Goal: Task Accomplishment & Management: Complete application form

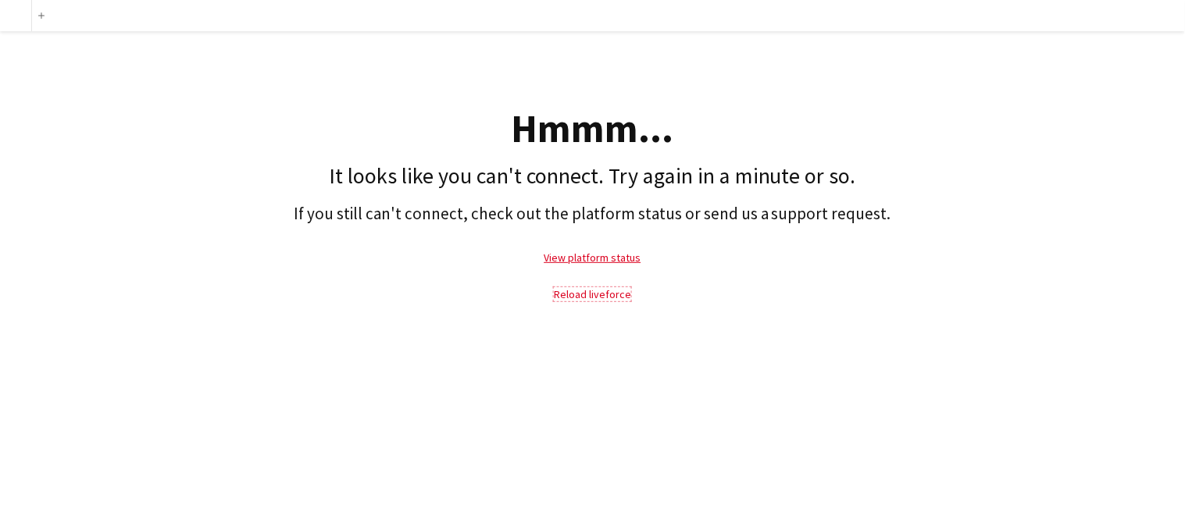
click at [603, 295] on link "Reload liveforce" at bounding box center [592, 294] width 77 height 14
click at [608, 262] on link "View platform status" at bounding box center [592, 258] width 97 height 14
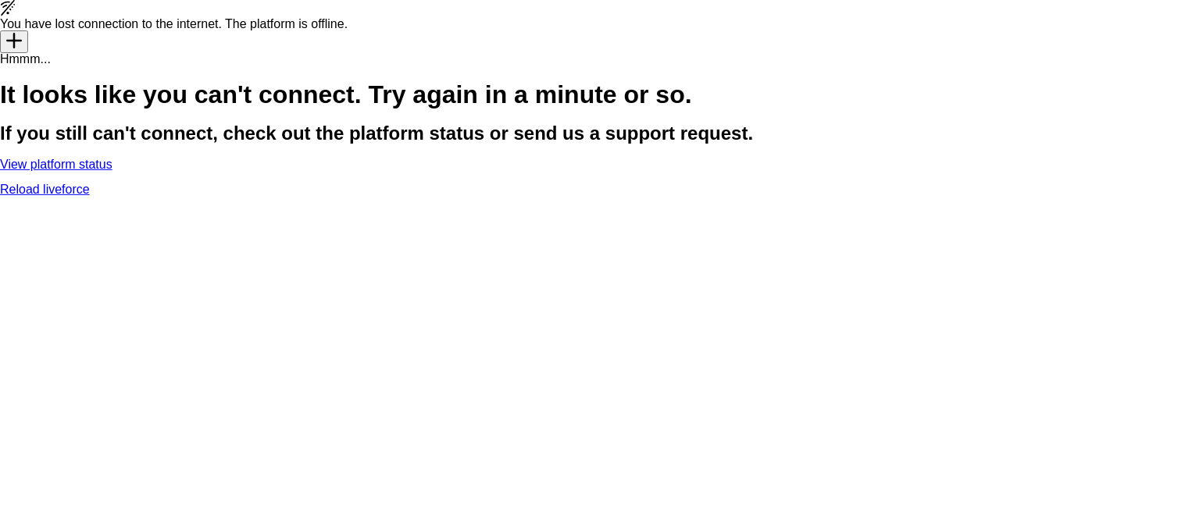
click at [90, 196] on link "Reload liveforce" at bounding box center [45, 189] width 90 height 13
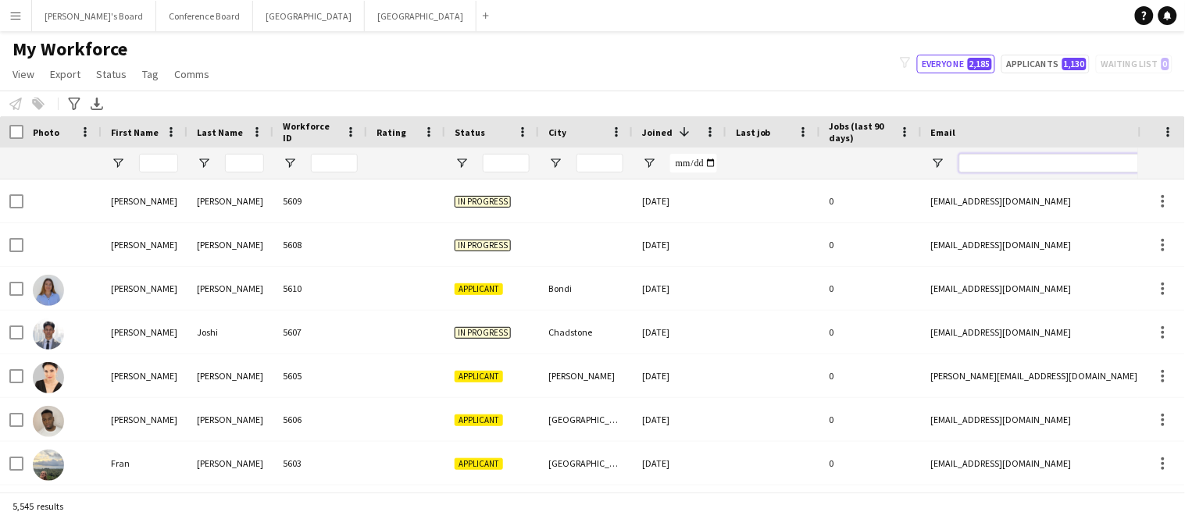
click at [978, 165] on input "Email Filter Input" at bounding box center [1092, 163] width 266 height 19
paste input "**********"
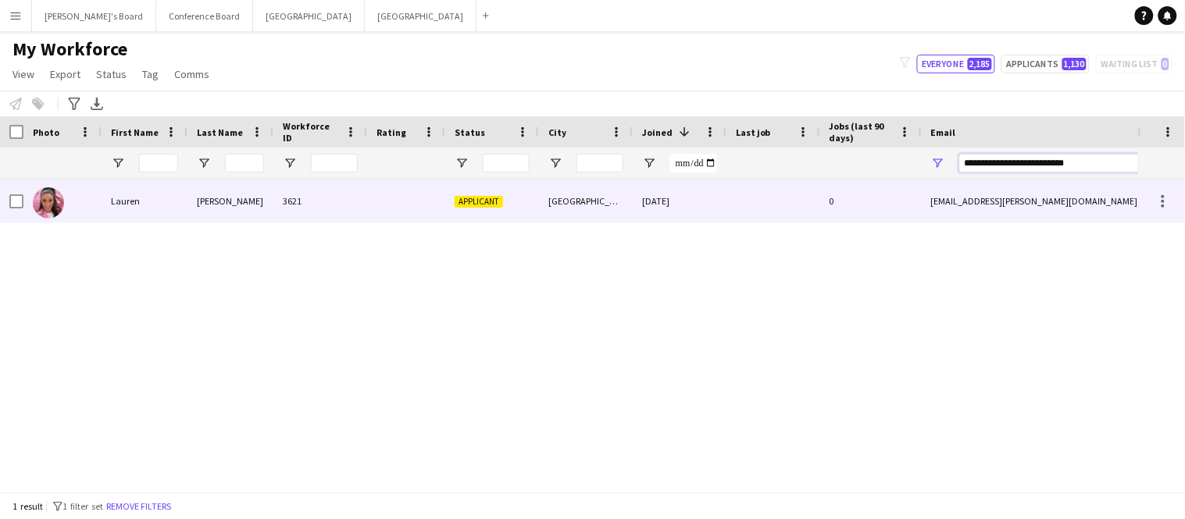
type input "**********"
click at [630, 205] on div "Saint Kilda East" at bounding box center [586, 201] width 94 height 43
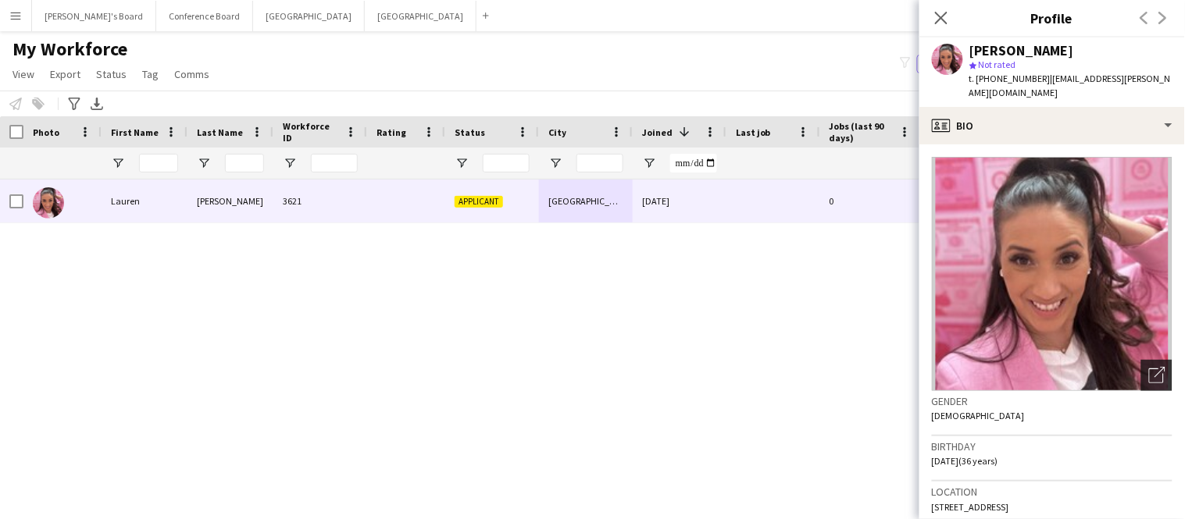
click at [1157, 367] on icon "Open photos pop-in" at bounding box center [1157, 375] width 16 height 16
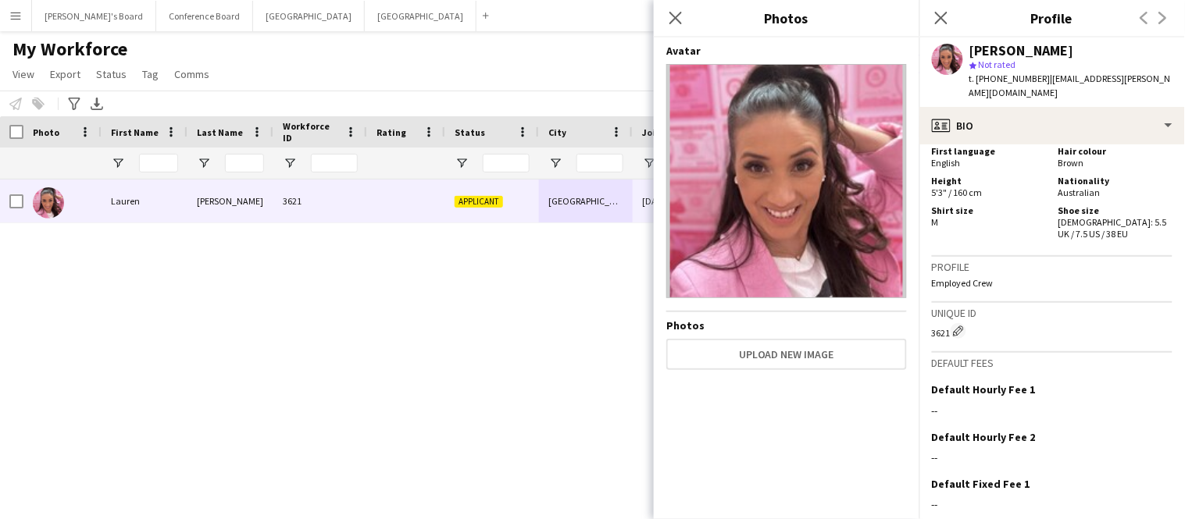
scroll to position [1083, 0]
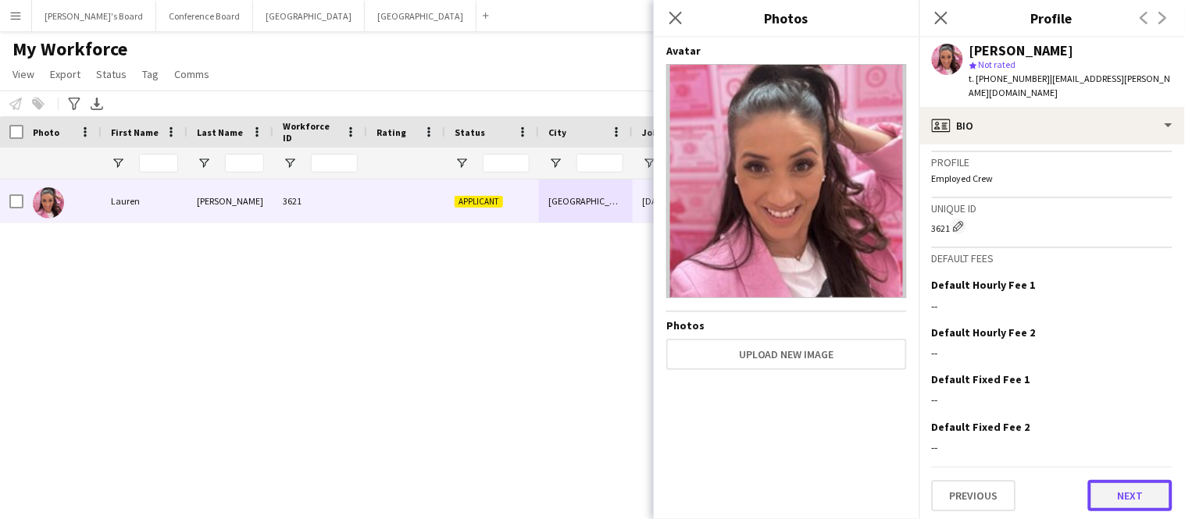
click at [1151, 485] on button "Next" at bounding box center [1130, 495] width 84 height 31
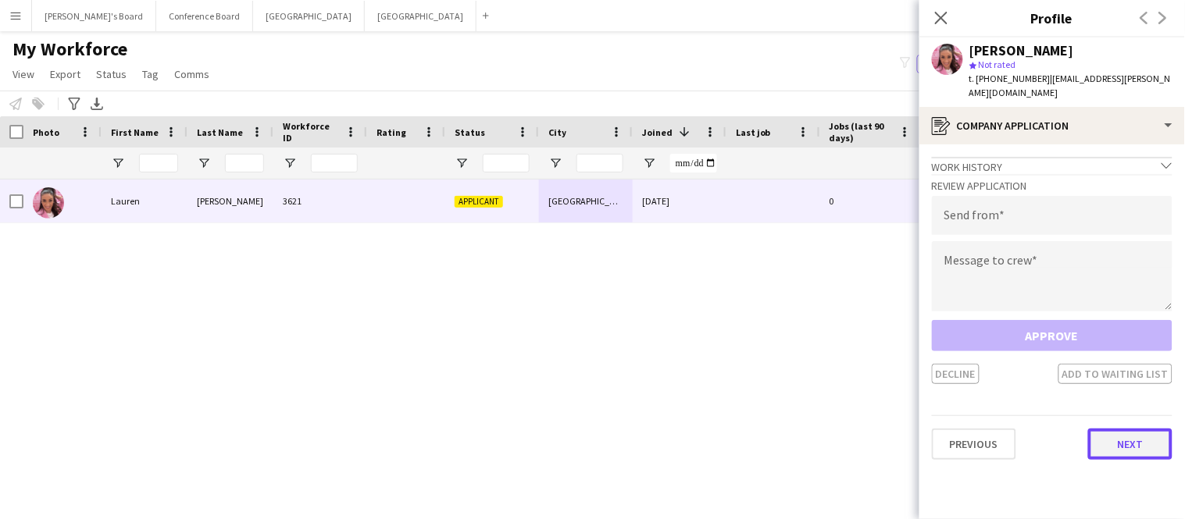
click at [1154, 429] on button "Next" at bounding box center [1130, 444] width 84 height 31
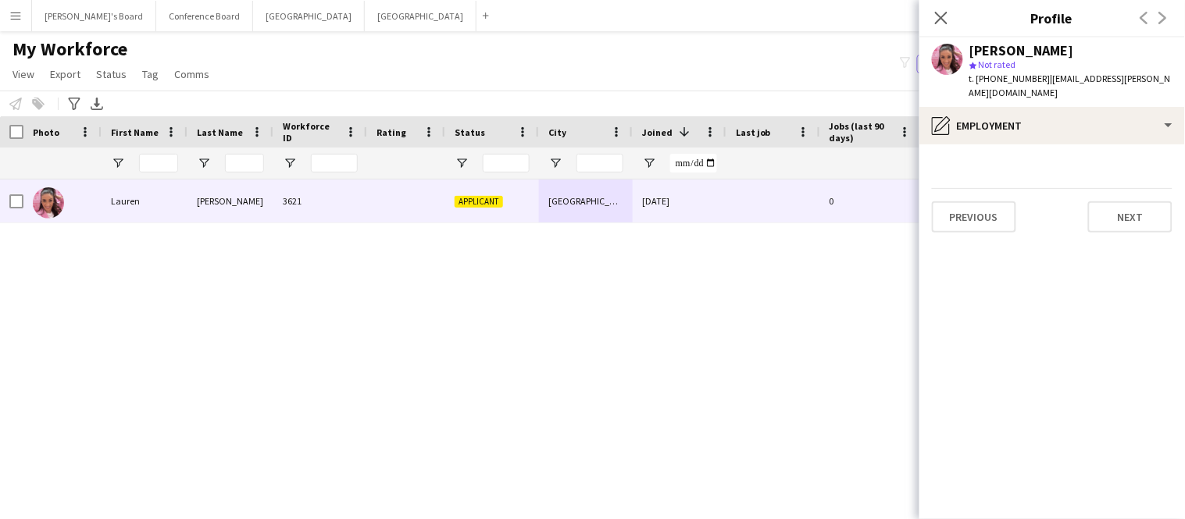
click at [1154, 428] on app-section-data-types "Previous Next" at bounding box center [1052, 331] width 266 height 375
click at [1097, 201] on button "Next" at bounding box center [1130, 216] width 84 height 31
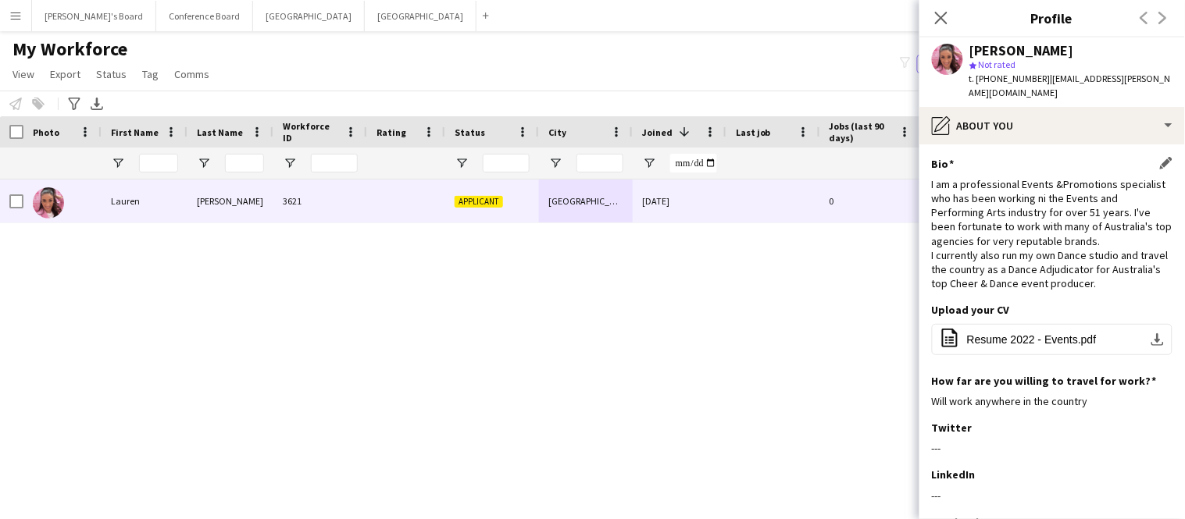
scroll to position [162, 0]
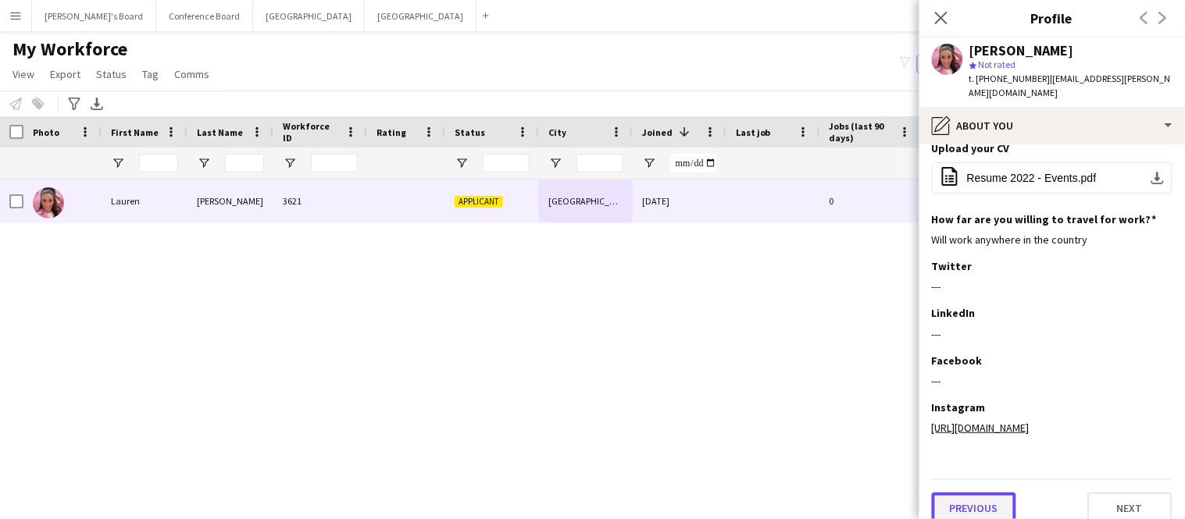
click at [975, 501] on button "Previous" at bounding box center [974, 508] width 84 height 31
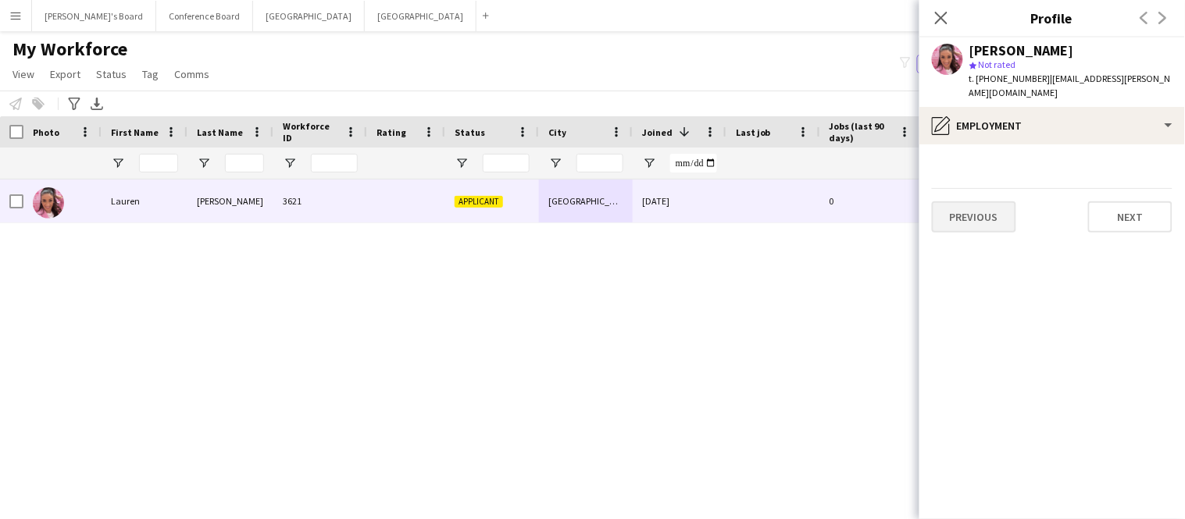
scroll to position [0, 0]
click at [949, 213] on button "Previous" at bounding box center [974, 216] width 84 height 31
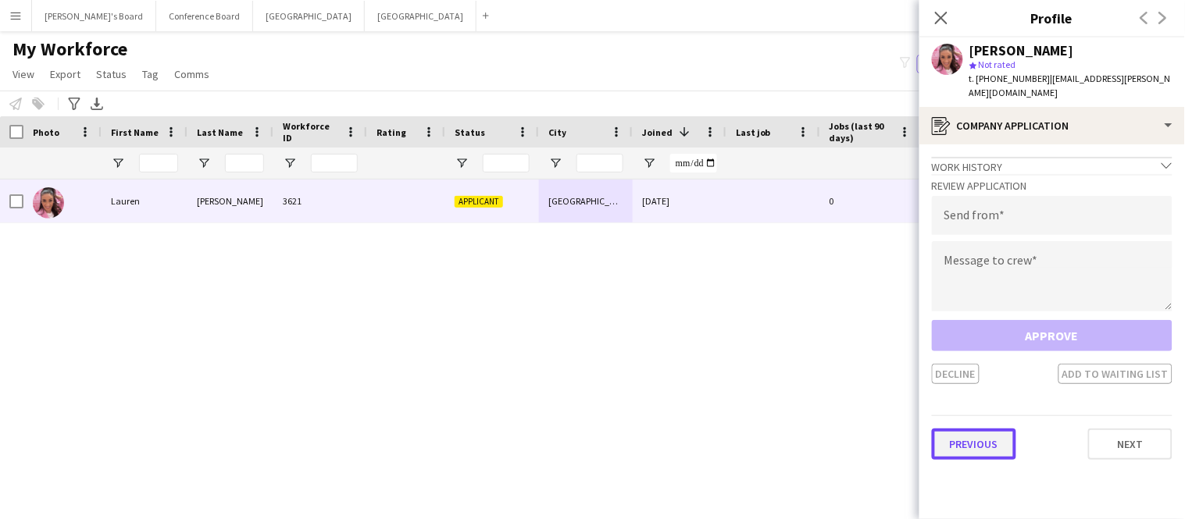
click at [948, 436] on button "Previous" at bounding box center [974, 444] width 84 height 31
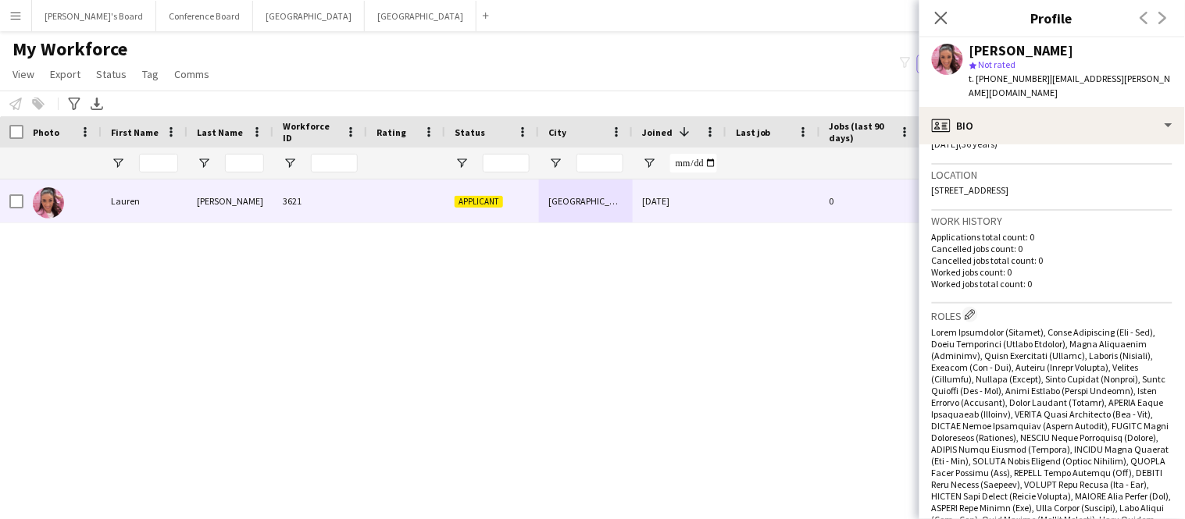
scroll to position [1083, 0]
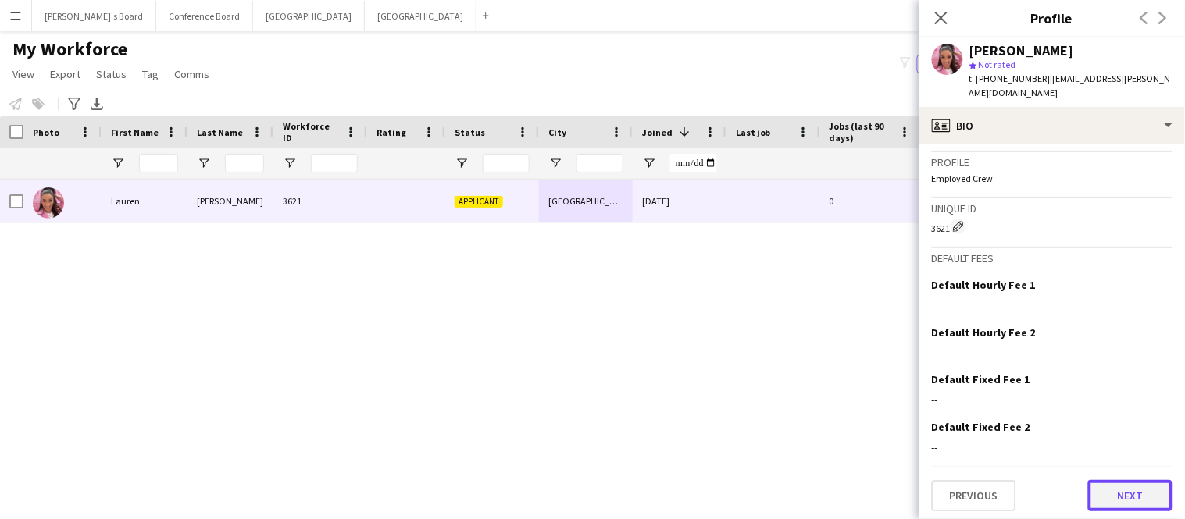
click at [1102, 489] on button "Next" at bounding box center [1130, 495] width 84 height 31
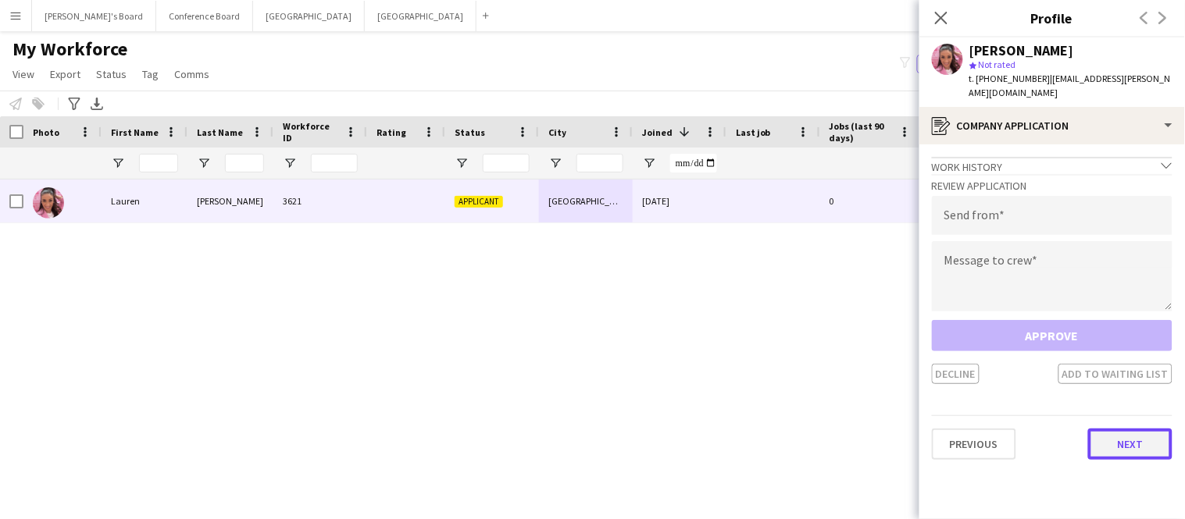
click at [1108, 438] on button "Next" at bounding box center [1130, 444] width 84 height 31
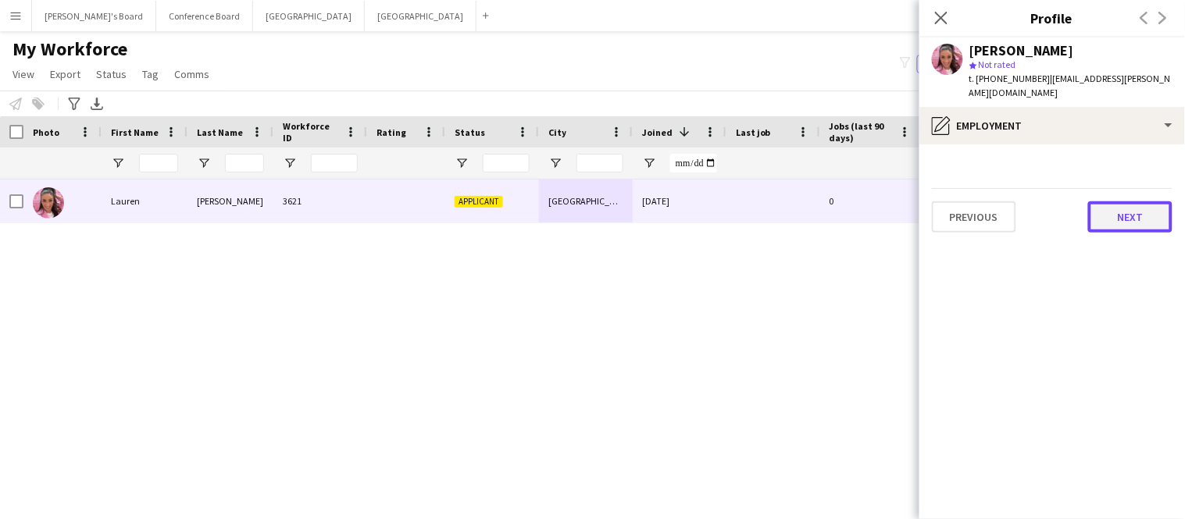
click at [1117, 213] on button "Next" at bounding box center [1130, 216] width 84 height 31
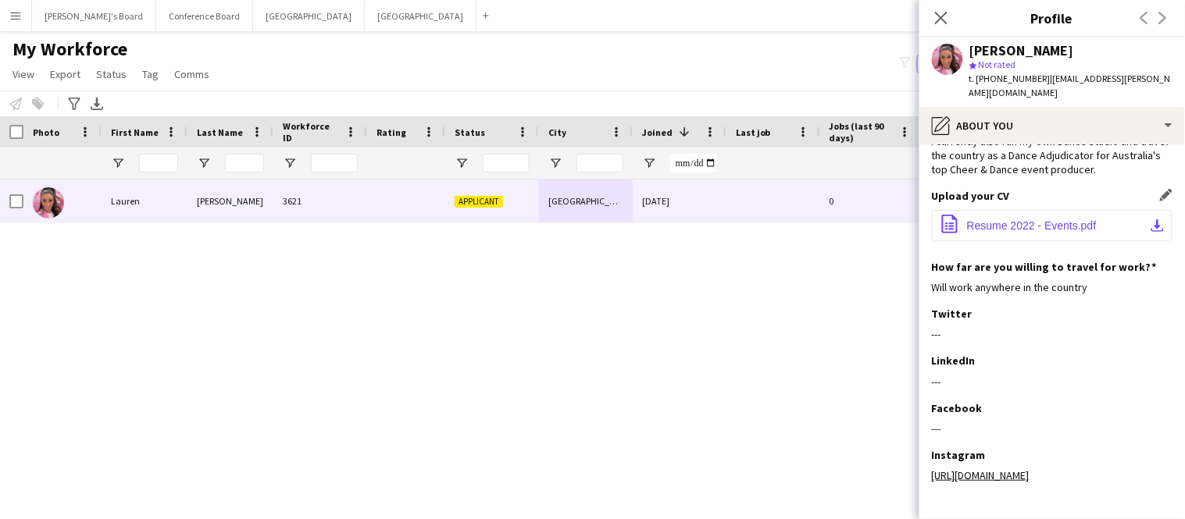
scroll to position [162, 0]
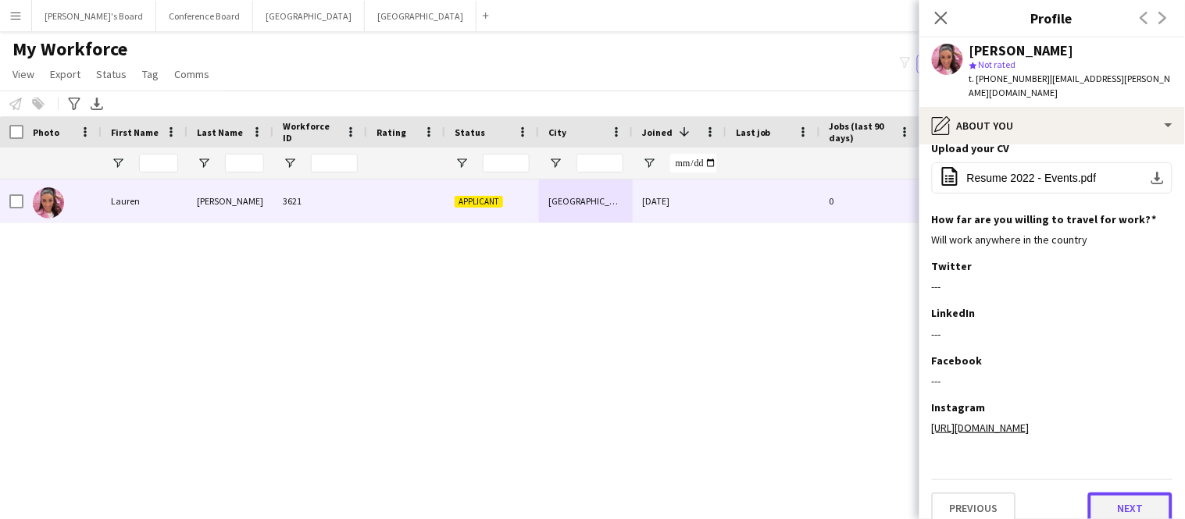
click at [1119, 493] on button "Next" at bounding box center [1130, 508] width 84 height 31
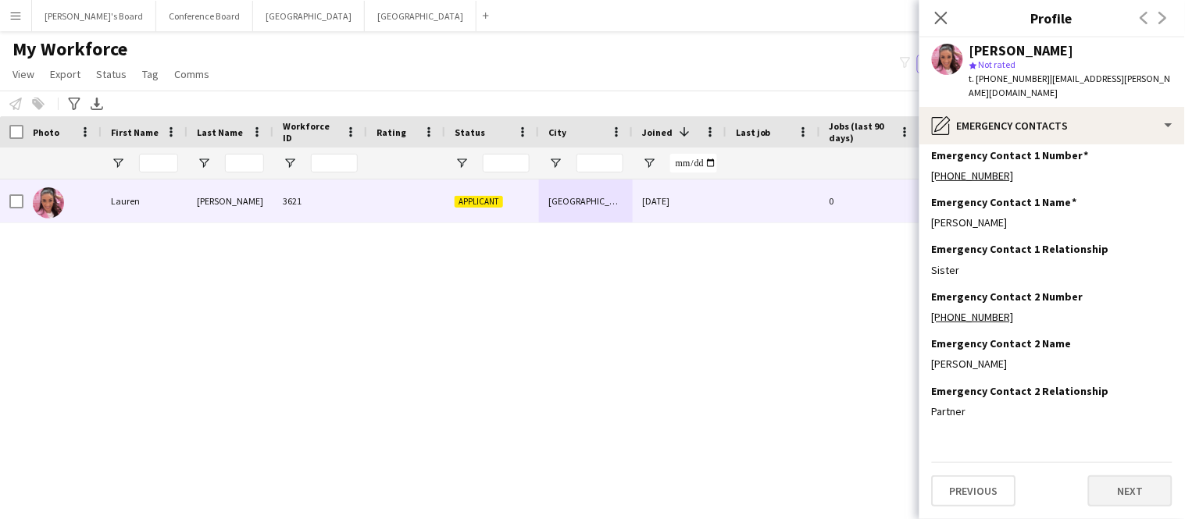
scroll to position [0, 0]
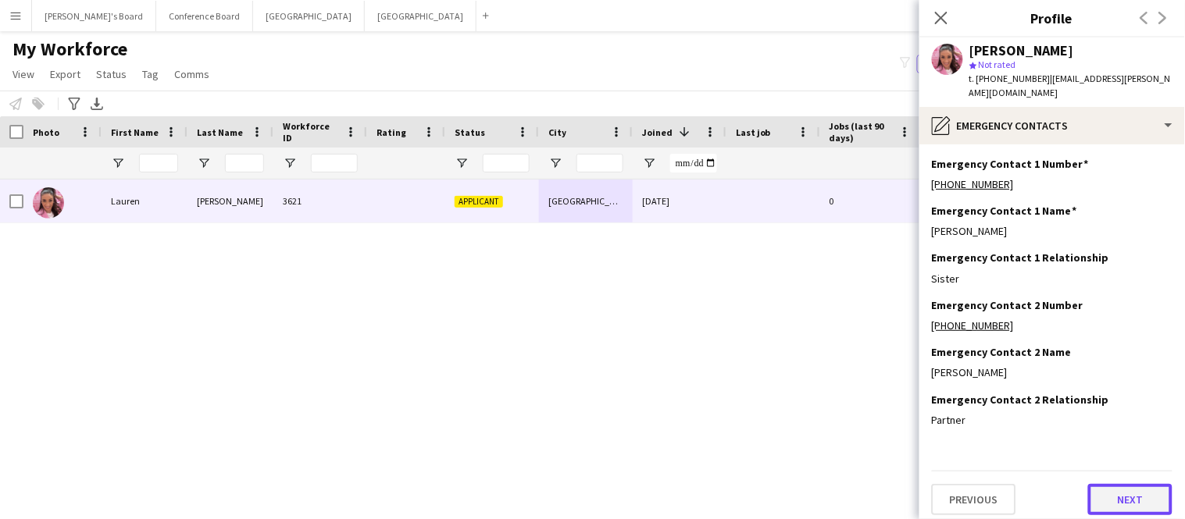
click at [1119, 484] on button "Next" at bounding box center [1130, 499] width 84 height 31
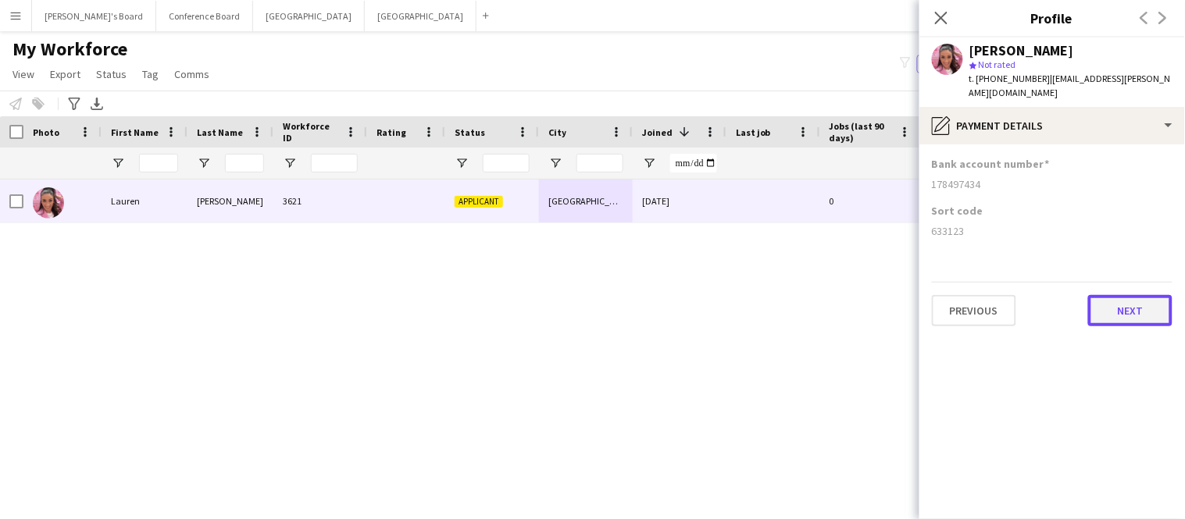
click at [1150, 303] on button "Next" at bounding box center [1130, 310] width 84 height 31
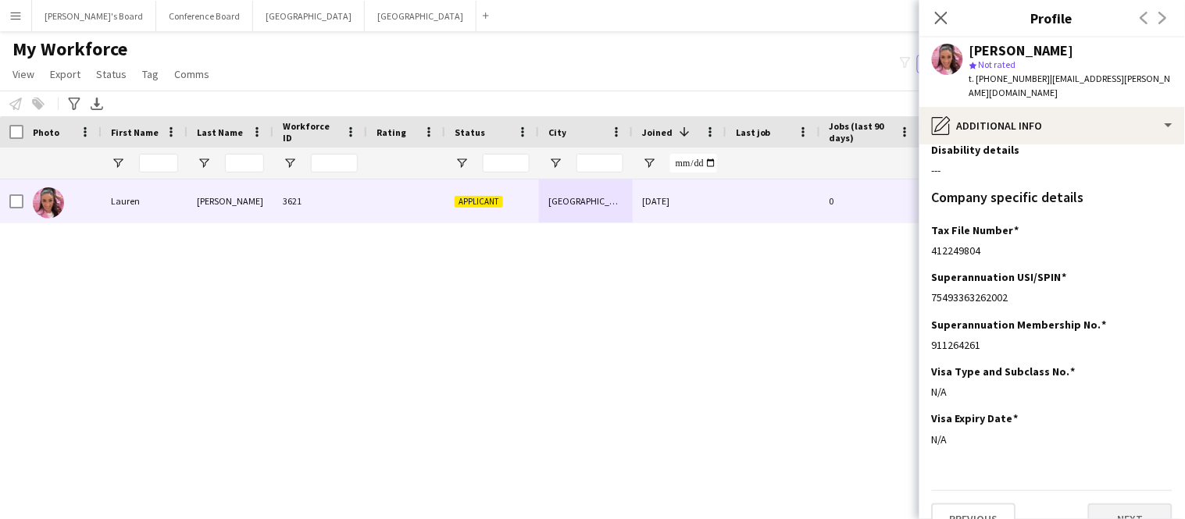
scroll to position [247, 0]
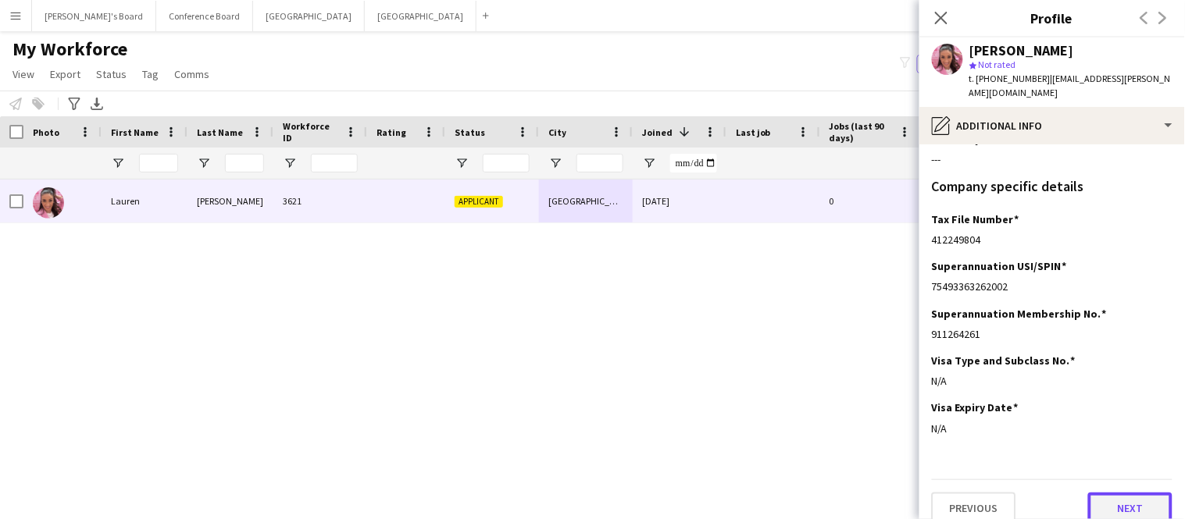
click at [1119, 500] on button "Next" at bounding box center [1130, 508] width 84 height 31
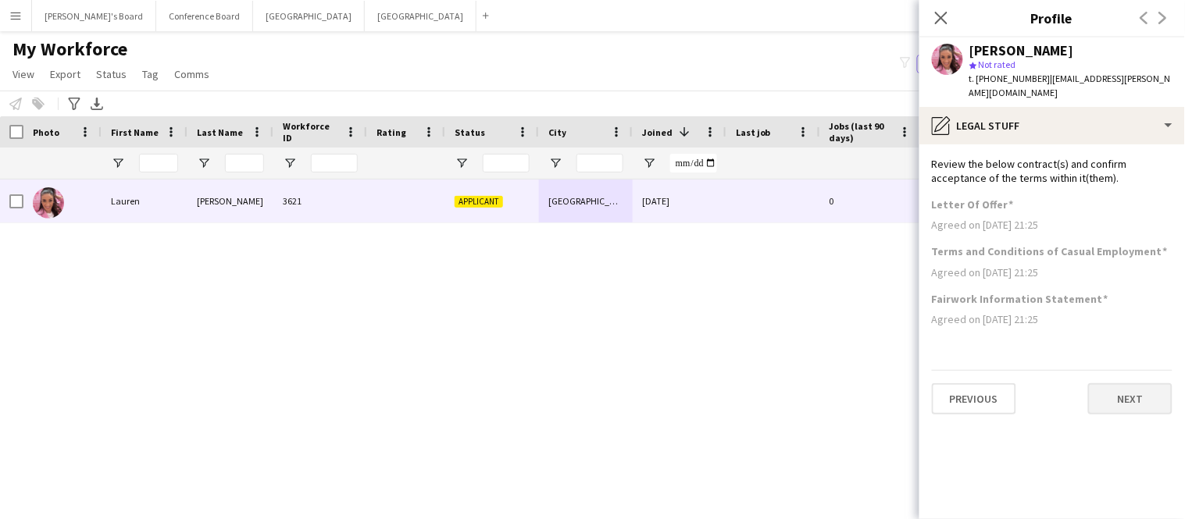
scroll to position [0, 0]
click at [1148, 391] on button "Next" at bounding box center [1130, 398] width 84 height 31
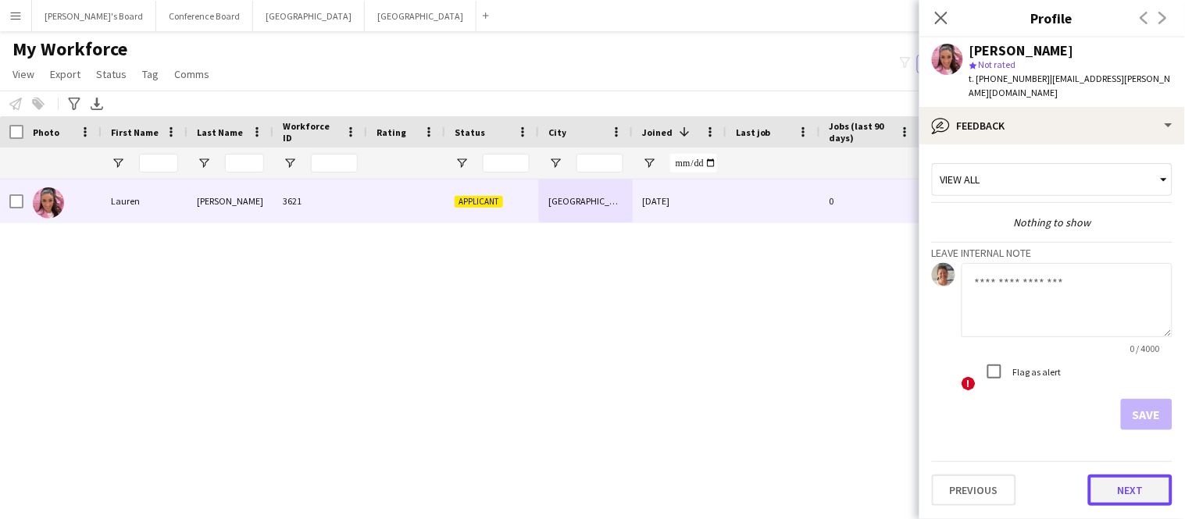
click at [1127, 475] on button "Next" at bounding box center [1130, 490] width 84 height 31
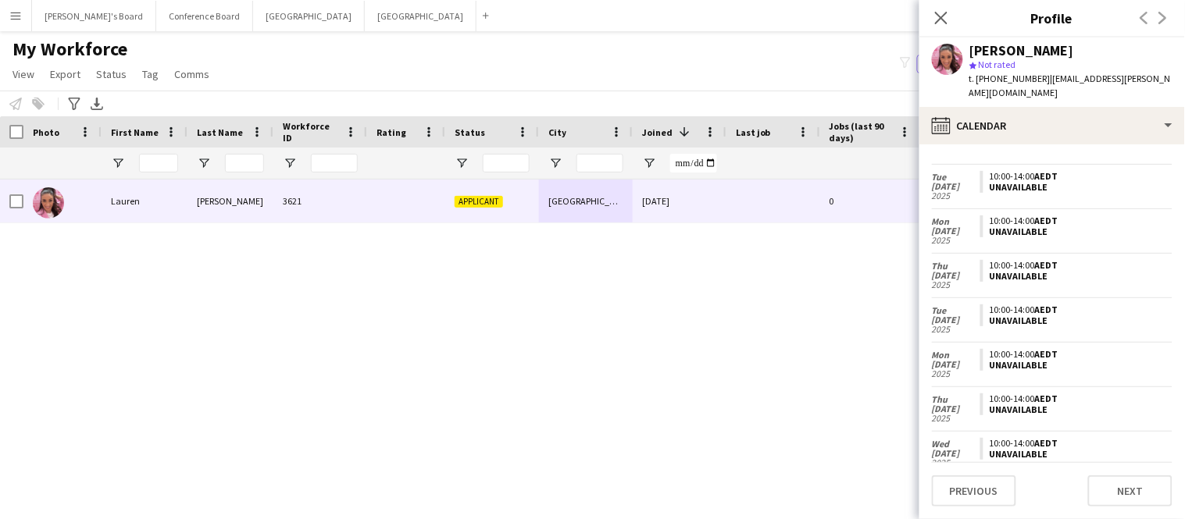
scroll to position [319, 0]
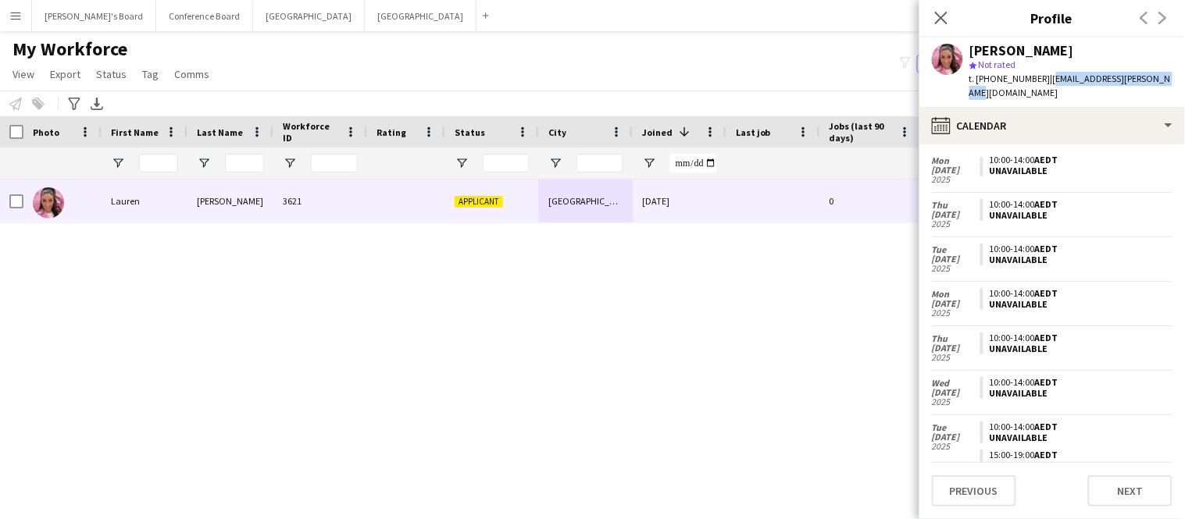
drag, startPoint x: 1039, startPoint y: 77, endPoint x: 1153, endPoint y: 82, distance: 113.3
click at [1153, 82] on div "Lauren Lourdes star Not rated t. +61401278893 | lauren.n.lourdes@gmail.com" at bounding box center [1052, 72] width 266 height 70
copy span "lauren.n.lourdes@gmail.com"
click at [939, 16] on icon at bounding box center [940, 17] width 15 height 15
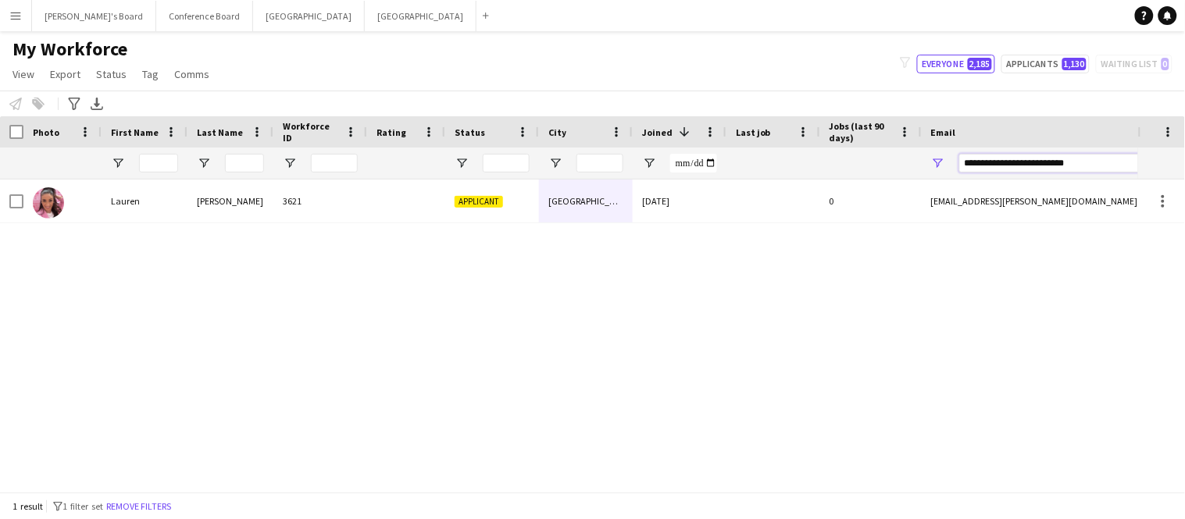
drag, startPoint x: 1081, startPoint y: 166, endPoint x: 887, endPoint y: 144, distance: 194.8
click at [887, 144] on div "Workforce Details Photo First Name 1" at bounding box center [846, 147] width 1693 height 63
paste input "**********"
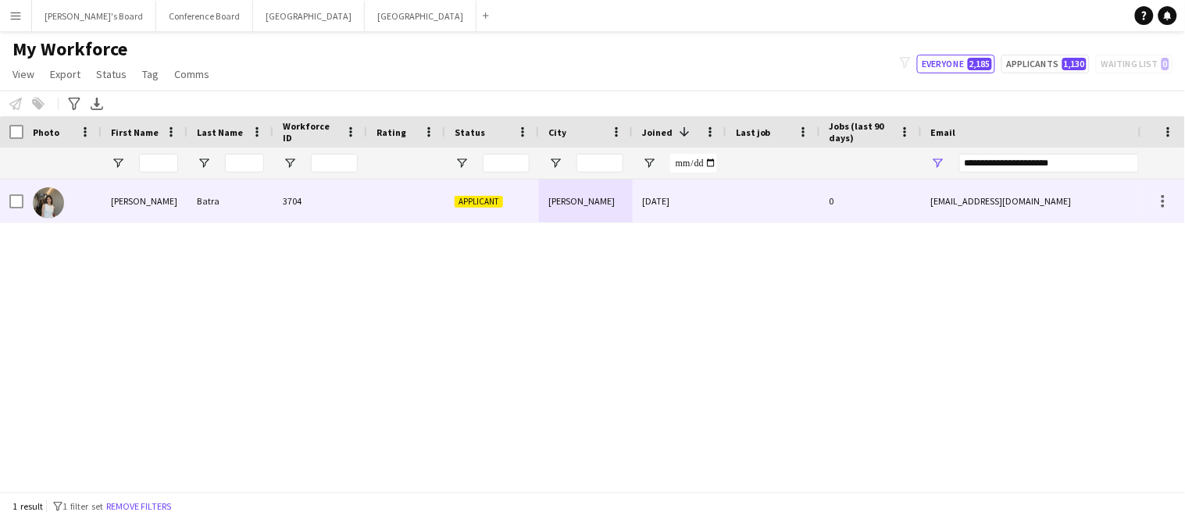
click at [678, 212] on div "16-09-2024" at bounding box center [680, 201] width 94 height 43
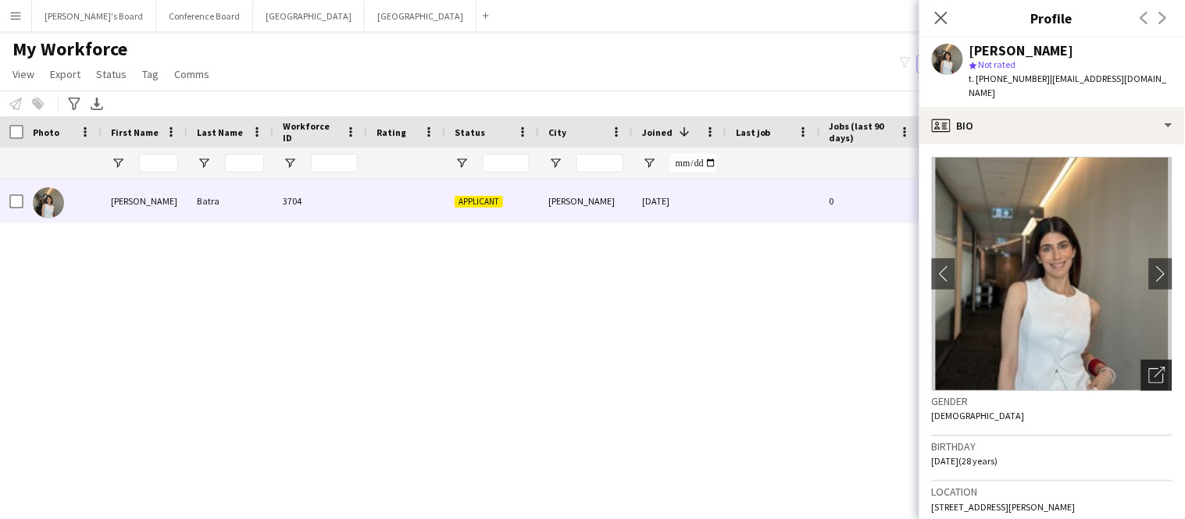
click at [1158, 367] on icon "Open photos pop-in" at bounding box center [1157, 375] width 16 height 16
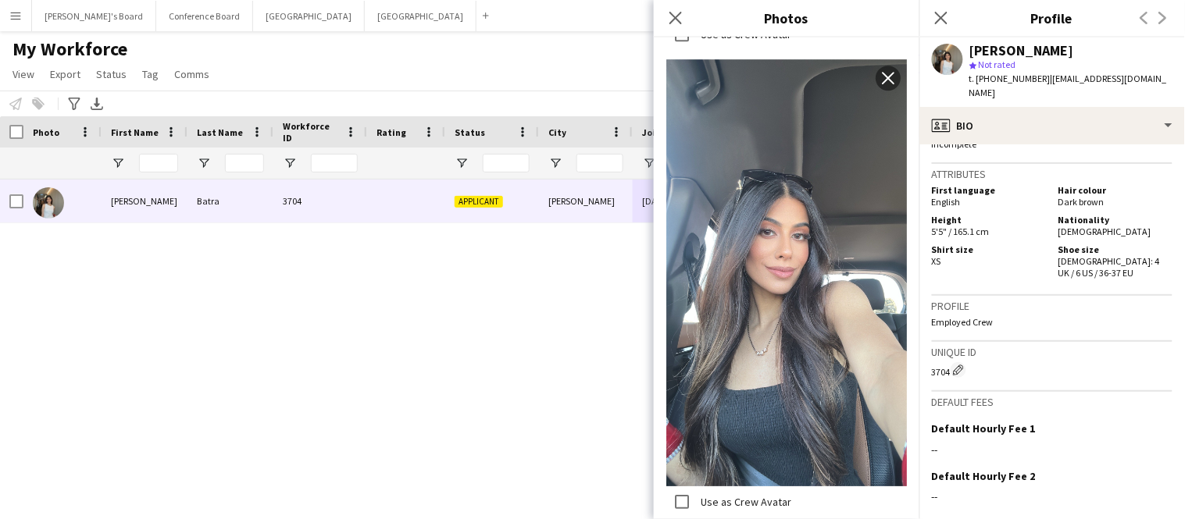
scroll to position [961, 0]
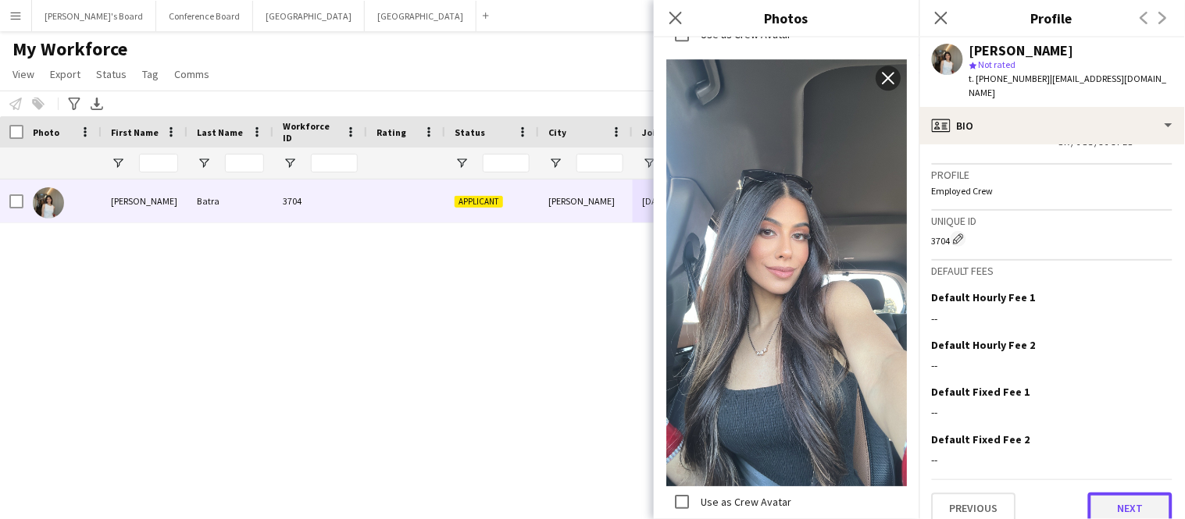
click at [1132, 506] on button "Next" at bounding box center [1130, 508] width 84 height 31
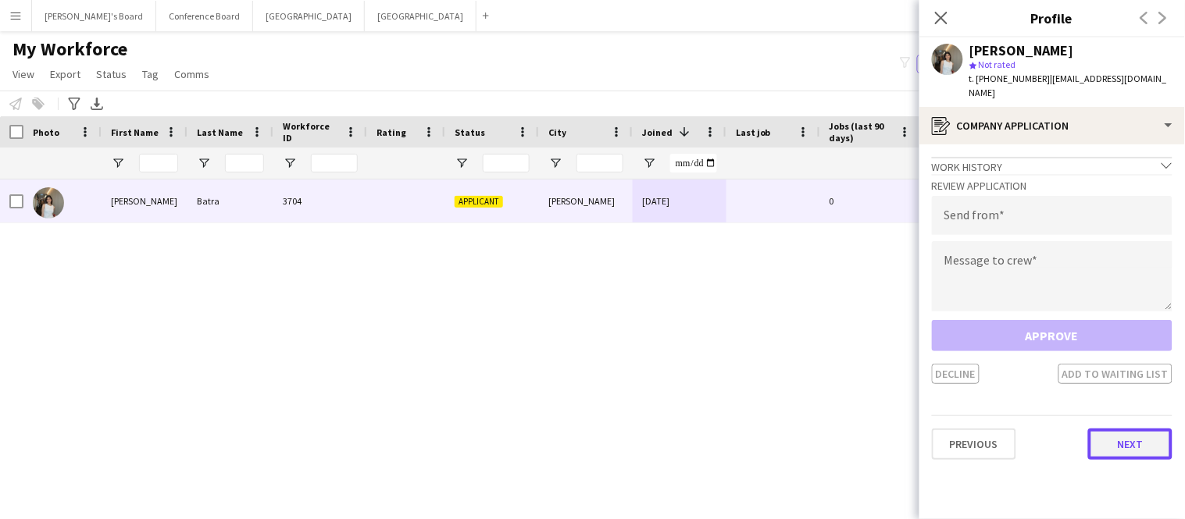
click at [1103, 433] on button "Next" at bounding box center [1130, 444] width 84 height 31
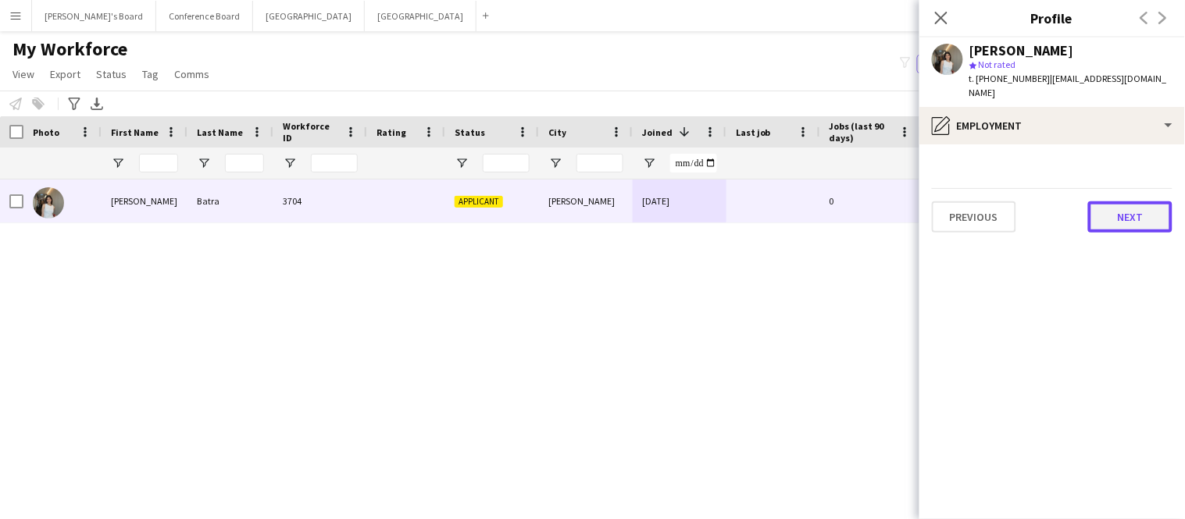
click at [1094, 201] on button "Next" at bounding box center [1130, 216] width 84 height 31
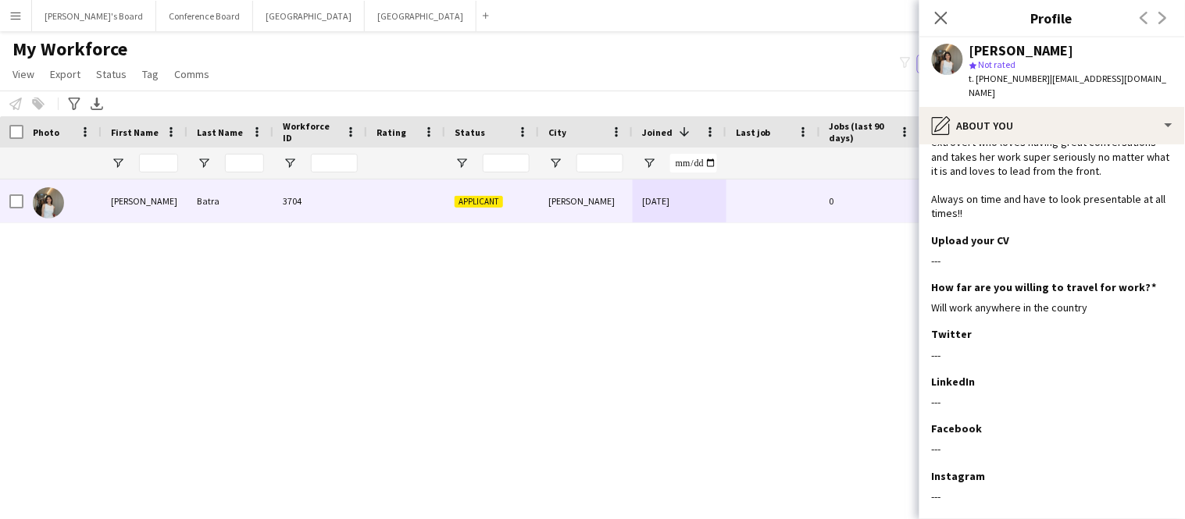
scroll to position [153, 0]
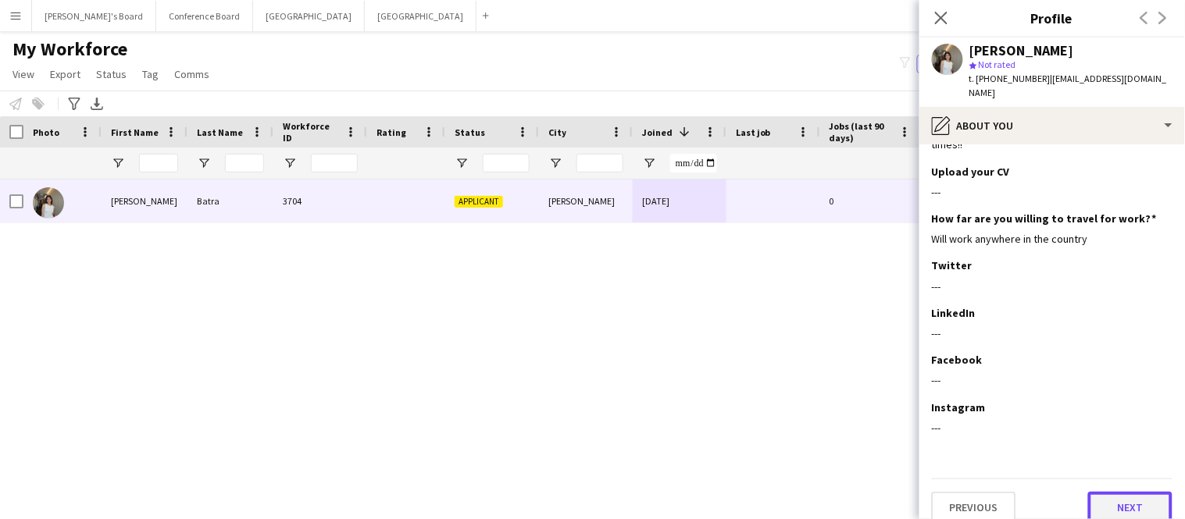
click at [1119, 492] on button "Next" at bounding box center [1130, 507] width 84 height 31
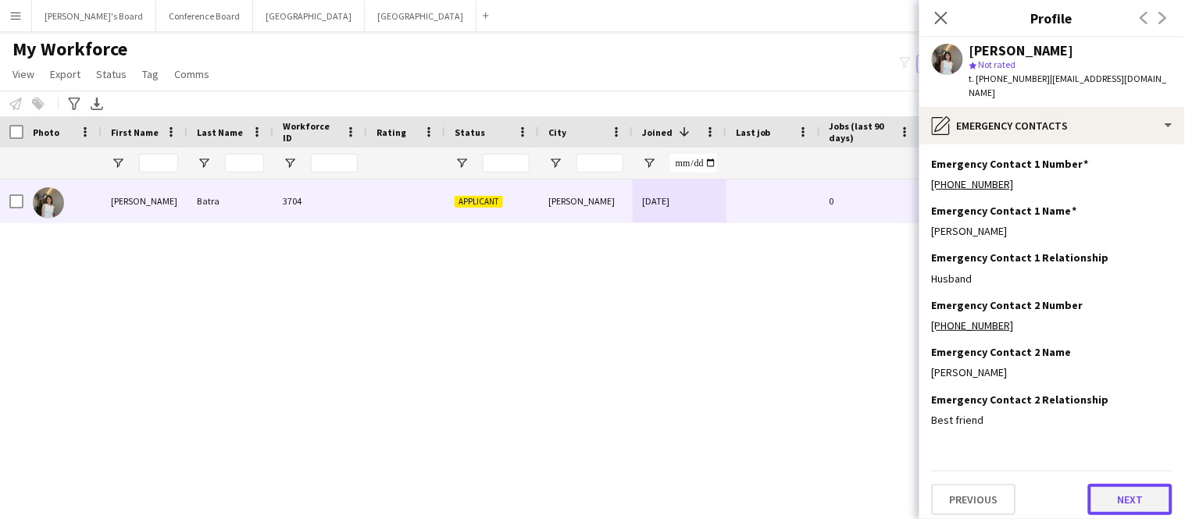
click at [1119, 489] on button "Next" at bounding box center [1130, 499] width 84 height 31
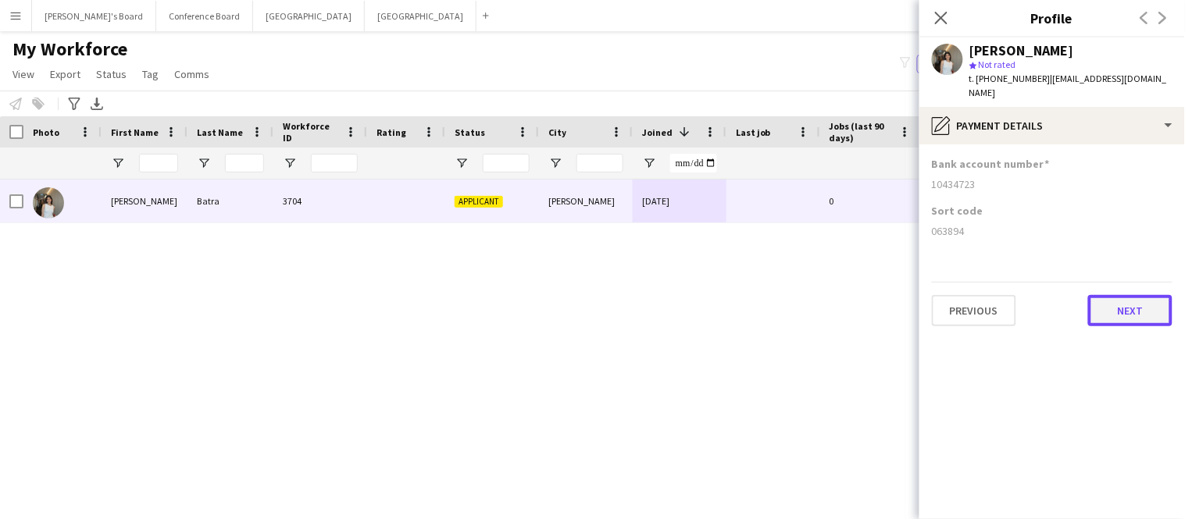
click at [1111, 301] on button "Next" at bounding box center [1130, 310] width 84 height 31
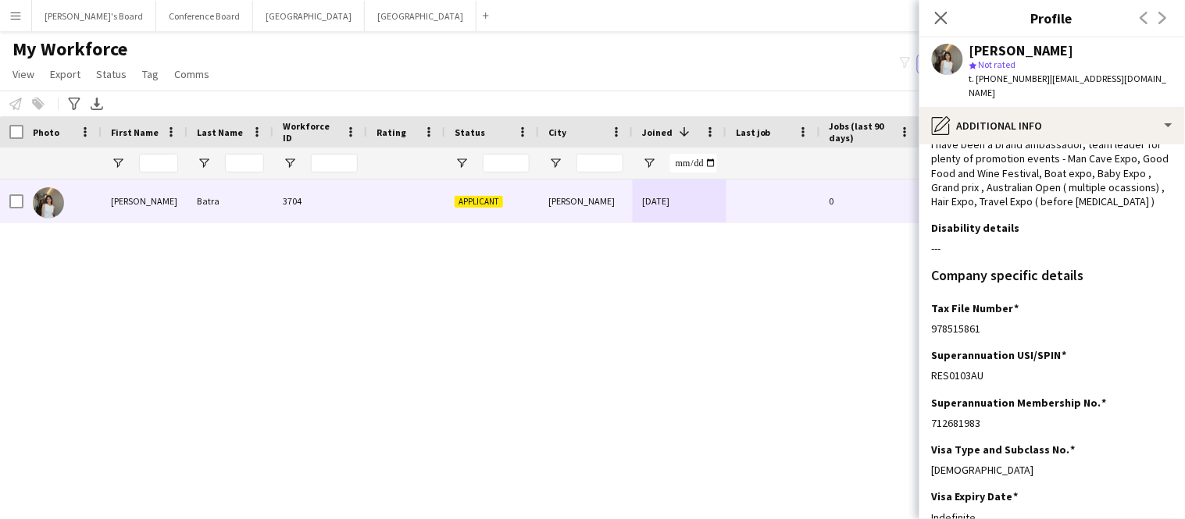
scroll to position [176, 0]
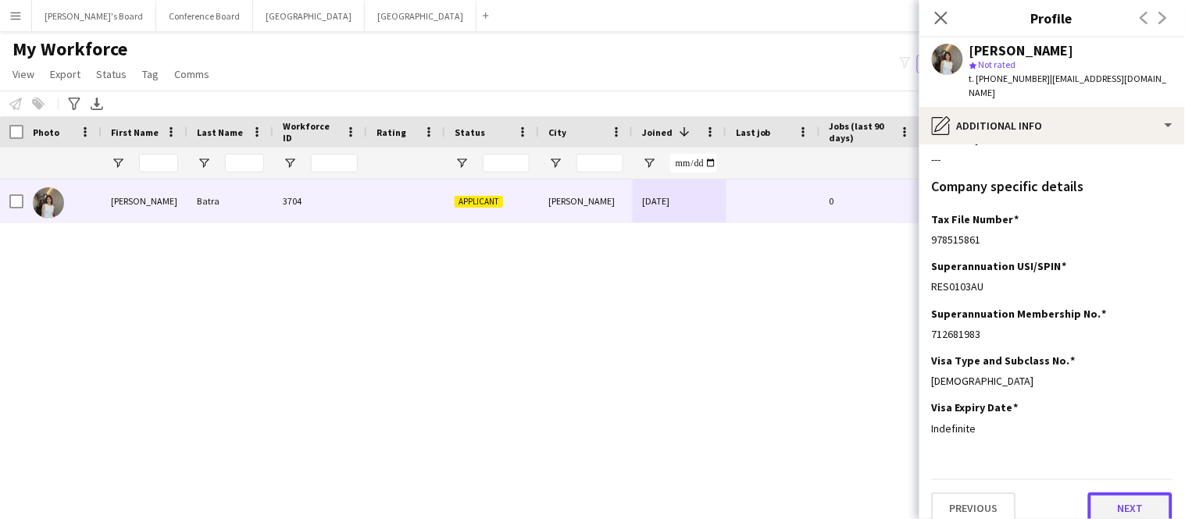
click at [1139, 493] on button "Next" at bounding box center [1130, 508] width 84 height 31
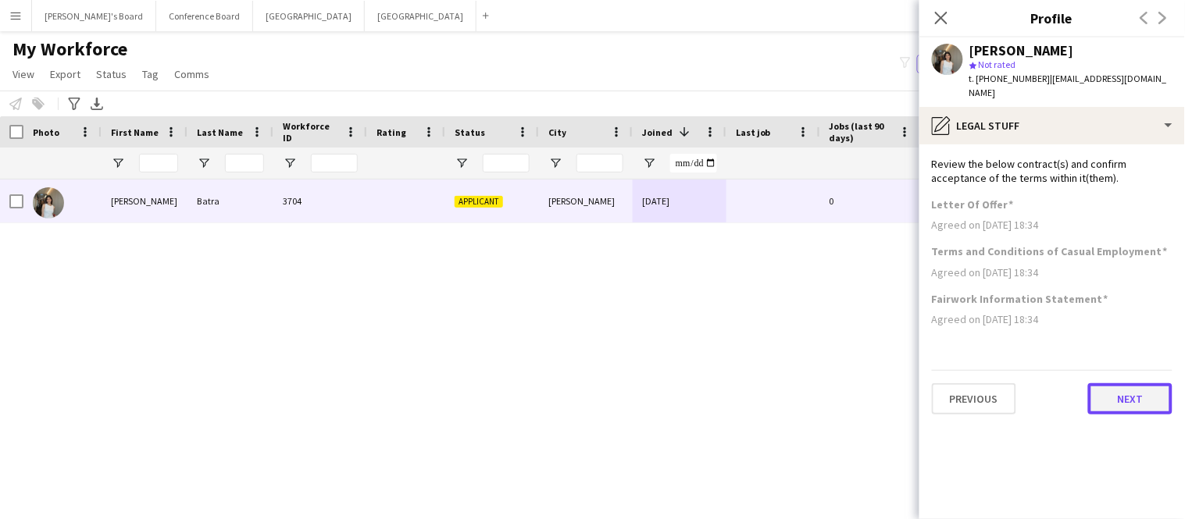
click at [1135, 383] on button "Next" at bounding box center [1130, 398] width 84 height 31
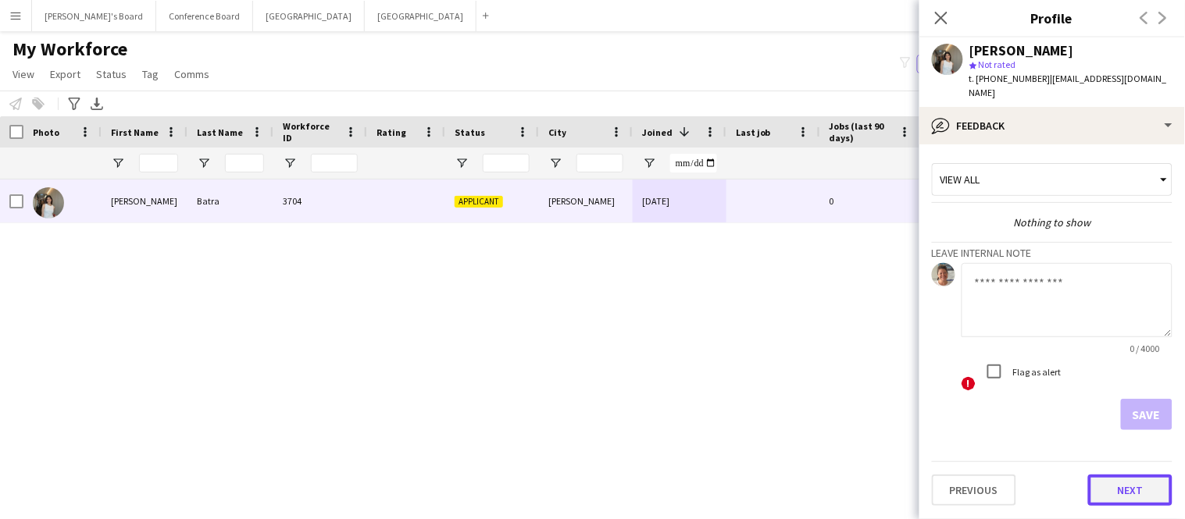
click at [1142, 475] on button "Next" at bounding box center [1130, 490] width 84 height 31
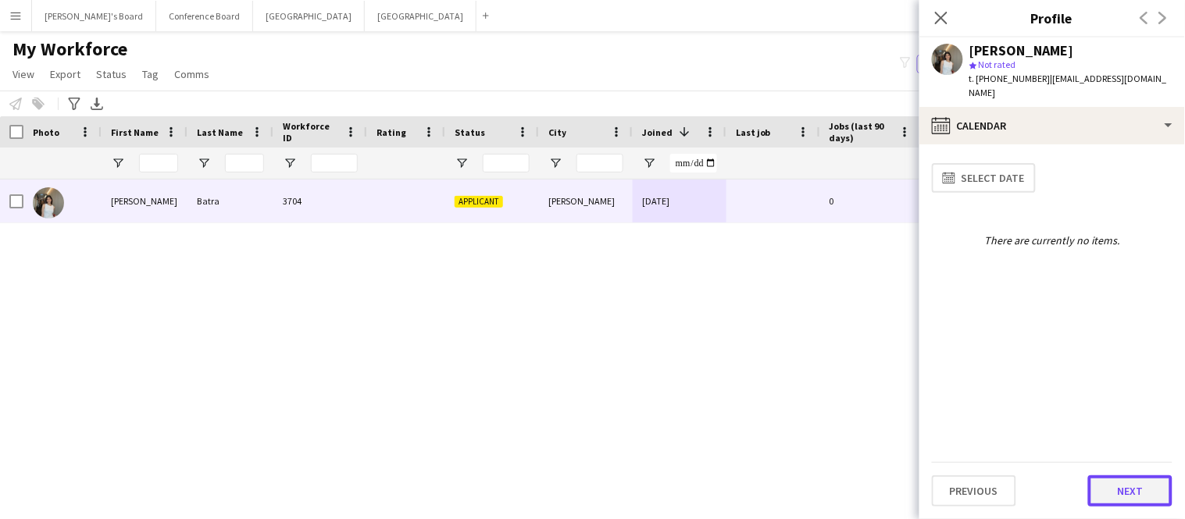
click at [1139, 487] on button "Next" at bounding box center [1130, 491] width 84 height 31
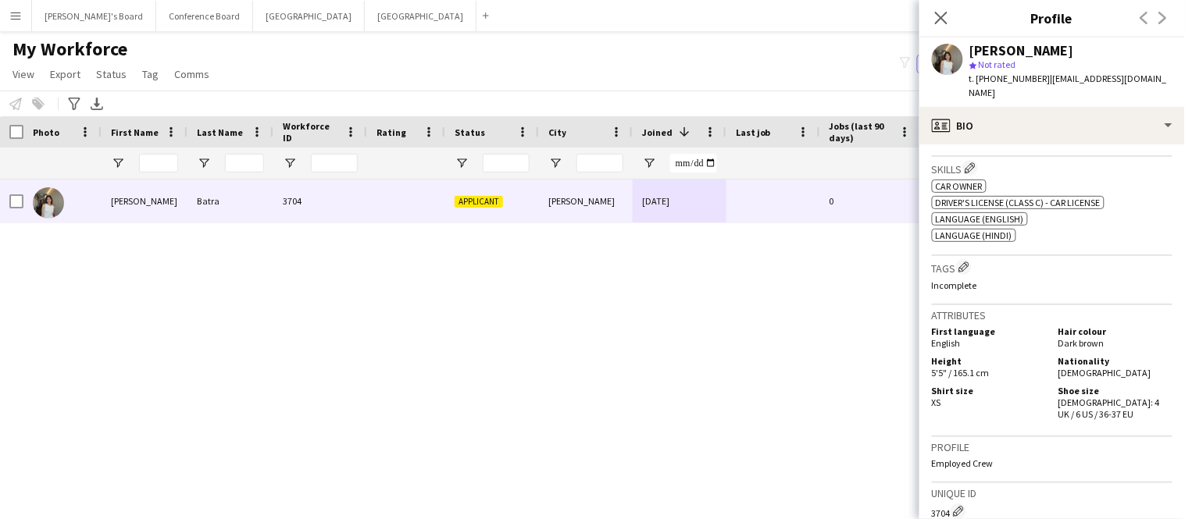
scroll to position [672, 0]
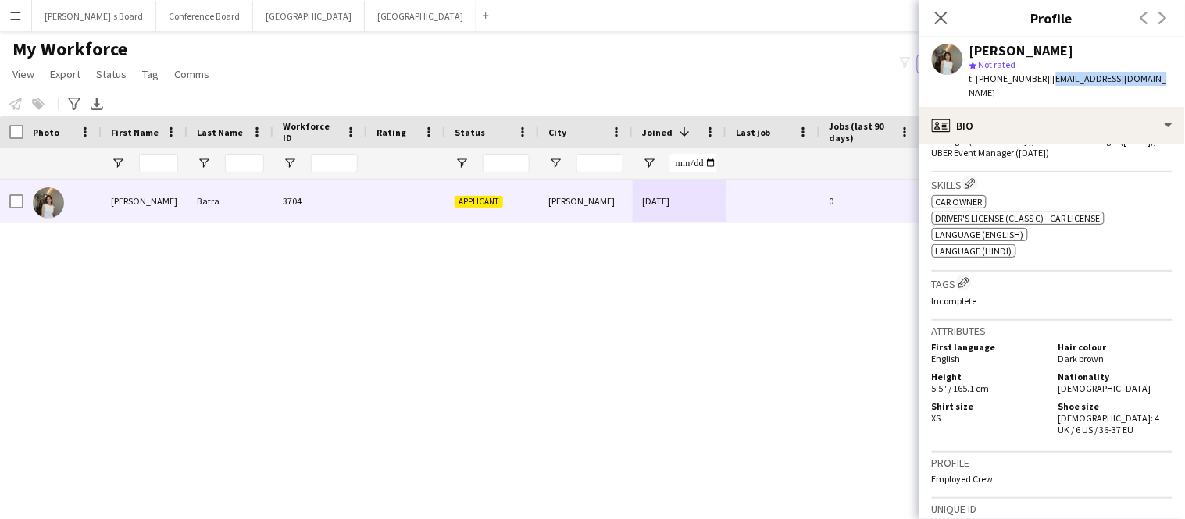
drag, startPoint x: 1039, startPoint y: 81, endPoint x: 1142, endPoint y: 88, distance: 102.5
click at [1142, 88] on div "Yukti Batra star Not rated t. +61452453544 | yuktibatra79@gmail.com" at bounding box center [1052, 72] width 266 height 70
copy span "yuktibatra79@gmail.com"
click at [944, 21] on icon at bounding box center [940, 17] width 15 height 15
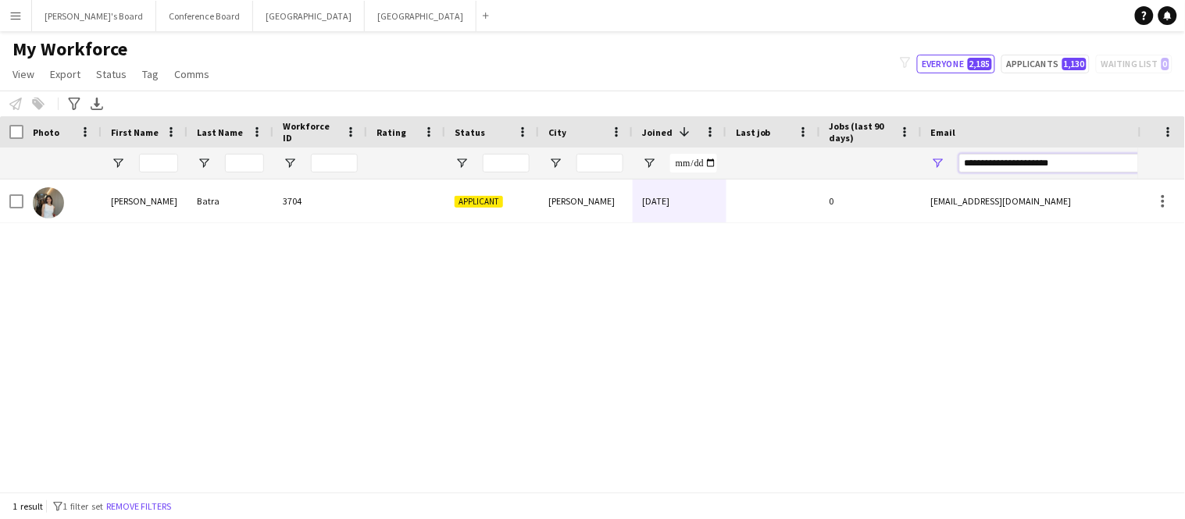
click at [1072, 162] on input "**********" at bounding box center [1092, 163] width 266 height 19
type input "*"
paste input "**********"
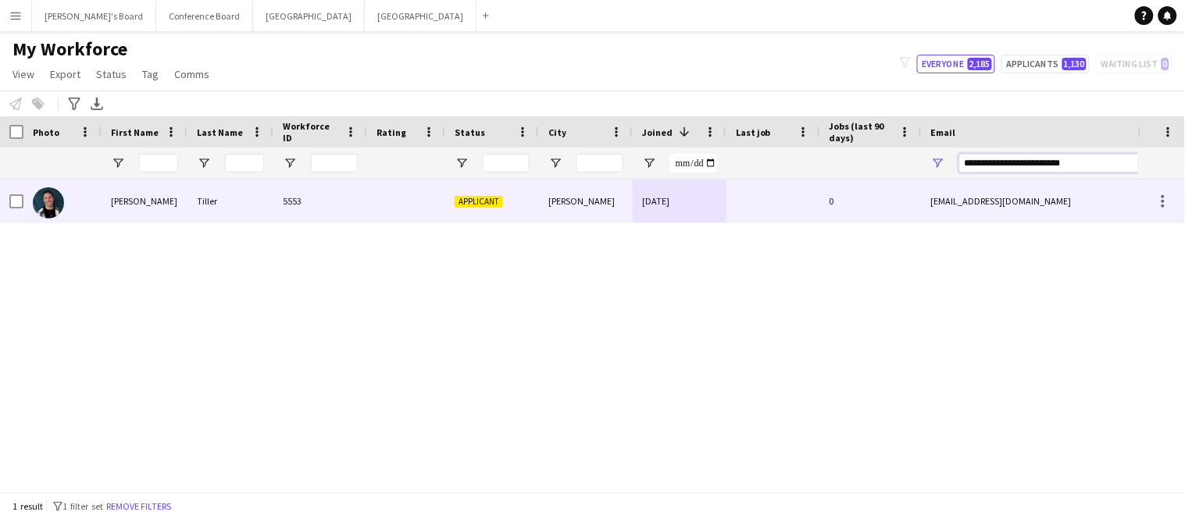
type input "**********"
click at [625, 211] on div "Elwood" at bounding box center [586, 201] width 94 height 43
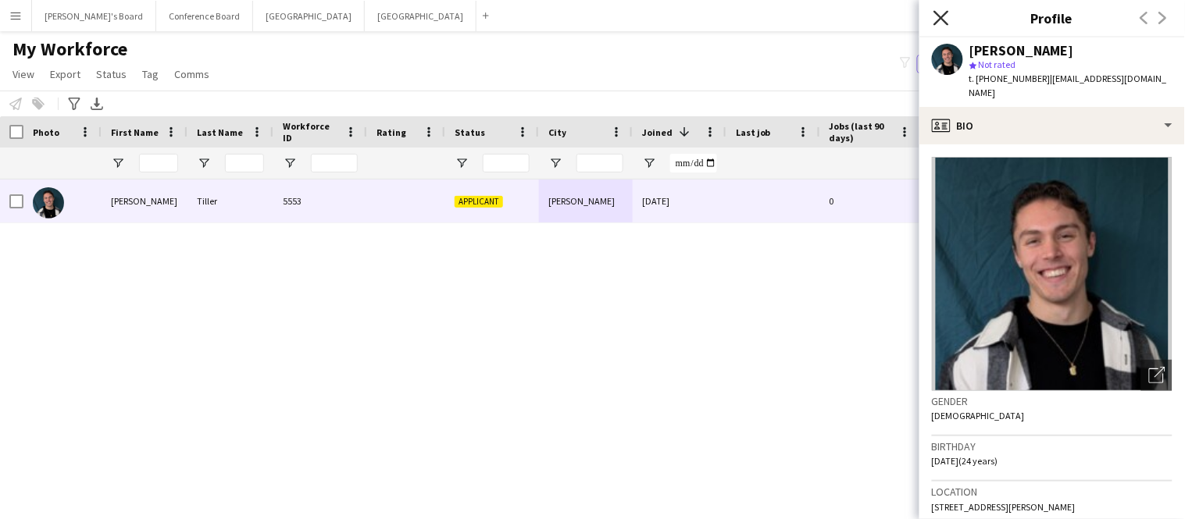
click at [946, 19] on icon "Close pop-in" at bounding box center [940, 17] width 15 height 15
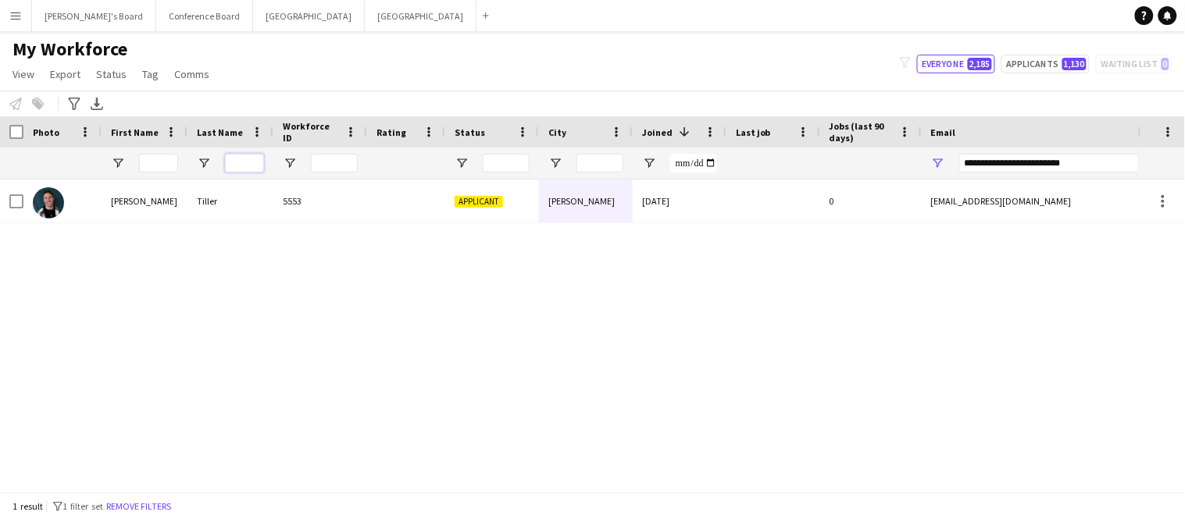
click at [245, 163] on input "Last Name Filter Input" at bounding box center [244, 163] width 39 height 19
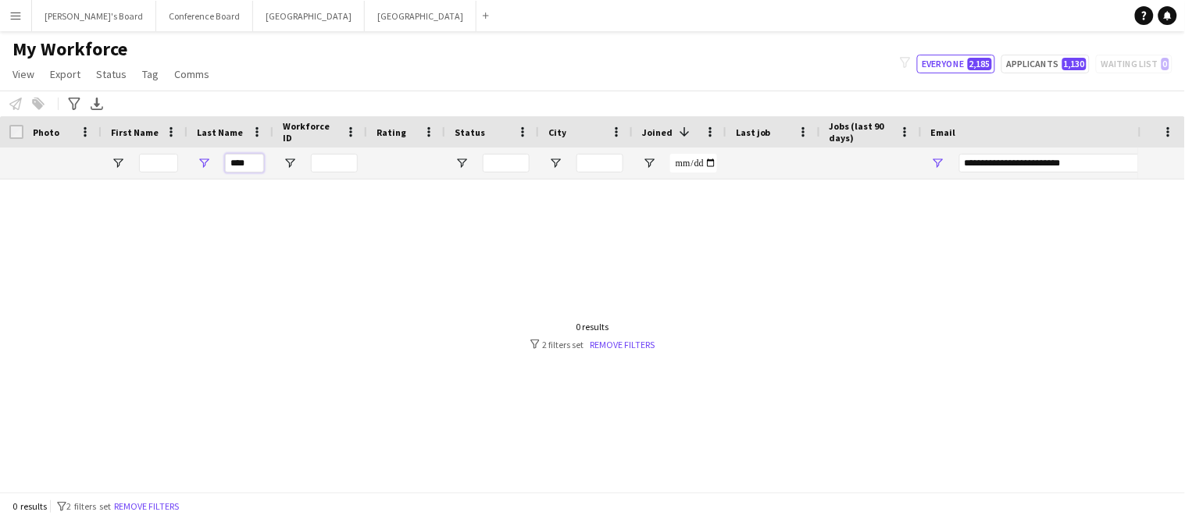
type input "****"
drag, startPoint x: 1098, startPoint y: 162, endPoint x: 900, endPoint y: 174, distance: 197.9
click at [900, 174] on div "****" at bounding box center [846, 163] width 1693 height 31
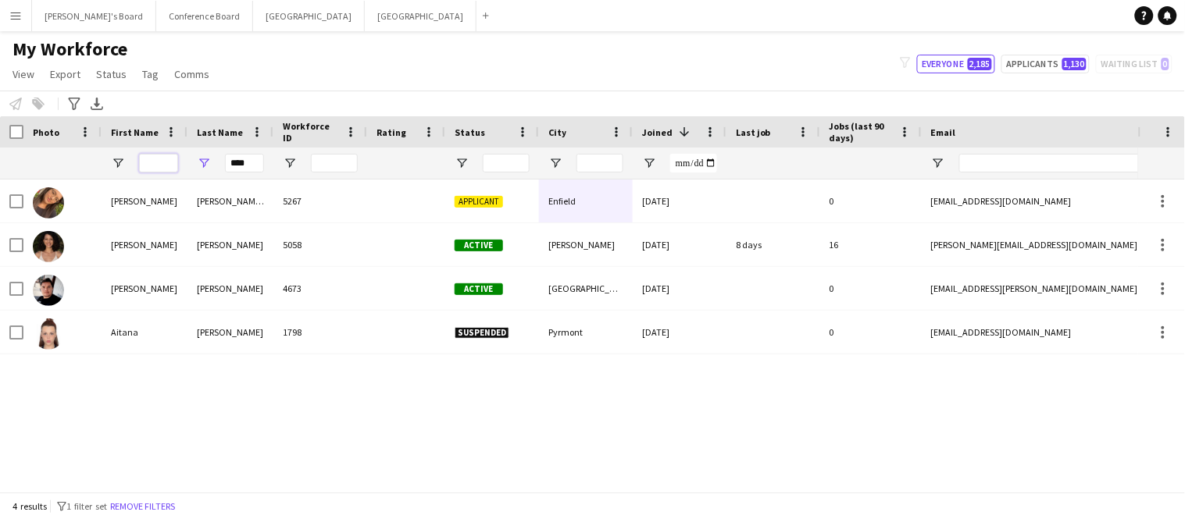
click at [149, 166] on input "First Name Filter Input" at bounding box center [158, 163] width 39 height 19
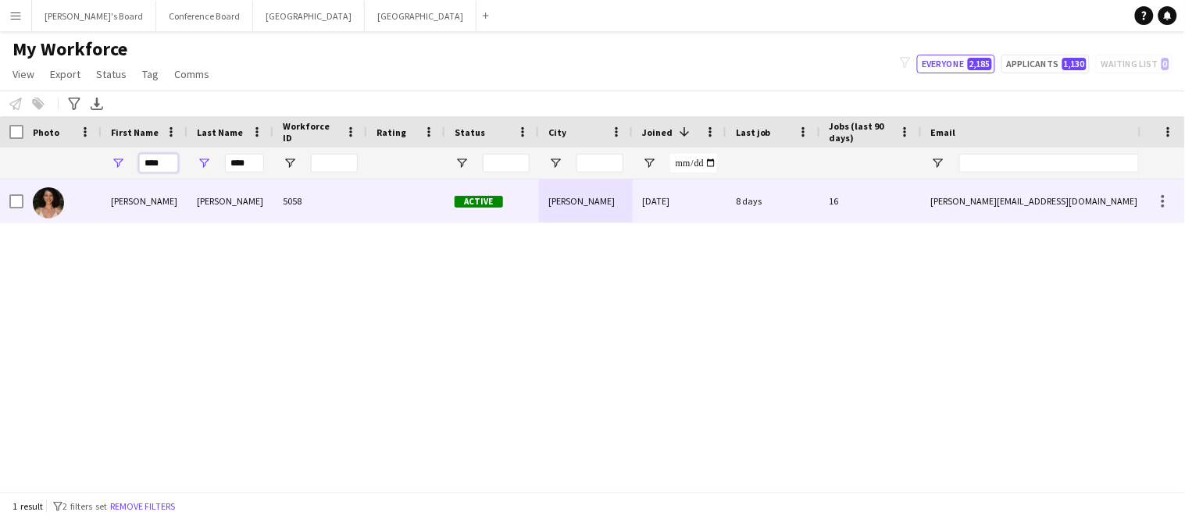
type input "****"
click at [135, 200] on div "Patricia" at bounding box center [145, 201] width 86 height 43
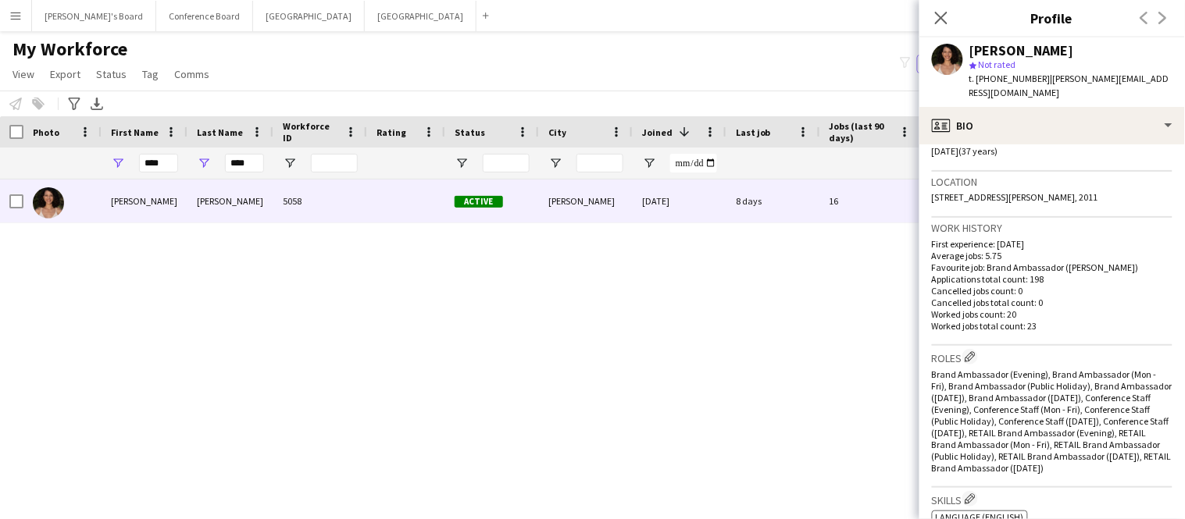
scroll to position [890, 0]
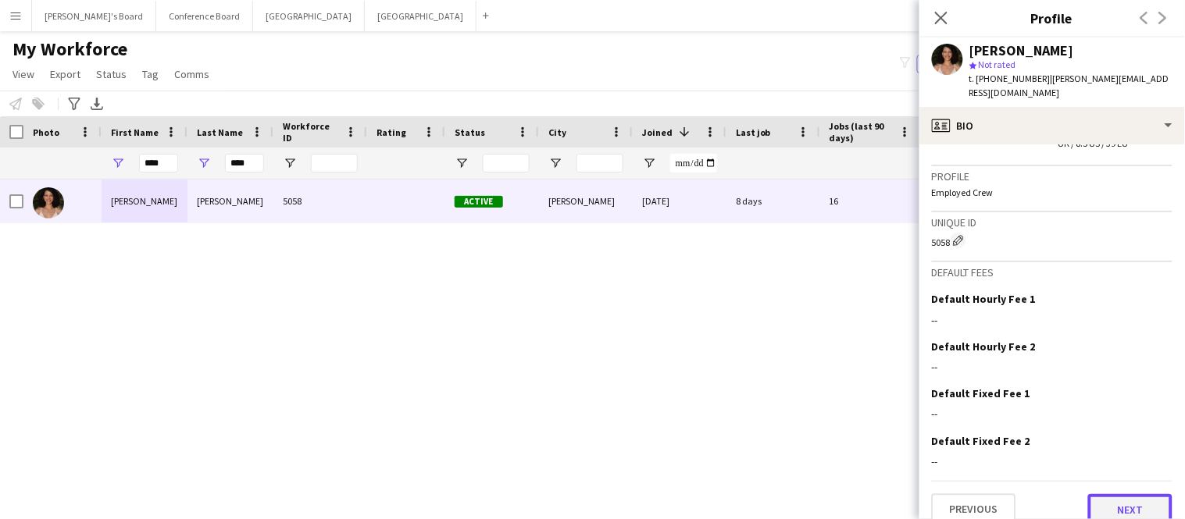
click at [1132, 494] on button "Next" at bounding box center [1130, 509] width 84 height 31
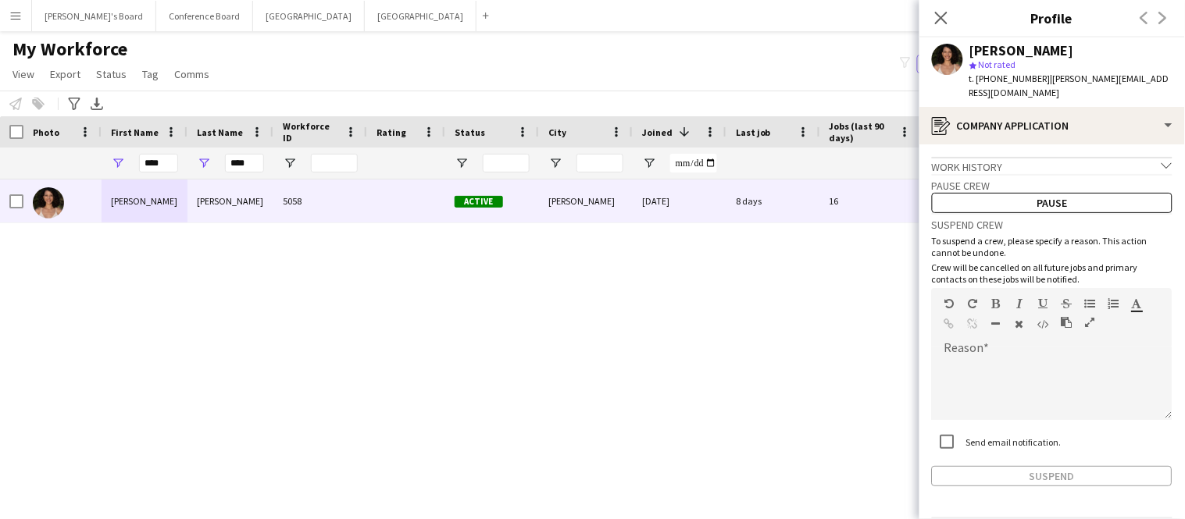
scroll to position [40, 0]
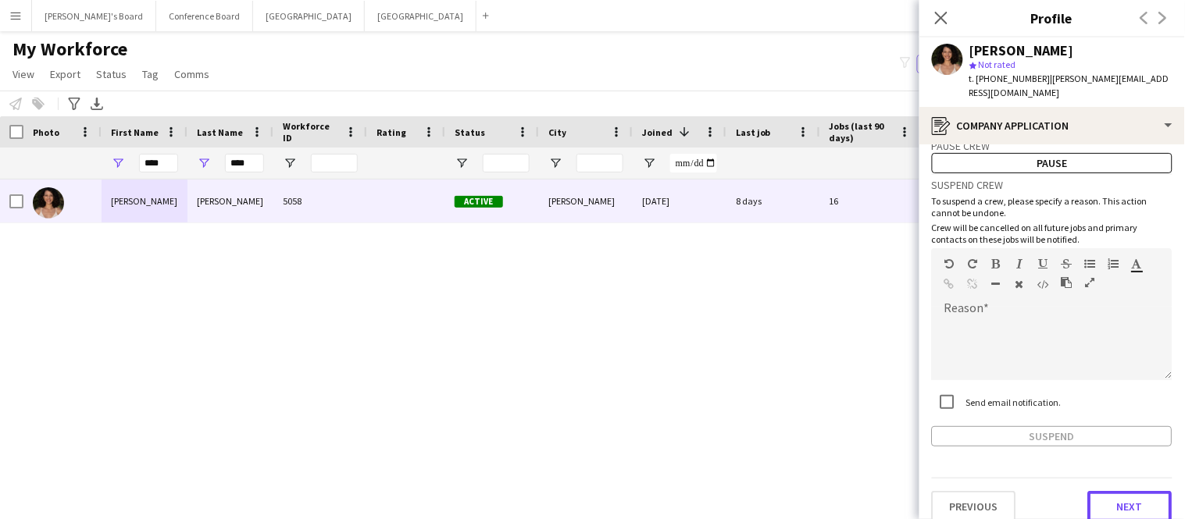
click at [1132, 493] on button "Next" at bounding box center [1130, 506] width 84 height 31
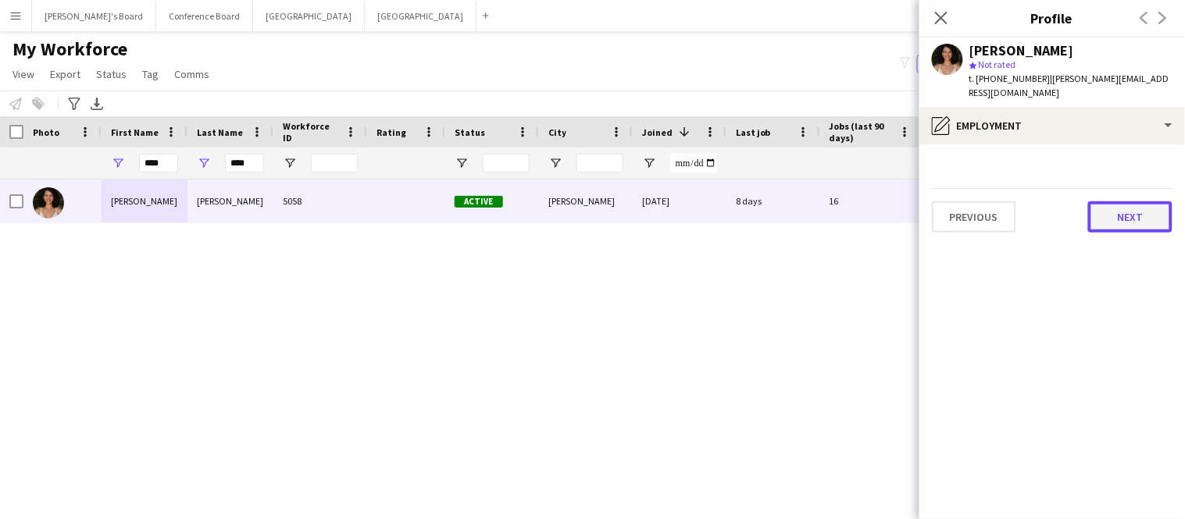
click at [1152, 211] on button "Next" at bounding box center [1130, 216] width 84 height 31
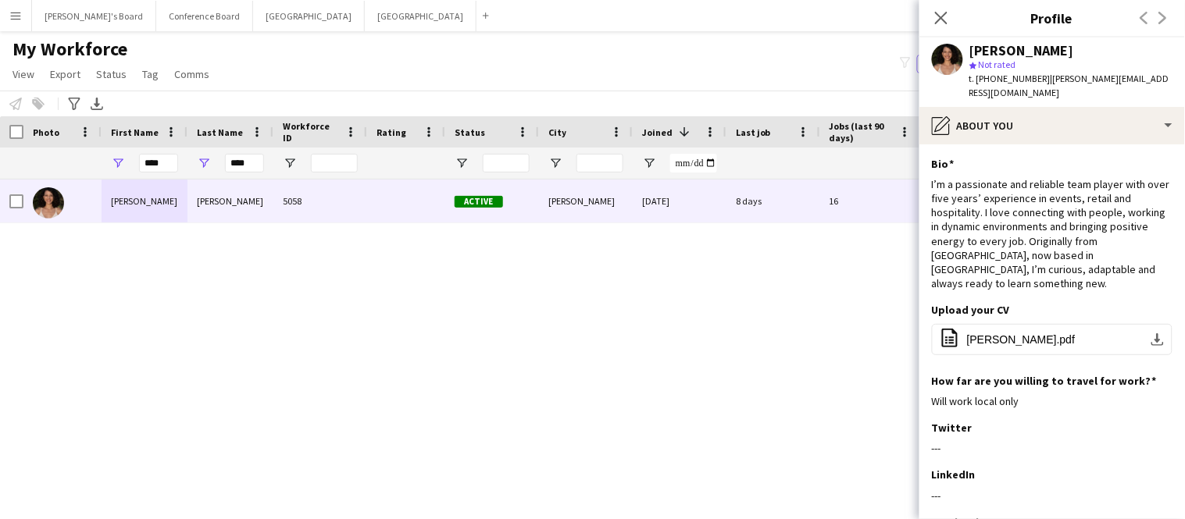
scroll to position [148, 0]
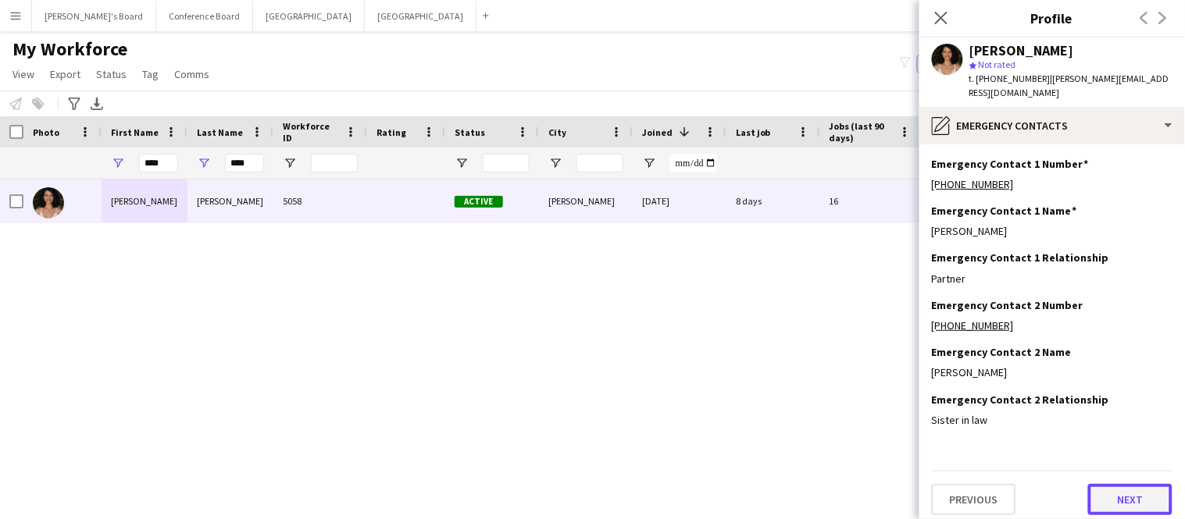
click at [1127, 488] on button "Next" at bounding box center [1130, 499] width 84 height 31
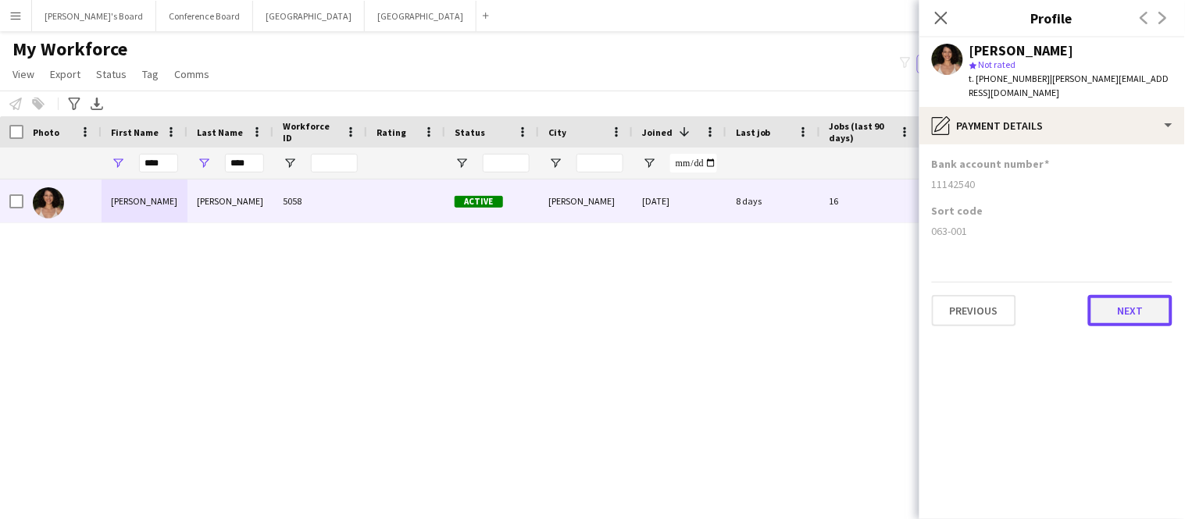
click at [1151, 295] on button "Next" at bounding box center [1130, 310] width 84 height 31
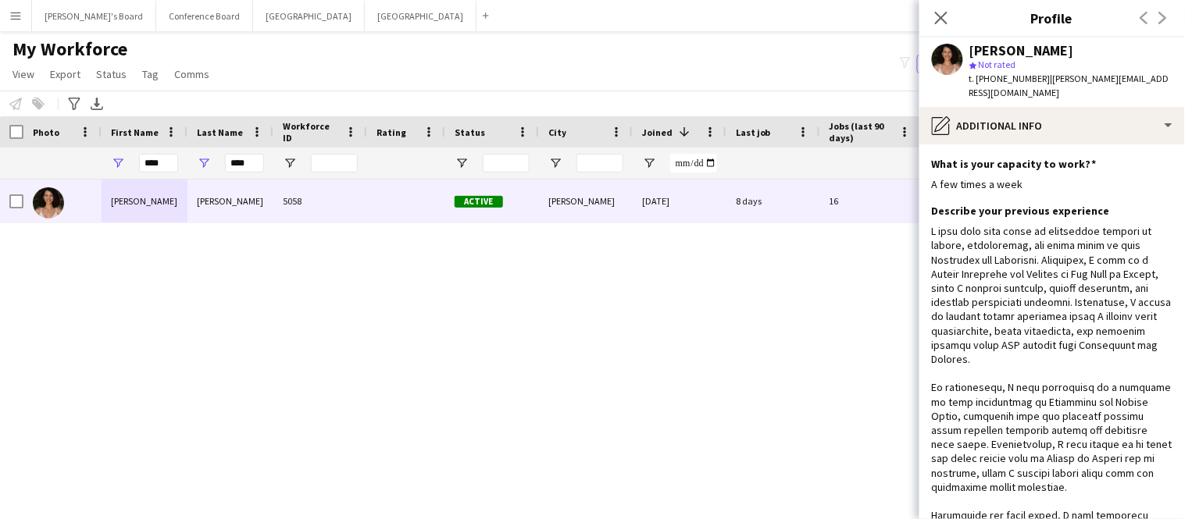
scroll to position [461, 0]
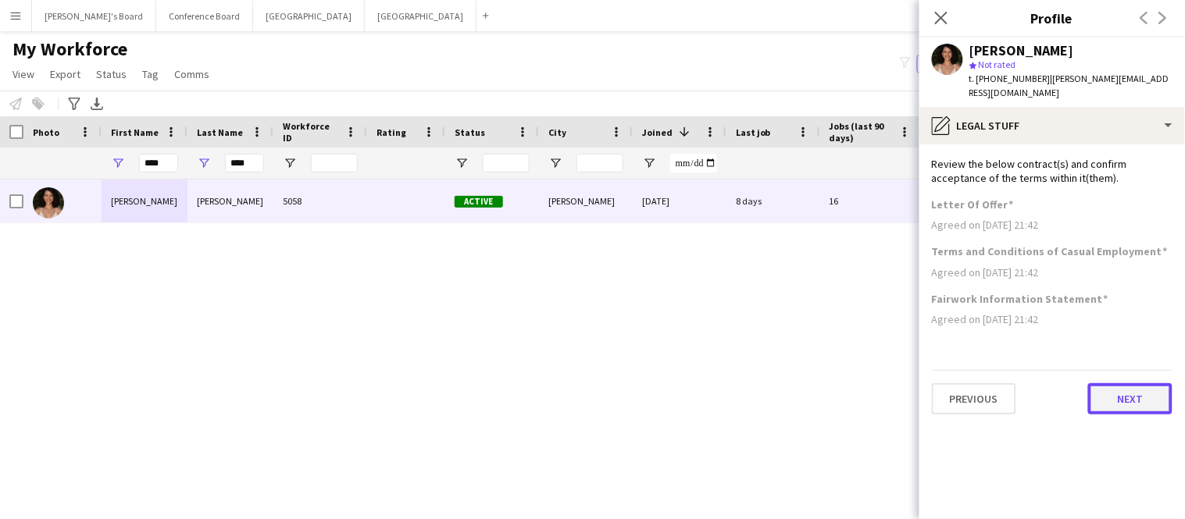
click at [1126, 389] on button "Next" at bounding box center [1130, 398] width 84 height 31
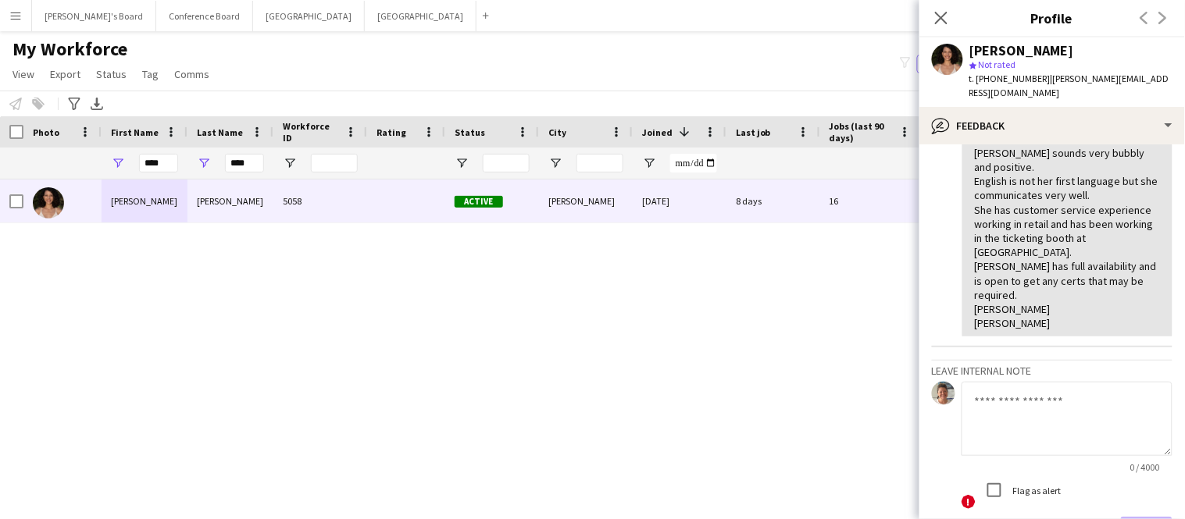
scroll to position [126, 0]
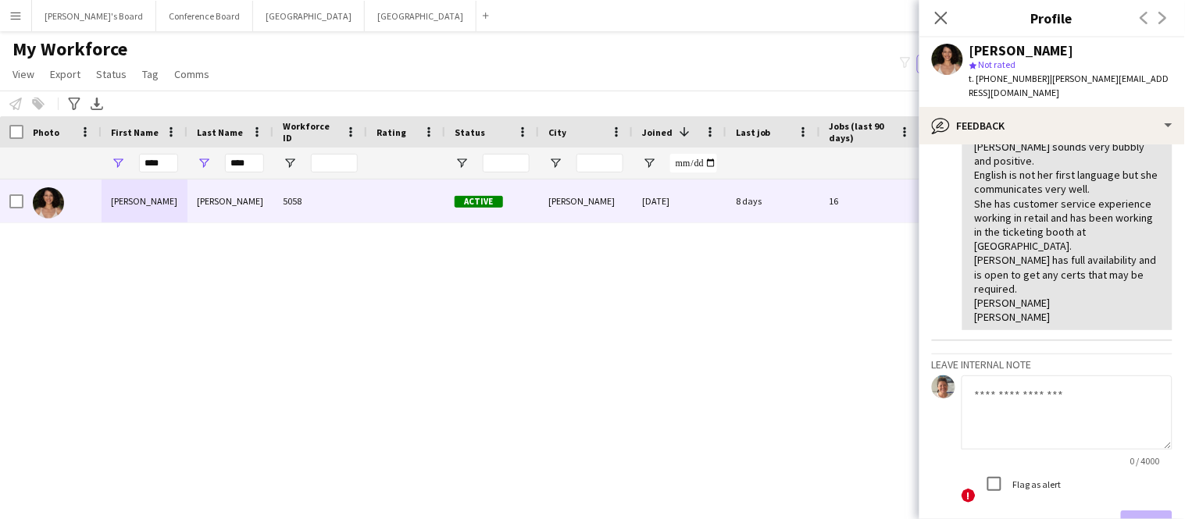
click at [690, 298] on div "Patricia Mora 5058 Active Elizabeth Bay 21-05-2025 8 days 16 patricia.tmora@gma…" at bounding box center [569, 336] width 1138 height 312
click at [945, 16] on icon "Close pop-in" at bounding box center [940, 17] width 15 height 15
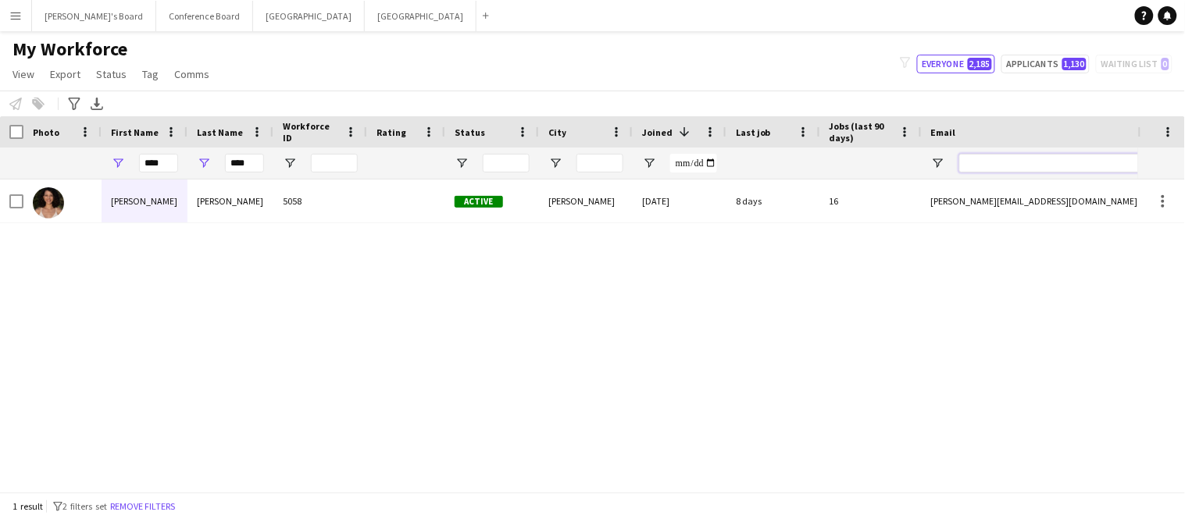
click at [1024, 162] on input "Email Filter Input" at bounding box center [1092, 163] width 266 height 19
paste input "**********"
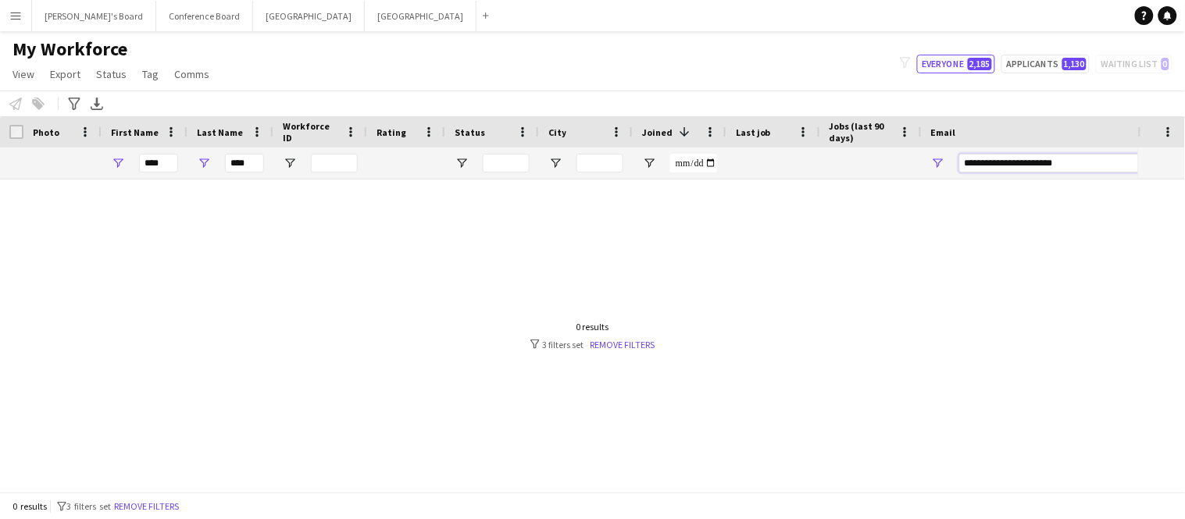
type input "**********"
click at [260, 163] on input "****" at bounding box center [244, 163] width 39 height 19
type input "*"
click at [170, 166] on input "****" at bounding box center [158, 163] width 39 height 19
type input "*"
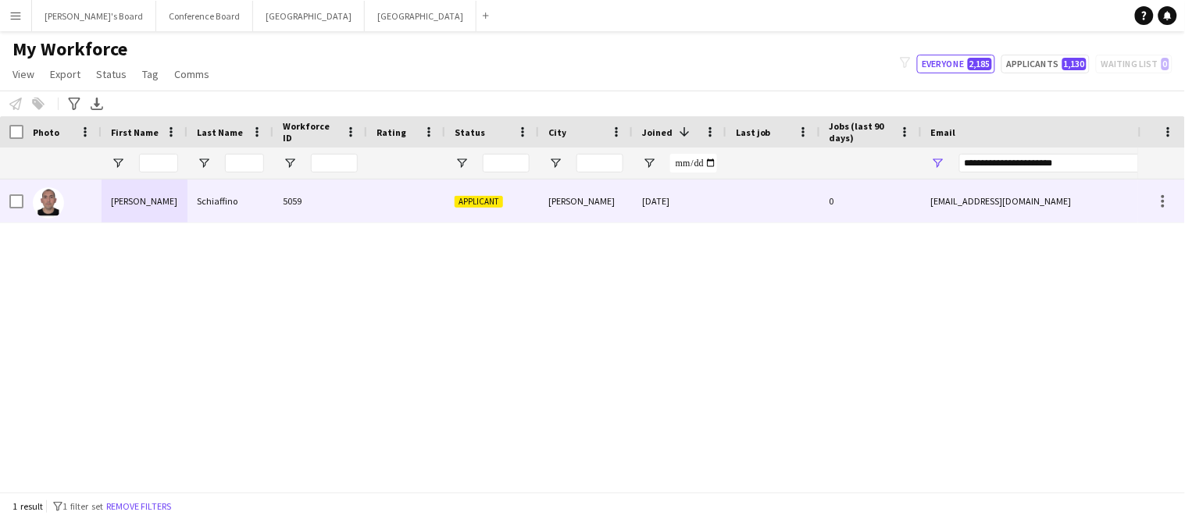
click at [932, 210] on div "gf.schiaffino@gmail.com" at bounding box center [1078, 201] width 312 height 43
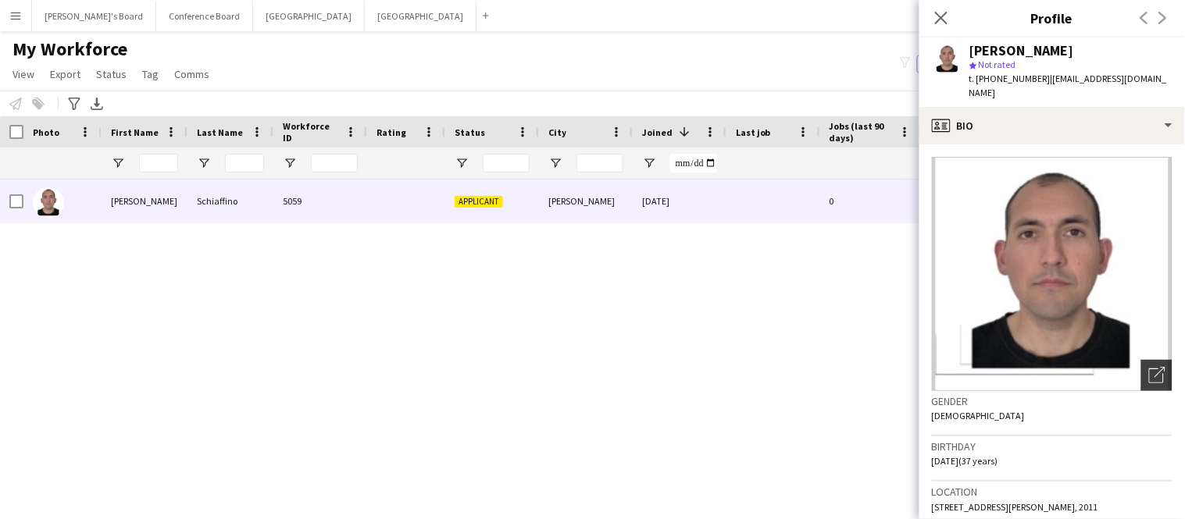
click at [1153, 367] on icon "Open photos pop-in" at bounding box center [1157, 375] width 16 height 16
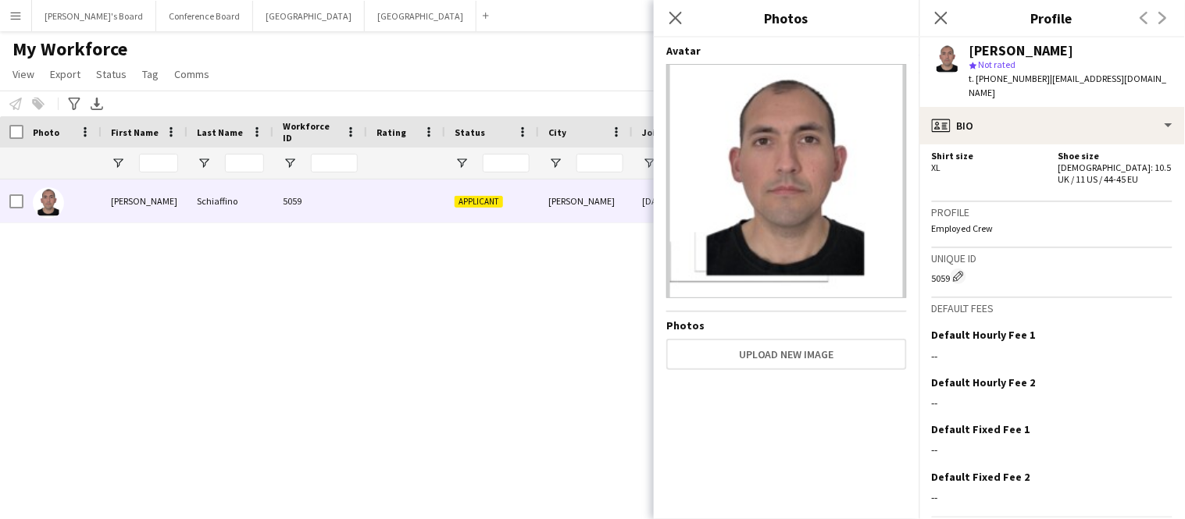
scroll to position [825, 0]
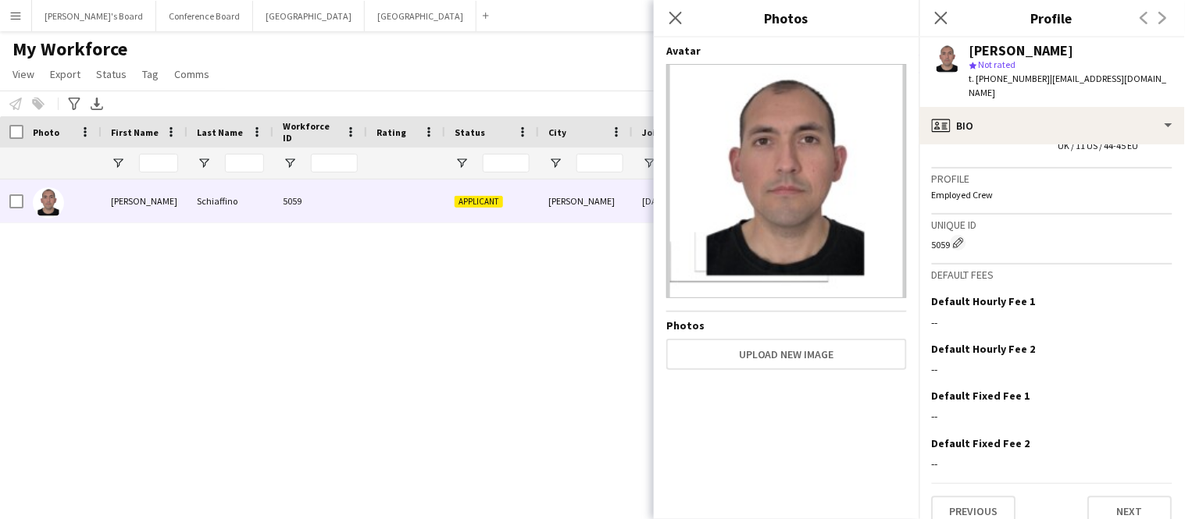
click at [1131, 508] on app-crew-profile-bio "Open photos pop-in Gender Male Birthday 30-06-1988 (37 years) Location 27 Ithac…" at bounding box center [1052, 331] width 266 height 375
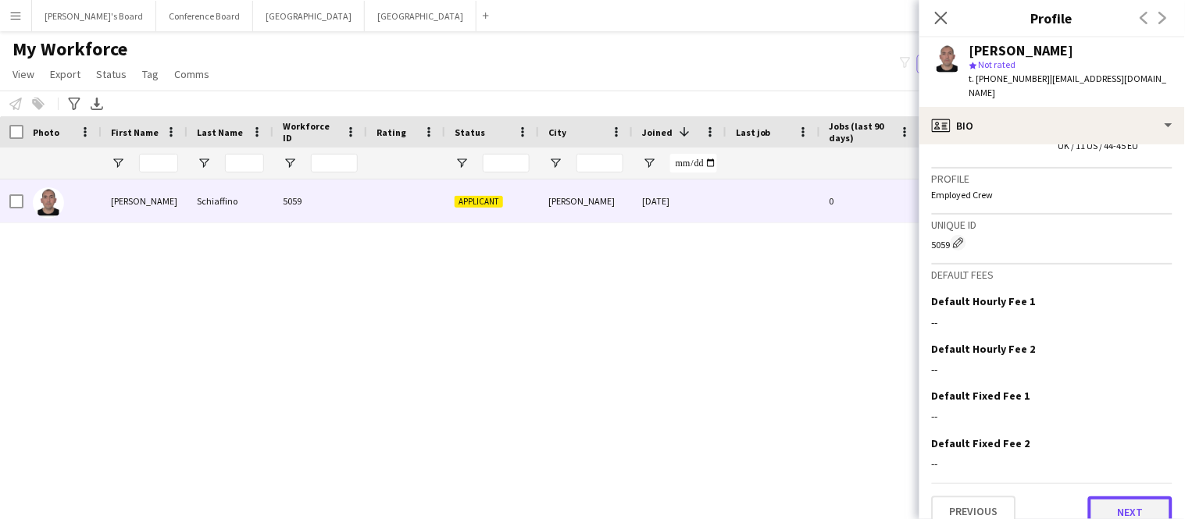
click at [1128, 497] on button "Next" at bounding box center [1130, 512] width 84 height 31
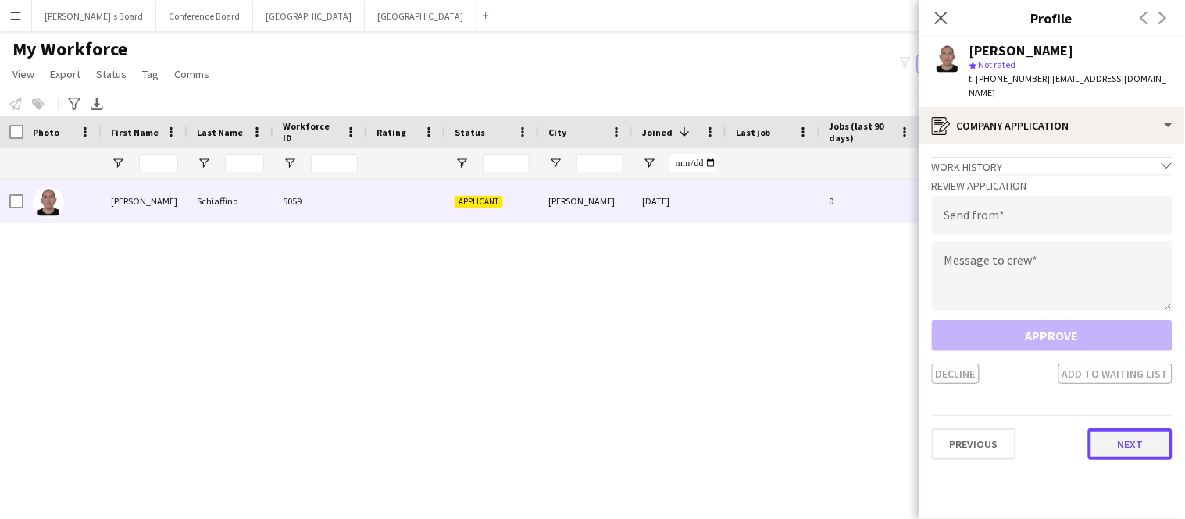
click at [1130, 429] on button "Next" at bounding box center [1130, 444] width 84 height 31
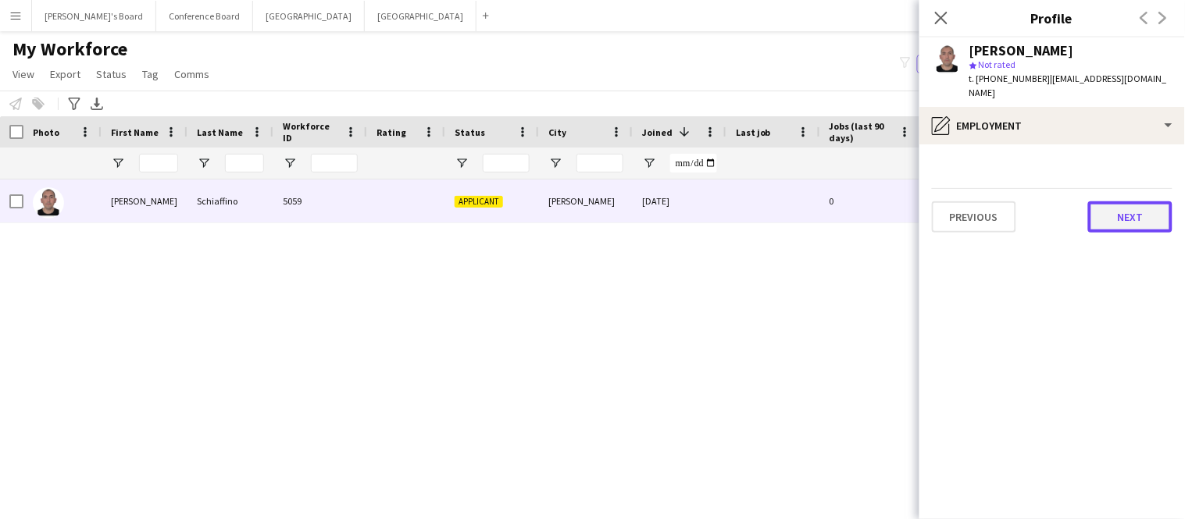
click at [1121, 205] on button "Next" at bounding box center [1130, 216] width 84 height 31
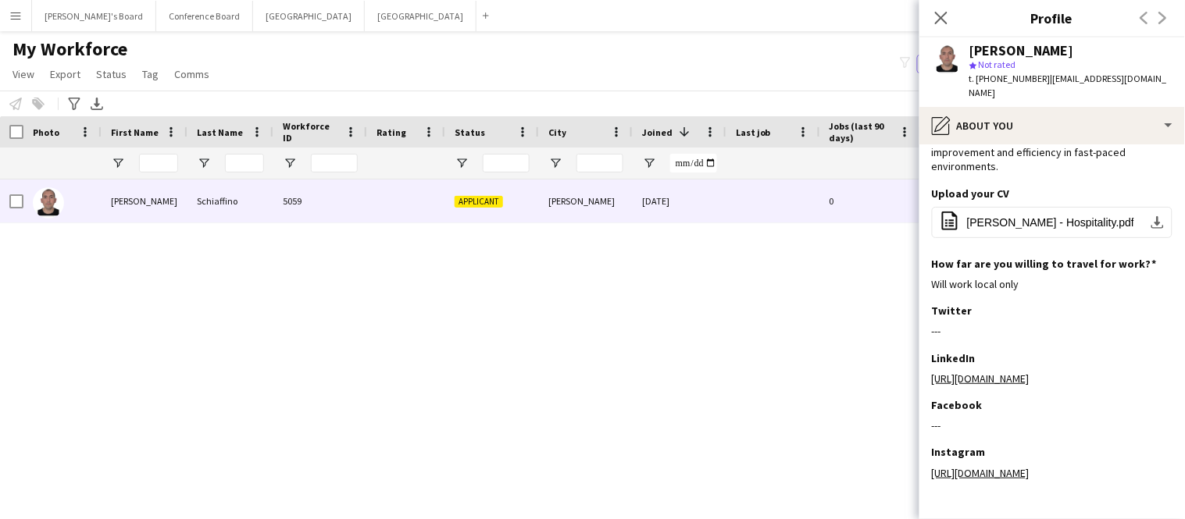
scroll to position [176, 0]
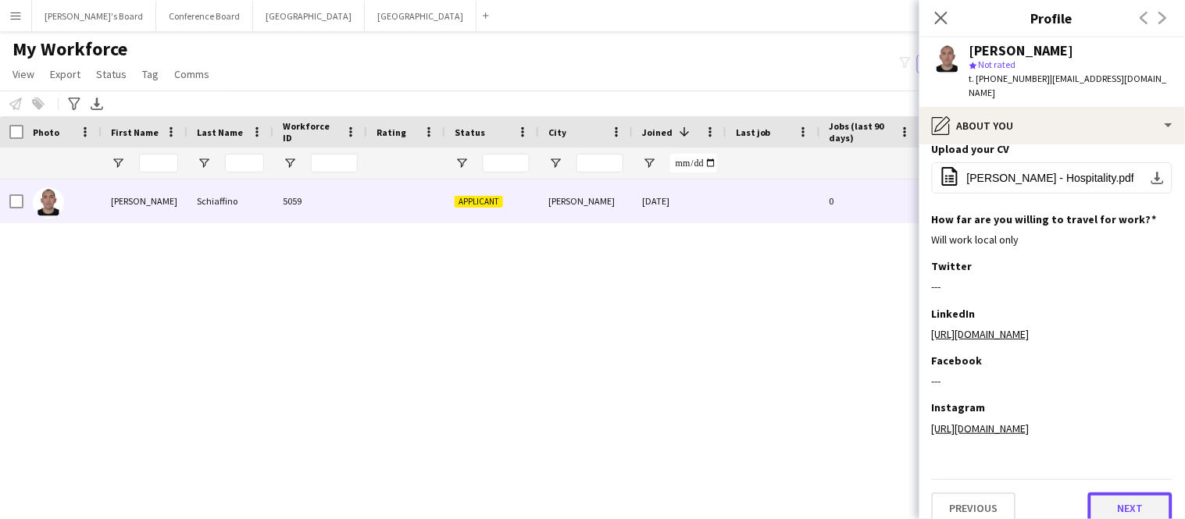
click at [1140, 497] on button "Next" at bounding box center [1130, 508] width 84 height 31
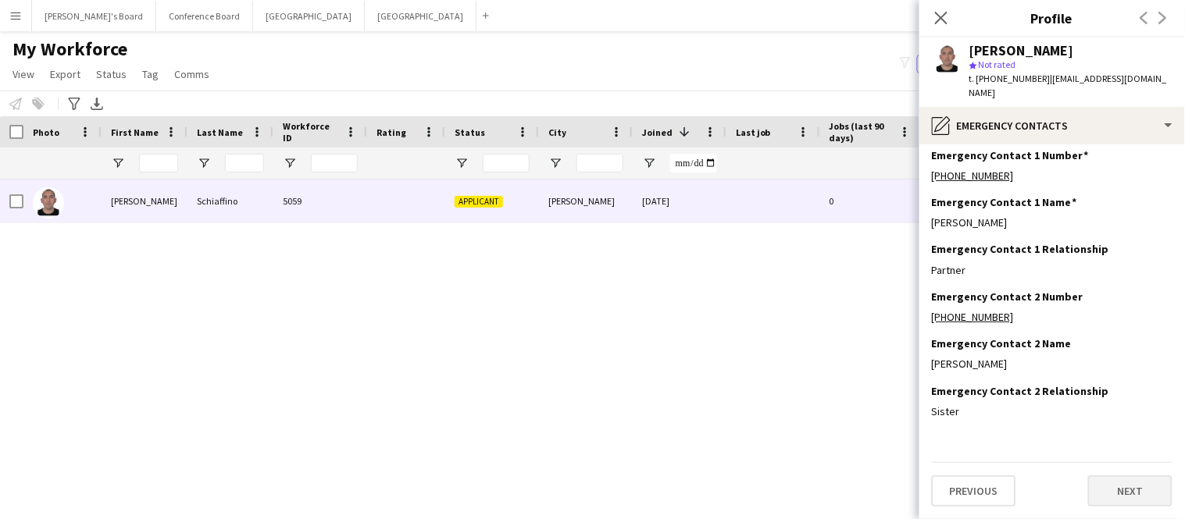
scroll to position [0, 0]
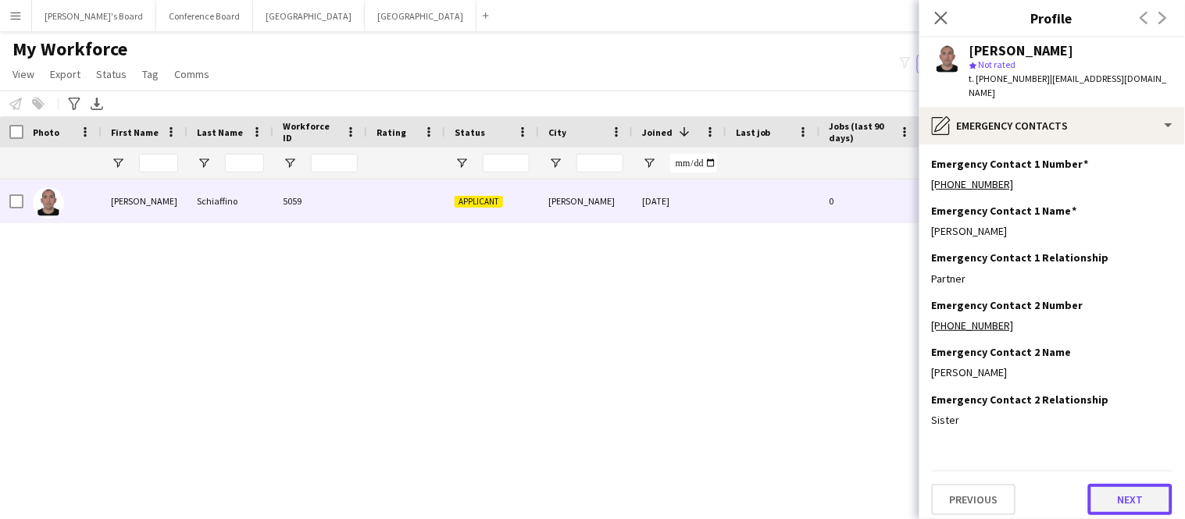
click at [1139, 491] on button "Next" at bounding box center [1130, 499] width 84 height 31
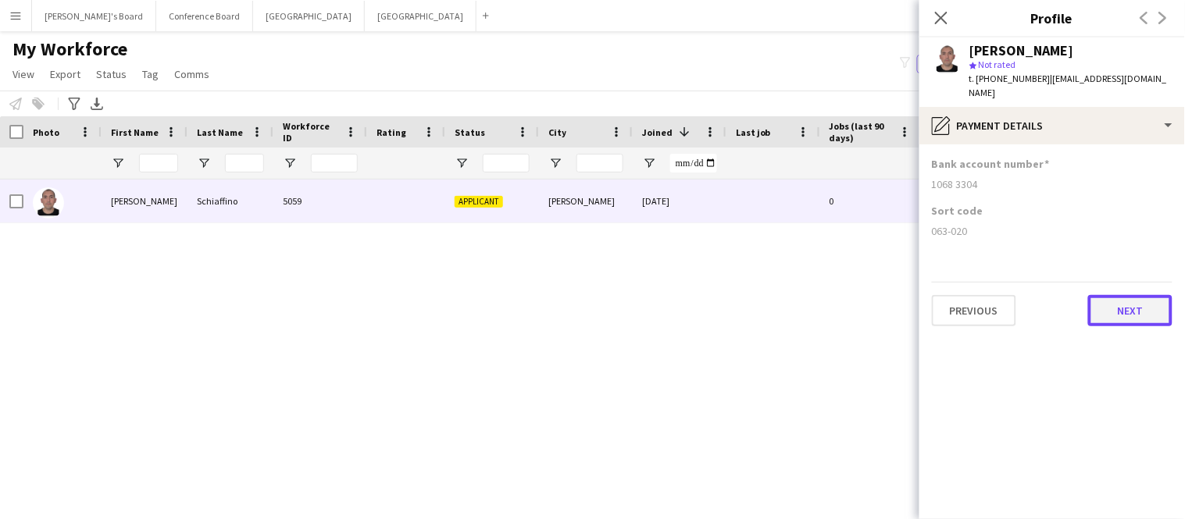
click at [1143, 295] on button "Next" at bounding box center [1130, 310] width 84 height 31
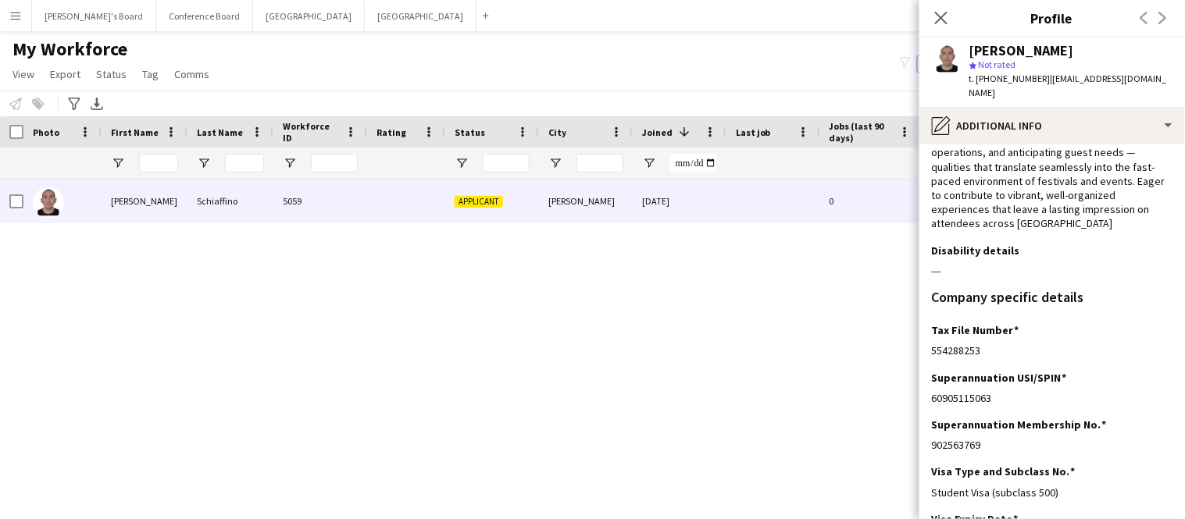
scroll to position [276, 0]
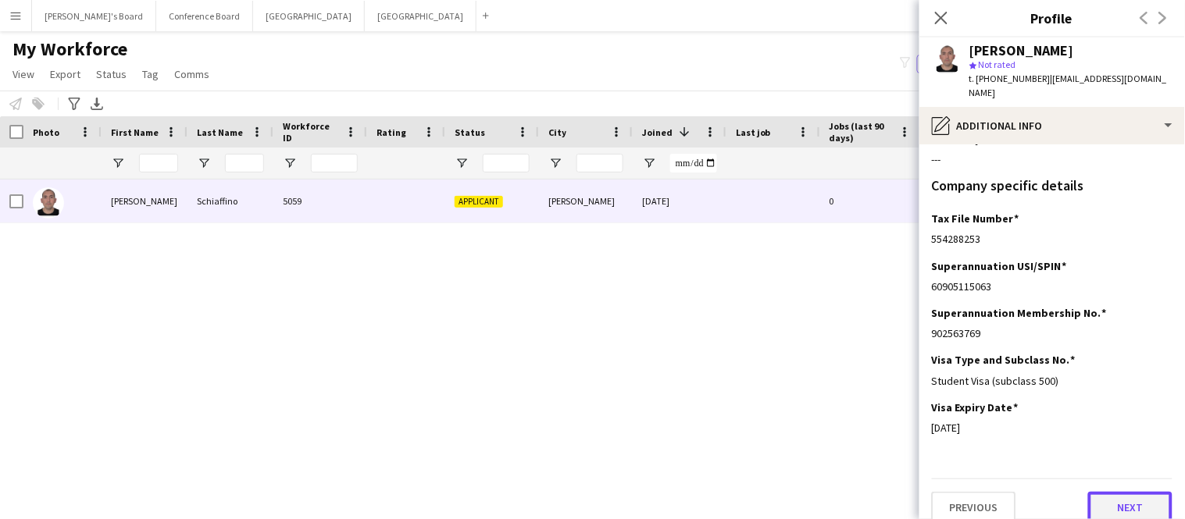
click at [1141, 492] on button "Next" at bounding box center [1130, 507] width 84 height 31
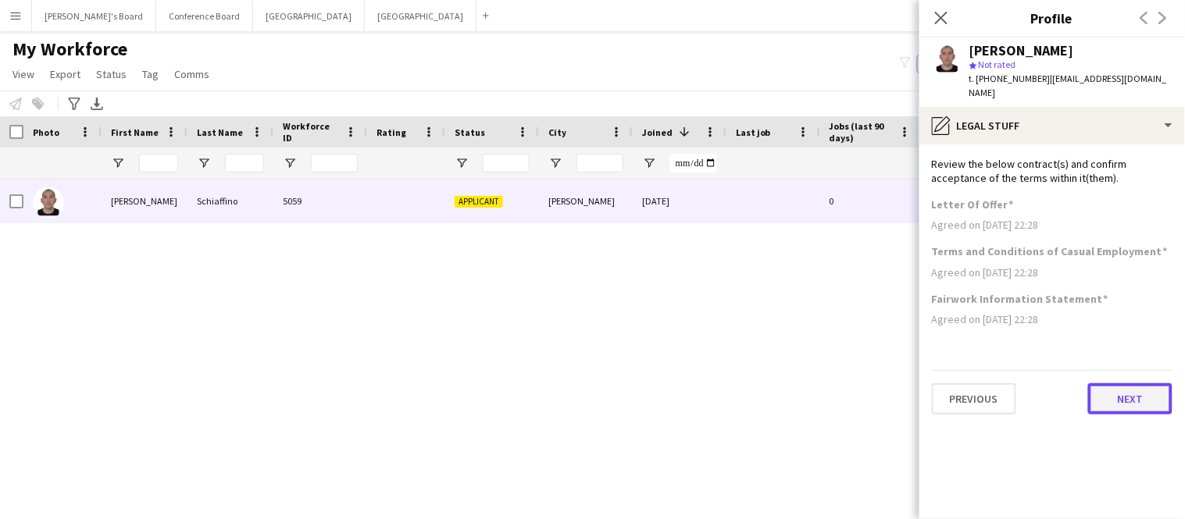
click at [1143, 391] on button "Next" at bounding box center [1130, 398] width 84 height 31
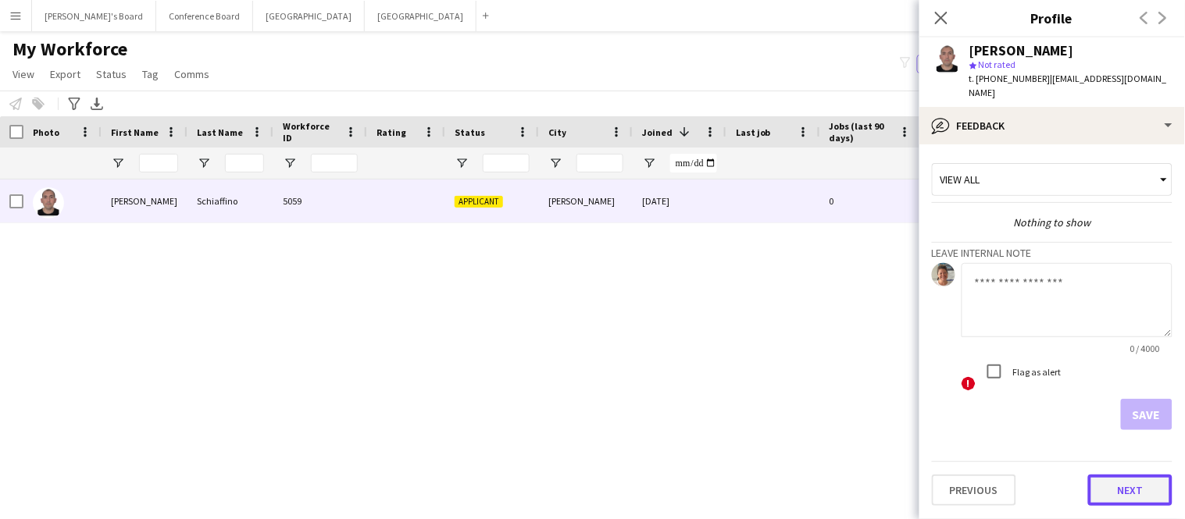
click at [1125, 484] on button "Next" at bounding box center [1130, 490] width 84 height 31
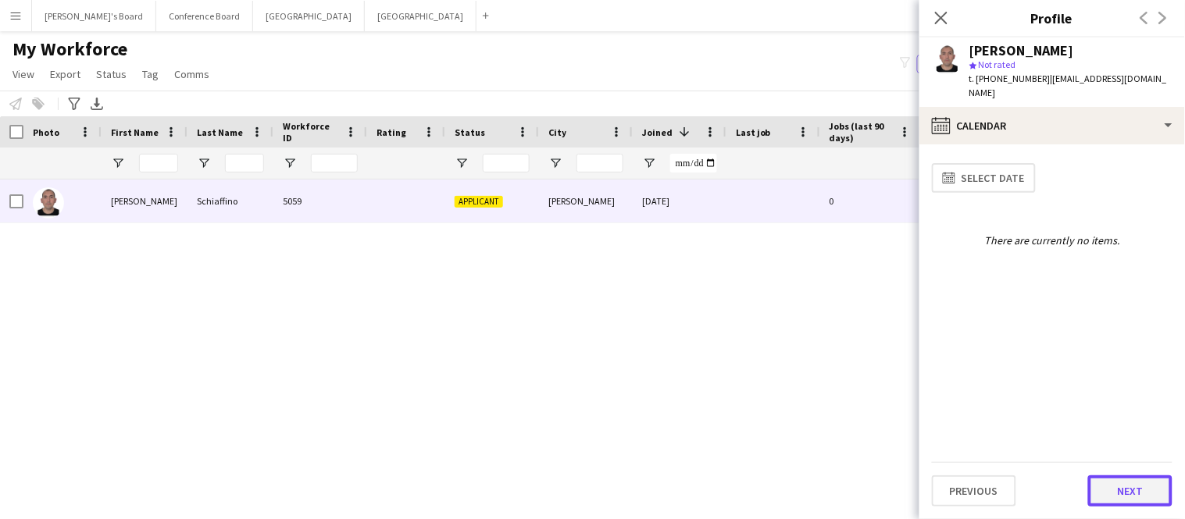
click at [1125, 484] on button "Next" at bounding box center [1130, 491] width 84 height 31
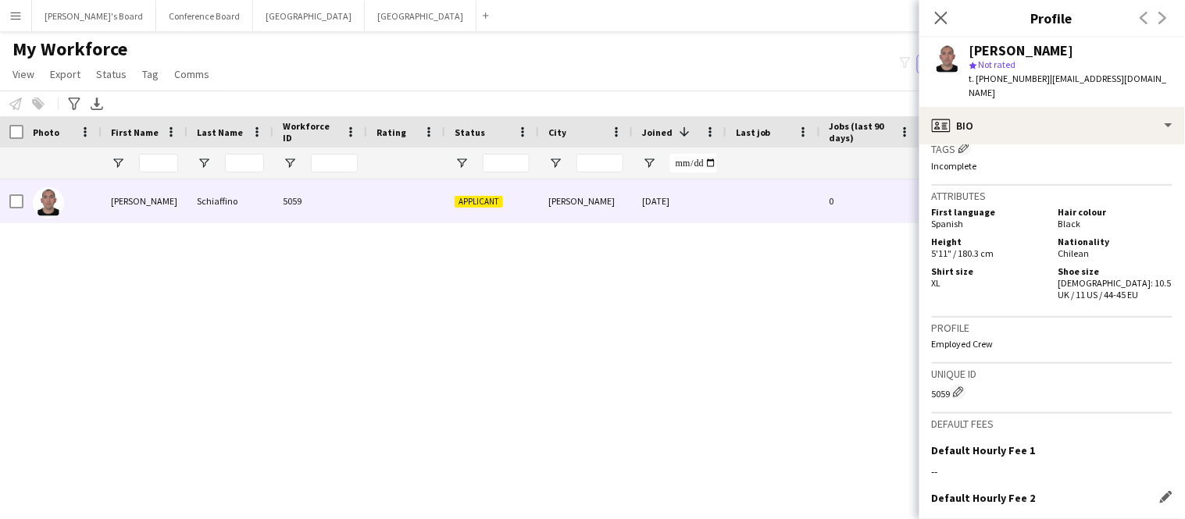
scroll to position [825, 0]
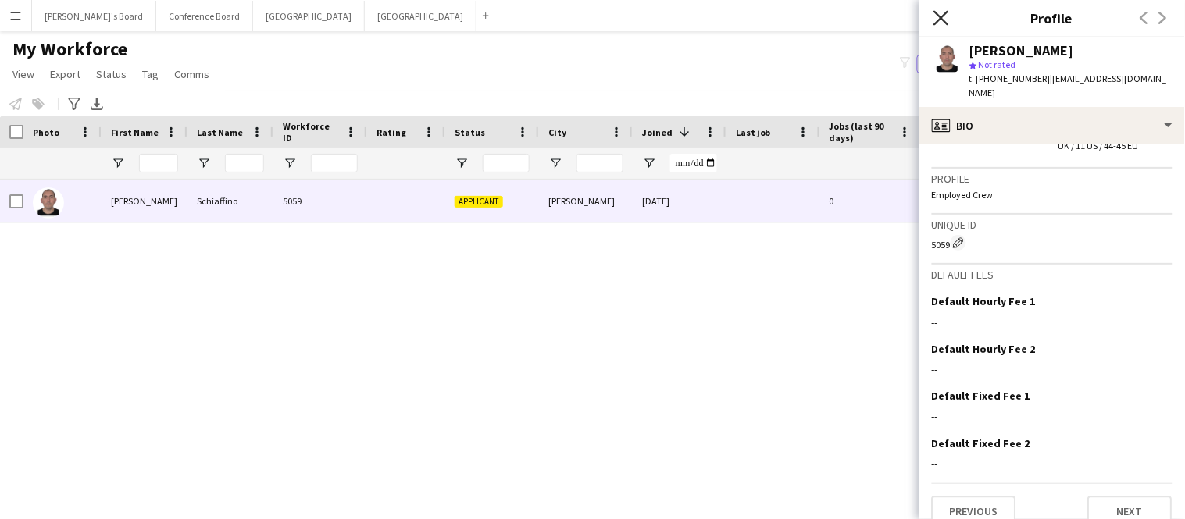
click at [942, 20] on icon "Close pop-in" at bounding box center [940, 17] width 15 height 15
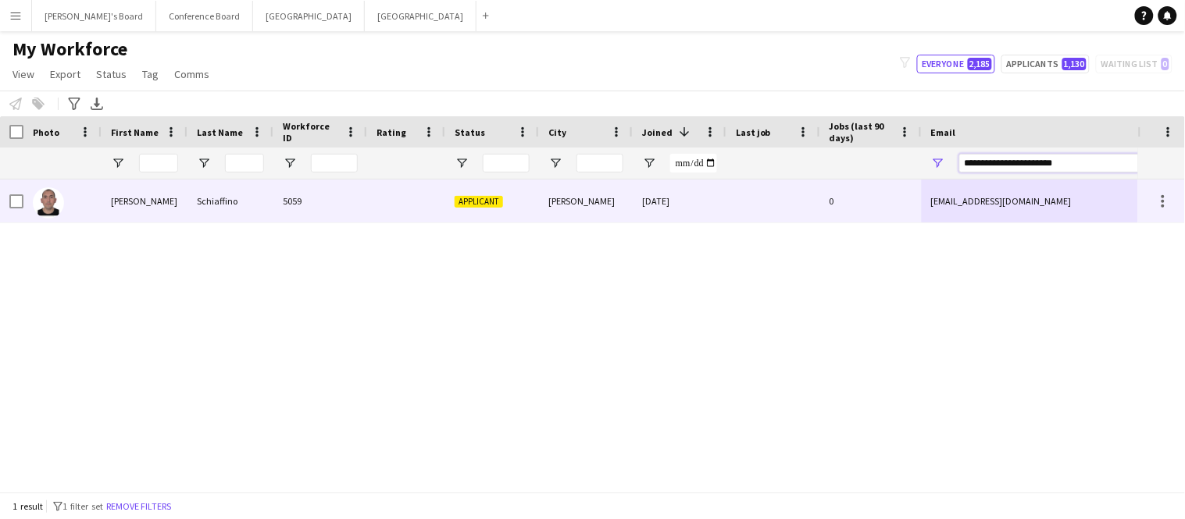
drag, startPoint x: 1070, startPoint y: 166, endPoint x: 943, endPoint y: 180, distance: 127.2
click at [943, 180] on div "Workforce Details Photo First Name" at bounding box center [592, 304] width 1185 height 376
paste input "**********"
type input "**********"
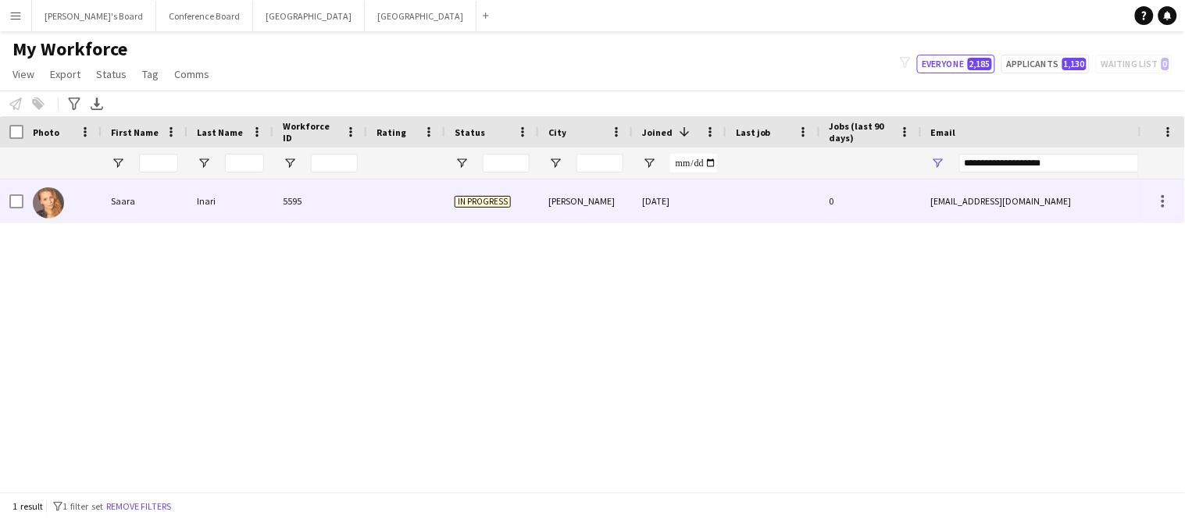
click at [282, 210] on div "5595" at bounding box center [320, 201] width 94 height 43
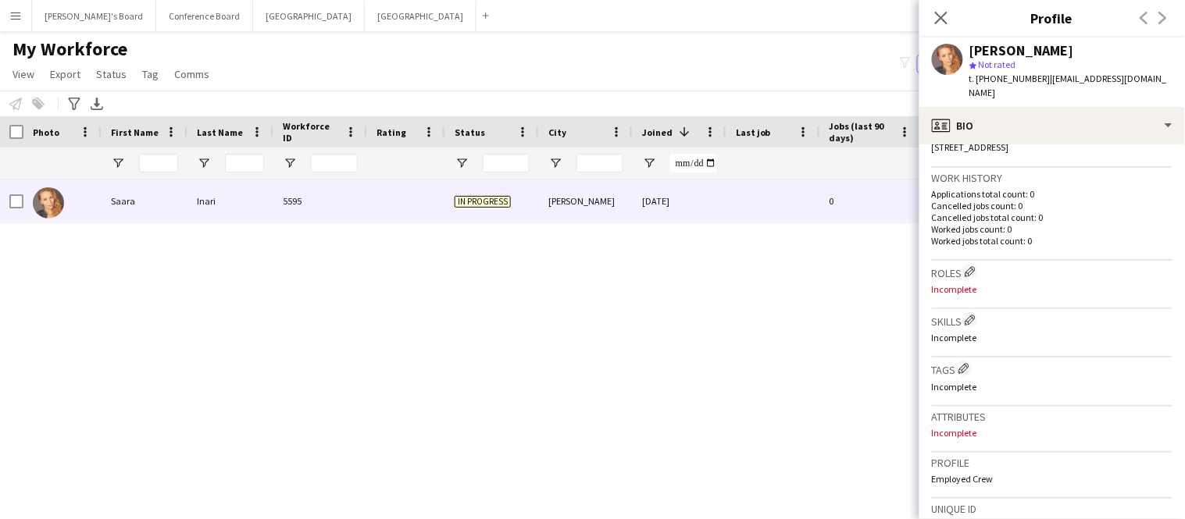
scroll to position [644, 0]
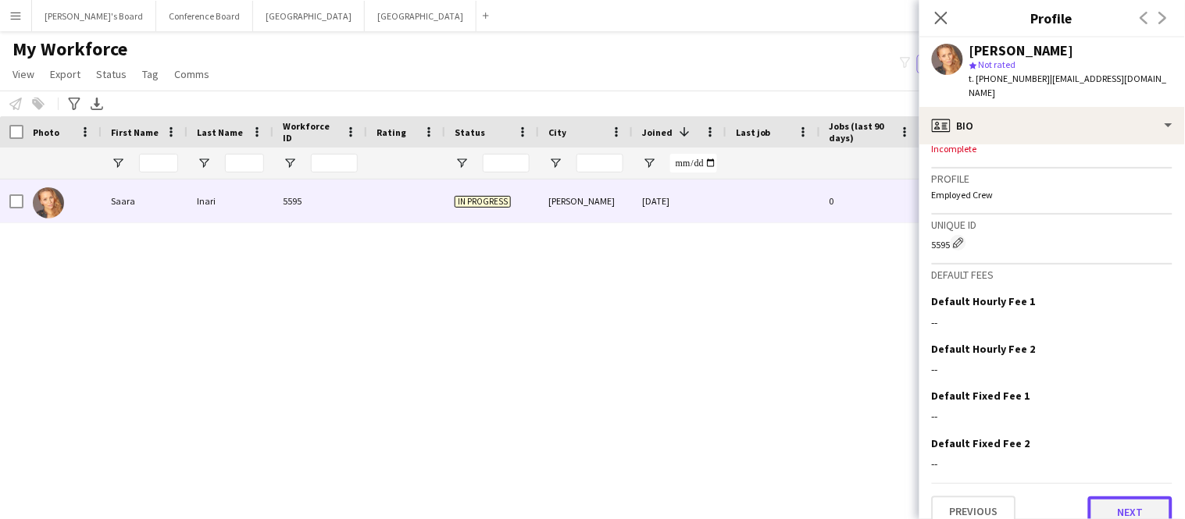
click at [1143, 497] on button "Next" at bounding box center [1130, 512] width 84 height 31
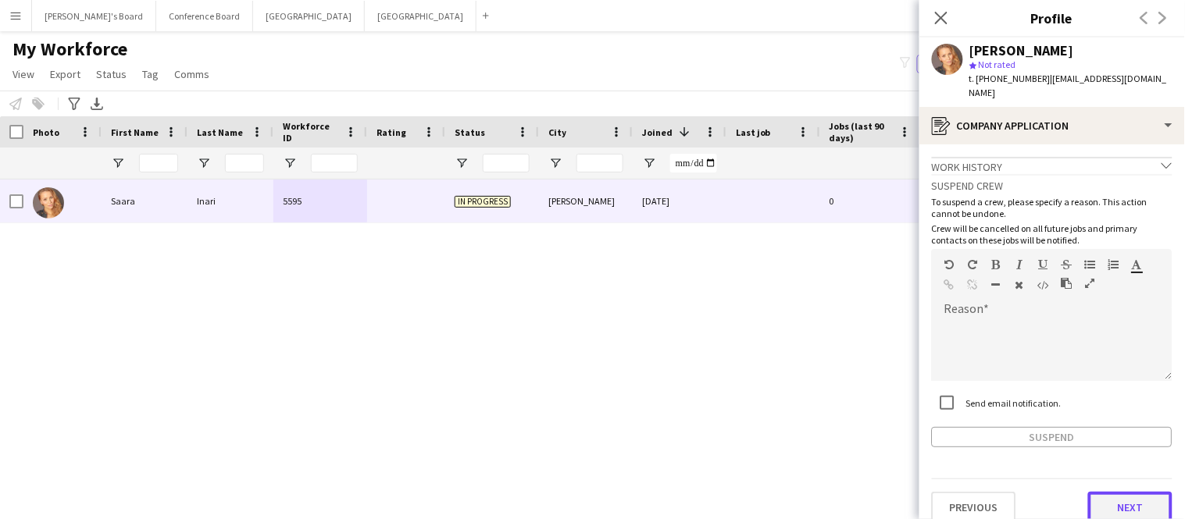
click at [1143, 494] on button "Next" at bounding box center [1130, 507] width 84 height 31
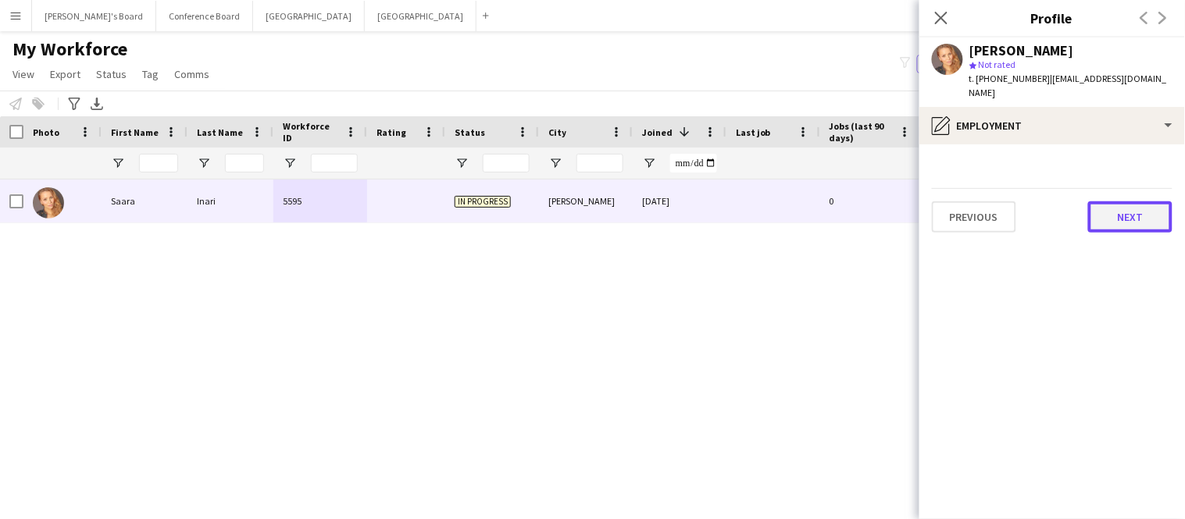
click at [1112, 214] on button "Next" at bounding box center [1130, 216] width 84 height 31
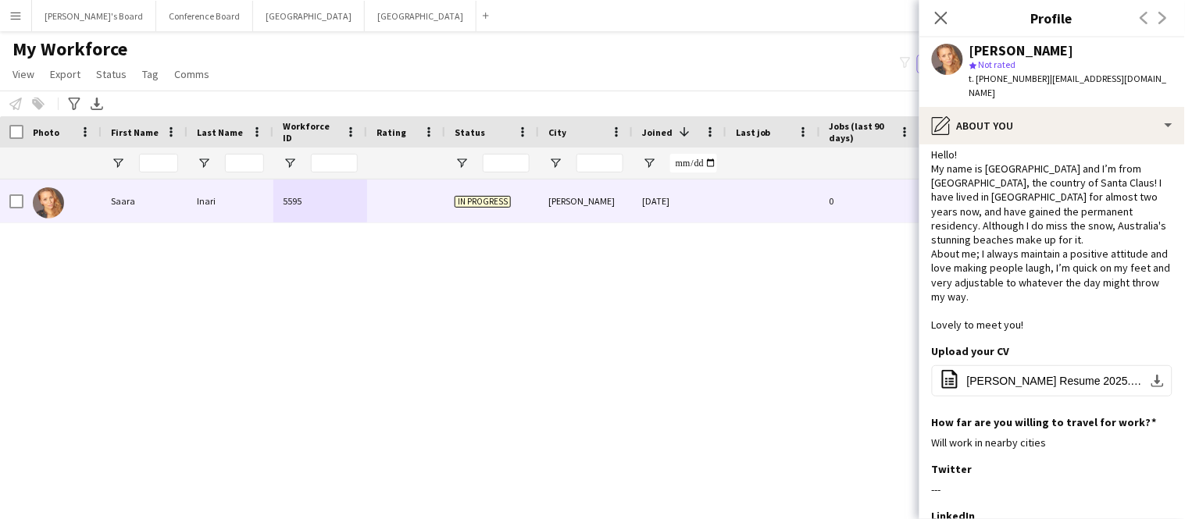
scroll to position [219, 0]
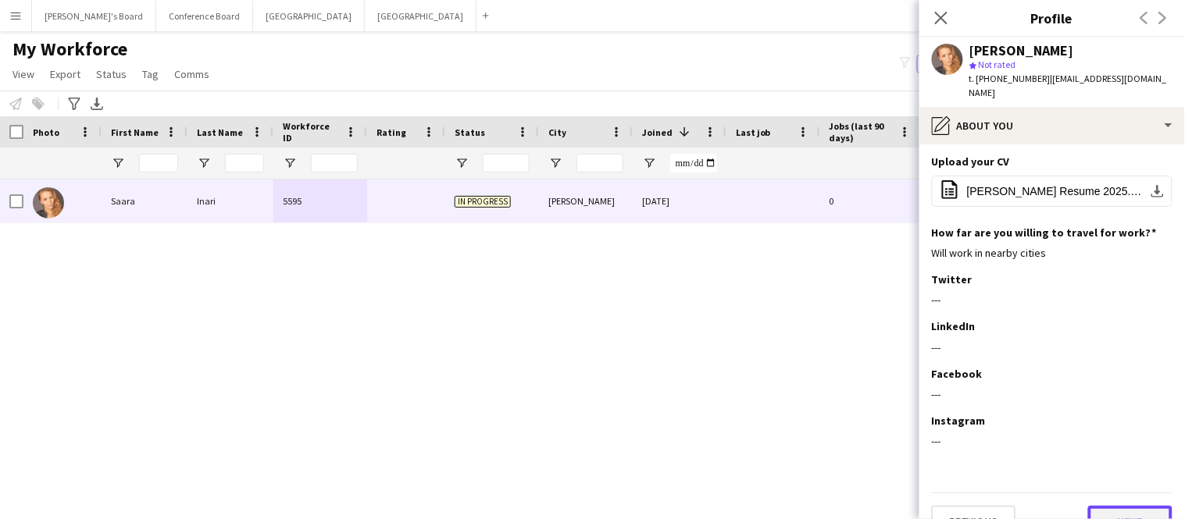
click at [1121, 506] on button "Next" at bounding box center [1130, 521] width 84 height 31
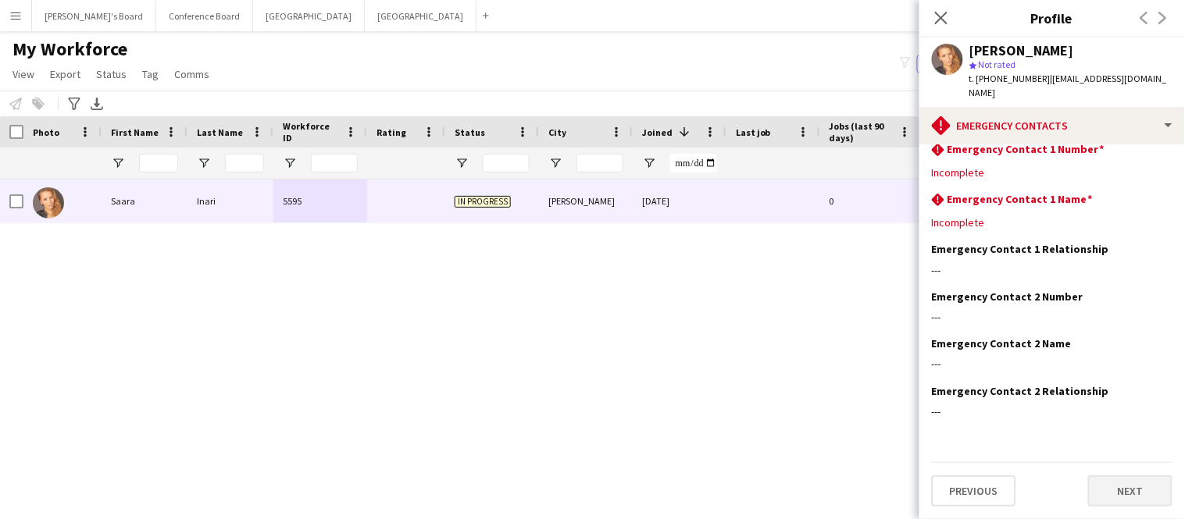
scroll to position [0, 0]
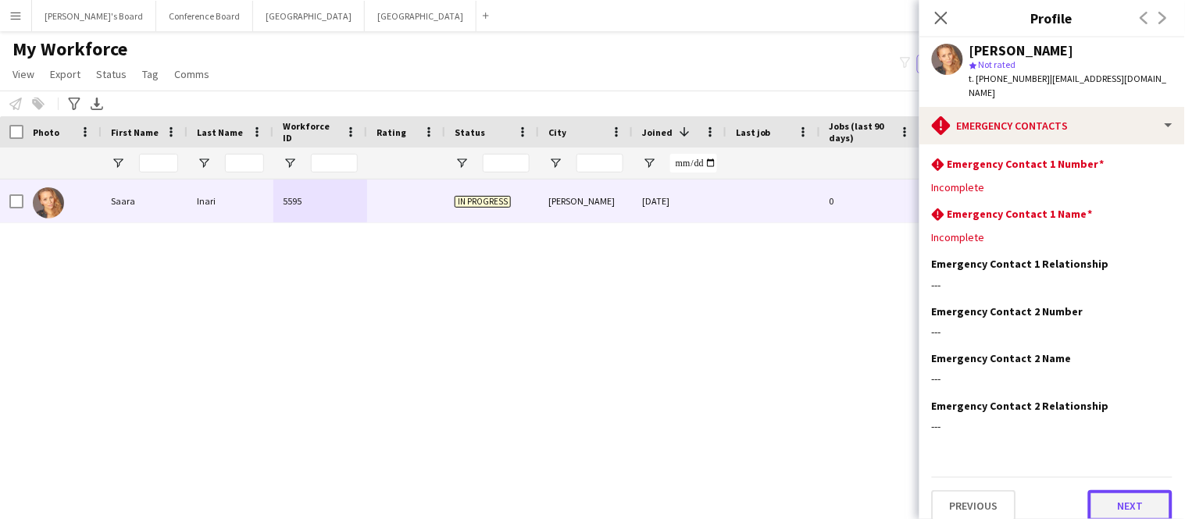
click at [1121, 490] on button "Next" at bounding box center [1130, 505] width 84 height 31
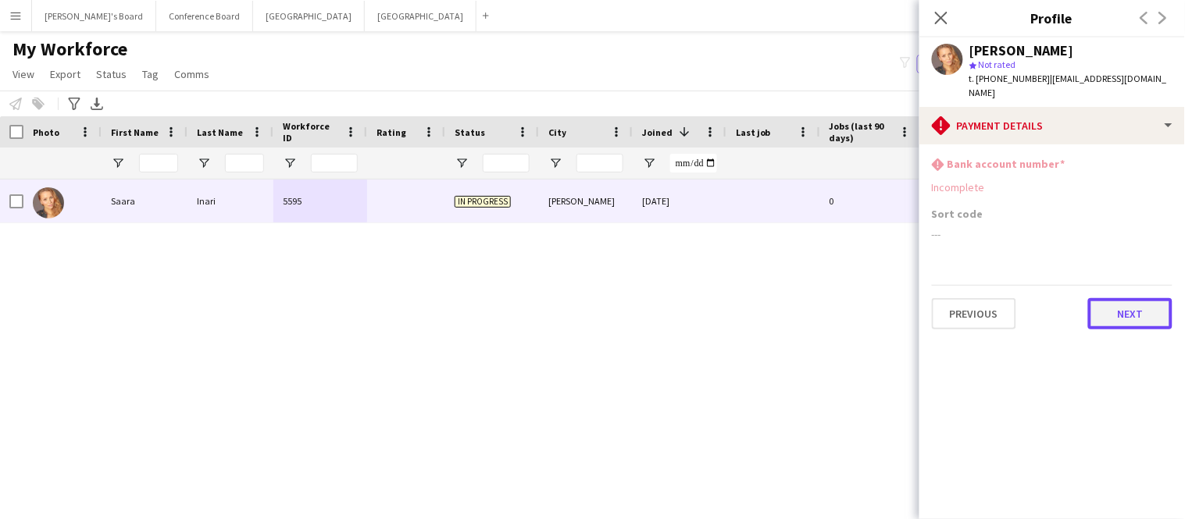
click at [1139, 298] on button "Next" at bounding box center [1130, 313] width 84 height 31
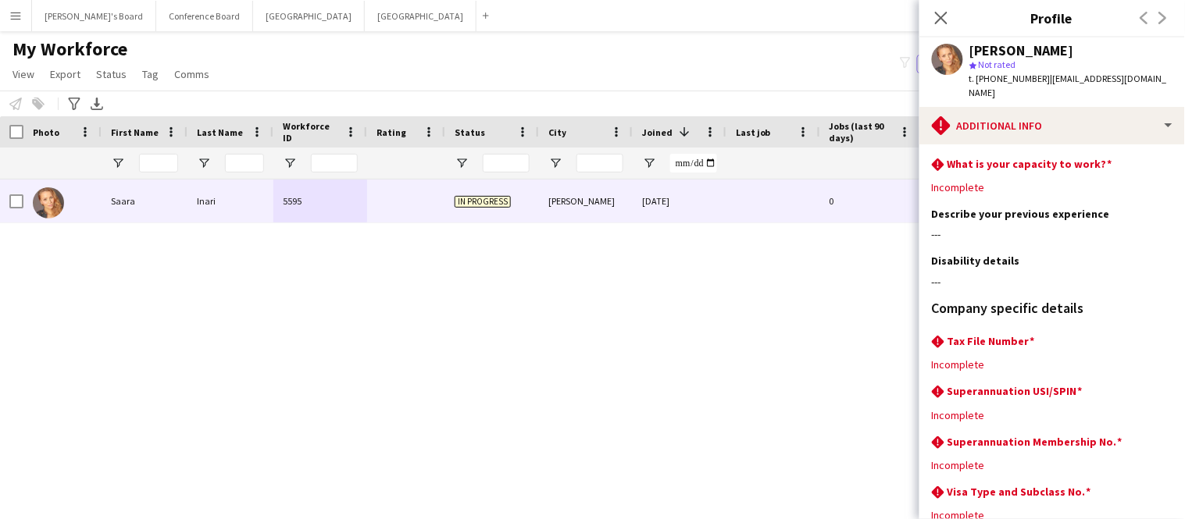
scroll to position [141, 0]
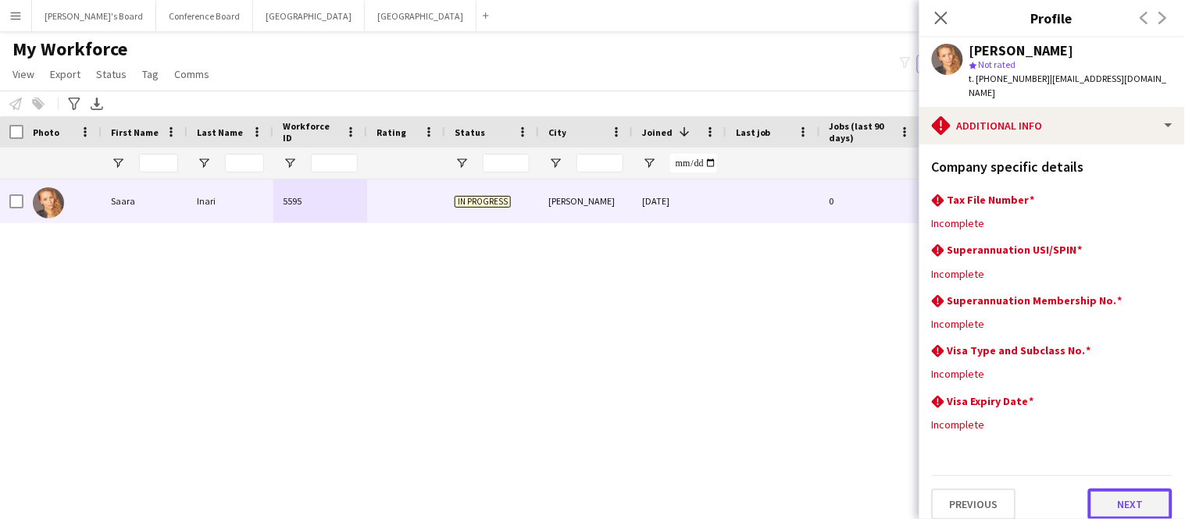
click at [1128, 497] on button "Next" at bounding box center [1130, 504] width 84 height 31
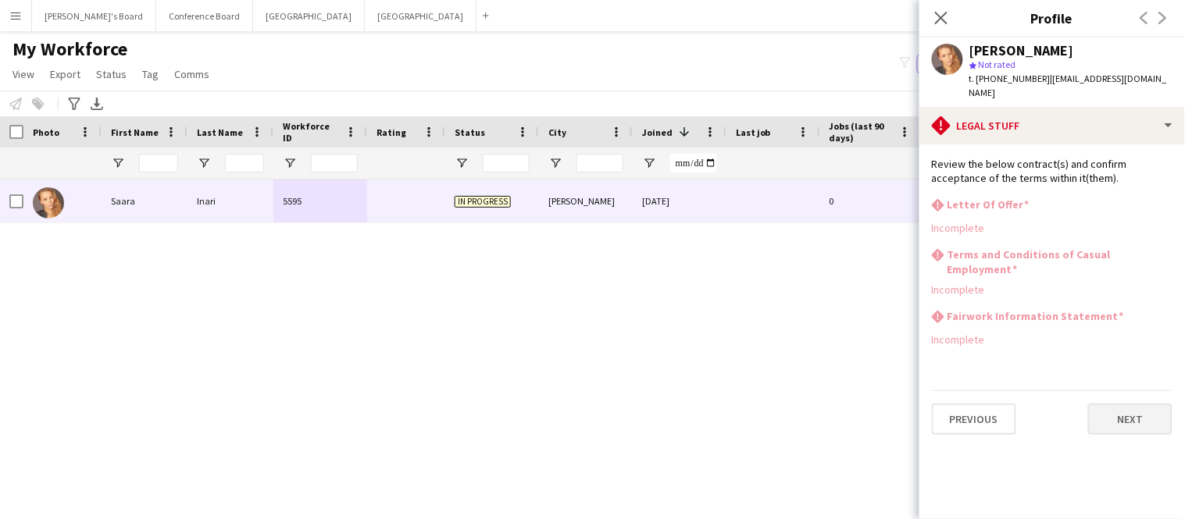
scroll to position [0, 0]
click at [1120, 404] on button "Next" at bounding box center [1130, 419] width 84 height 31
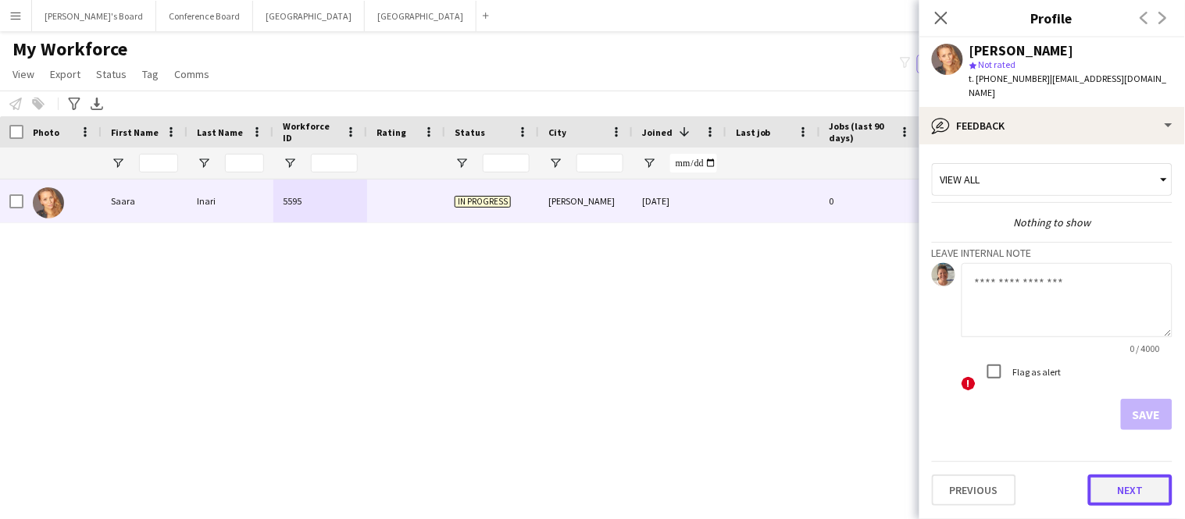
click at [1127, 475] on button "Next" at bounding box center [1130, 490] width 84 height 31
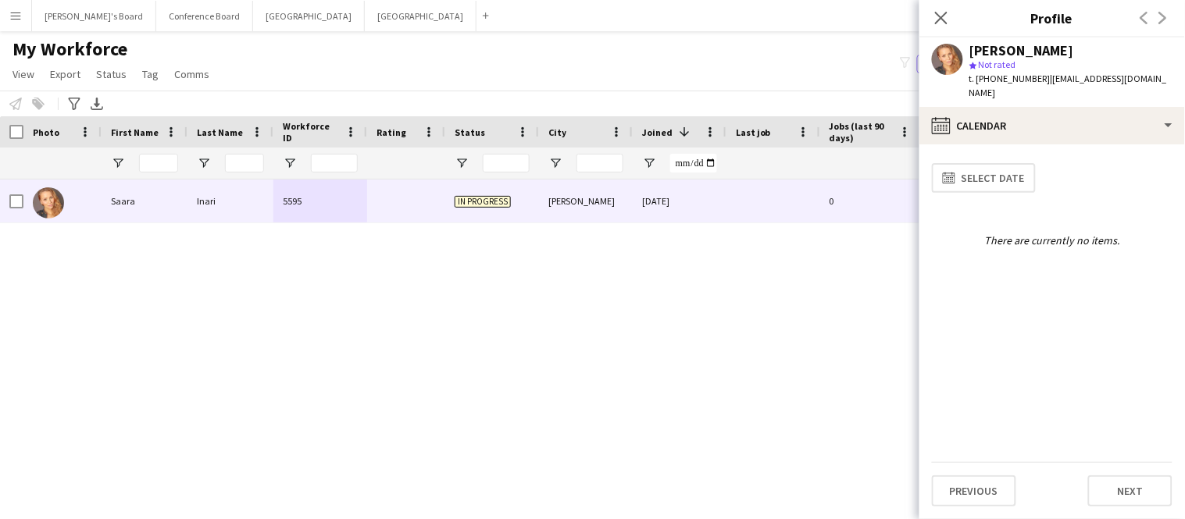
drag, startPoint x: 1038, startPoint y: 80, endPoint x: 1136, endPoint y: 80, distance: 98.4
click at [1136, 80] on div "Saara Inari star Not rated t. +61452138104 | inarisaara@gmail.com" at bounding box center [1052, 72] width 266 height 70
drag, startPoint x: 1040, startPoint y: 78, endPoint x: 1110, endPoint y: 79, distance: 70.3
click at [1110, 79] on span "| inarisaara@gmail.com" at bounding box center [1068, 86] width 198 height 26
drag, startPoint x: 1039, startPoint y: 79, endPoint x: 1129, endPoint y: 78, distance: 89.8
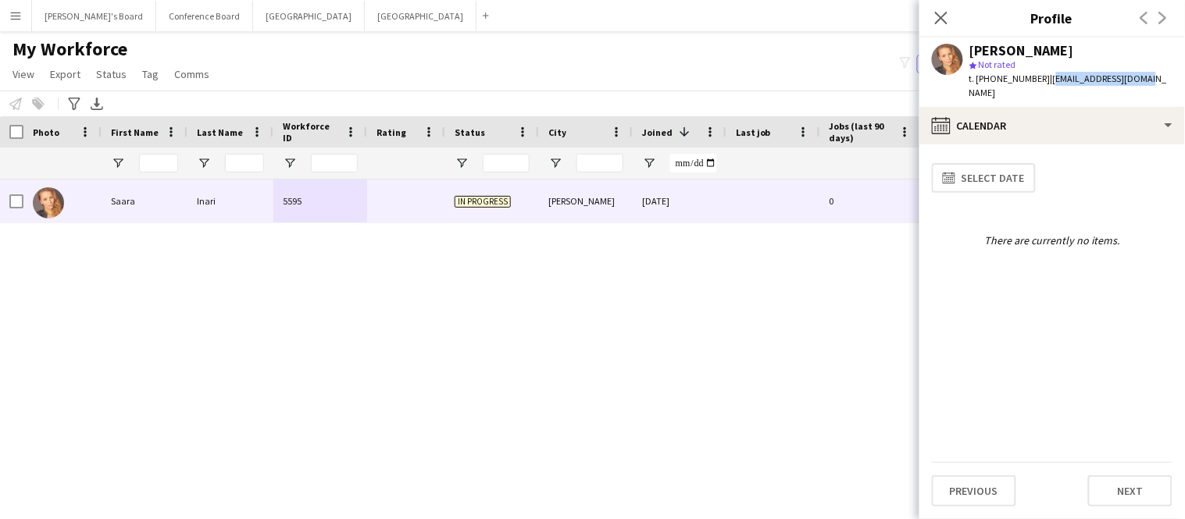
click at [1129, 78] on div "Saara Inari star Not rated t. +61452138104 | inarisaara@gmail.com" at bounding box center [1052, 72] width 266 height 70
copy span "inarisaara@gmail.com"
click at [940, 17] on icon at bounding box center [940, 17] width 15 height 15
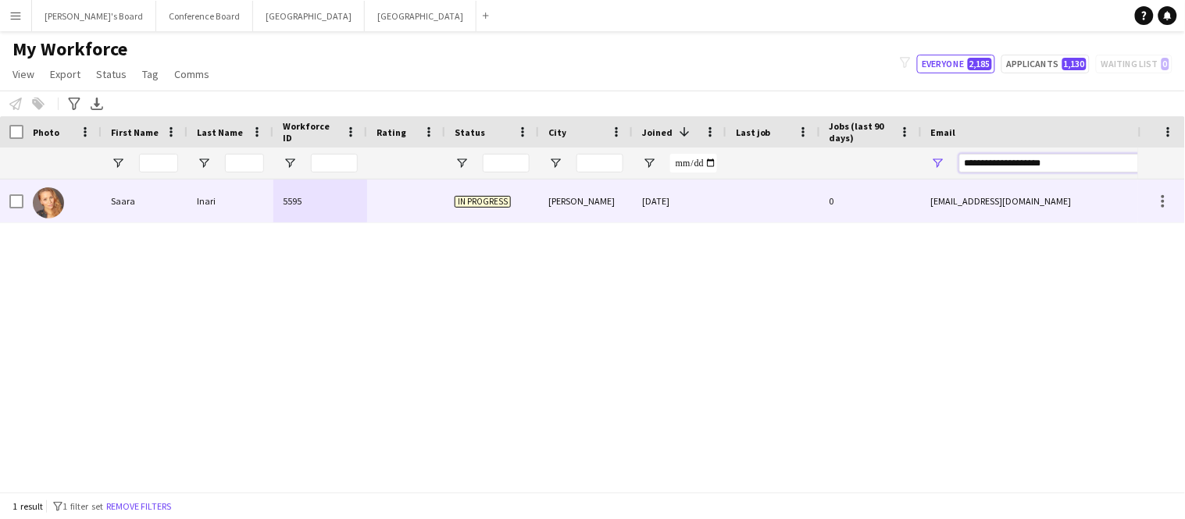
drag, startPoint x: 1058, startPoint y: 162, endPoint x: 900, endPoint y: 186, distance: 159.5
click at [900, 186] on div "Workforce Details Photo First Name" at bounding box center [592, 304] width 1185 height 376
paste input "**********"
type input "**********"
click at [280, 207] on div "4337" at bounding box center [320, 201] width 94 height 43
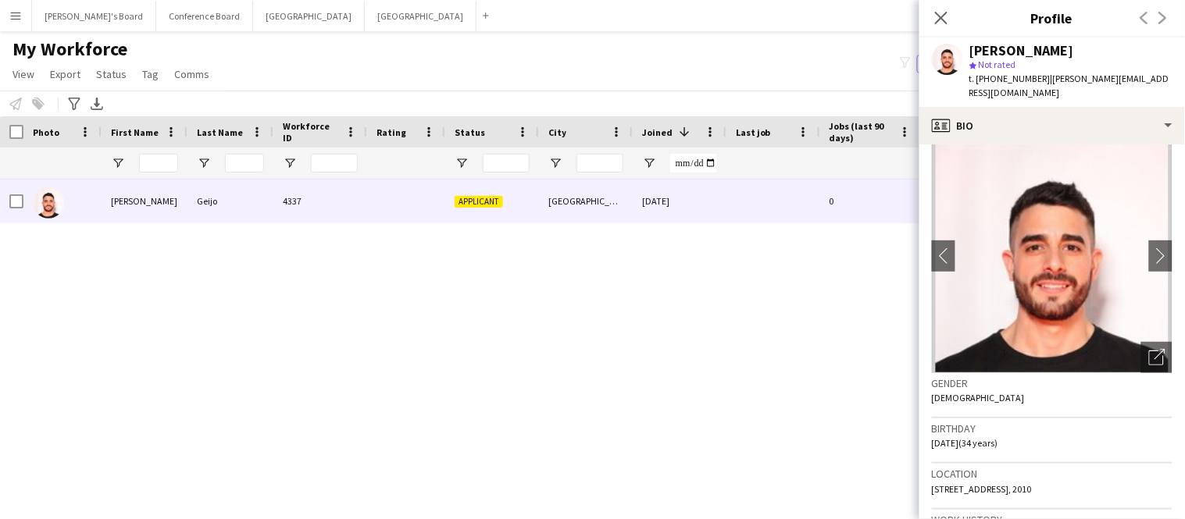
scroll to position [19, 0]
click at [1154, 348] on icon "Open photos pop-in" at bounding box center [1157, 356] width 16 height 16
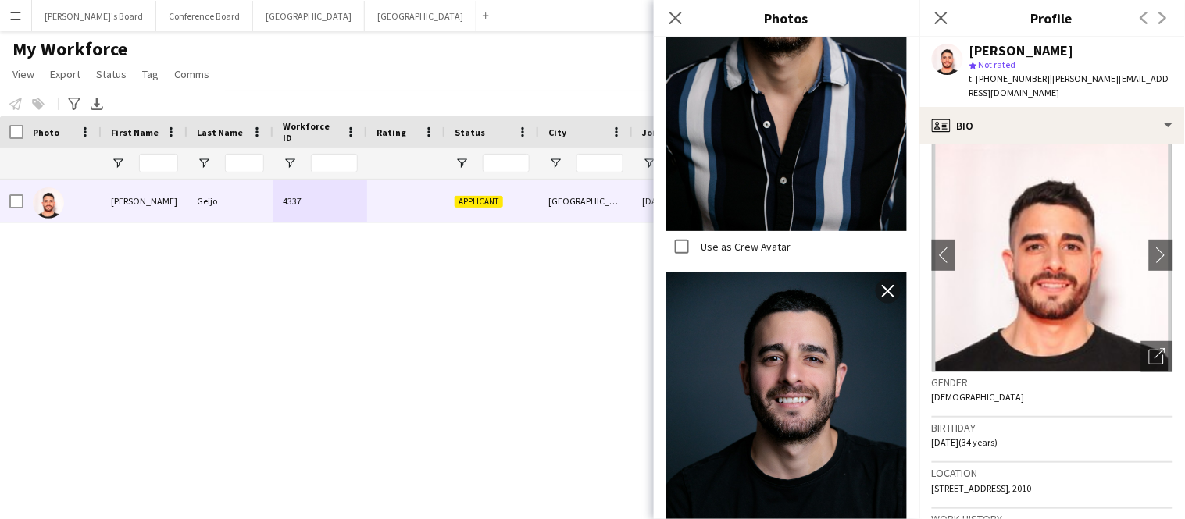
scroll to position [4819, 0]
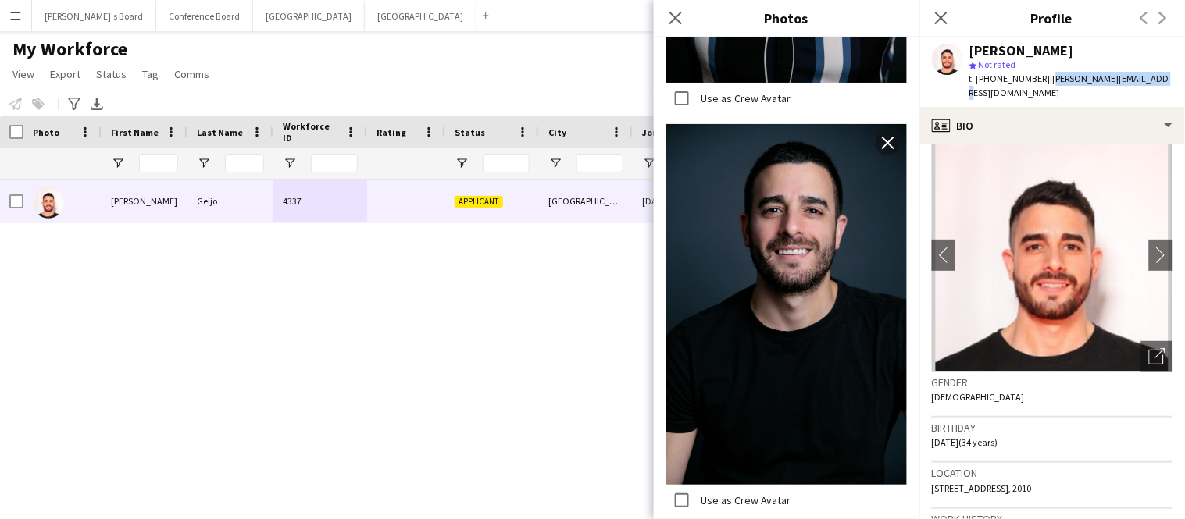
drag, startPoint x: 1043, startPoint y: 78, endPoint x: 1146, endPoint y: 83, distance: 103.2
click at [1146, 83] on div "Martin Geijo star Not rated t. +610407364635 | martin.geijoo@gmail.com" at bounding box center [1052, 72] width 266 height 70
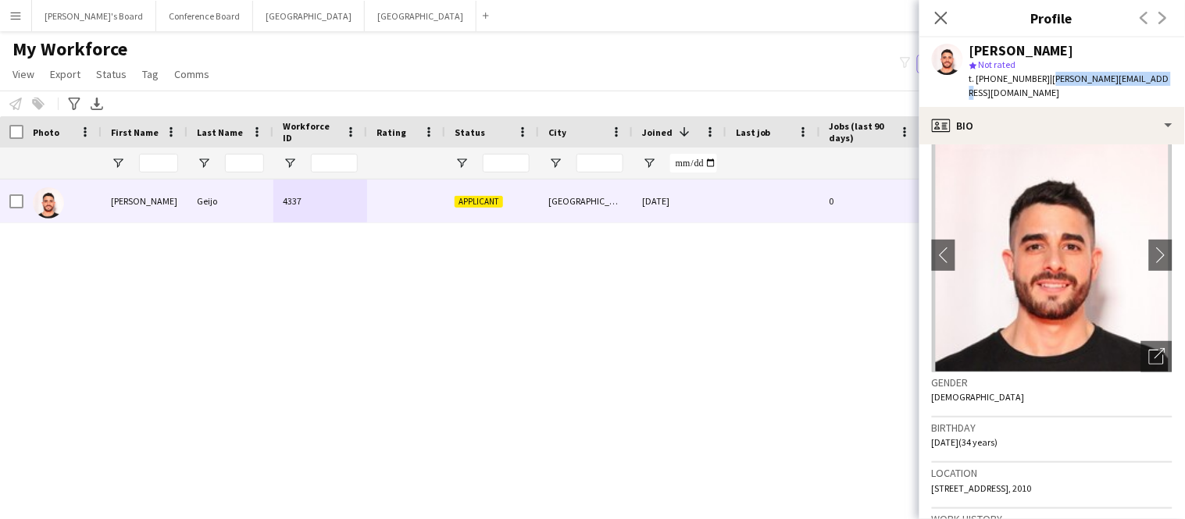
copy span "martin.geijoo@gmail.com"
click at [945, 23] on icon at bounding box center [940, 17] width 15 height 15
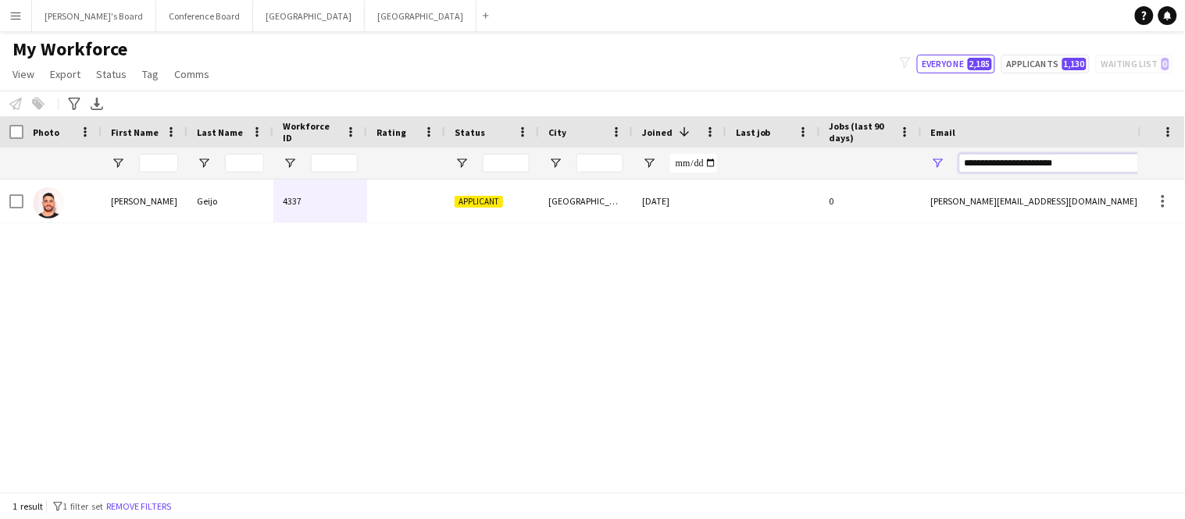
drag, startPoint x: 1089, startPoint y: 162, endPoint x: 859, endPoint y: 162, distance: 230.4
click at [859, 162] on div at bounding box center [846, 163] width 1693 height 31
paste input "**********"
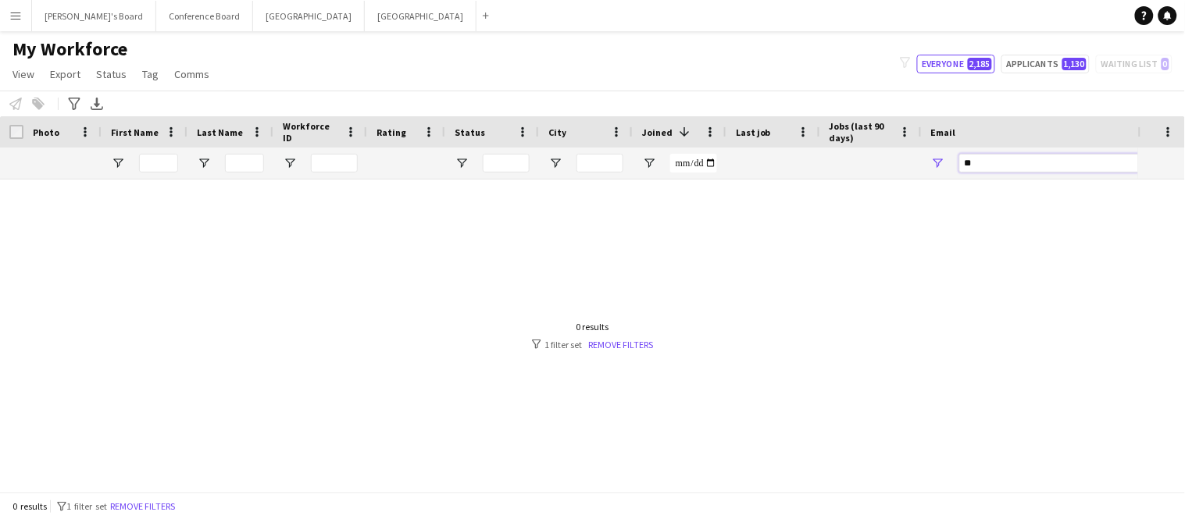
type input "*"
paste input "**********"
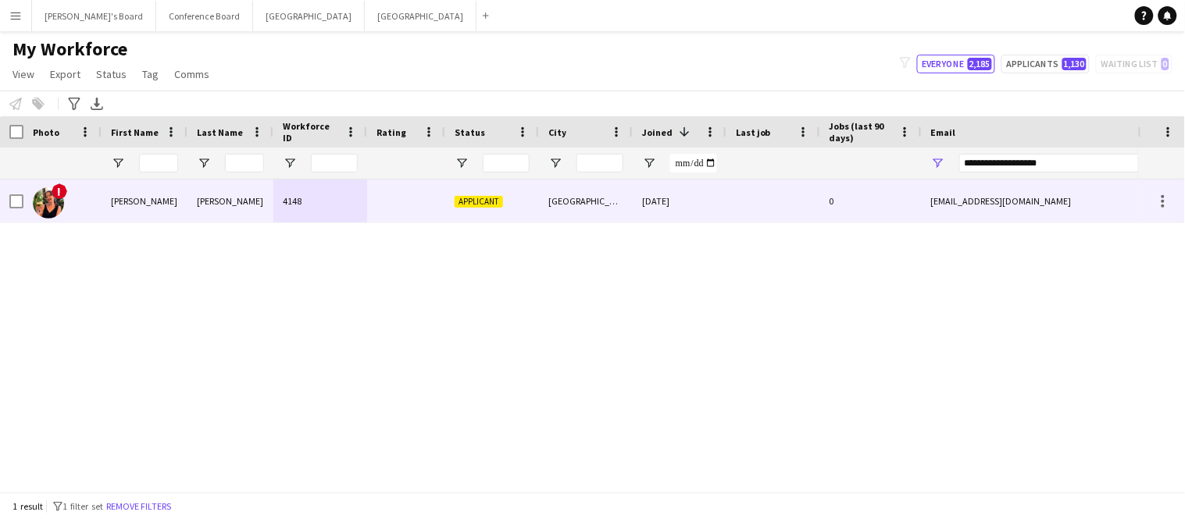
click at [701, 198] on div "24-12-2024" at bounding box center [680, 201] width 94 height 43
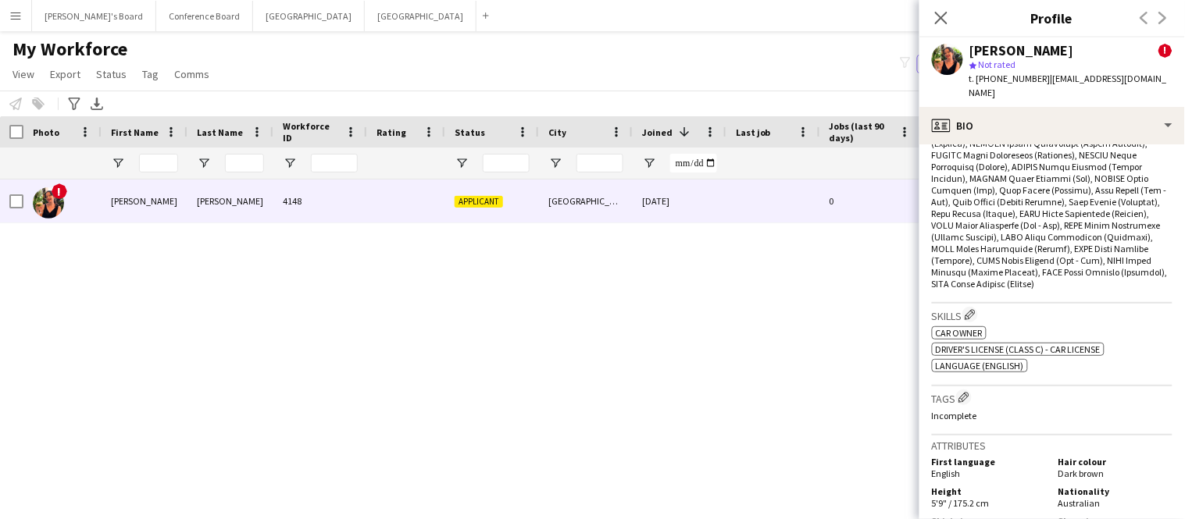
scroll to position [1168, 0]
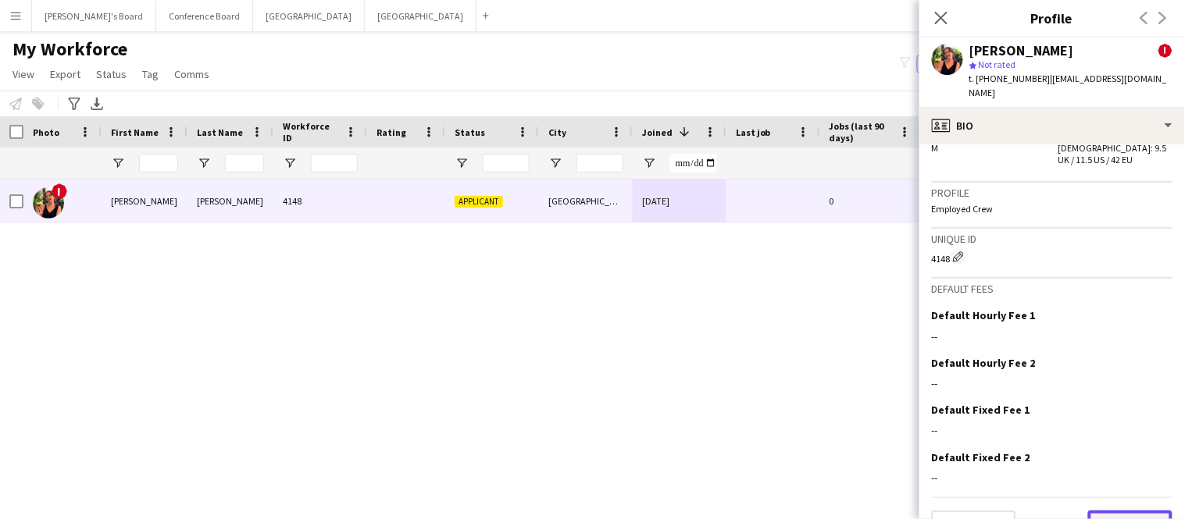
click at [1124, 511] on button "Next" at bounding box center [1130, 526] width 84 height 31
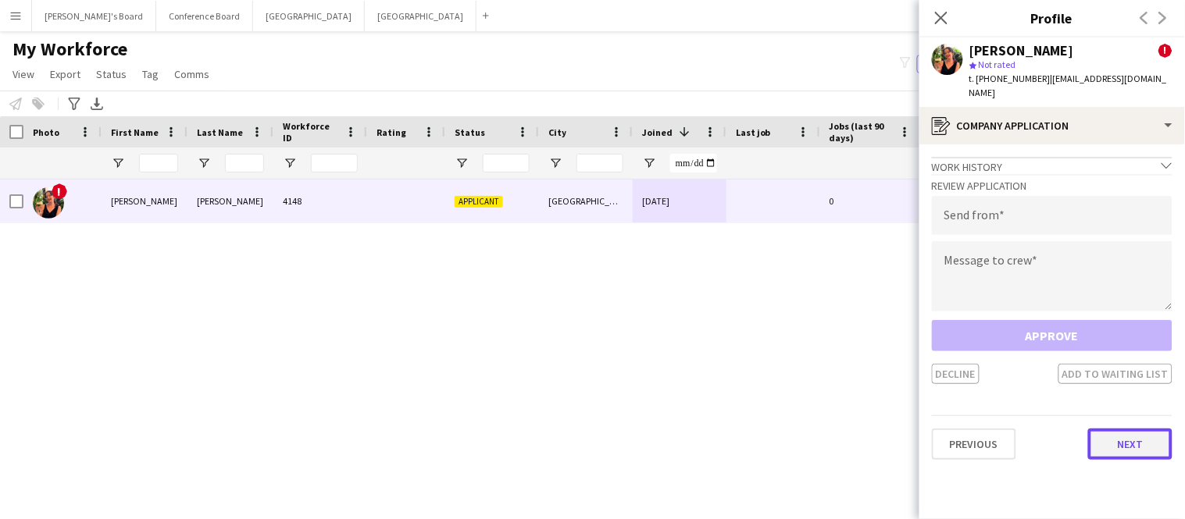
click at [1116, 429] on button "Next" at bounding box center [1130, 444] width 84 height 31
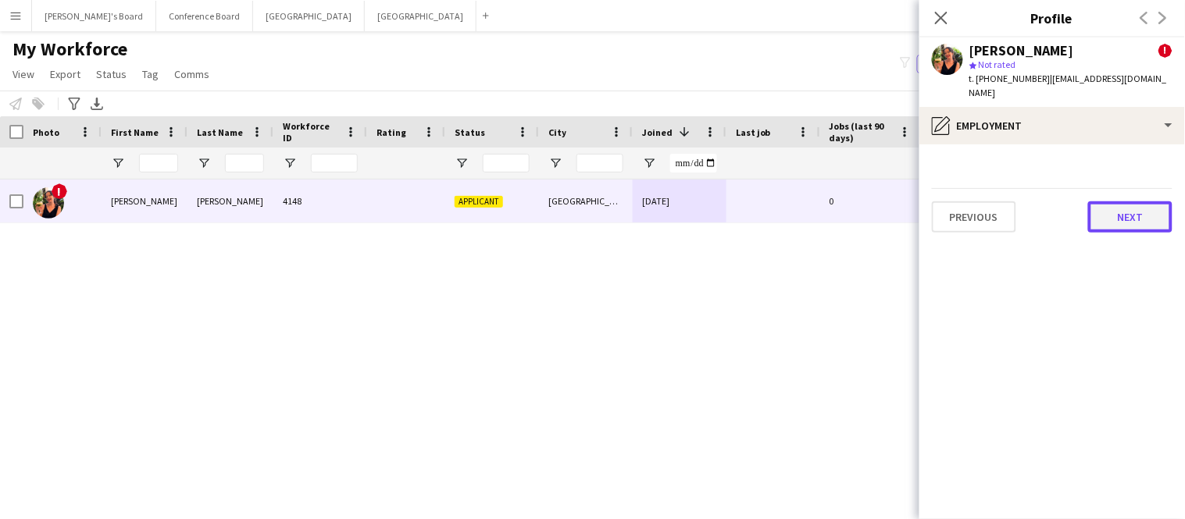
click at [1114, 205] on button "Next" at bounding box center [1130, 216] width 84 height 31
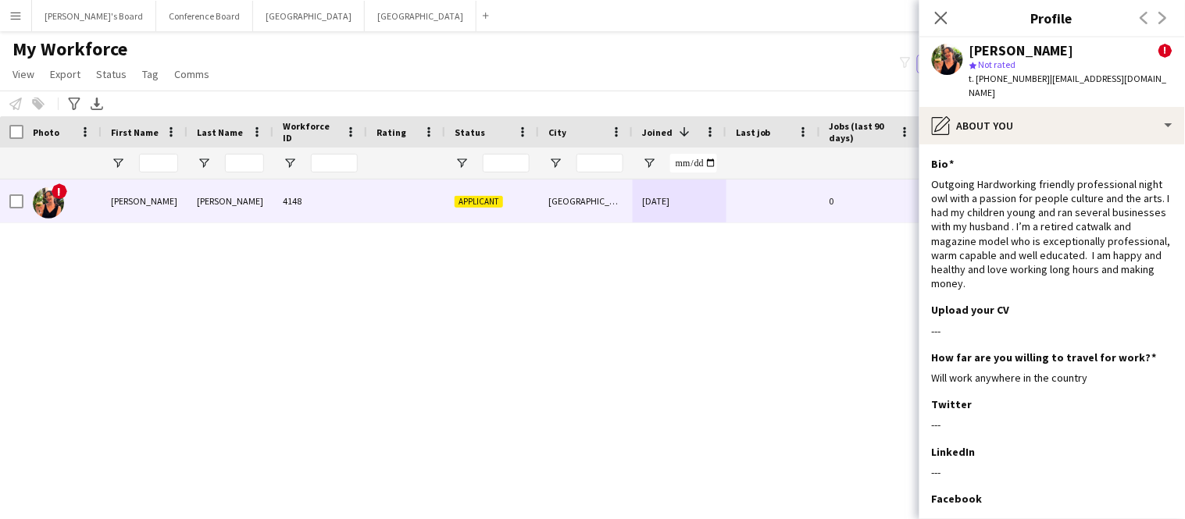
scroll to position [138, 0]
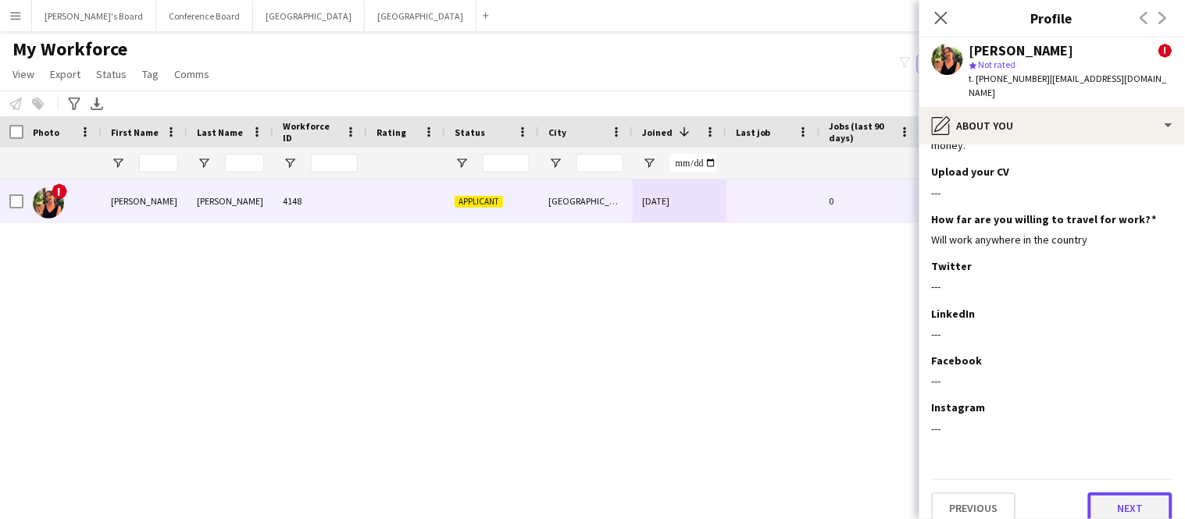
click at [1137, 493] on button "Next" at bounding box center [1130, 508] width 84 height 31
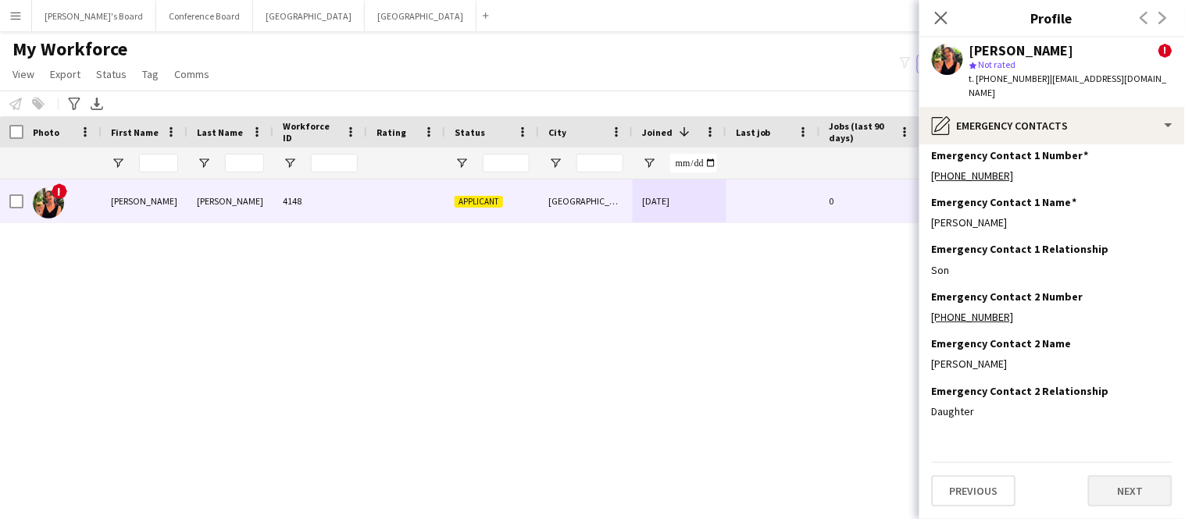
scroll to position [0, 0]
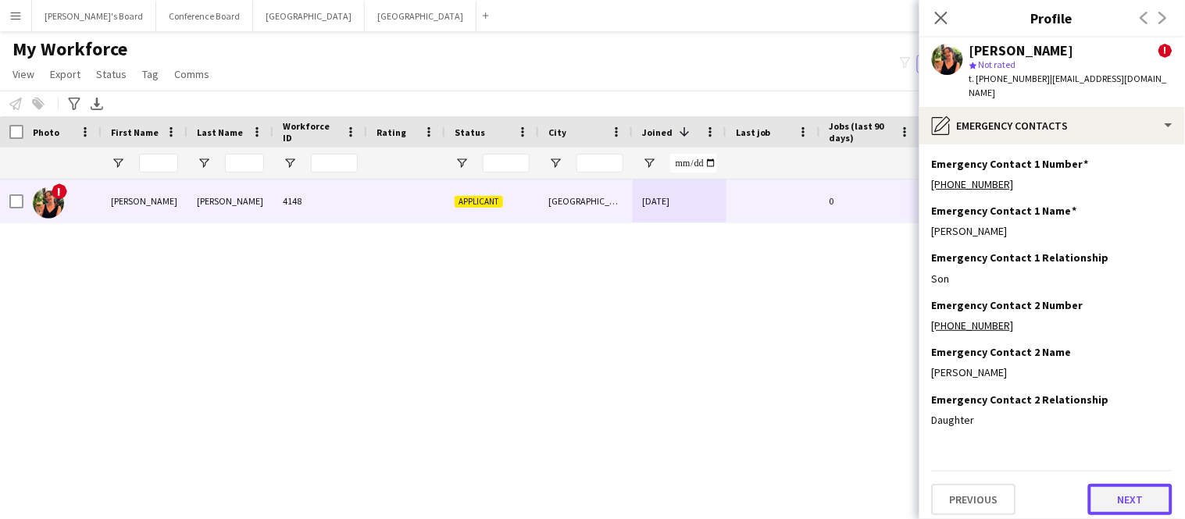
click at [1137, 491] on button "Next" at bounding box center [1130, 499] width 84 height 31
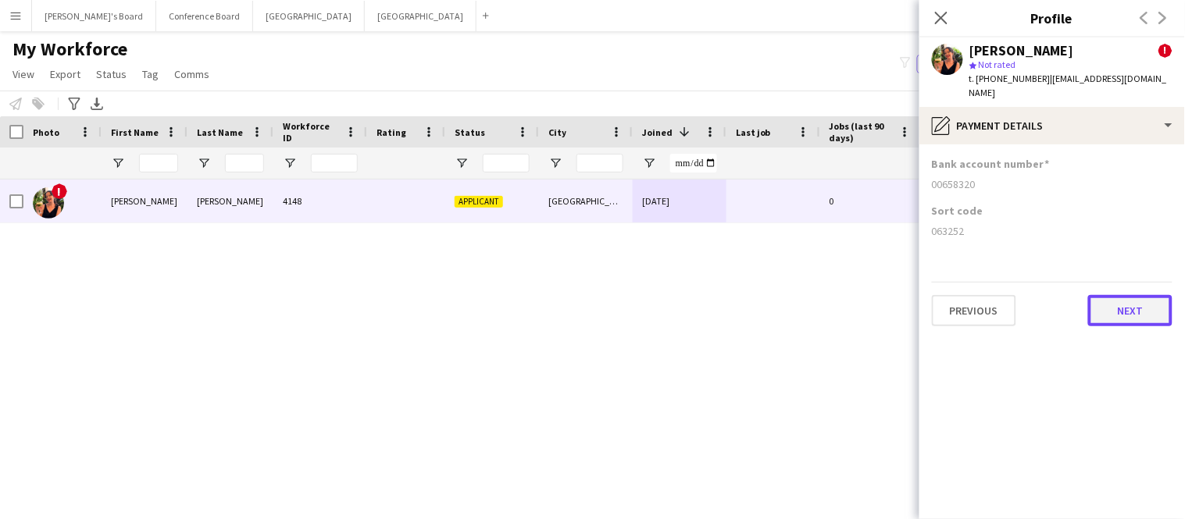
click at [1124, 302] on button "Next" at bounding box center [1130, 310] width 84 height 31
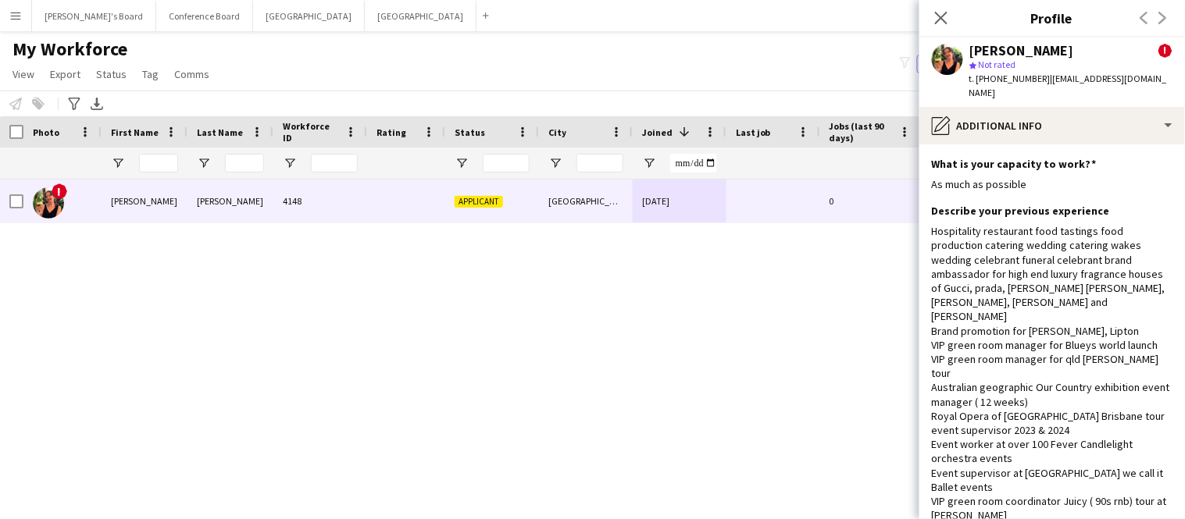
scroll to position [361, 0]
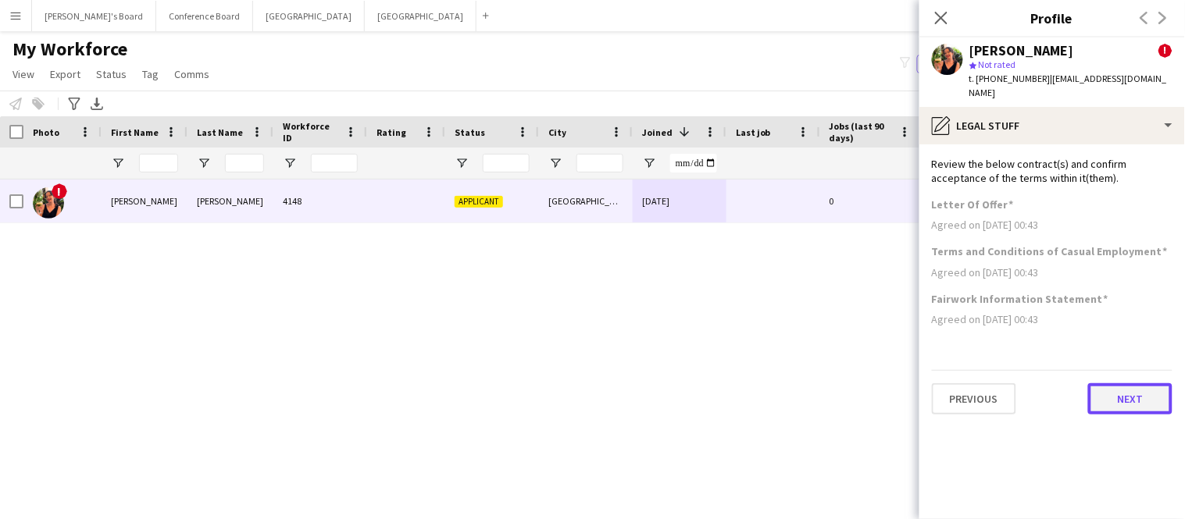
click at [1121, 387] on button "Next" at bounding box center [1130, 398] width 84 height 31
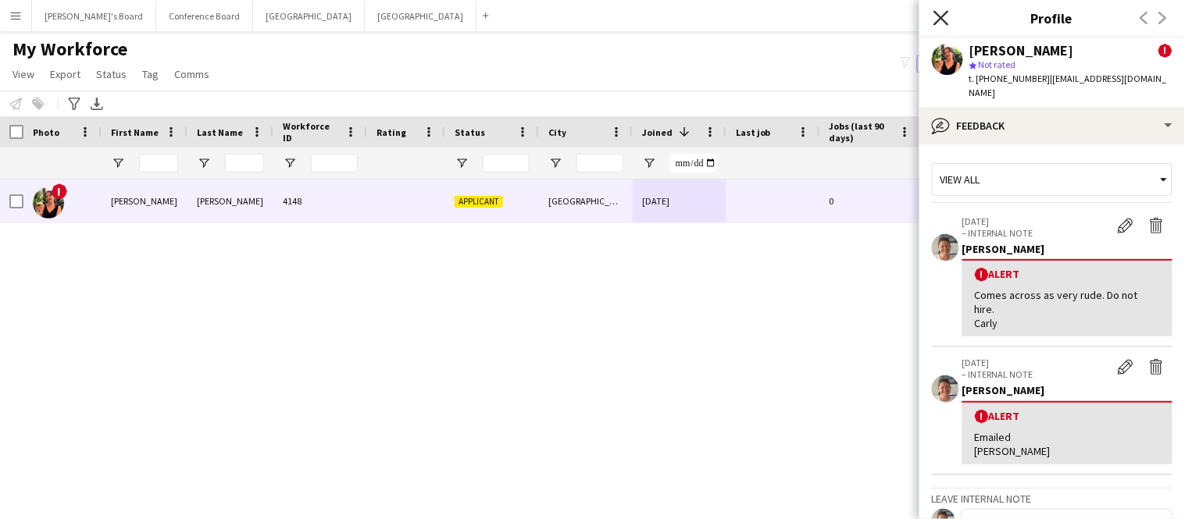
click at [942, 14] on icon "Close pop-in" at bounding box center [940, 17] width 15 height 15
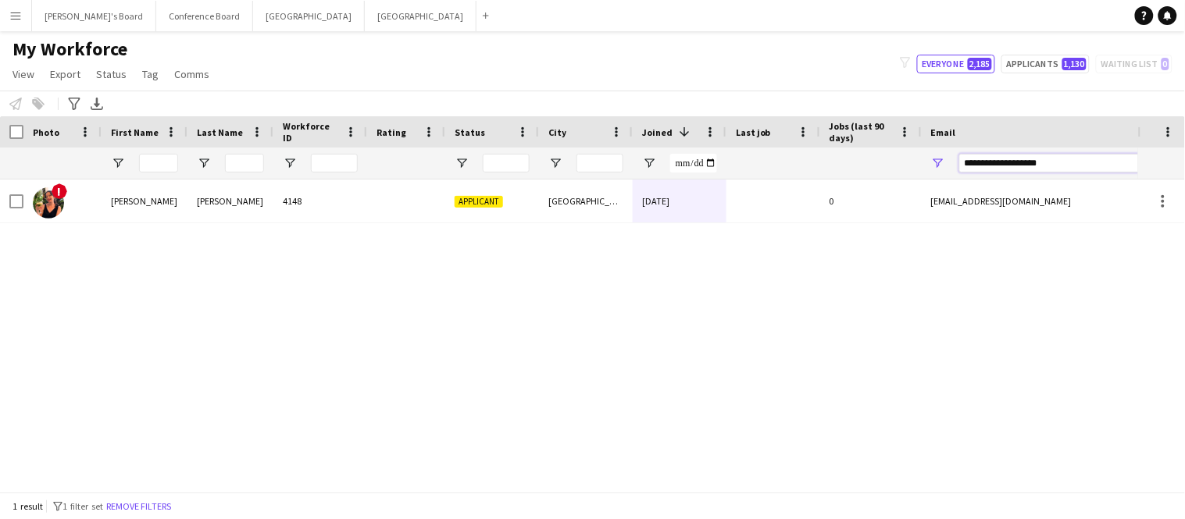
click at [1058, 156] on input "**********" at bounding box center [1092, 163] width 266 height 19
type input "*"
paste input "**********"
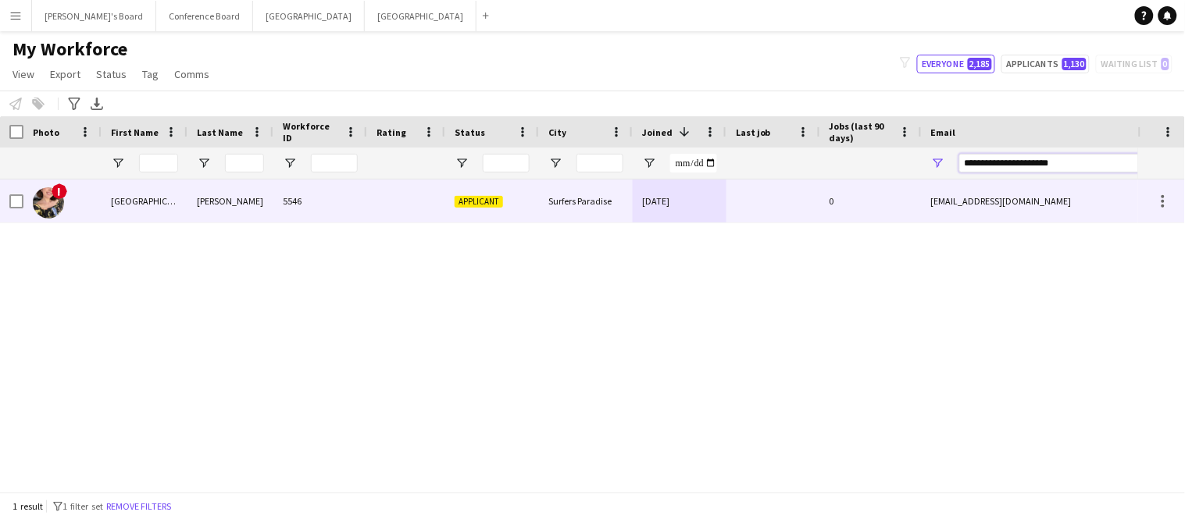
type input "**********"
click at [821, 212] on div "0" at bounding box center [871, 201] width 102 height 43
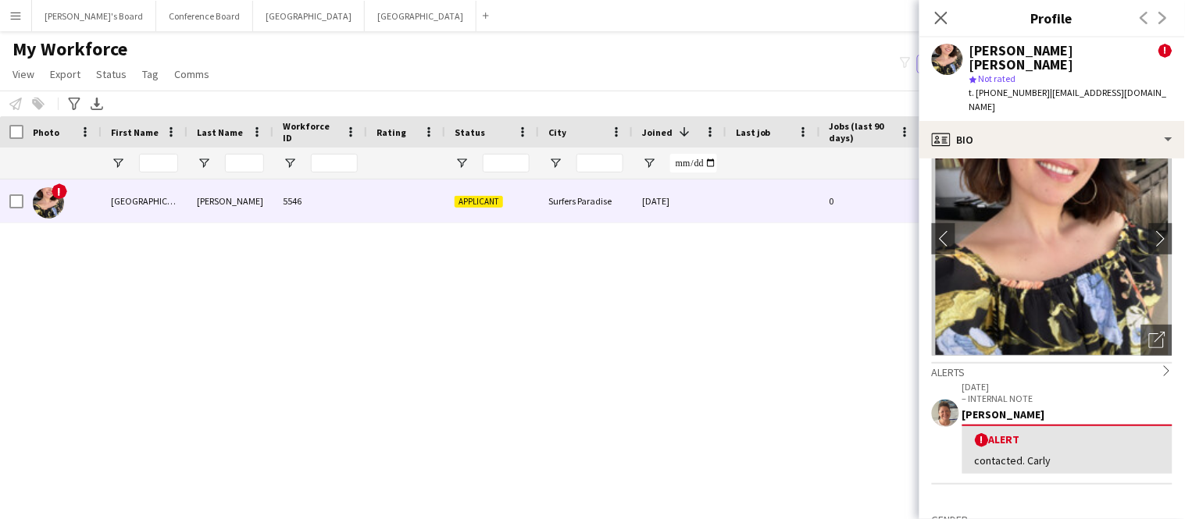
scroll to position [52, 0]
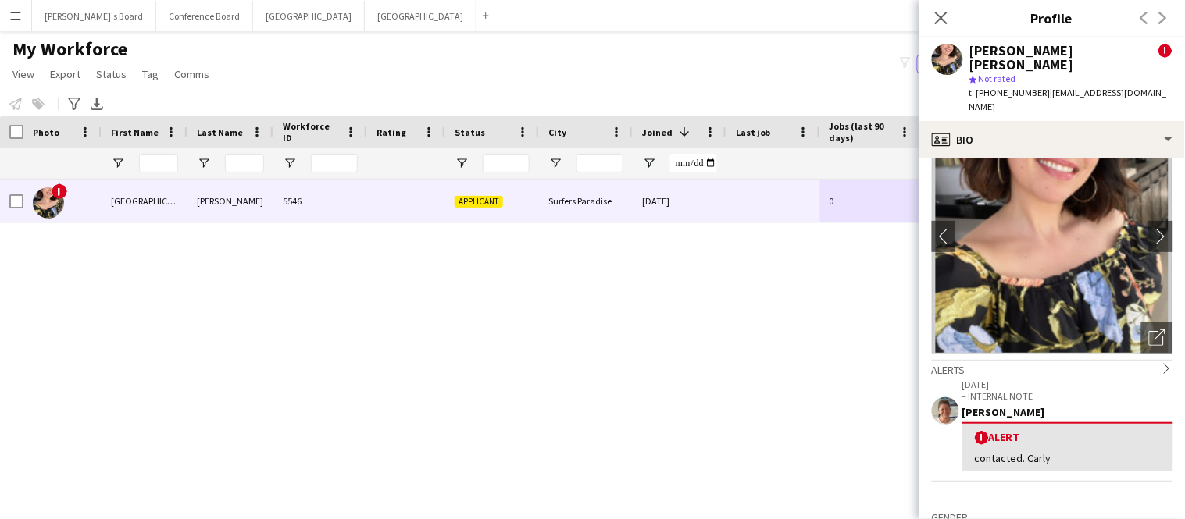
drag, startPoint x: 1045, startPoint y: 92, endPoint x: 1082, endPoint y: 100, distance: 37.5
click at [1082, 100] on div "t. +610433257950 | flormfglez02@gmail.com" at bounding box center [1070, 100] width 203 height 28
drag, startPoint x: 1043, startPoint y: 96, endPoint x: 1145, endPoint y: 97, distance: 102.3
click at [1145, 97] on div "t. +610433257950 | flormfglez02@gmail.com" at bounding box center [1070, 100] width 203 height 28
copy span "flormfglez02@gmail.com"
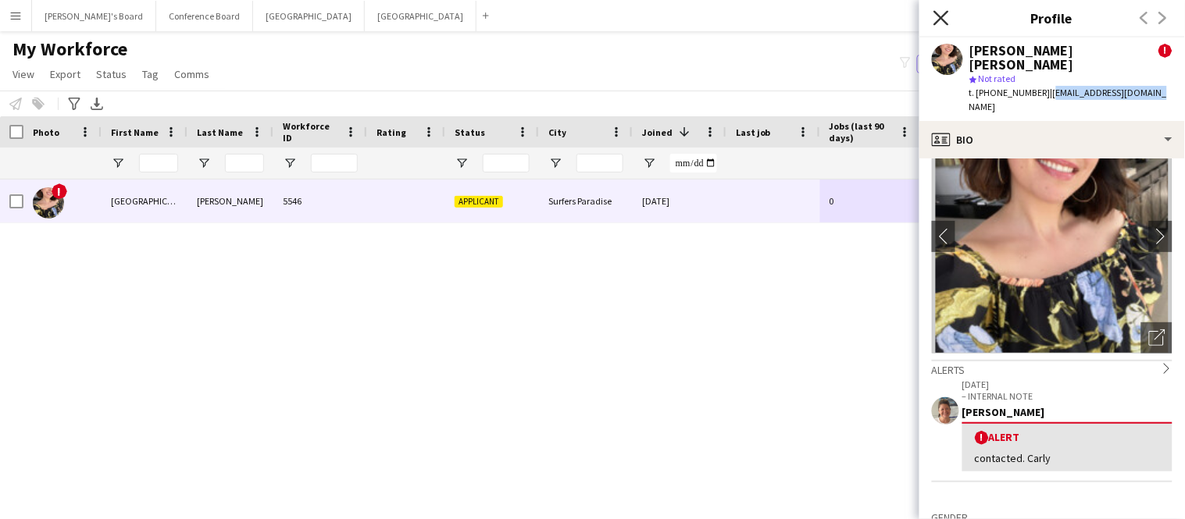
click at [945, 14] on icon at bounding box center [940, 17] width 15 height 15
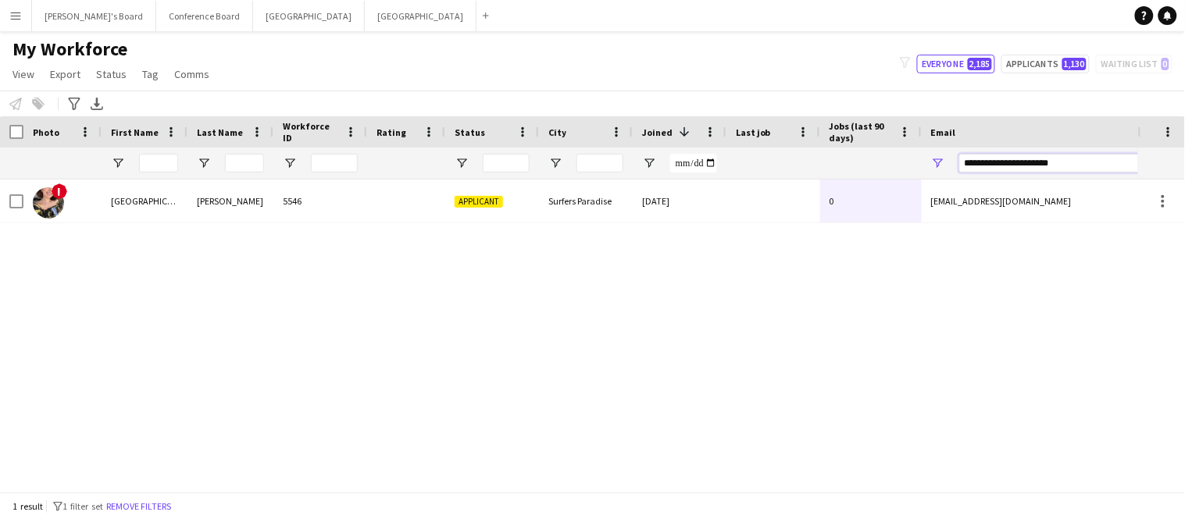
drag, startPoint x: 1069, startPoint y: 166, endPoint x: 881, endPoint y: 163, distance: 188.2
click at [881, 163] on div at bounding box center [846, 163] width 1693 height 31
paste input "**********"
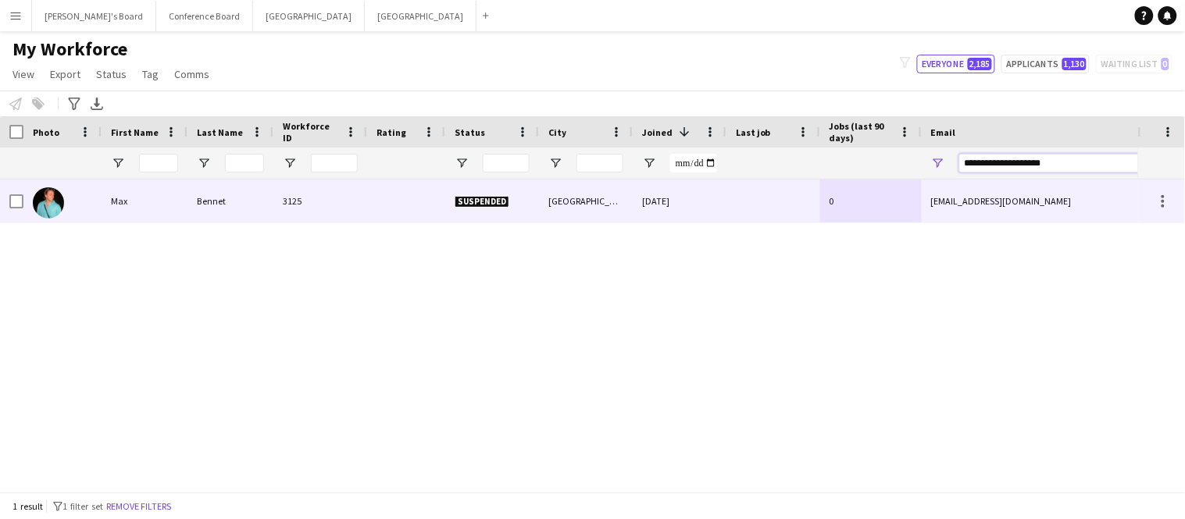
type input "**********"
click at [782, 201] on div at bounding box center [773, 201] width 94 height 43
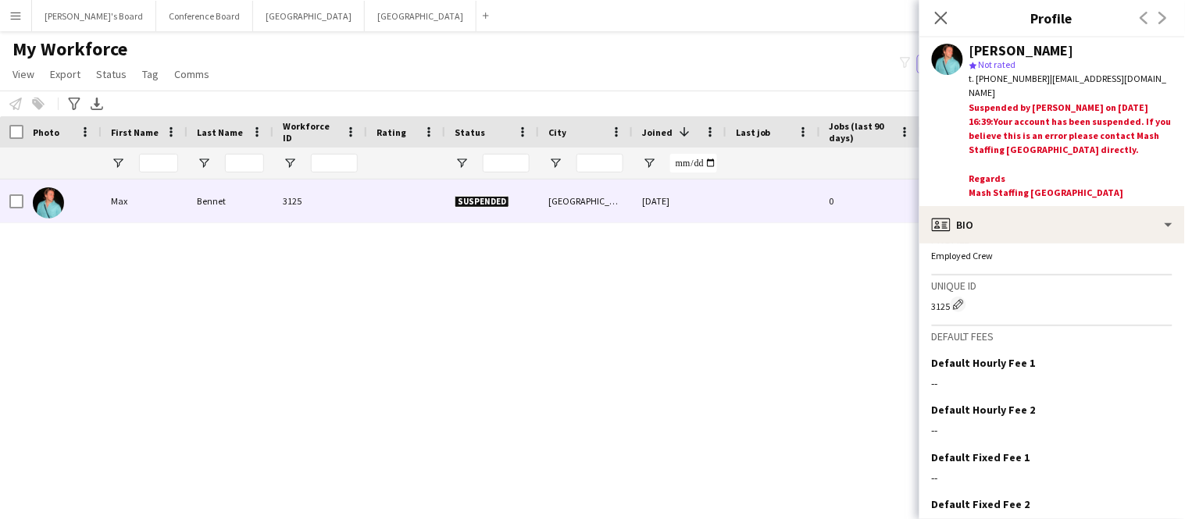
scroll to position [984, 0]
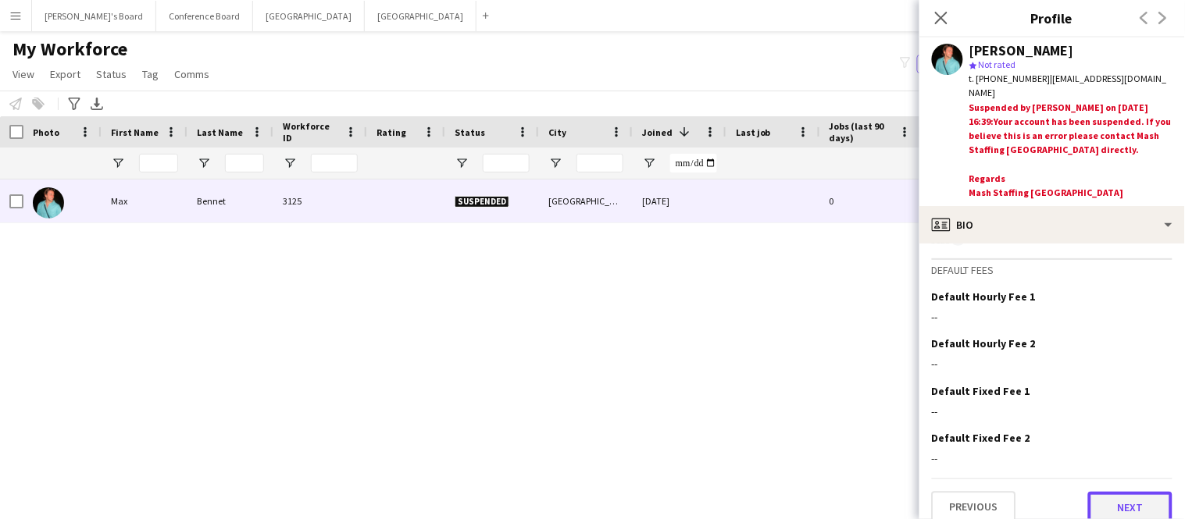
click at [1107, 492] on button "Next" at bounding box center [1130, 507] width 84 height 31
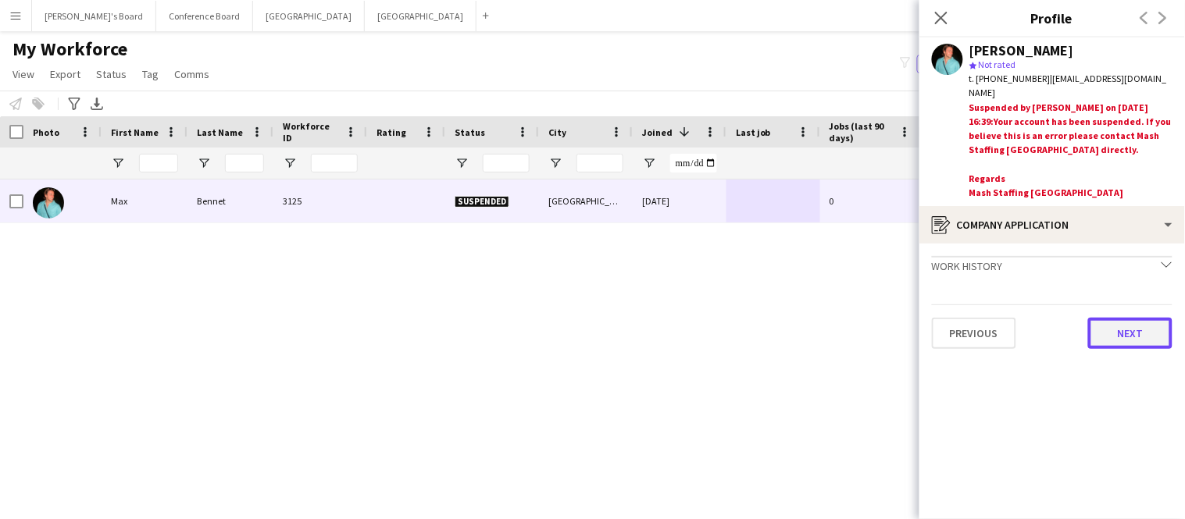
click at [1128, 325] on button "Next" at bounding box center [1130, 333] width 84 height 31
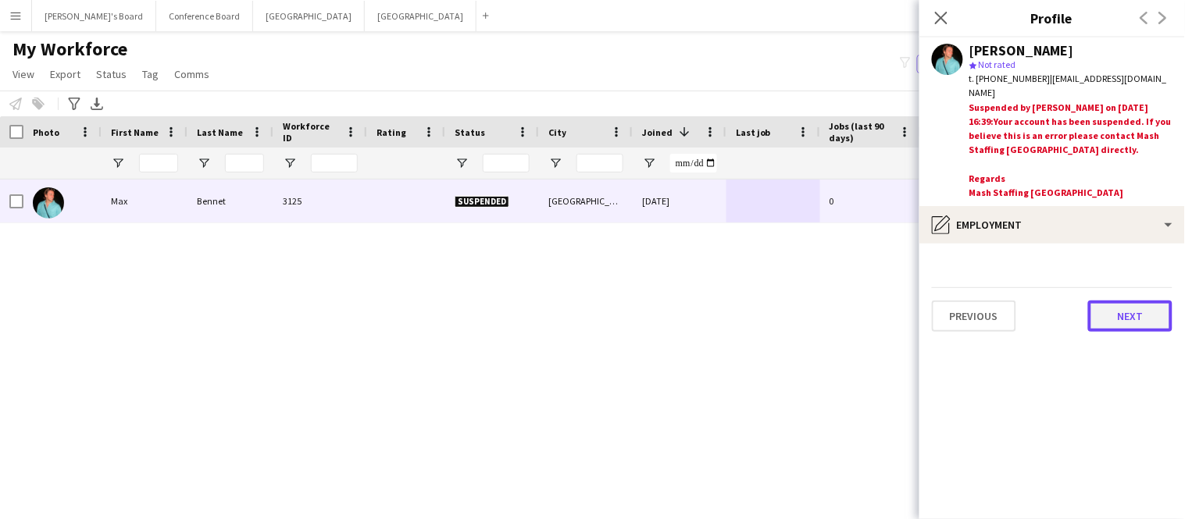
click at [1123, 301] on button "Next" at bounding box center [1130, 316] width 84 height 31
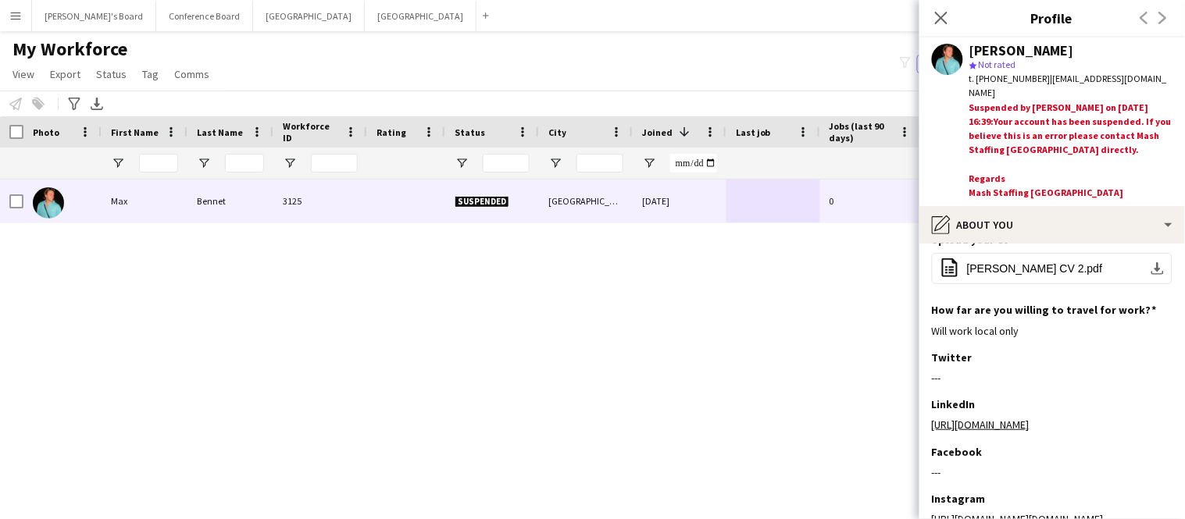
scroll to position [290, 0]
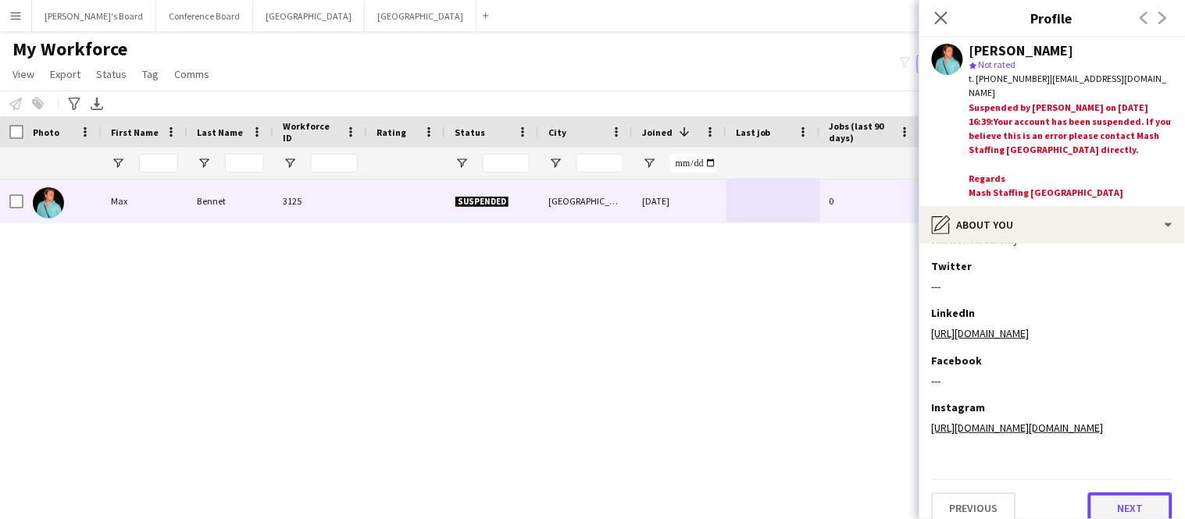
click at [1137, 493] on button "Next" at bounding box center [1130, 508] width 84 height 31
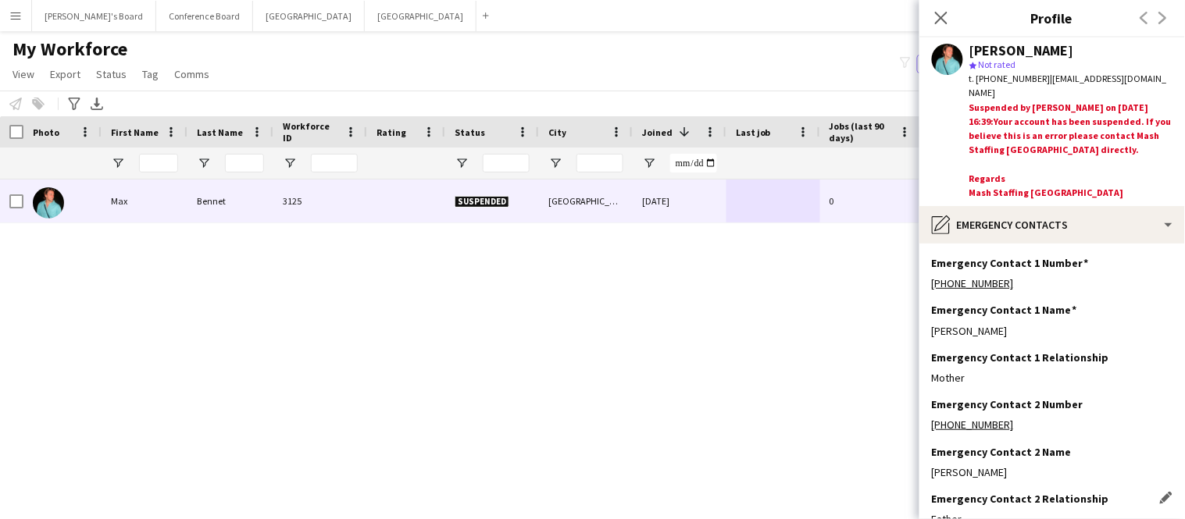
scroll to position [91, 0]
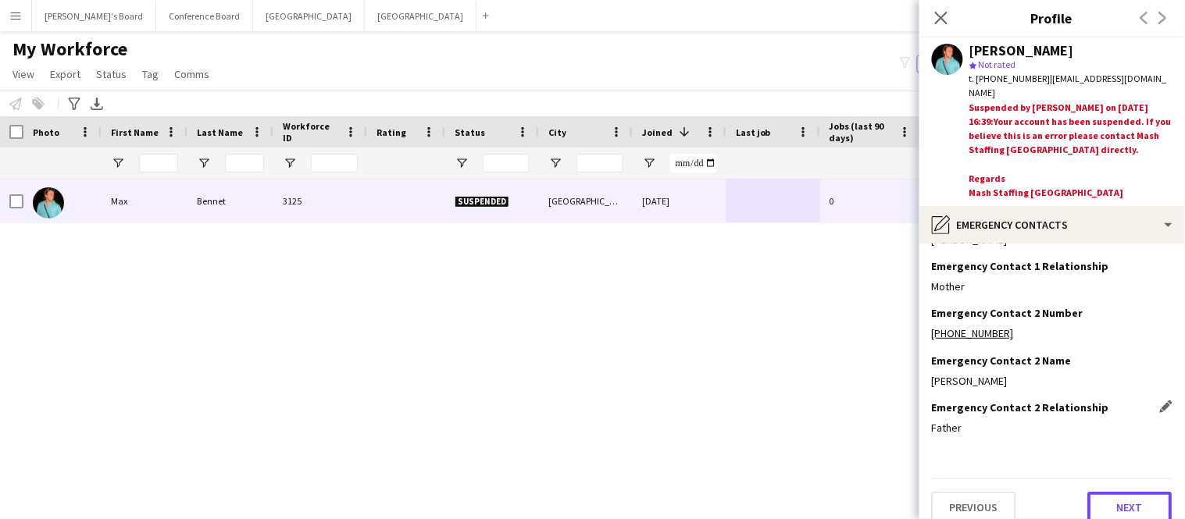
click at [1137, 492] on button "Next" at bounding box center [1130, 507] width 84 height 31
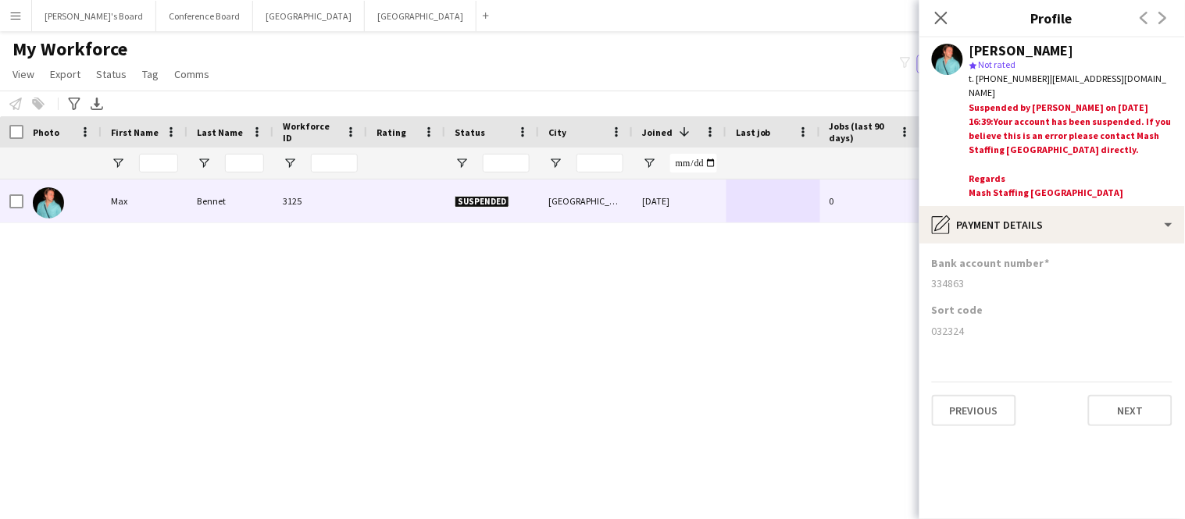
scroll to position [0, 0]
click at [1132, 395] on button "Next" at bounding box center [1130, 410] width 84 height 31
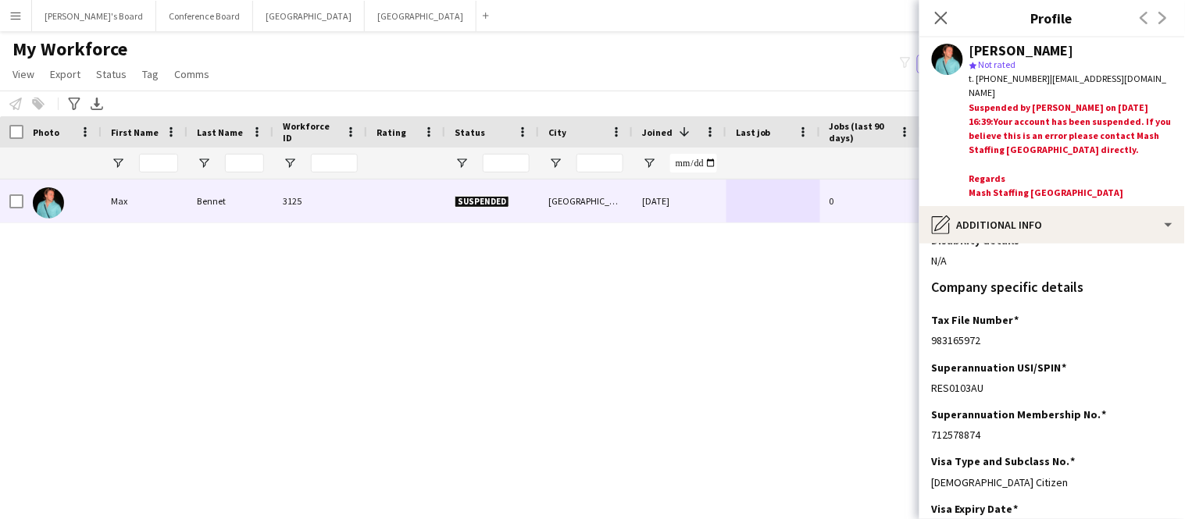
scroll to position [744, 0]
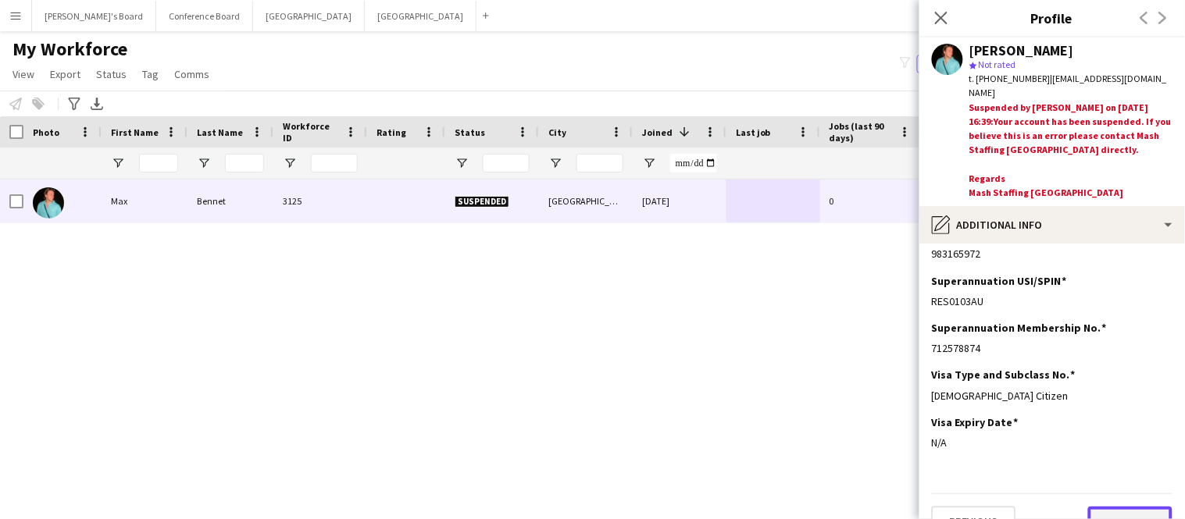
click at [1132, 507] on button "Next" at bounding box center [1130, 522] width 84 height 31
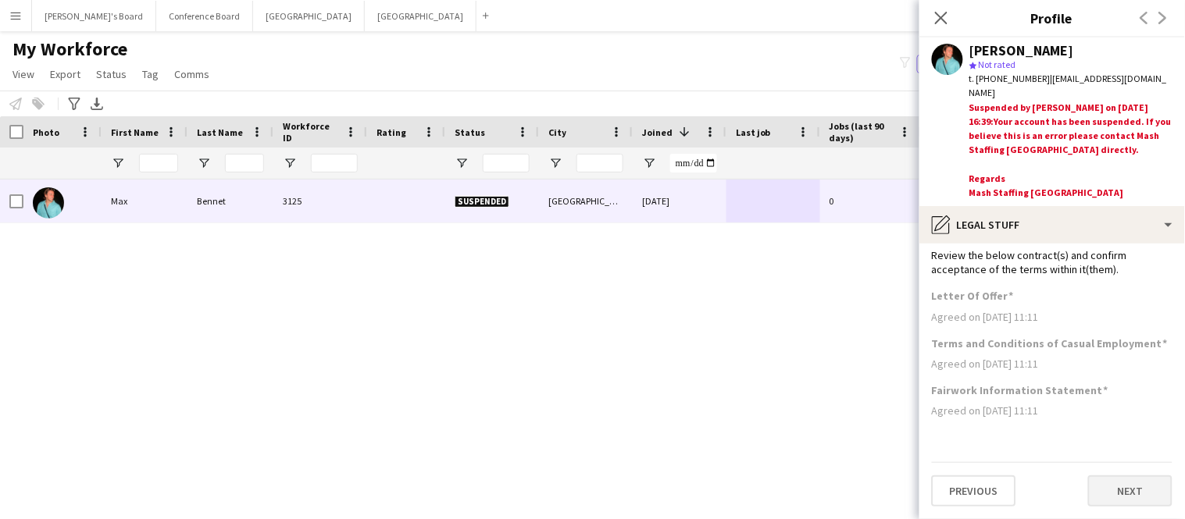
scroll to position [0, 0]
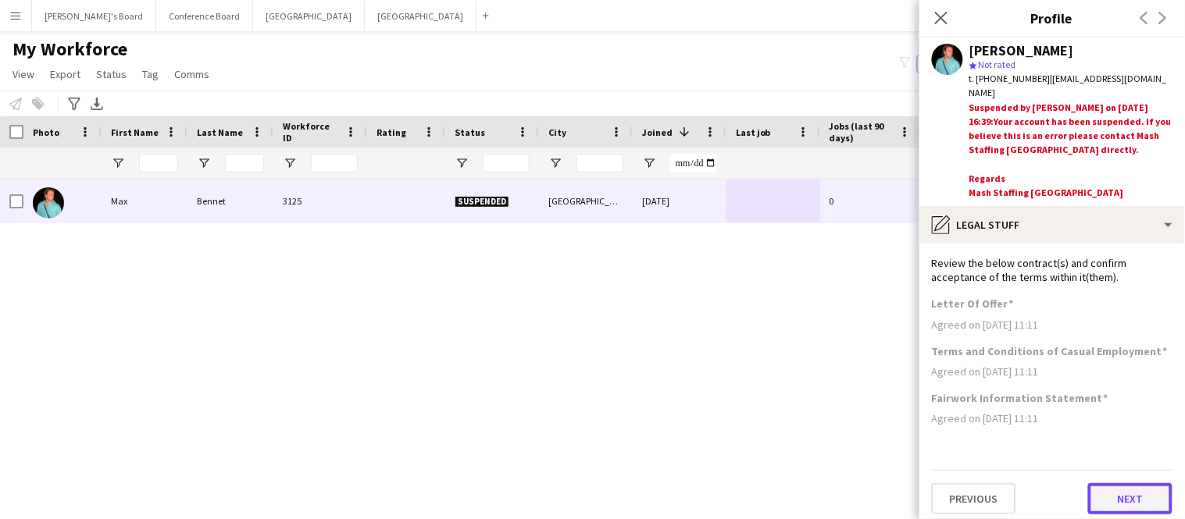
click at [1132, 493] on button "Next" at bounding box center [1130, 498] width 84 height 31
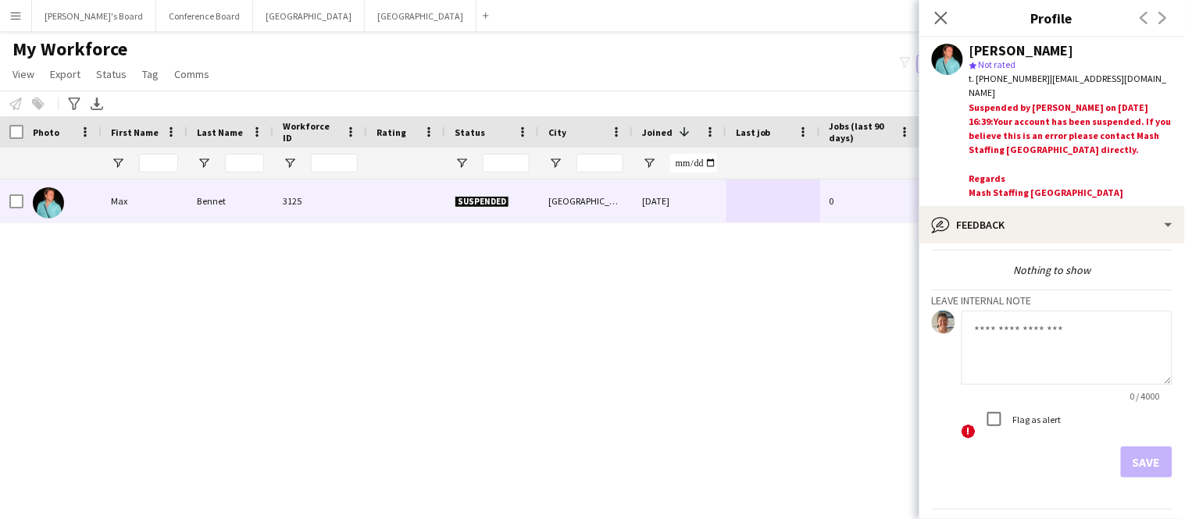
scroll to position [81, 0]
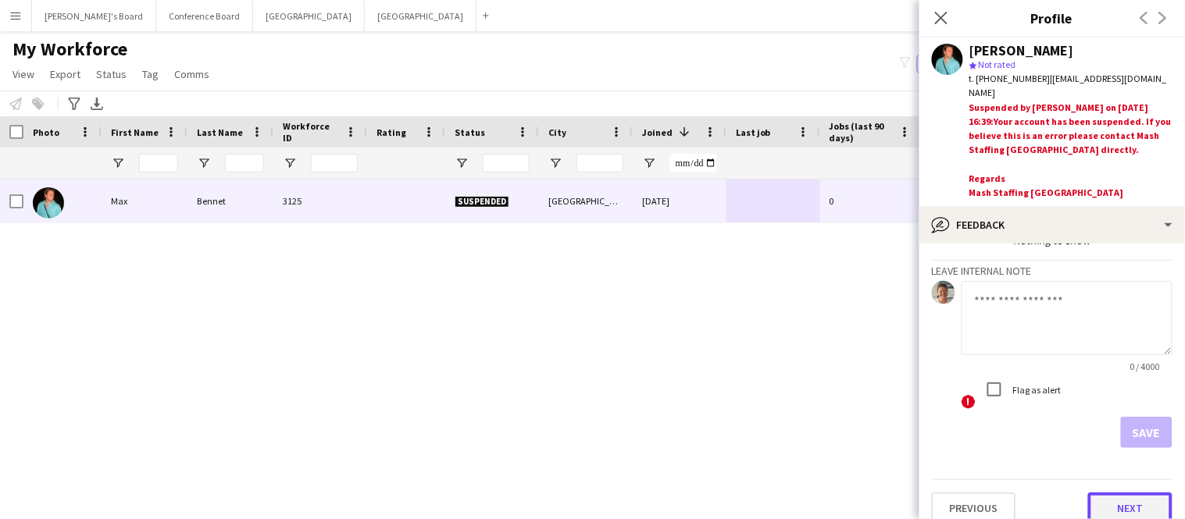
click at [1132, 493] on button "Next" at bounding box center [1130, 508] width 84 height 31
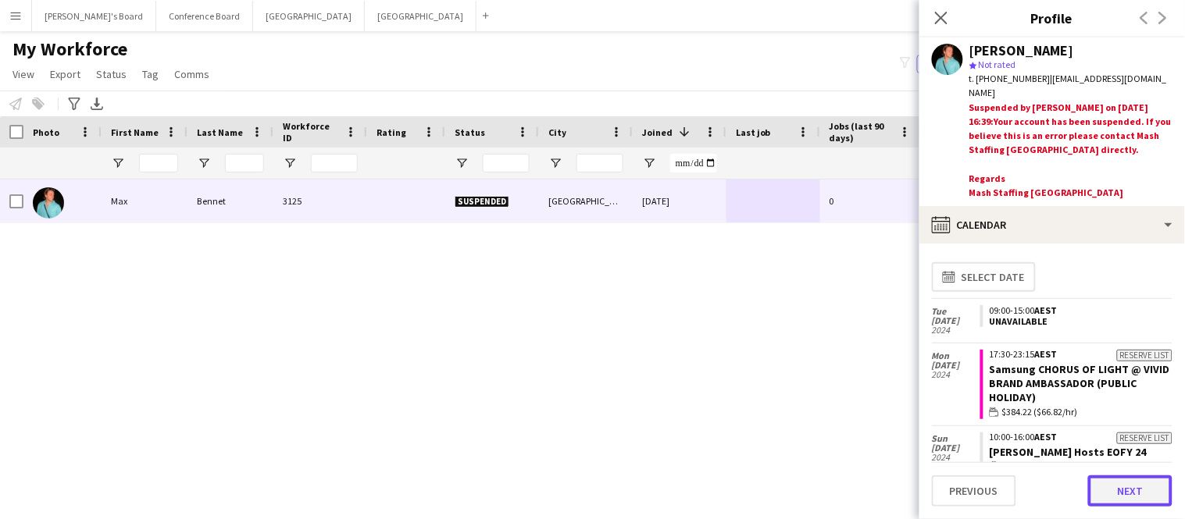
click at [1119, 494] on button "Next" at bounding box center [1130, 491] width 84 height 31
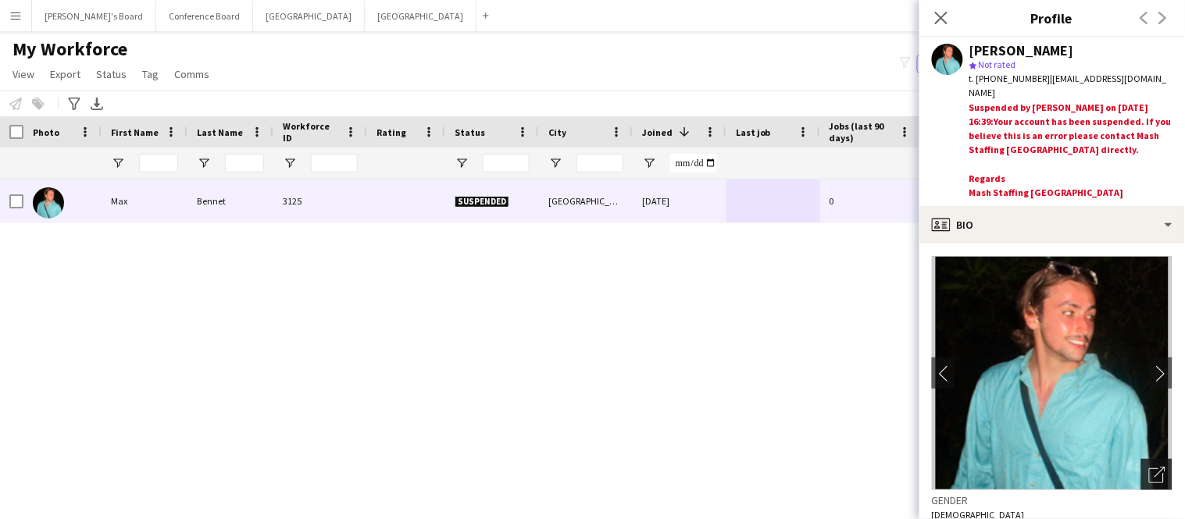
click at [1150, 469] on icon at bounding box center [1156, 476] width 15 height 15
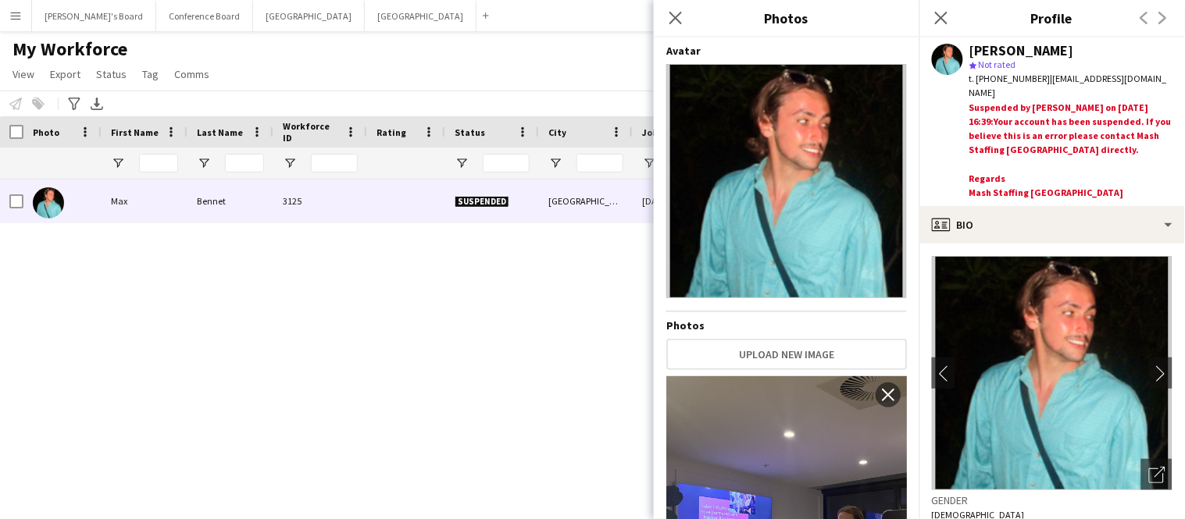
scroll to position [20, 0]
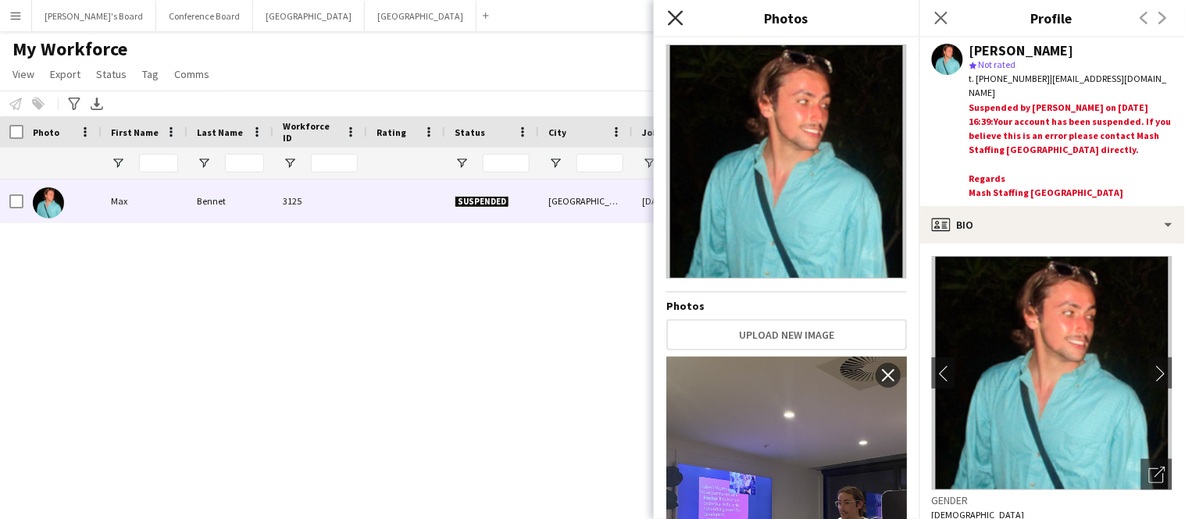
click at [678, 18] on icon "Close pop-in" at bounding box center [675, 17] width 15 height 15
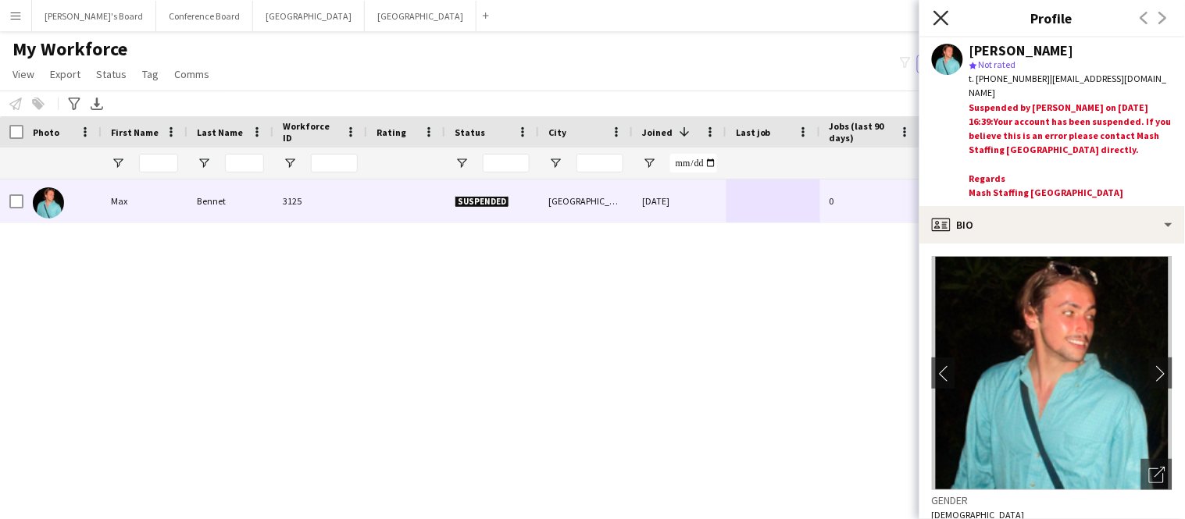
click at [944, 16] on icon at bounding box center [940, 17] width 15 height 15
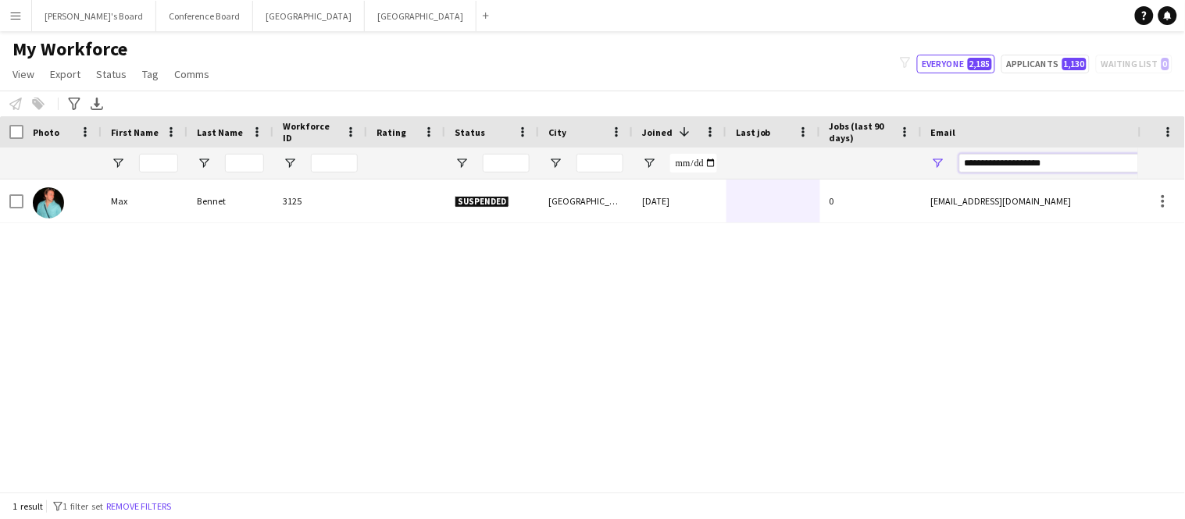
drag, startPoint x: 1072, startPoint y: 169, endPoint x: 716, endPoint y: 120, distance: 359.4
click at [716, 120] on div "Workforce Details Photo First Name 1" at bounding box center [846, 147] width 1693 height 63
paste input "**********"
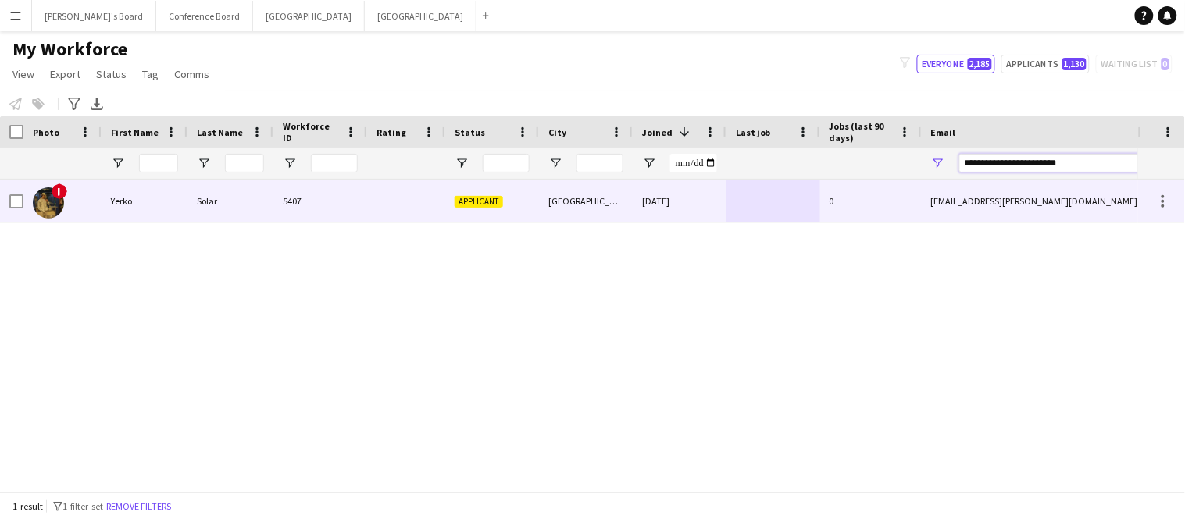
type input "**********"
click at [253, 201] on div "Solar" at bounding box center [230, 201] width 86 height 43
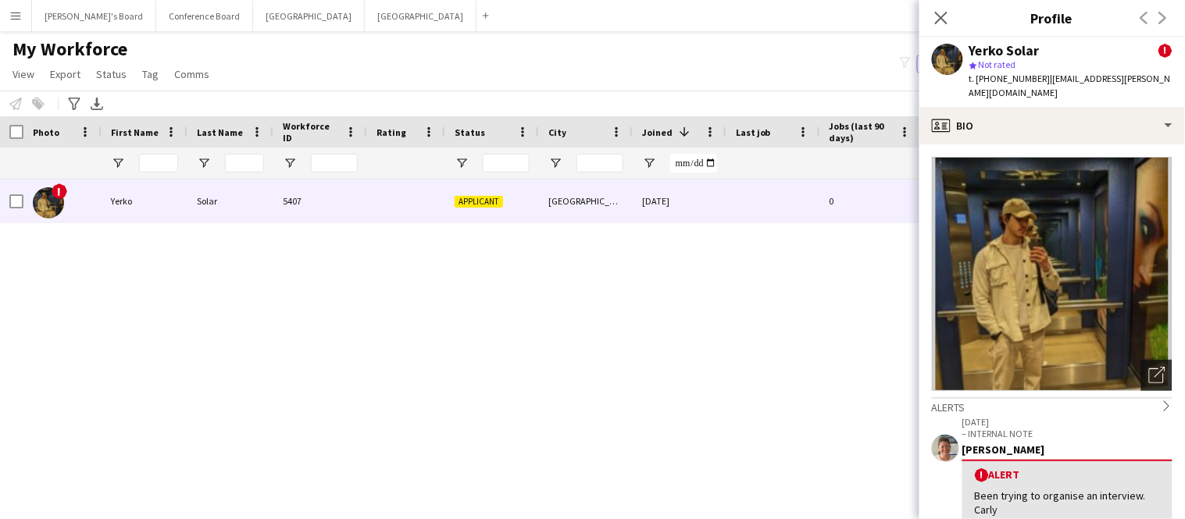
click at [1155, 367] on icon "Open photos pop-in" at bounding box center [1157, 375] width 16 height 16
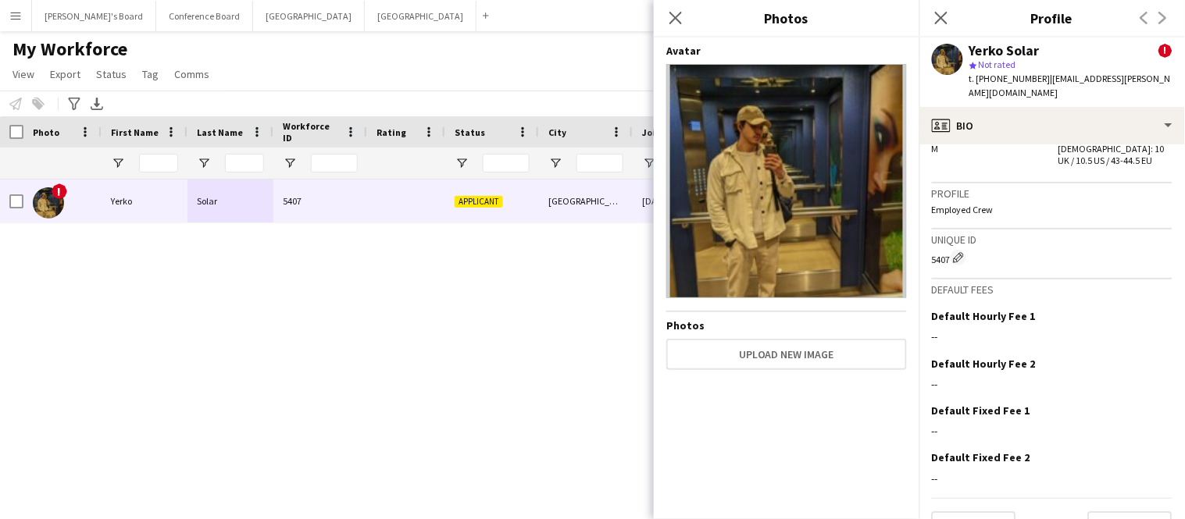
scroll to position [1004, 0]
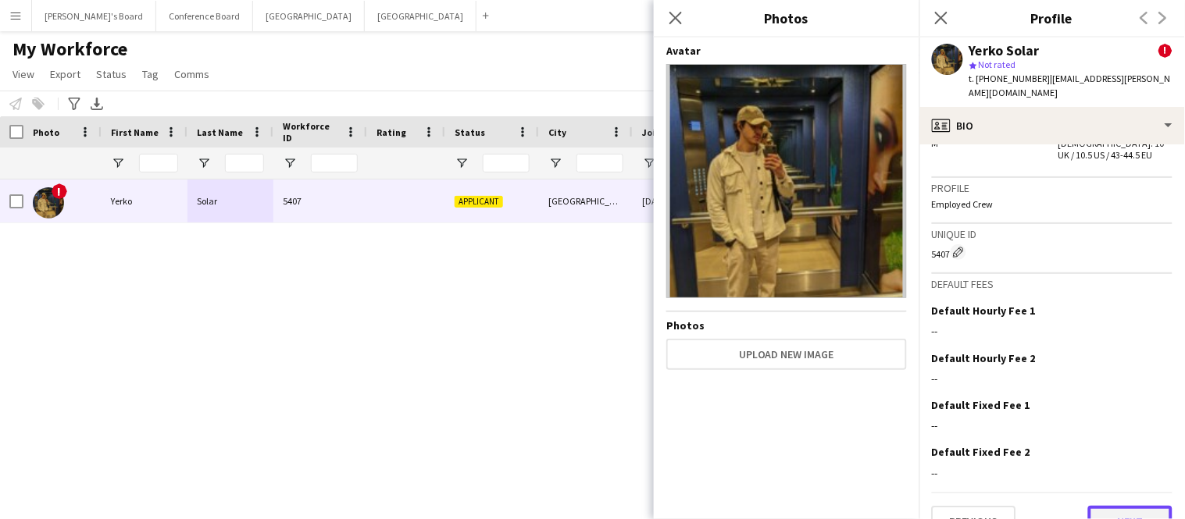
click at [1119, 506] on button "Next" at bounding box center [1130, 521] width 84 height 31
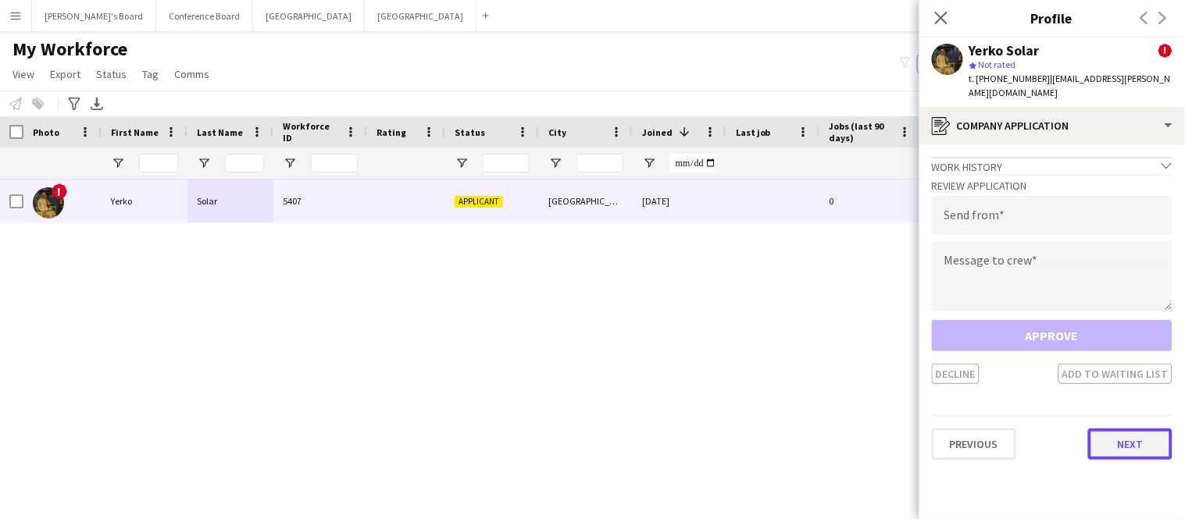
click at [1117, 433] on button "Next" at bounding box center [1130, 444] width 84 height 31
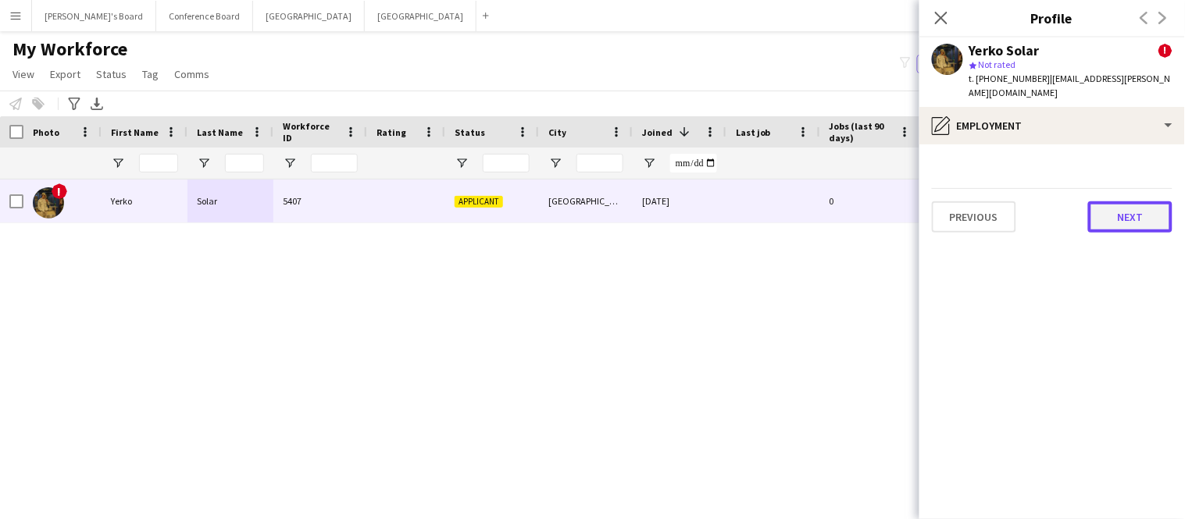
click at [1112, 207] on button "Next" at bounding box center [1130, 216] width 84 height 31
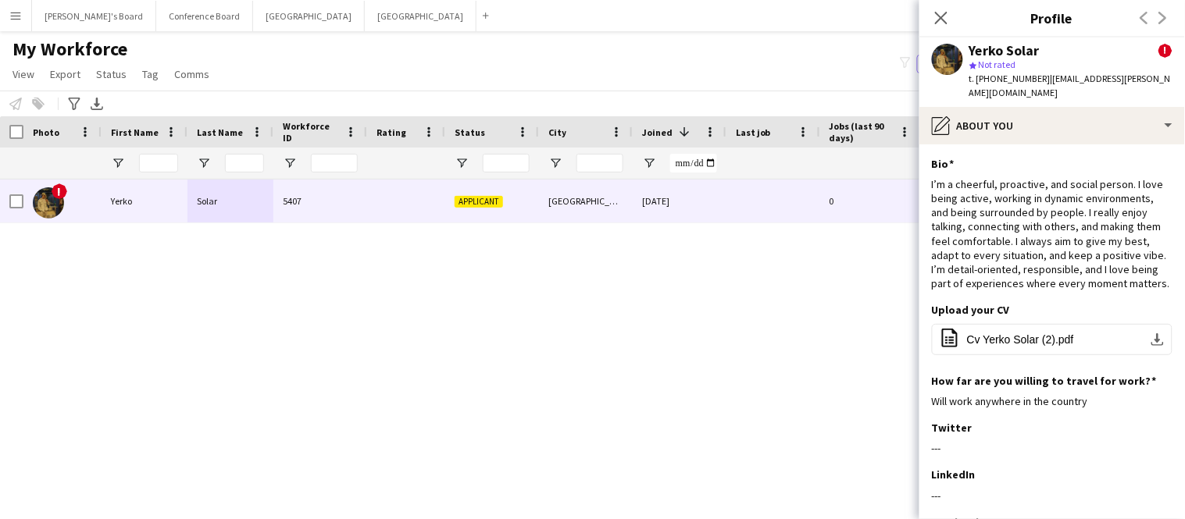
scroll to position [162, 0]
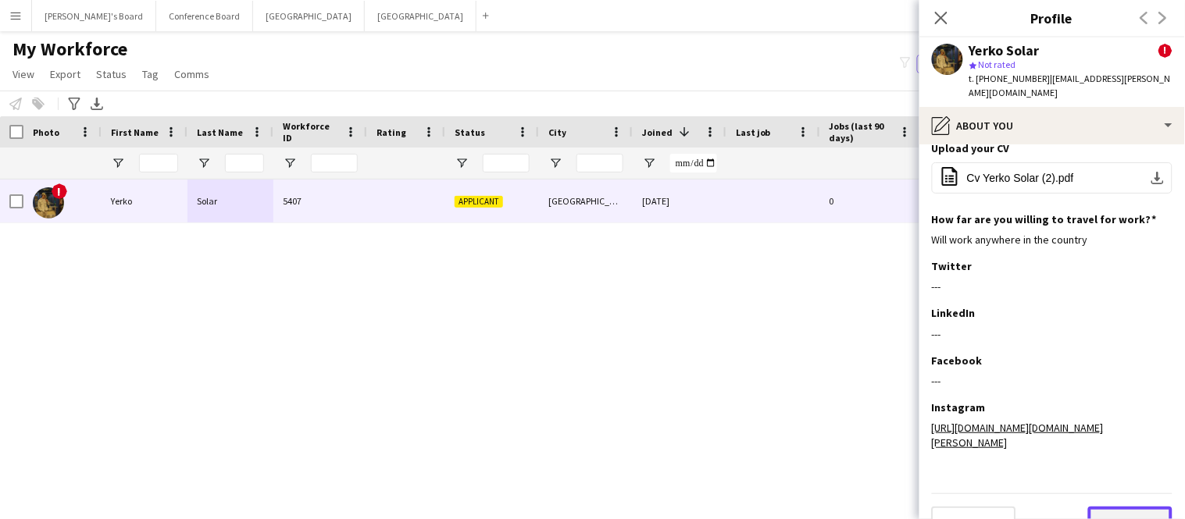
click at [1117, 507] on button "Next" at bounding box center [1130, 522] width 84 height 31
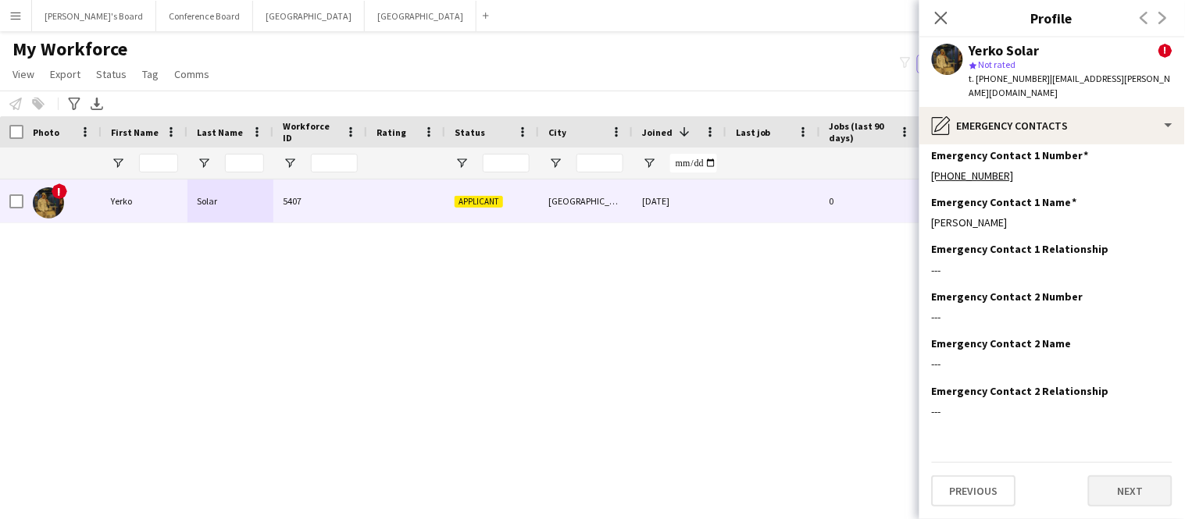
scroll to position [0, 0]
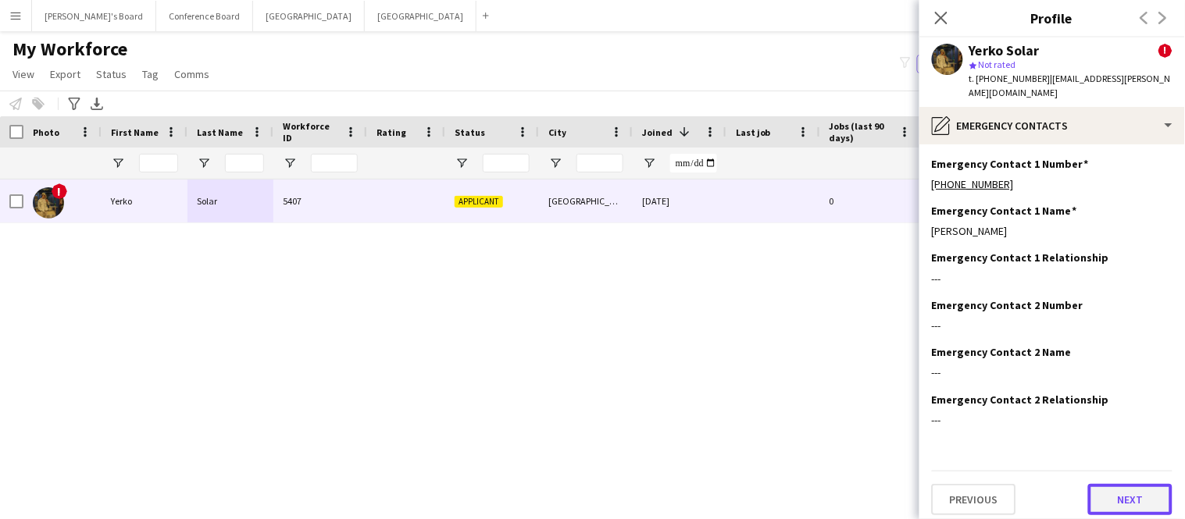
click at [1117, 491] on button "Next" at bounding box center [1130, 499] width 84 height 31
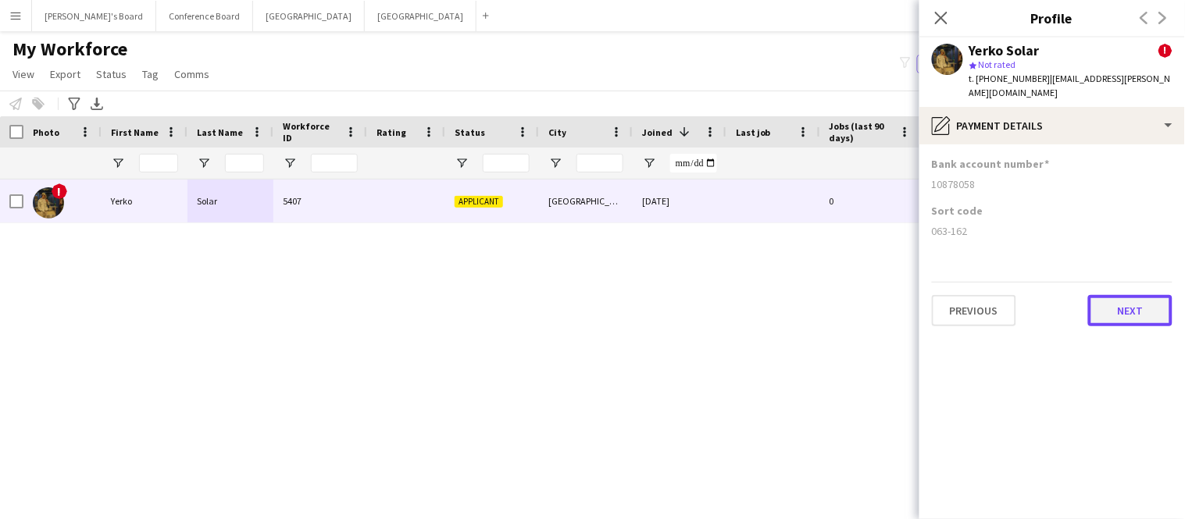
click at [1114, 306] on button "Next" at bounding box center [1130, 310] width 84 height 31
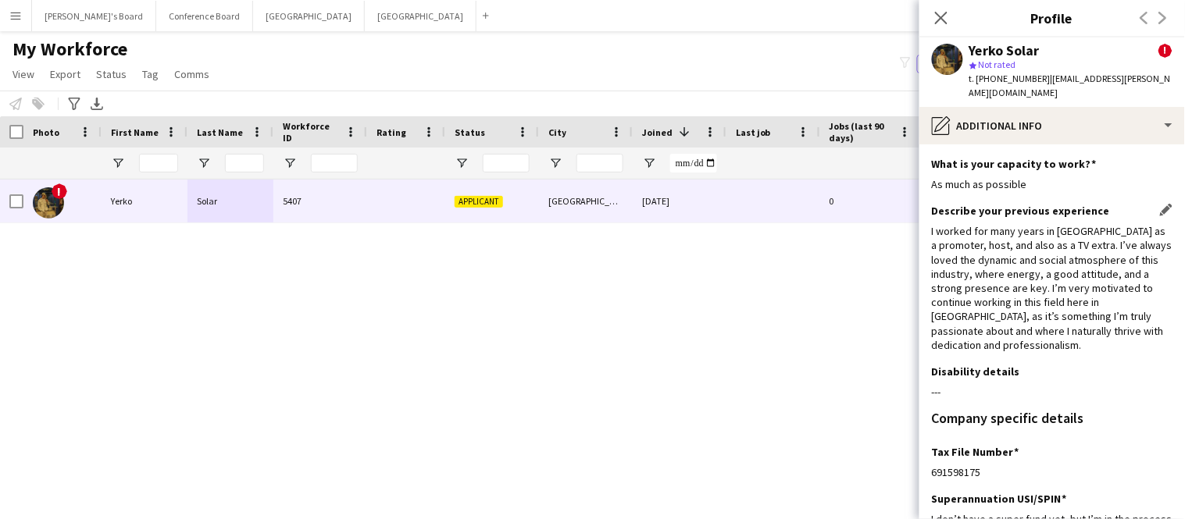
scroll to position [247, 0]
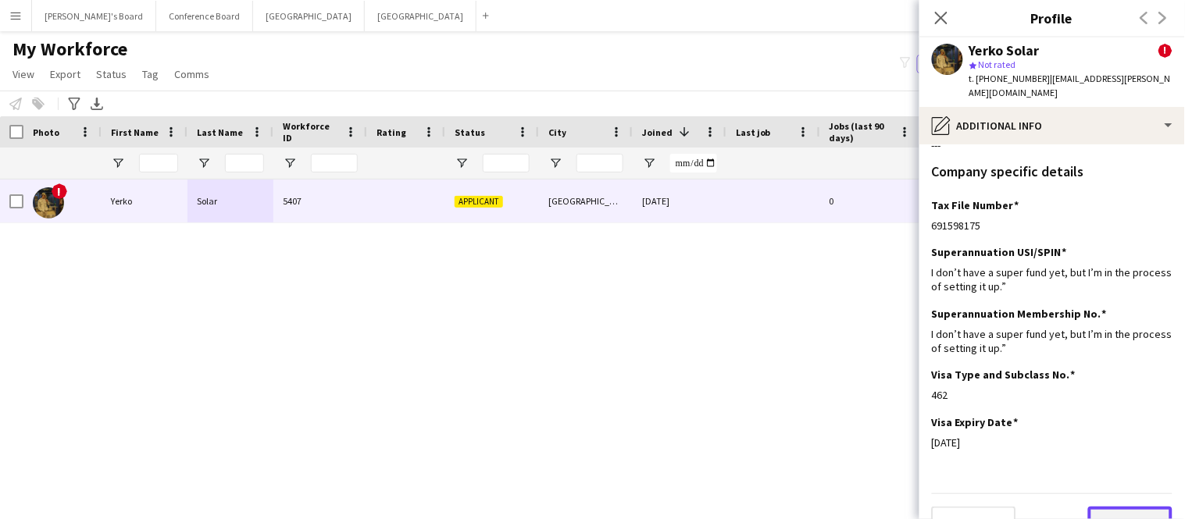
click at [1118, 507] on button "Next" at bounding box center [1130, 522] width 84 height 31
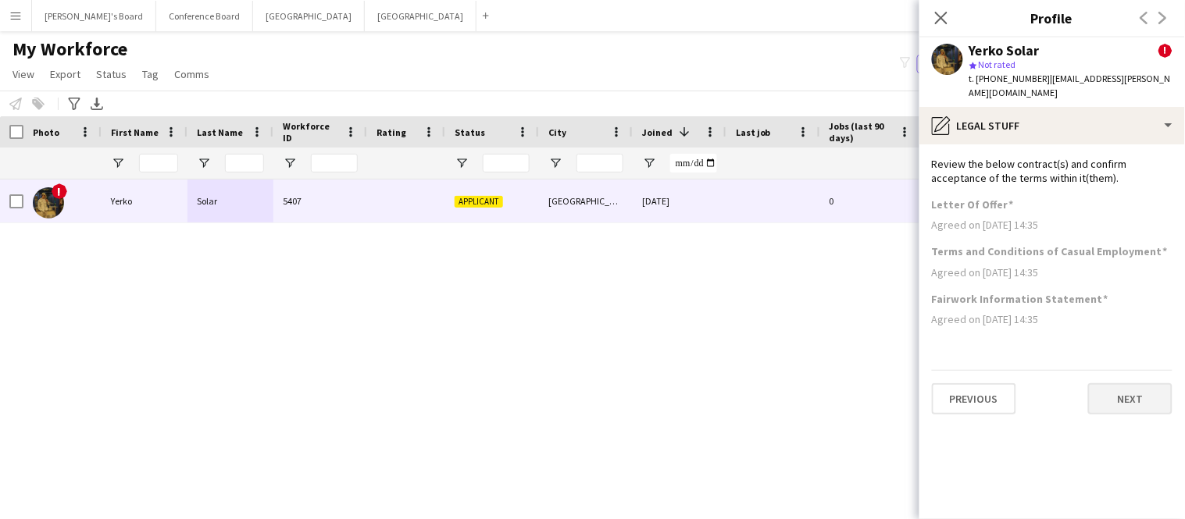
scroll to position [0, 0]
click at [1126, 383] on button "Next" at bounding box center [1130, 398] width 84 height 31
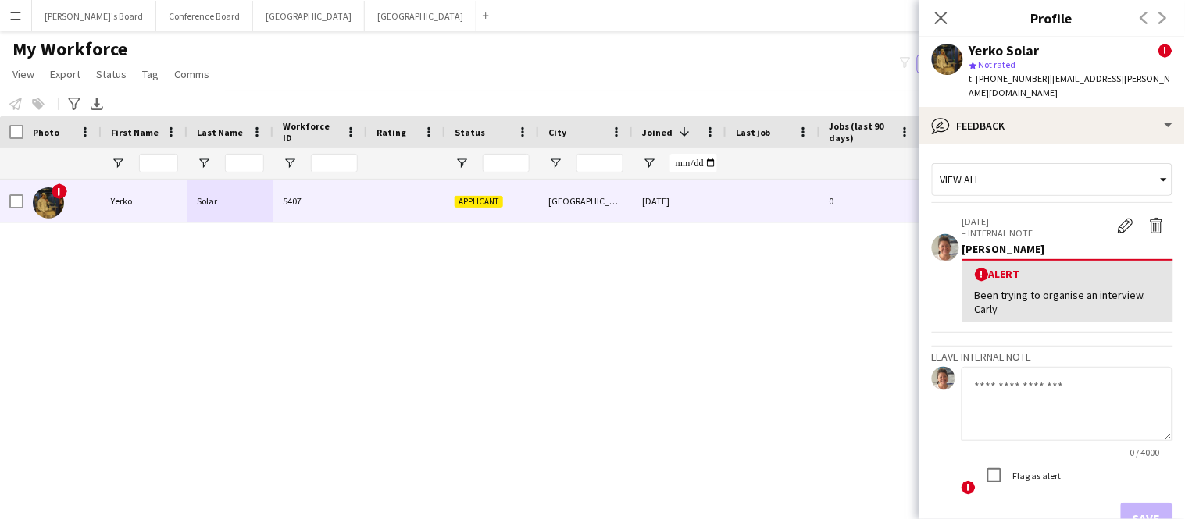
scroll to position [84, 0]
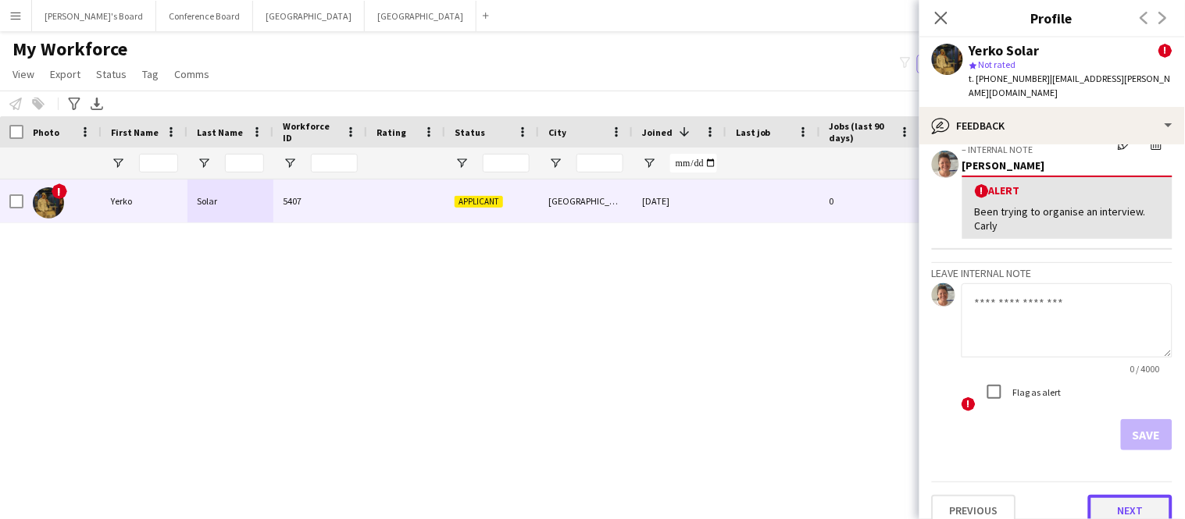
click at [1122, 495] on button "Next" at bounding box center [1130, 510] width 84 height 31
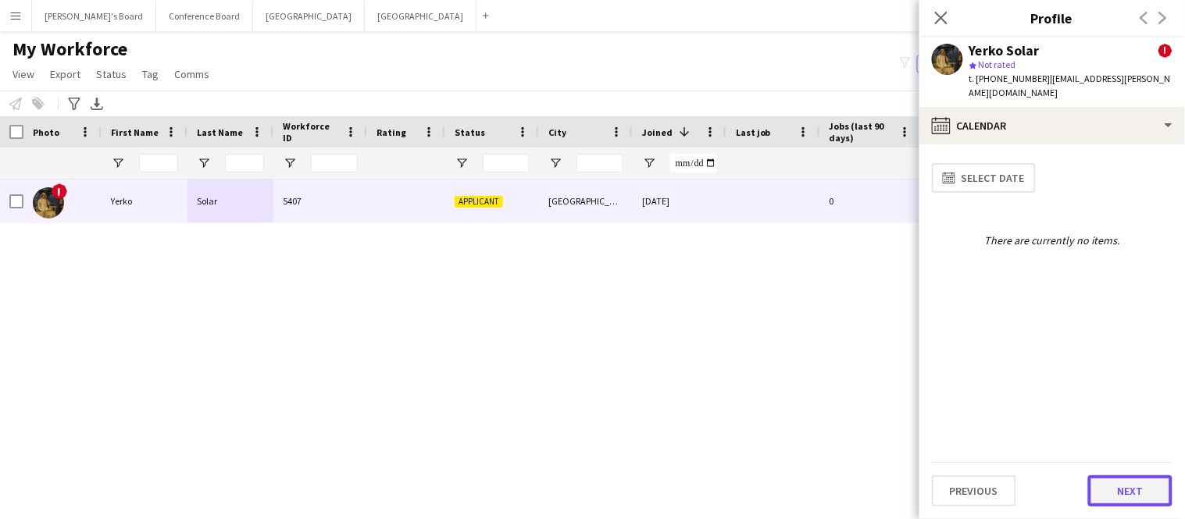
click at [1118, 489] on button "Next" at bounding box center [1130, 491] width 84 height 31
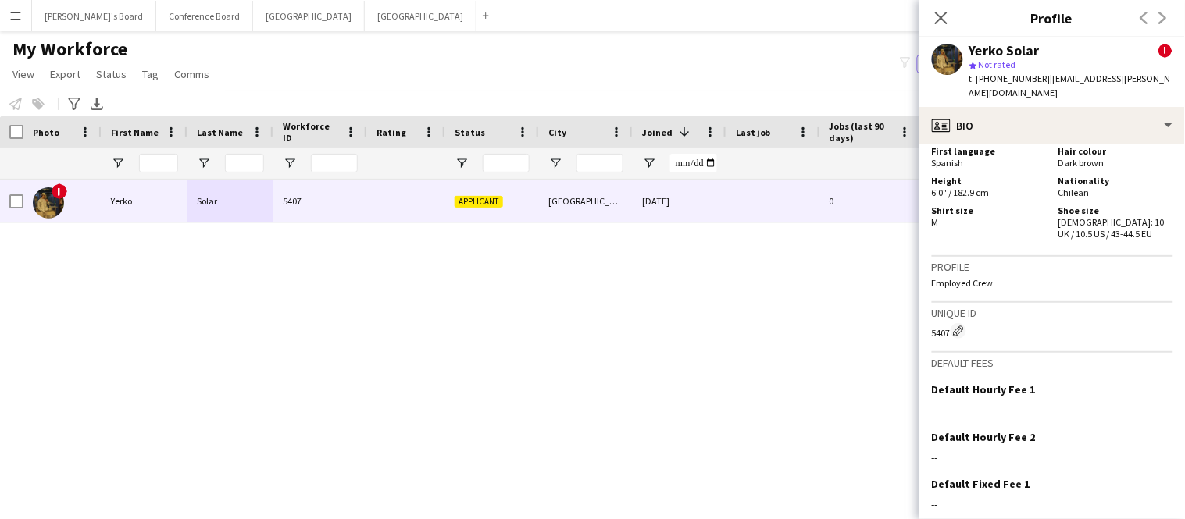
scroll to position [1004, 0]
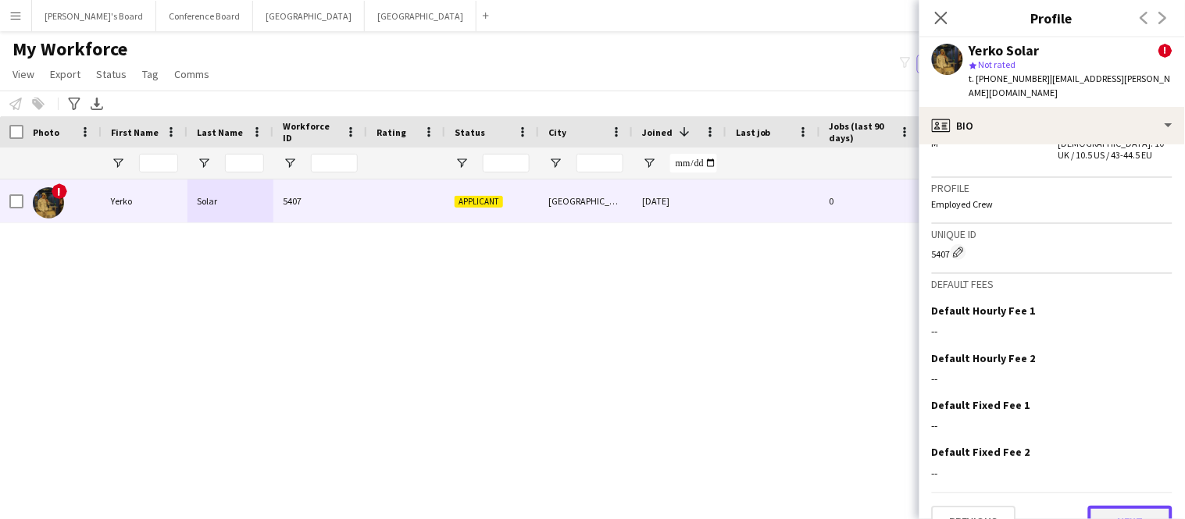
click at [1115, 506] on button "Next" at bounding box center [1130, 521] width 84 height 31
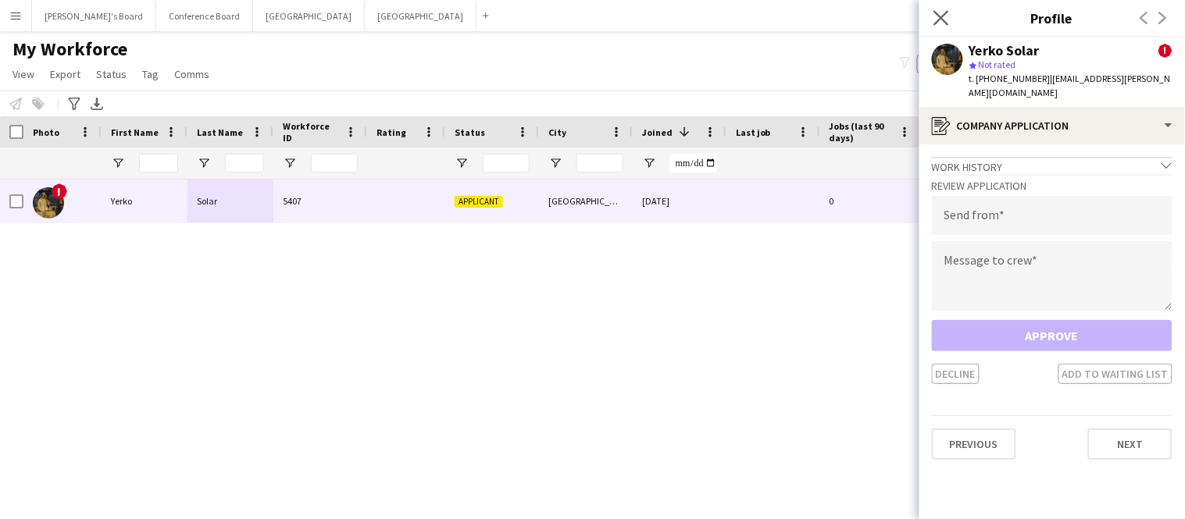
click at [940, 25] on icon "Close pop-in" at bounding box center [940, 17] width 15 height 15
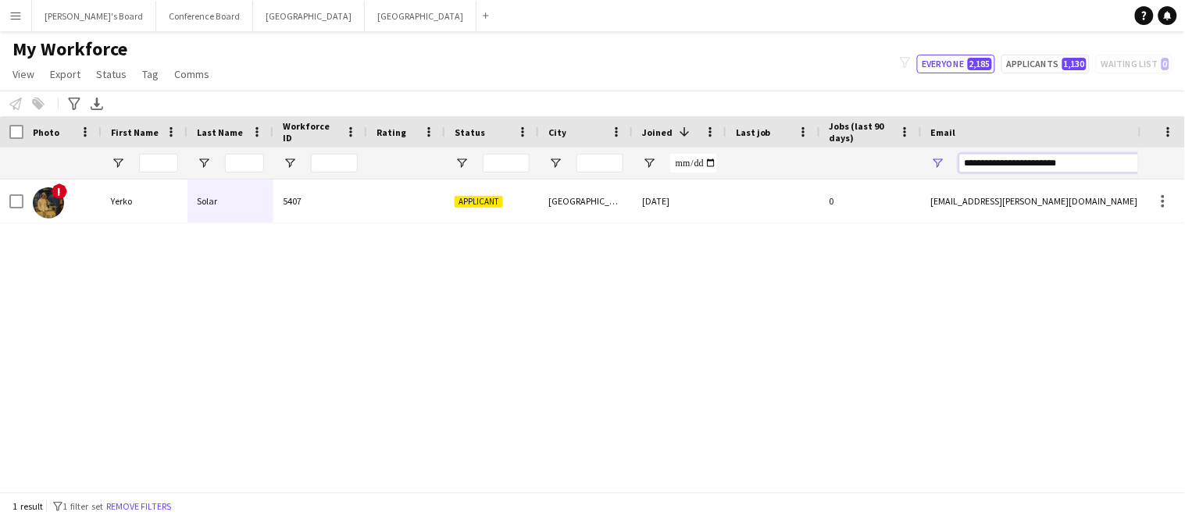
drag, startPoint x: 1088, startPoint y: 166, endPoint x: 786, endPoint y: 240, distance: 311.0
click at [786, 240] on div "Workforce Details Photo First Name" at bounding box center [592, 304] width 1185 height 376
paste input "**********"
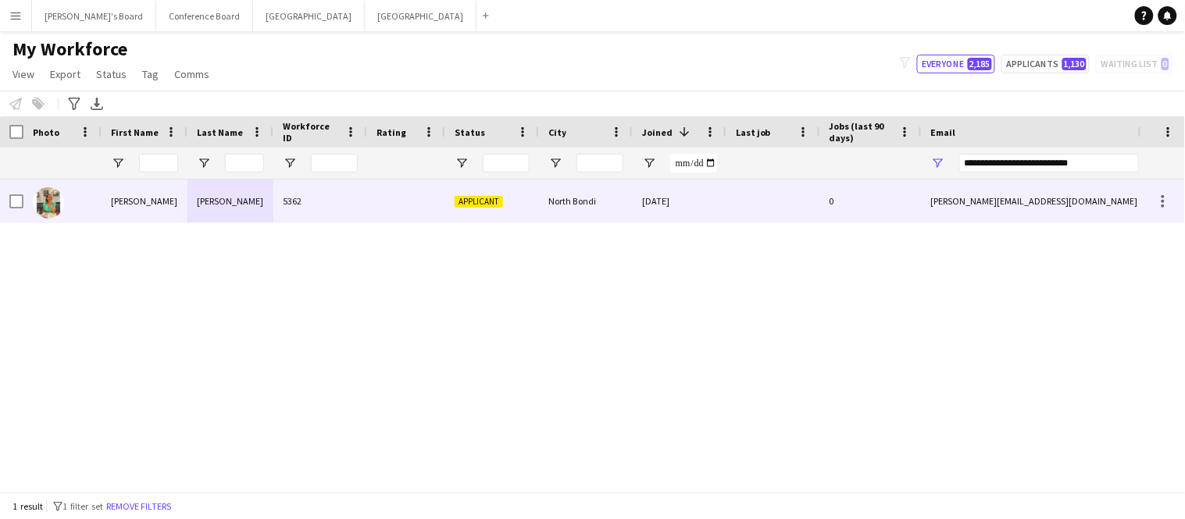
click at [321, 200] on div "5362" at bounding box center [320, 201] width 94 height 43
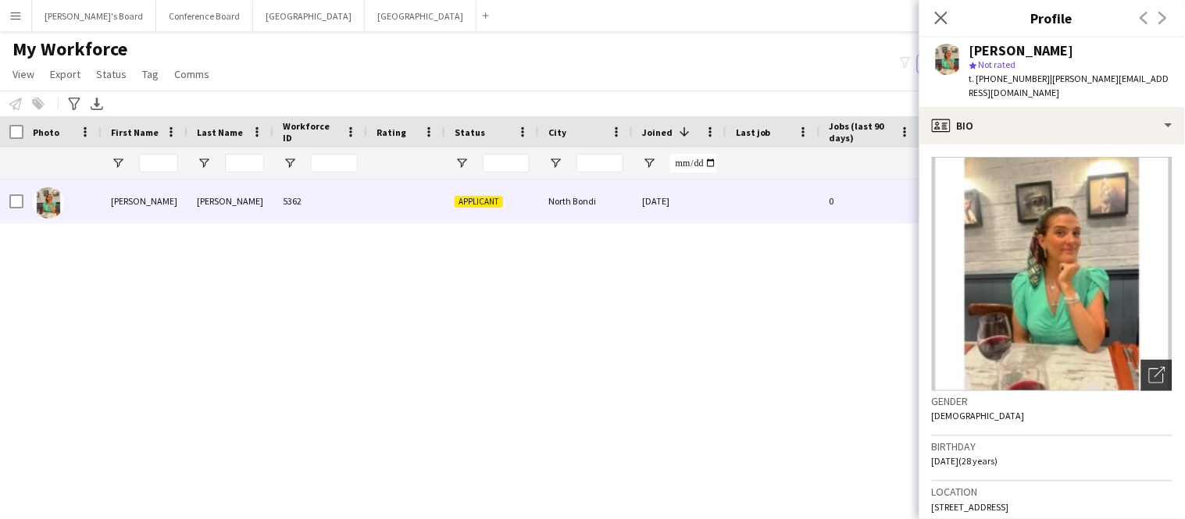
click at [1157, 367] on icon "Open photos pop-in" at bounding box center [1157, 375] width 16 height 16
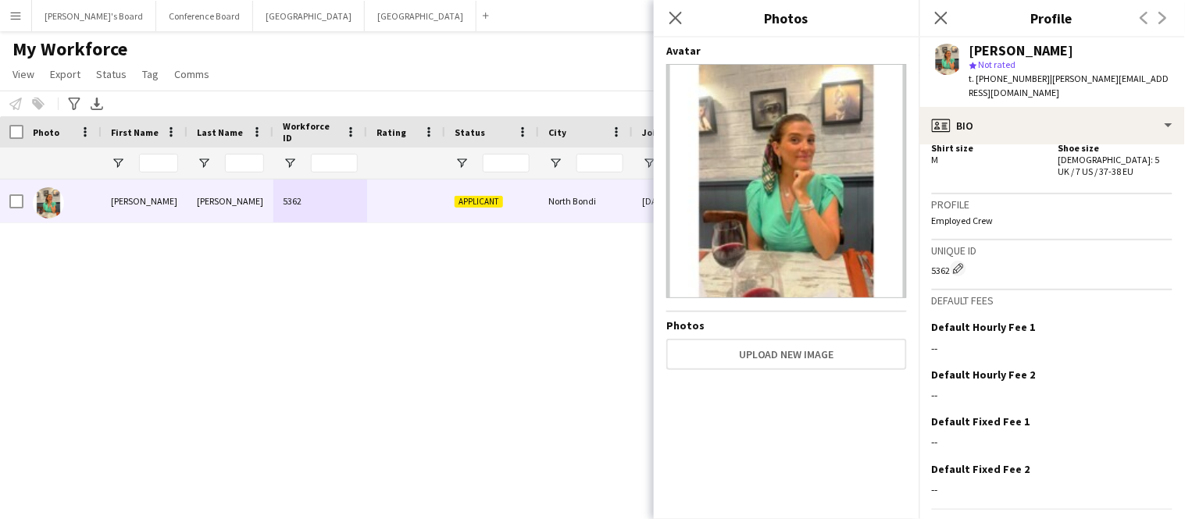
scroll to position [925, 0]
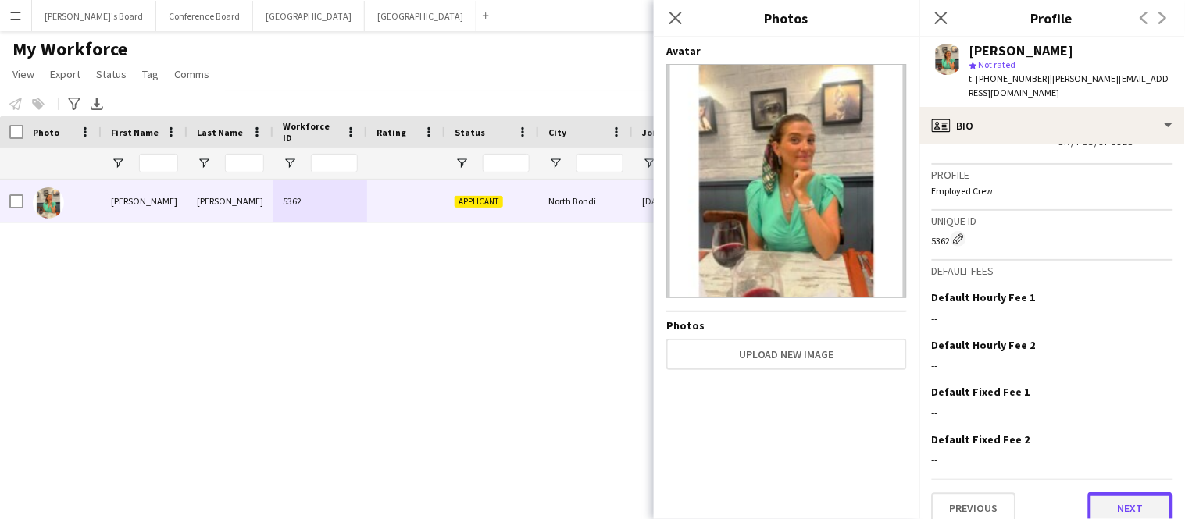
click at [1132, 497] on button "Next" at bounding box center [1130, 508] width 84 height 31
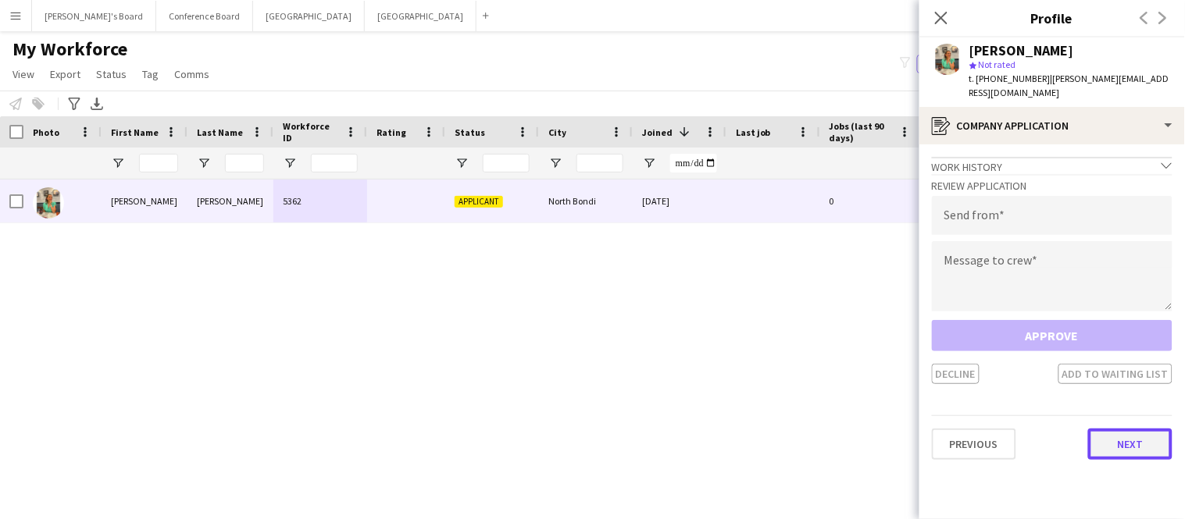
click at [1118, 429] on button "Next" at bounding box center [1130, 444] width 84 height 31
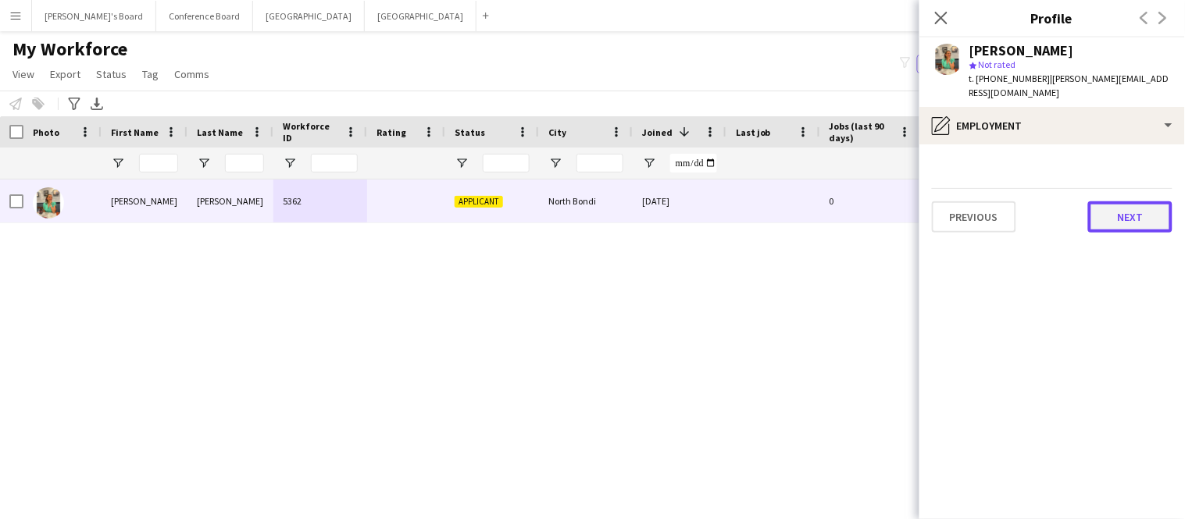
click at [1137, 201] on button "Next" at bounding box center [1130, 216] width 84 height 31
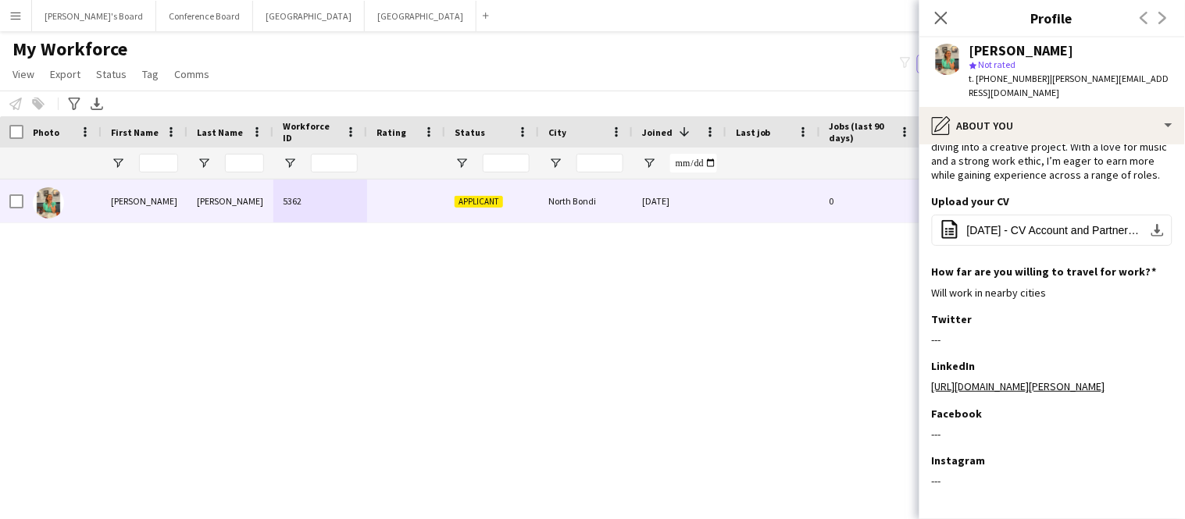
scroll to position [148, 0]
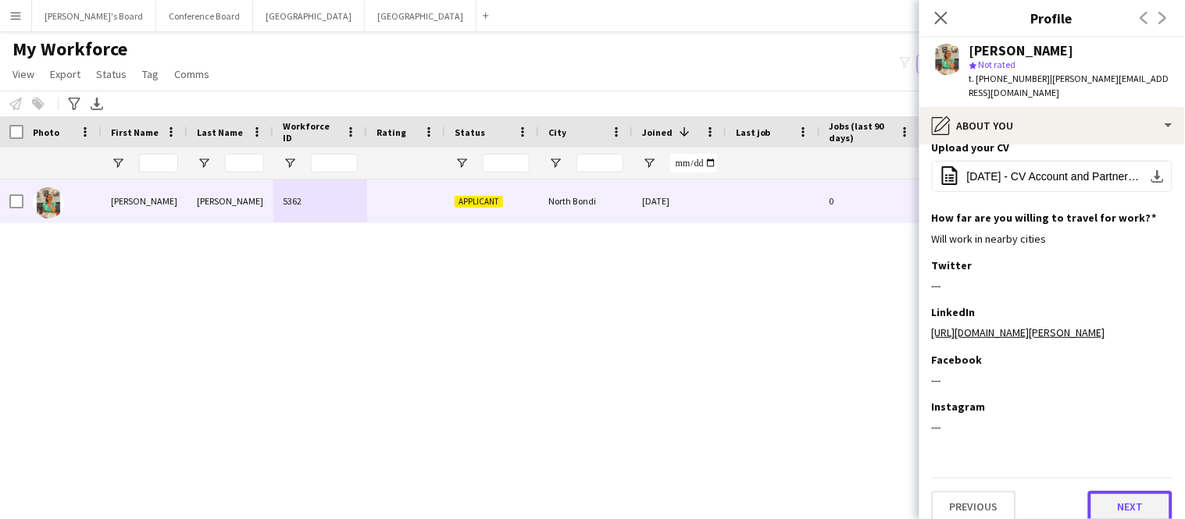
click at [1124, 491] on button "Next" at bounding box center [1130, 506] width 84 height 31
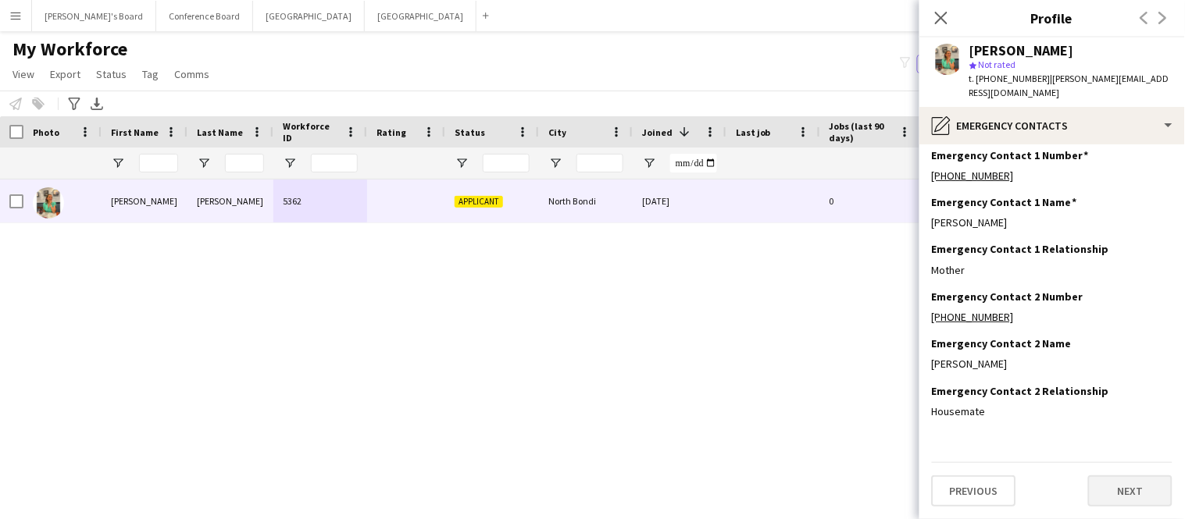
scroll to position [0, 0]
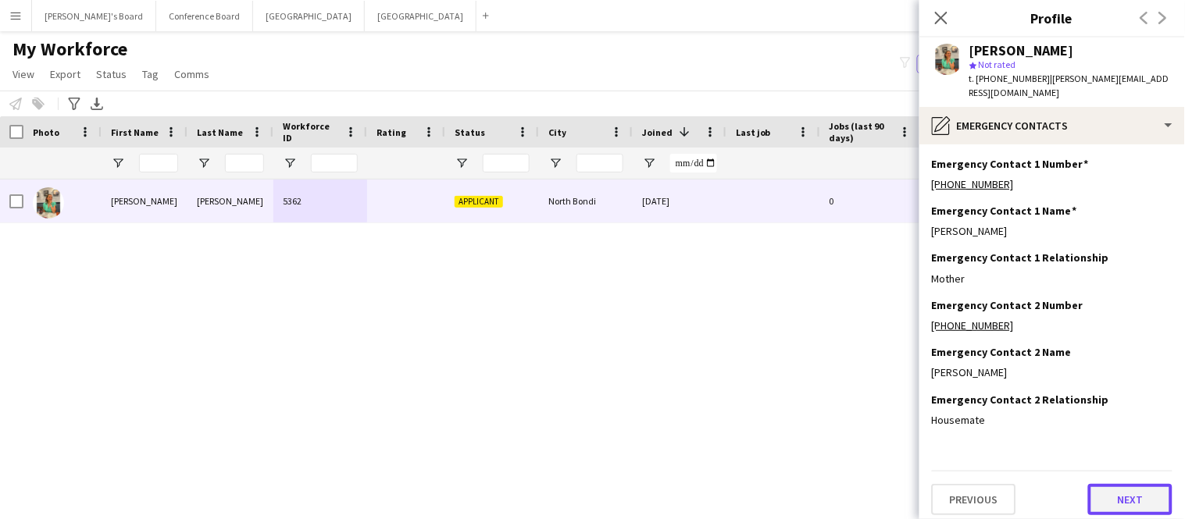
click at [1124, 490] on button "Next" at bounding box center [1130, 499] width 84 height 31
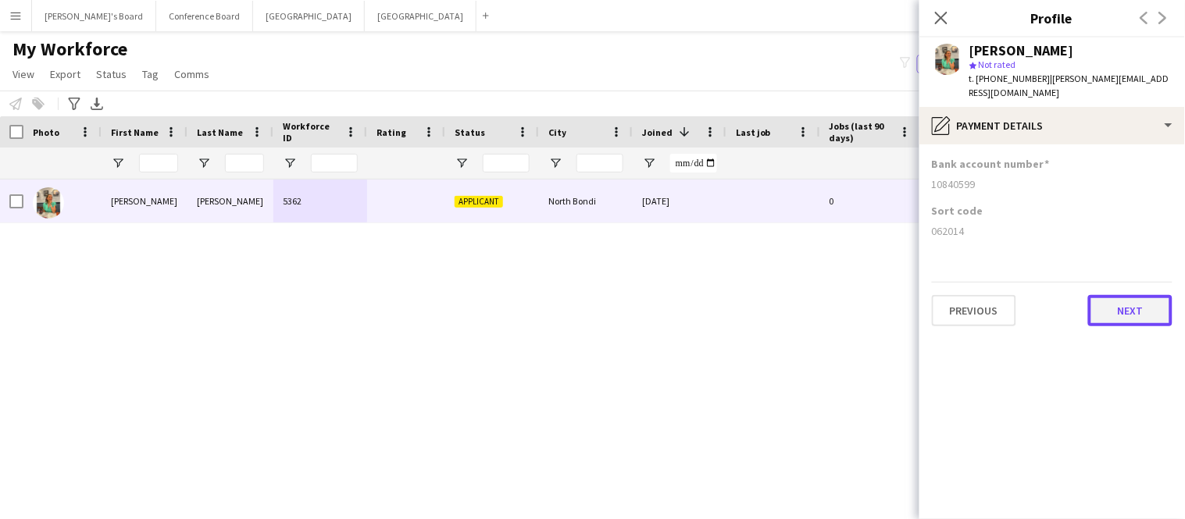
click at [1142, 299] on button "Next" at bounding box center [1130, 310] width 84 height 31
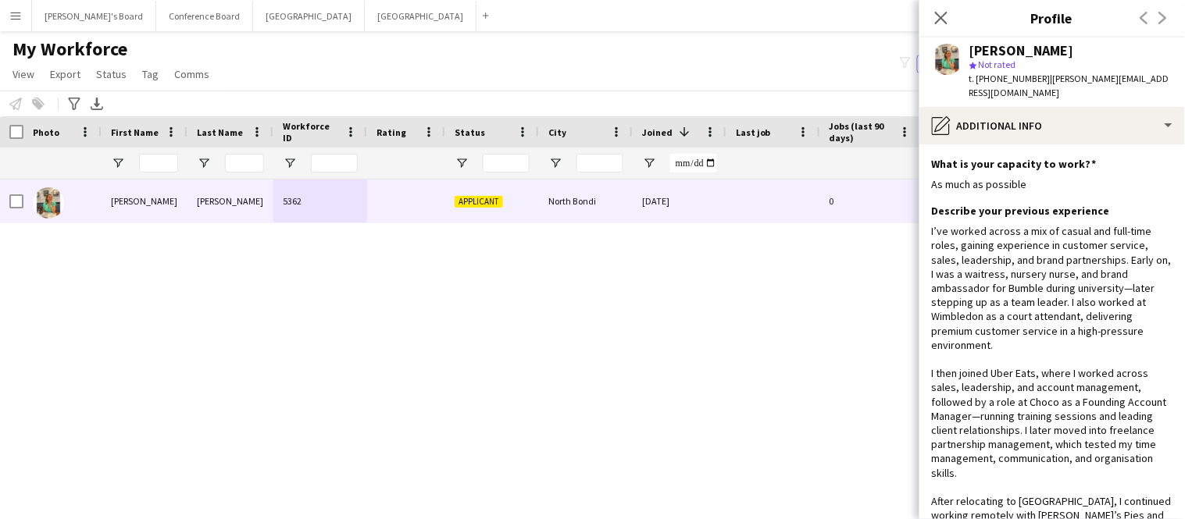
click at [1142, 299] on div "I’ve worked across a mix of casual and full-time roles, gaining experience in c…" at bounding box center [1052, 394] width 241 height 341
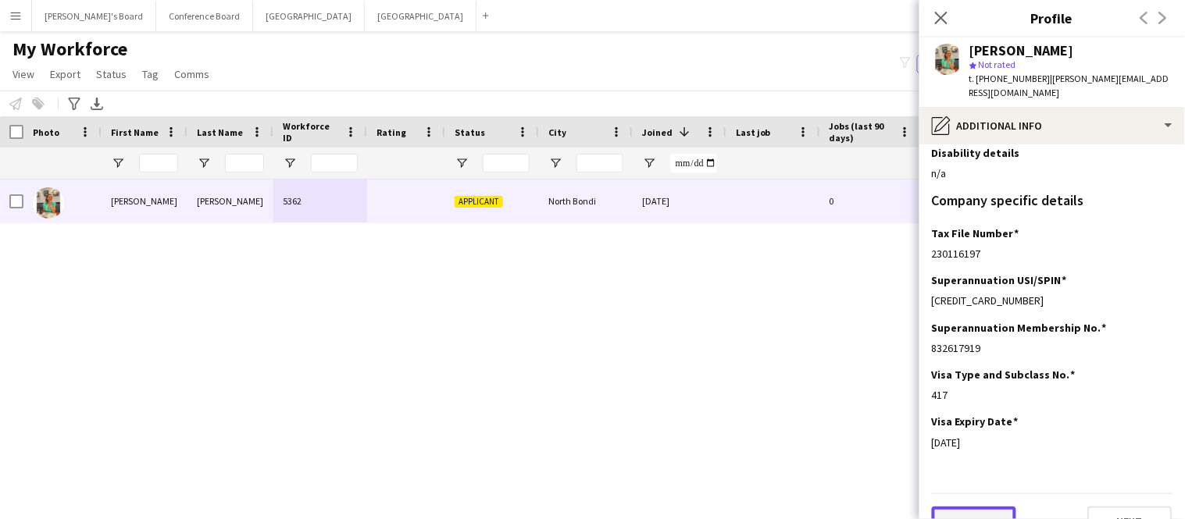
click at [977, 507] on button "Previous" at bounding box center [974, 522] width 84 height 31
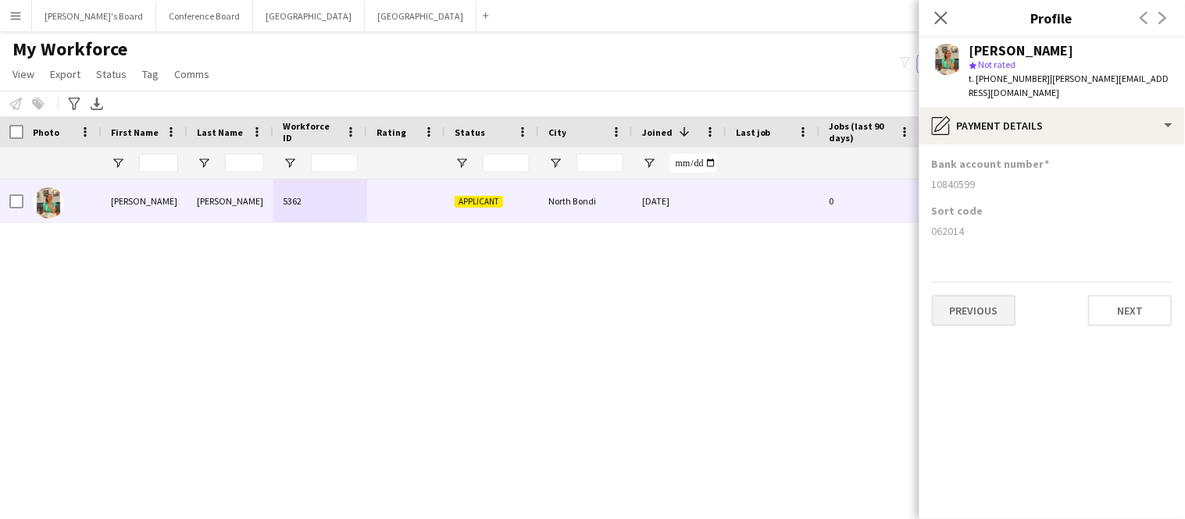
scroll to position [0, 0]
click at [991, 300] on button "Previous" at bounding box center [974, 310] width 84 height 31
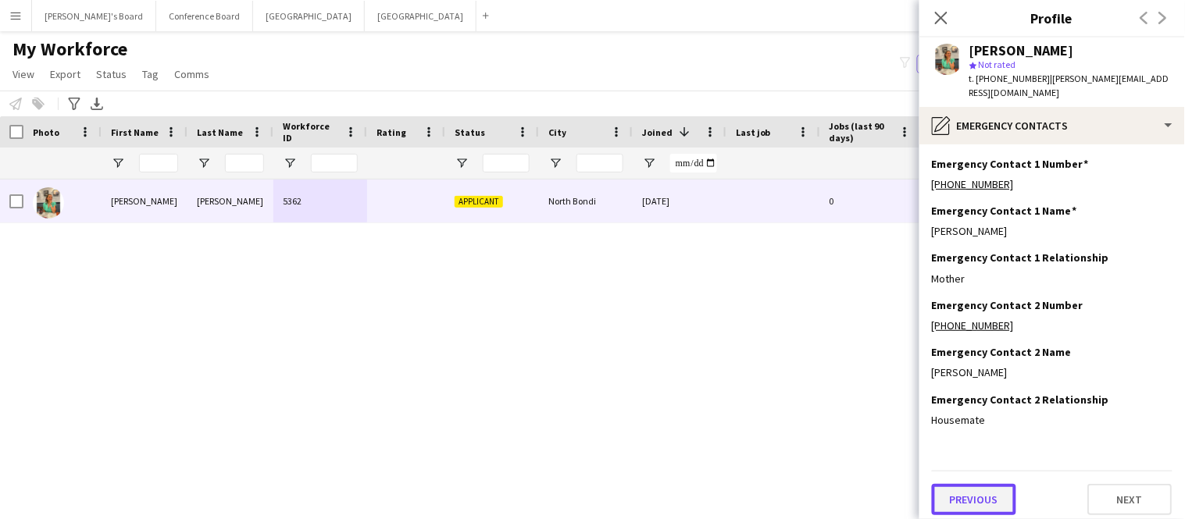
click at [972, 487] on button "Previous" at bounding box center [974, 499] width 84 height 31
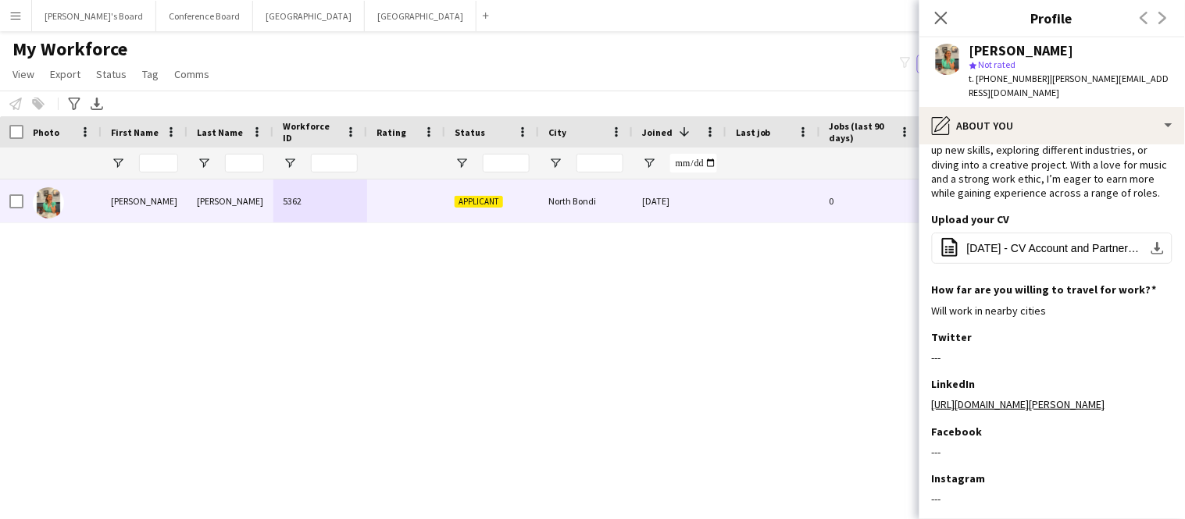
scroll to position [148, 0]
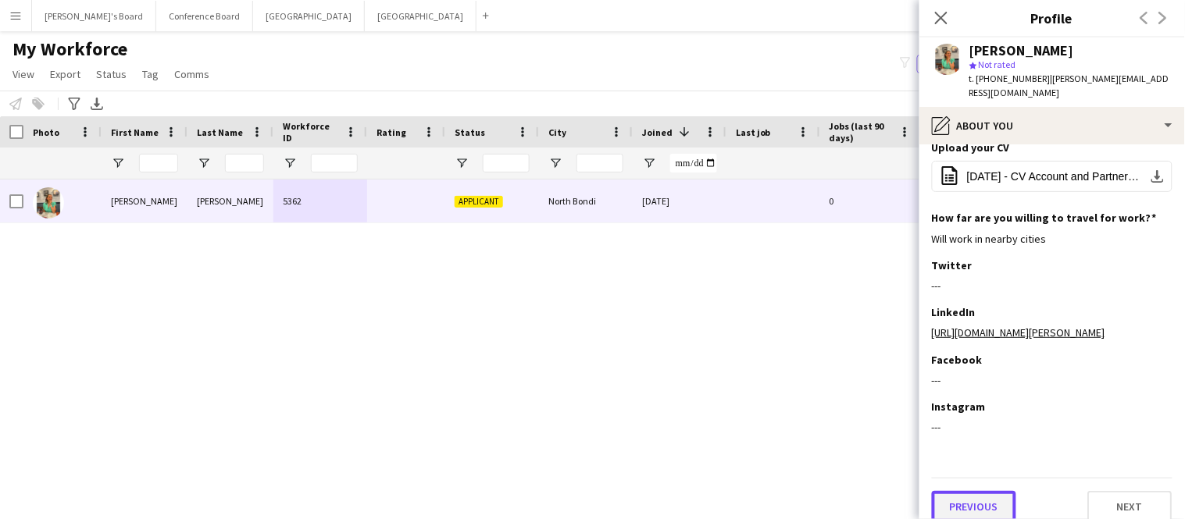
click at [972, 491] on button "Previous" at bounding box center [974, 506] width 84 height 31
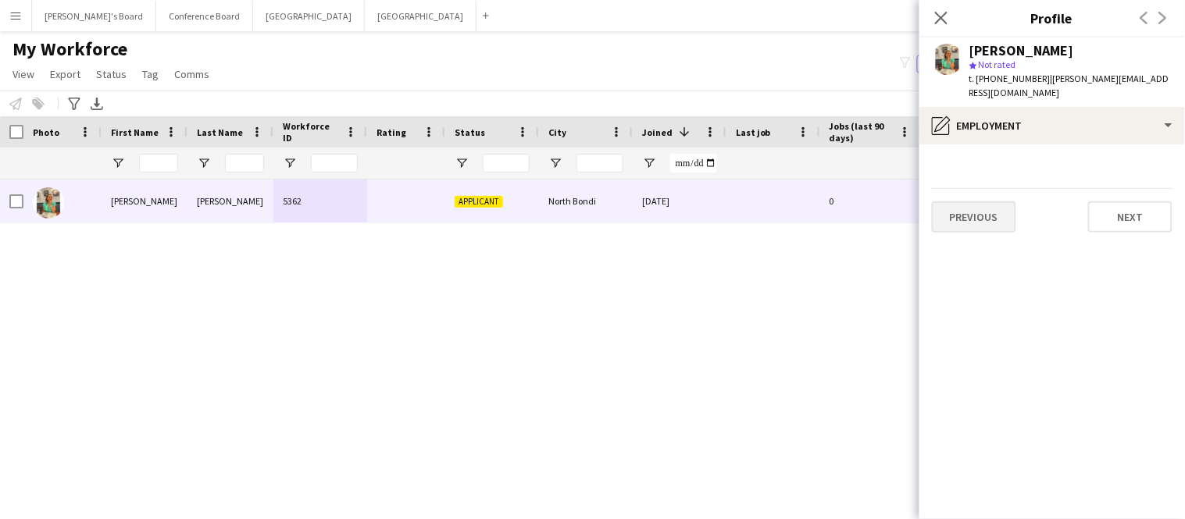
scroll to position [0, 0]
click at [976, 207] on button "Previous" at bounding box center [974, 216] width 84 height 31
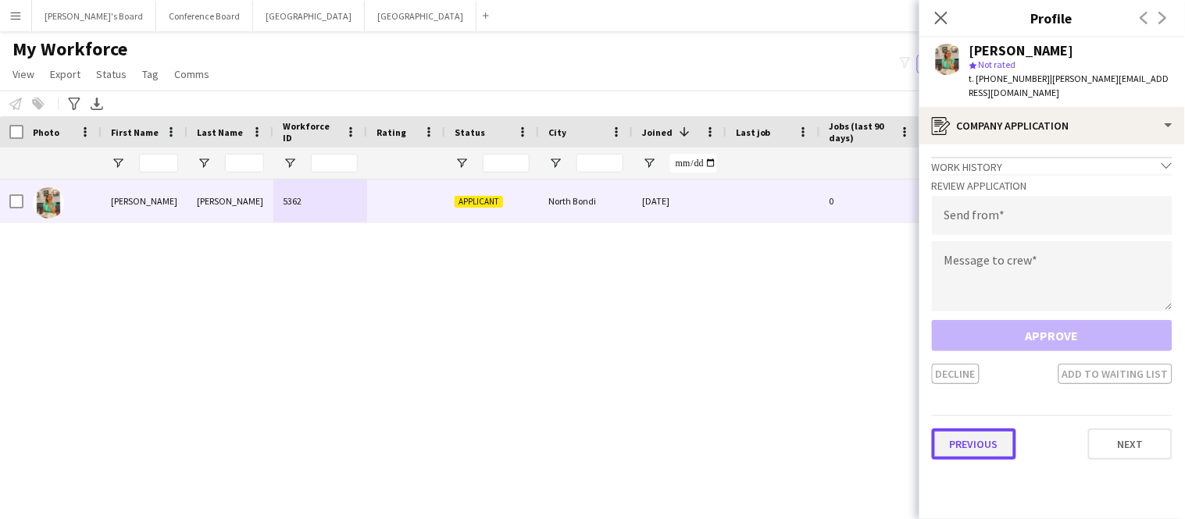
click at [964, 429] on button "Previous" at bounding box center [974, 444] width 84 height 31
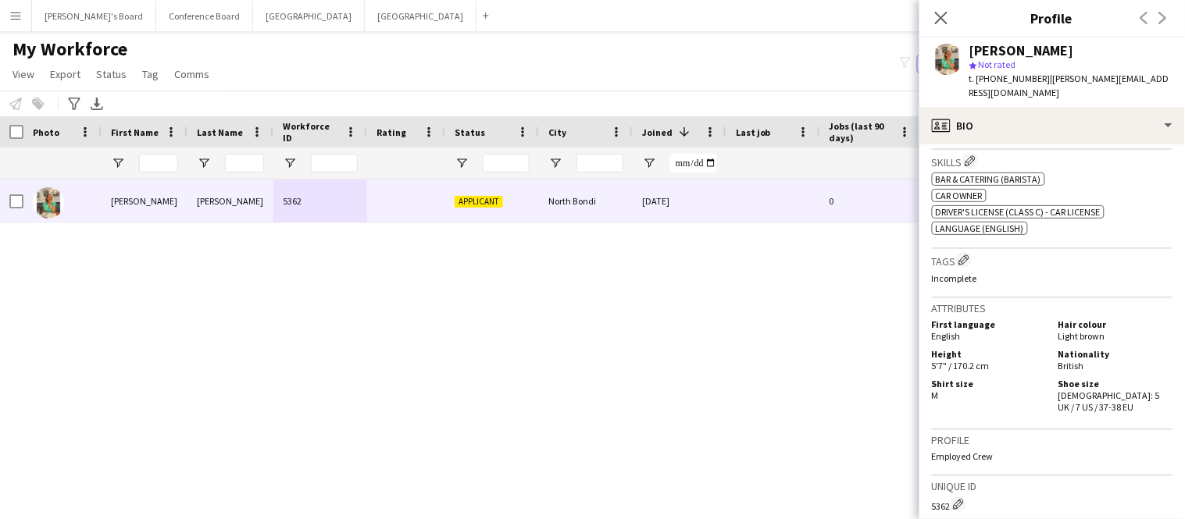
scroll to position [665, 0]
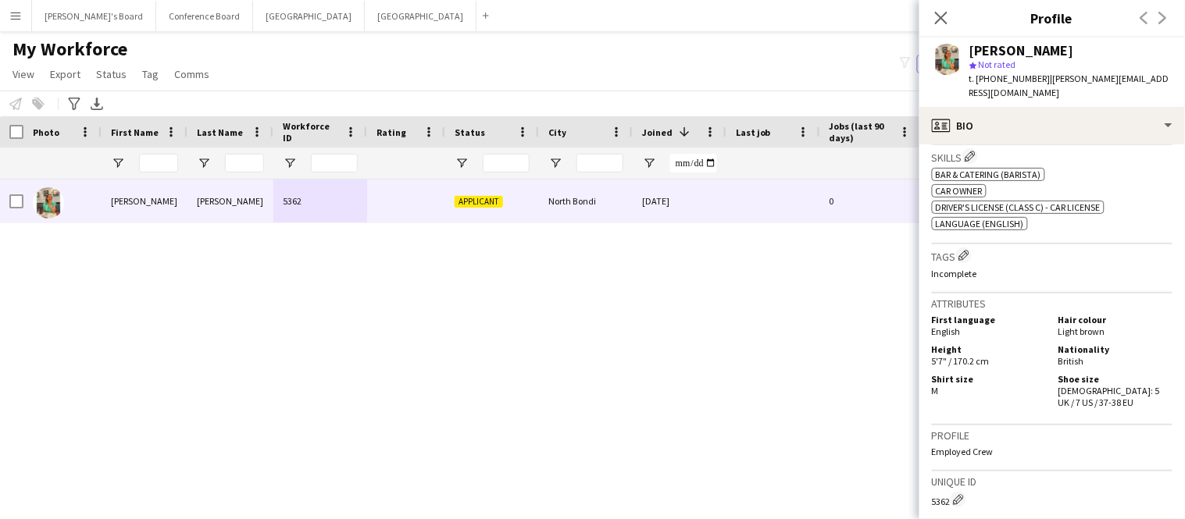
drag, startPoint x: 1038, startPoint y: 76, endPoint x: 1156, endPoint y: 78, distance: 117.9
click at [1156, 78] on div "Martha Slater star Not rated t. +61493957397 | martha-slater@hotmail.co.uk" at bounding box center [1052, 72] width 266 height 70
copy span "martha-slater@hotmail.co.uk"
click at [944, 15] on icon at bounding box center [940, 17] width 15 height 15
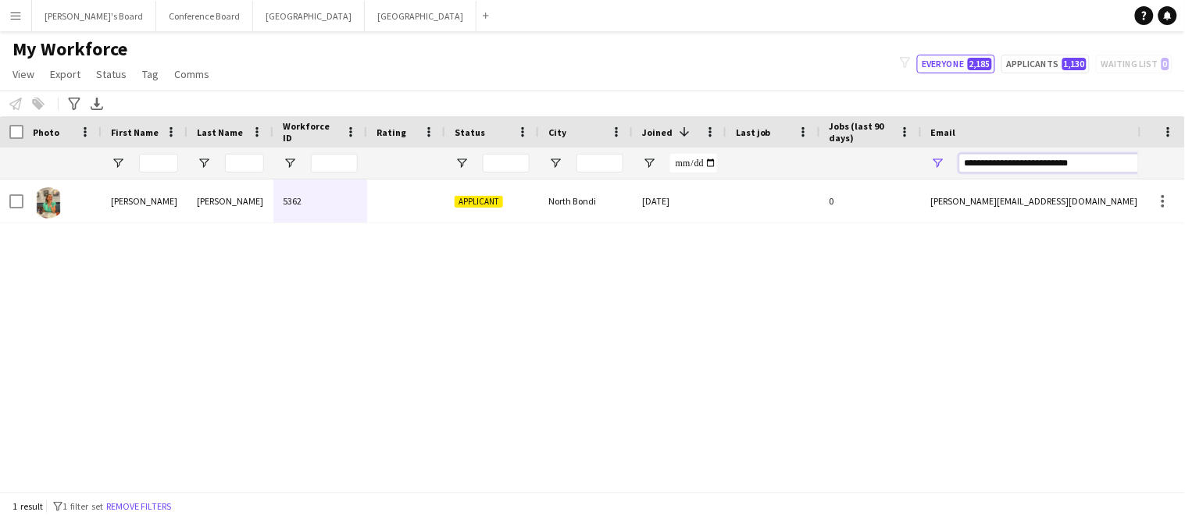
click at [1117, 166] on input "**********" at bounding box center [1092, 163] width 266 height 19
type input "*"
click at [239, 171] on input "Last Name Filter Input" at bounding box center [244, 163] width 39 height 19
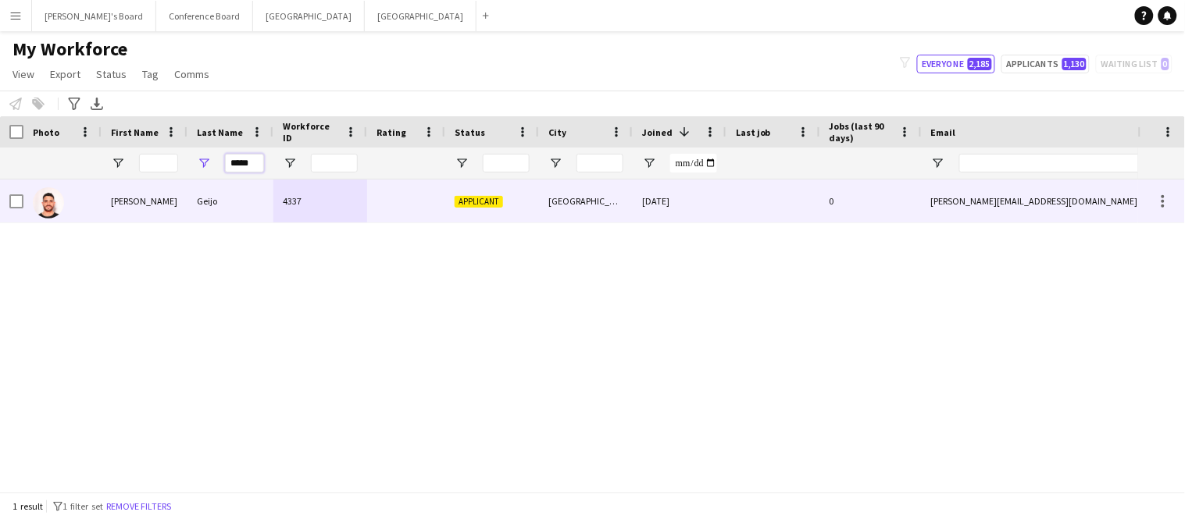
type input "*****"
click at [212, 205] on div "Geijo" at bounding box center [230, 201] width 86 height 43
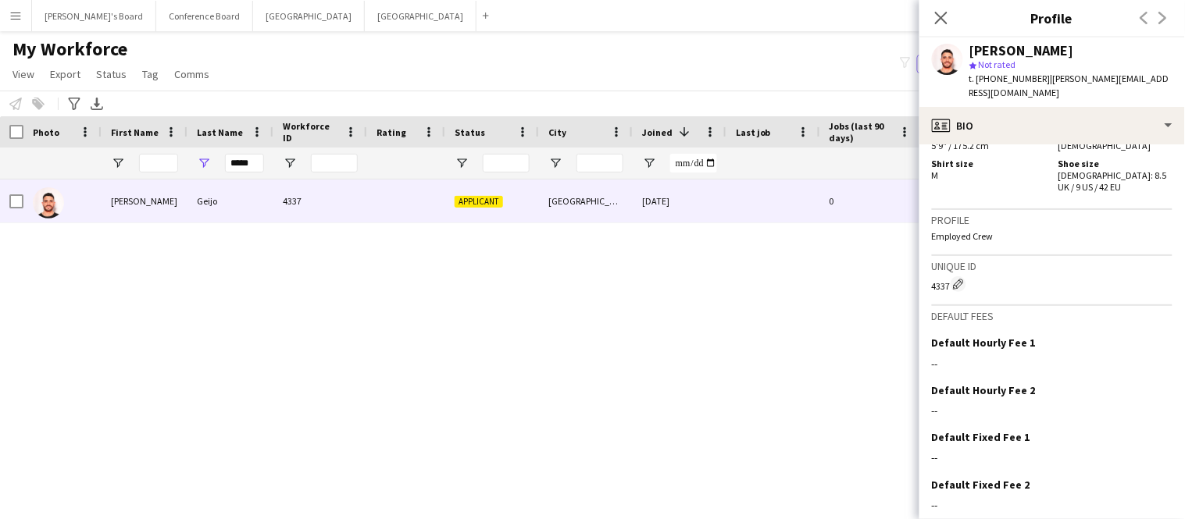
scroll to position [1143, 0]
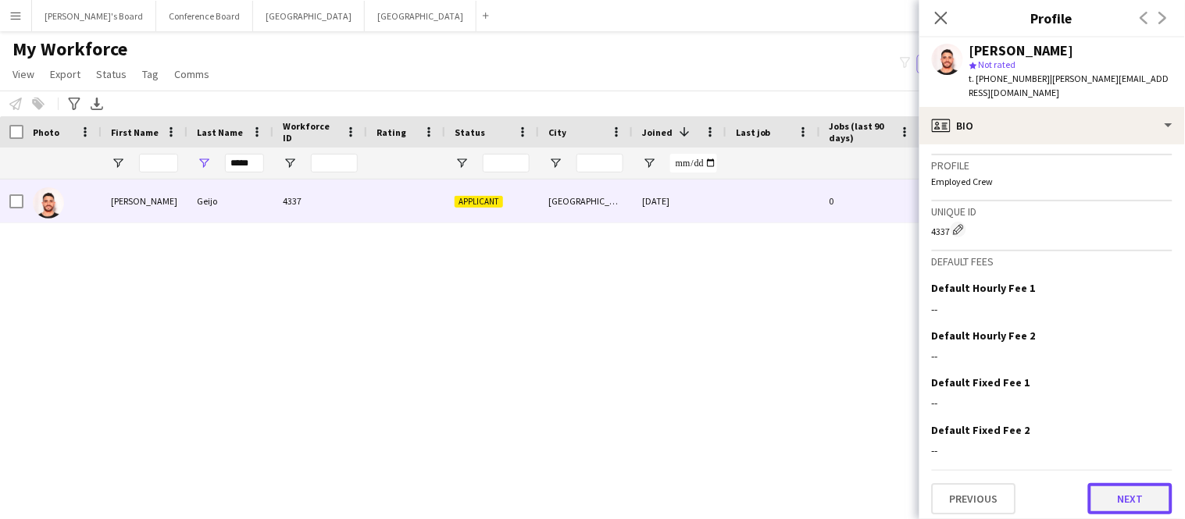
click at [1135, 487] on button "Next" at bounding box center [1130, 498] width 84 height 31
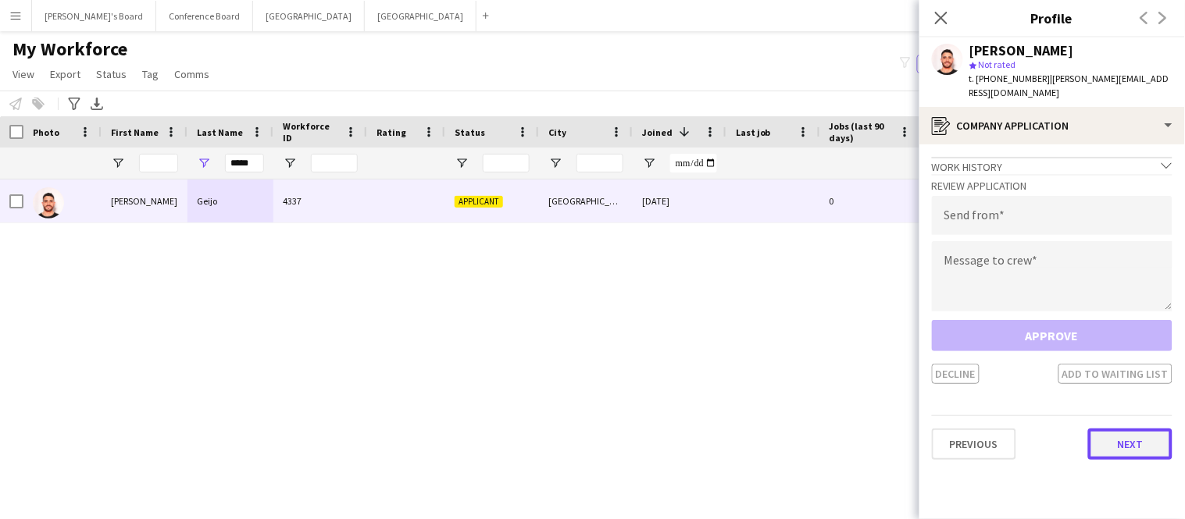
click at [1132, 429] on button "Next" at bounding box center [1130, 444] width 84 height 31
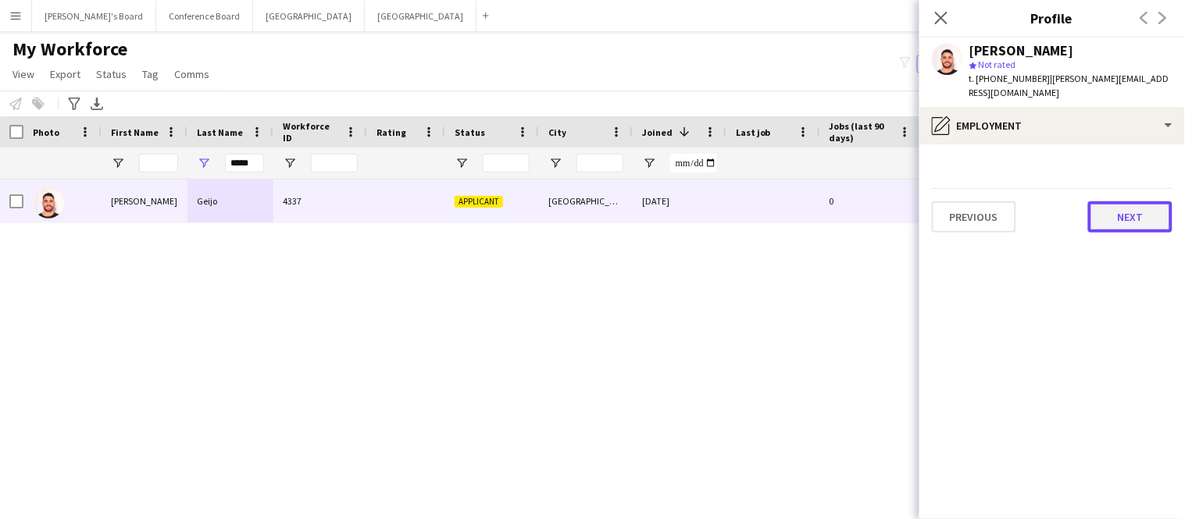
click at [1127, 212] on button "Next" at bounding box center [1130, 216] width 84 height 31
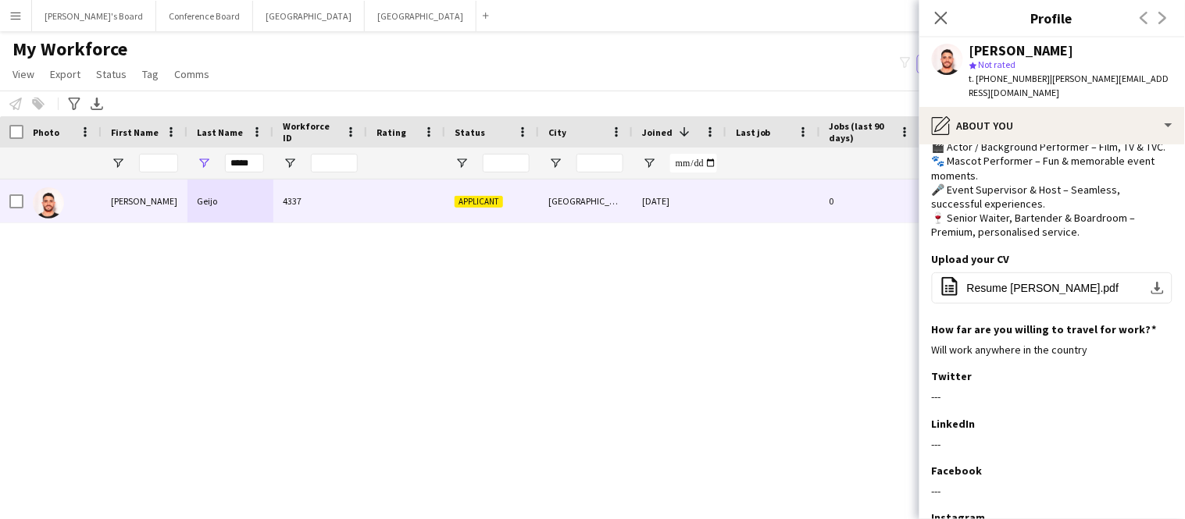
scroll to position [233, 0]
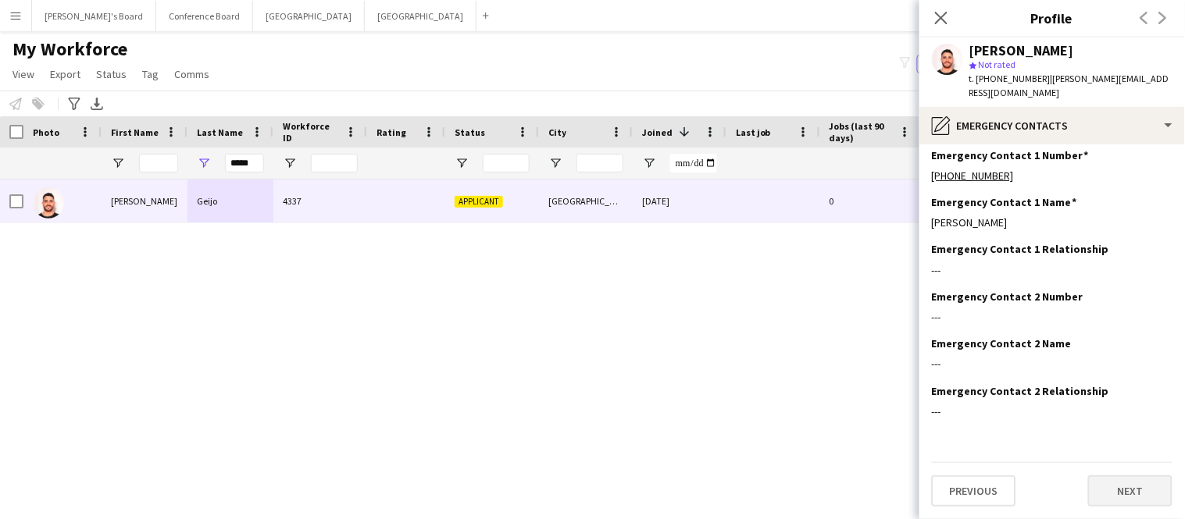
scroll to position [0, 0]
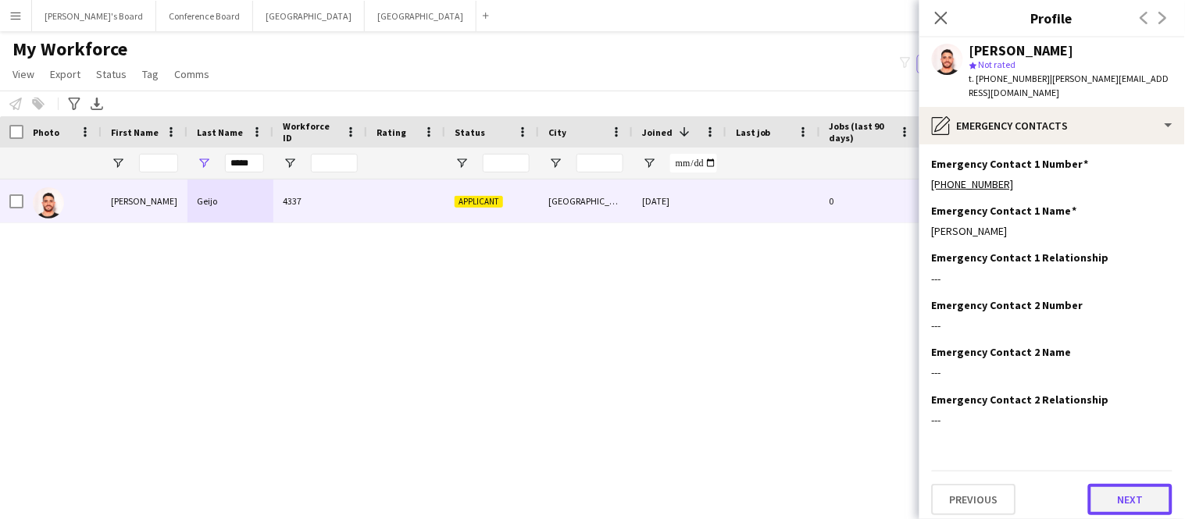
click at [1126, 493] on button "Next" at bounding box center [1130, 499] width 84 height 31
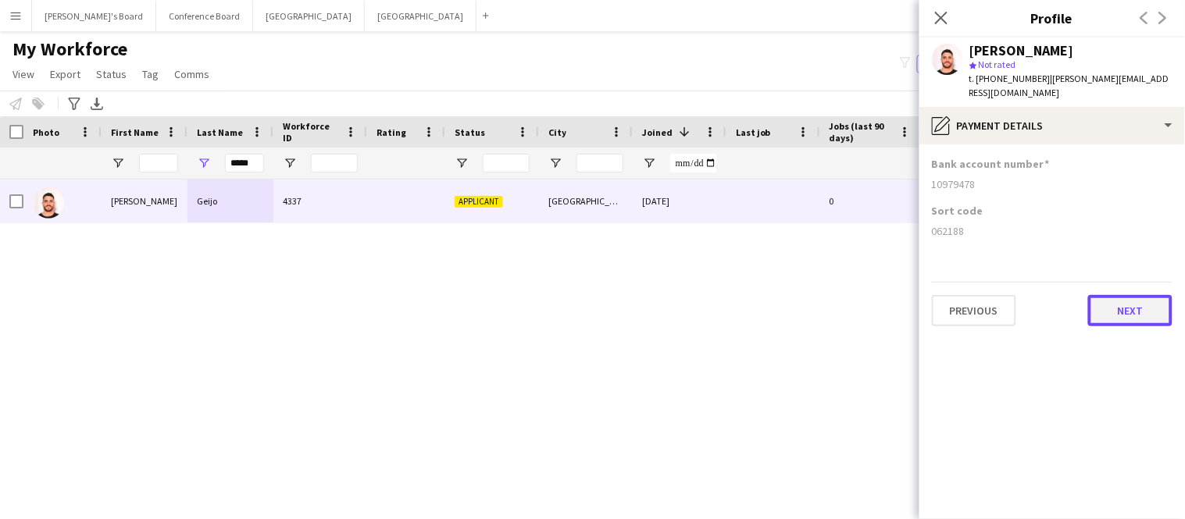
click at [1139, 295] on button "Next" at bounding box center [1130, 310] width 84 height 31
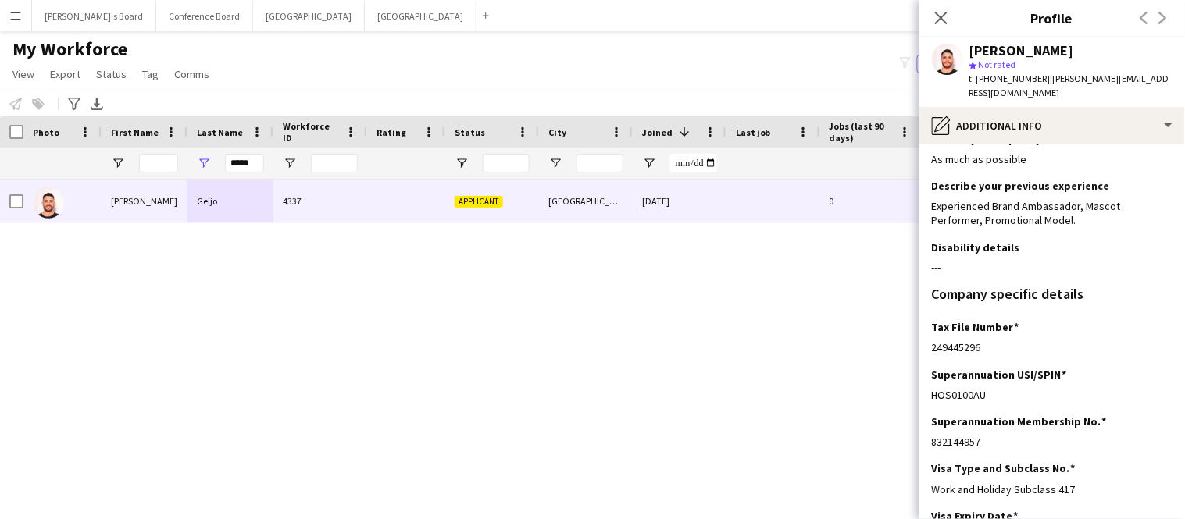
scroll to position [134, 0]
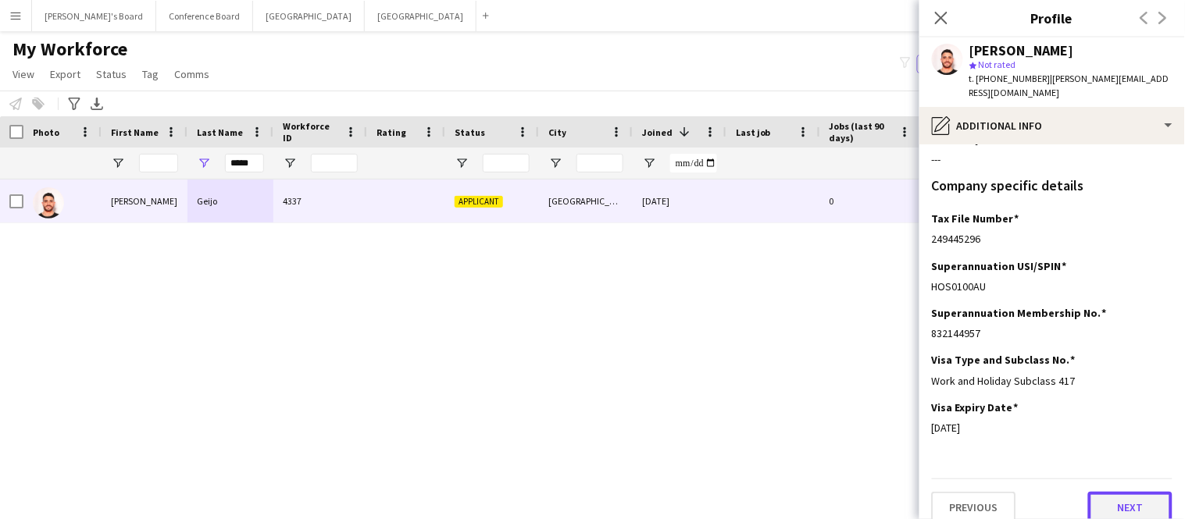
click at [1144, 492] on button "Next" at bounding box center [1130, 507] width 84 height 31
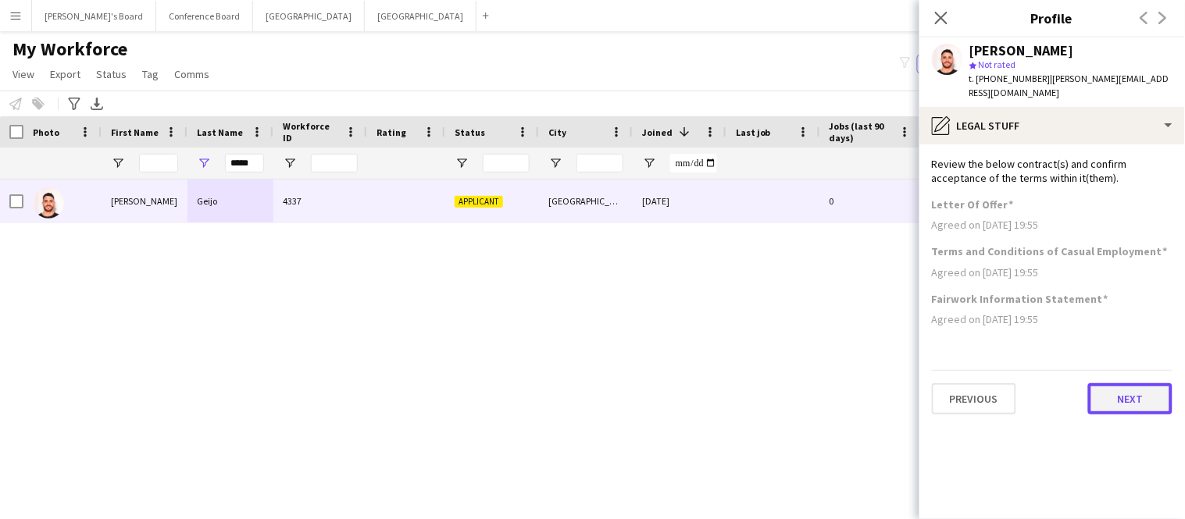
click at [1116, 390] on button "Next" at bounding box center [1130, 398] width 84 height 31
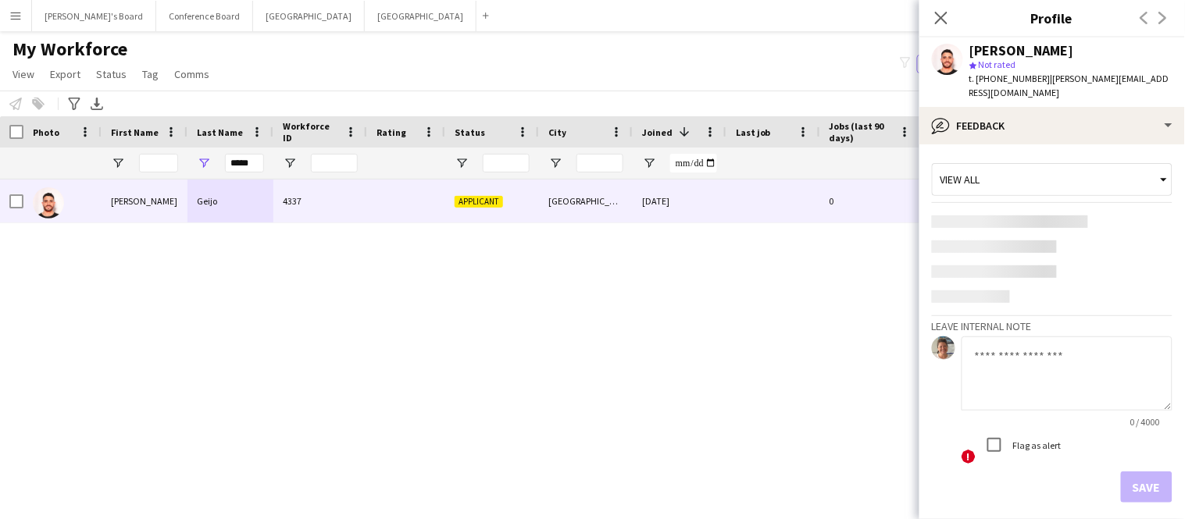
click at [1116, 390] on textarea at bounding box center [1066, 374] width 211 height 74
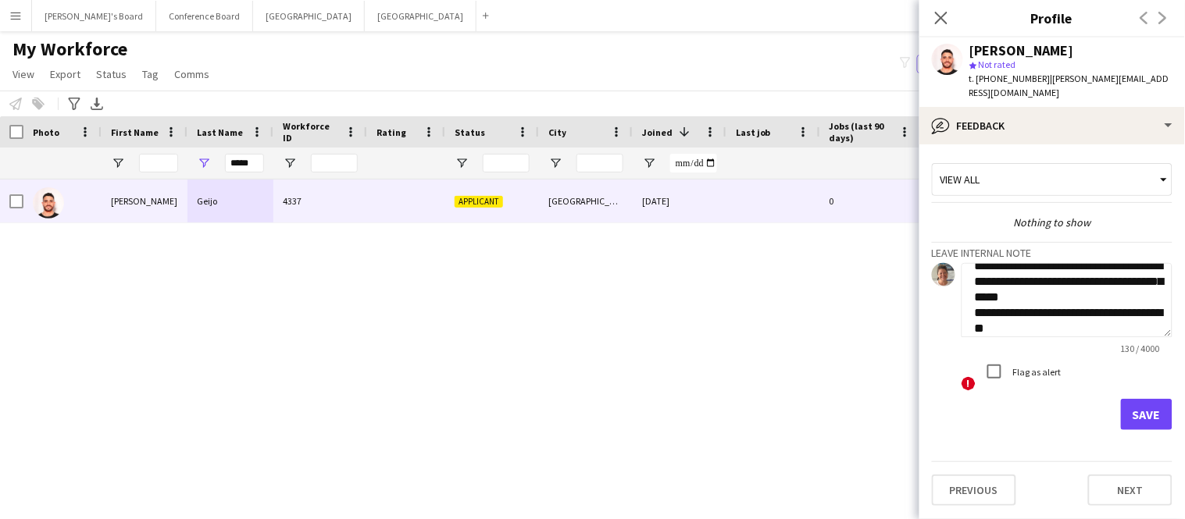
scroll to position [32, 0]
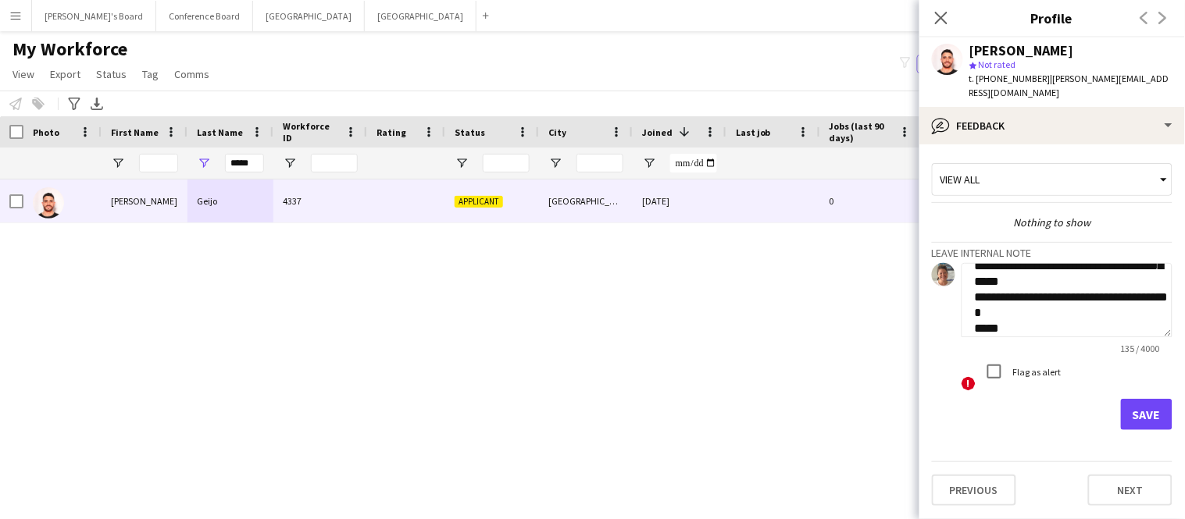
click at [1087, 272] on textarea "**********" at bounding box center [1066, 300] width 211 height 74
click at [1100, 269] on textarea "**********" at bounding box center [1066, 300] width 211 height 74
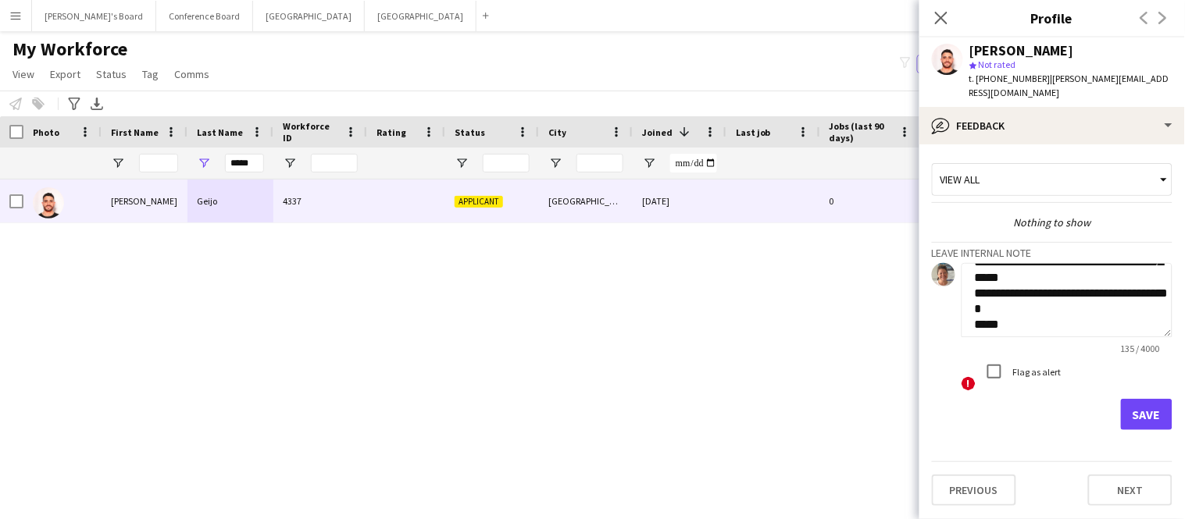
scroll to position [42, 0]
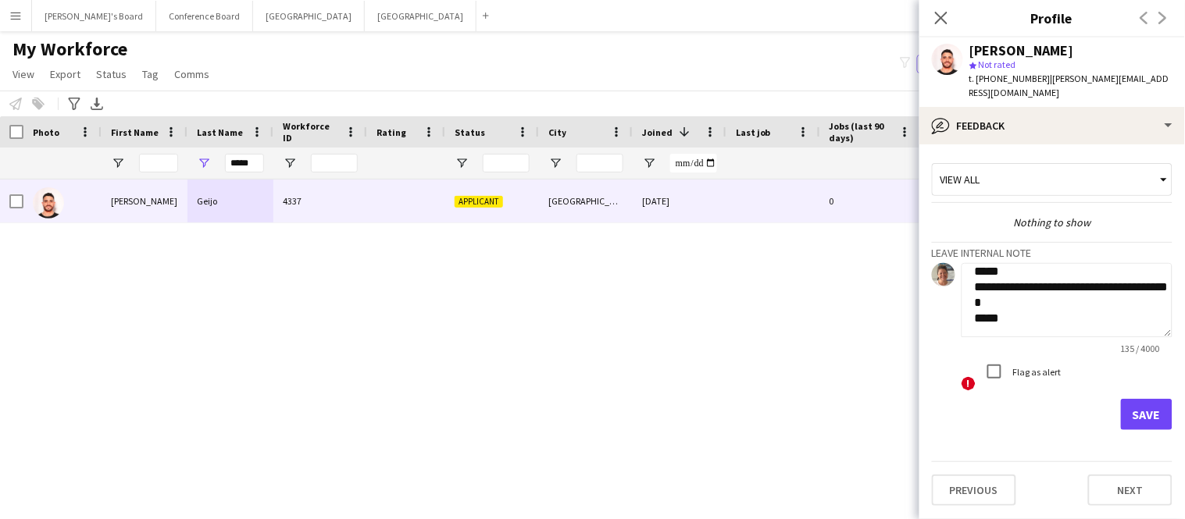
click at [1046, 291] on textarea "**********" at bounding box center [1066, 300] width 211 height 74
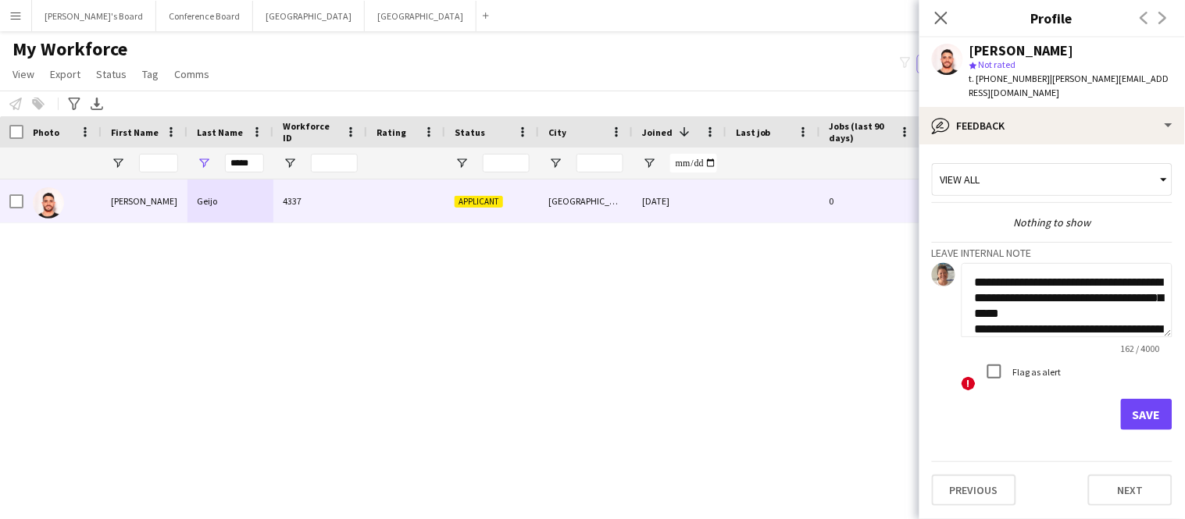
scroll to position [2, 0]
click at [1107, 298] on textarea "**********" at bounding box center [1066, 300] width 211 height 74
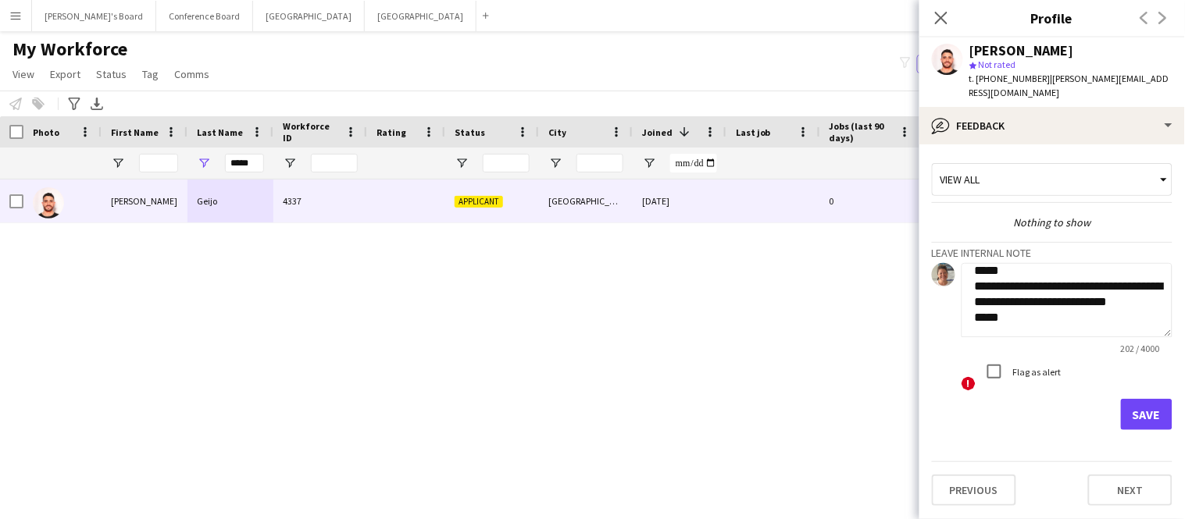
scroll to position [73, 0]
type textarea "**********"
click at [1137, 399] on button "Save" at bounding box center [1147, 414] width 52 height 31
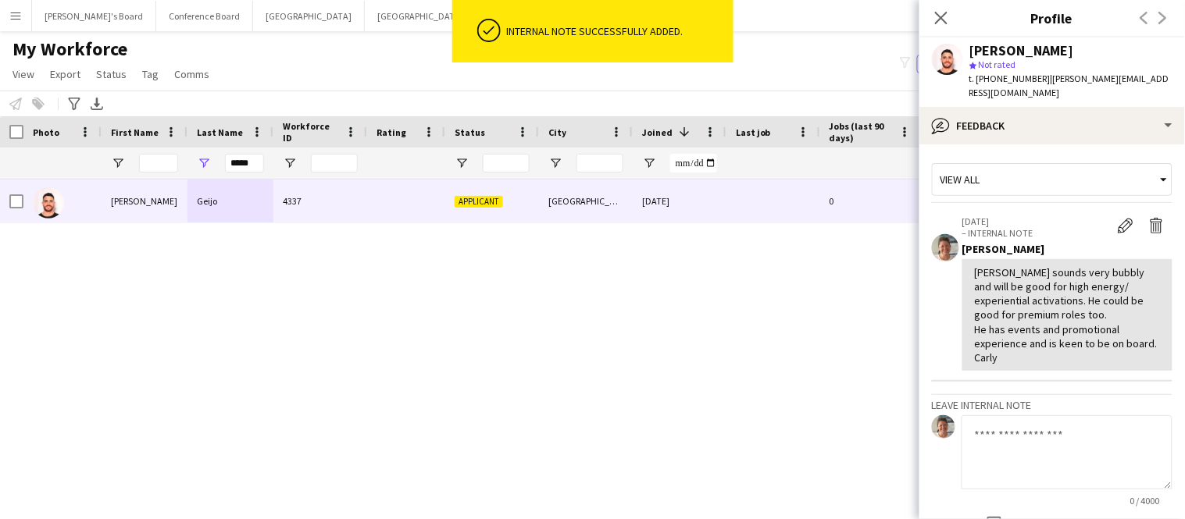
scroll to position [134, 0]
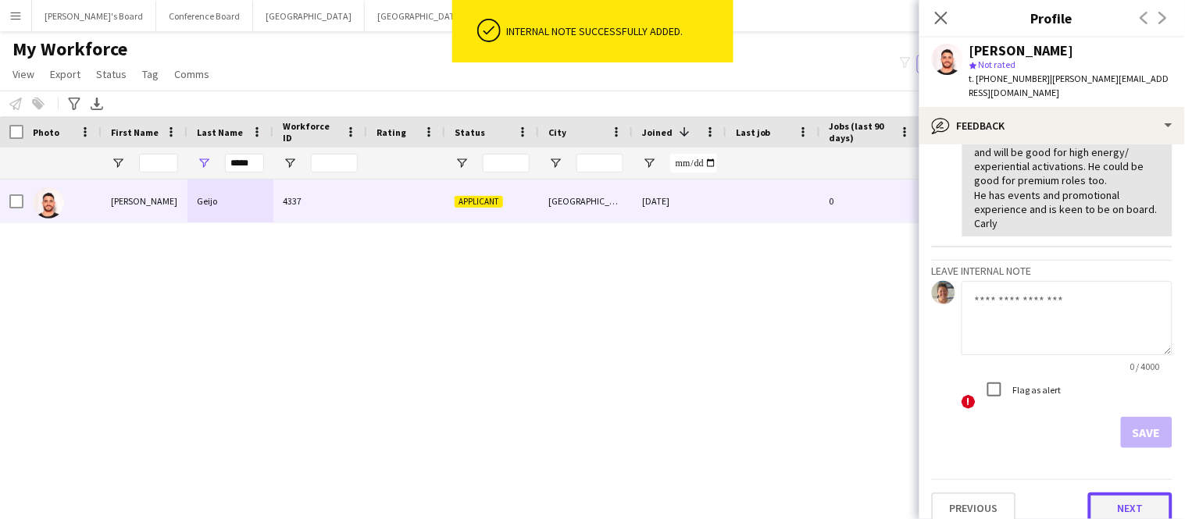
click at [1132, 493] on button "Next" at bounding box center [1130, 508] width 84 height 31
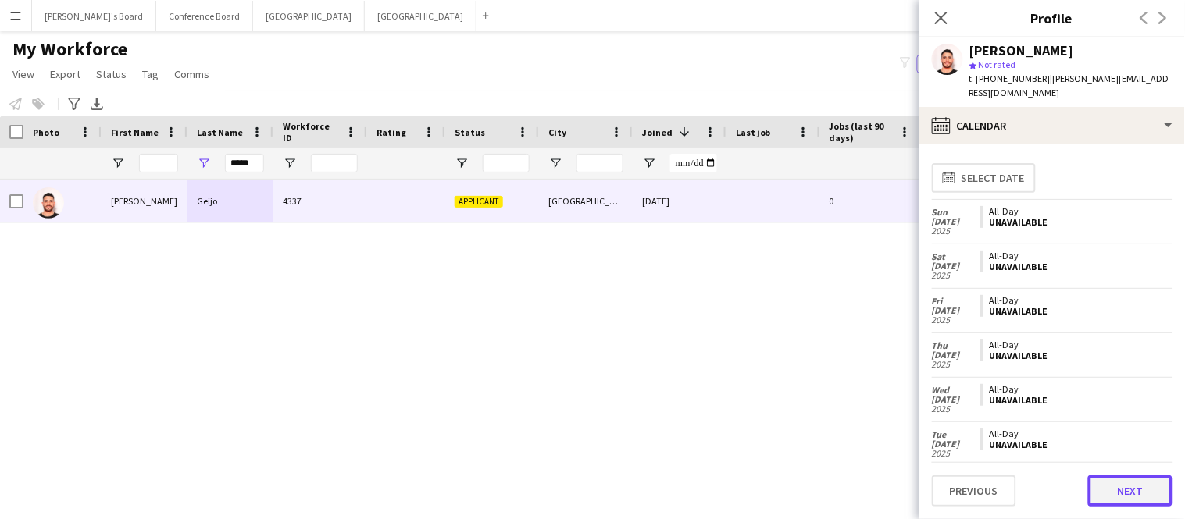
click at [1125, 487] on button "Next" at bounding box center [1130, 491] width 84 height 31
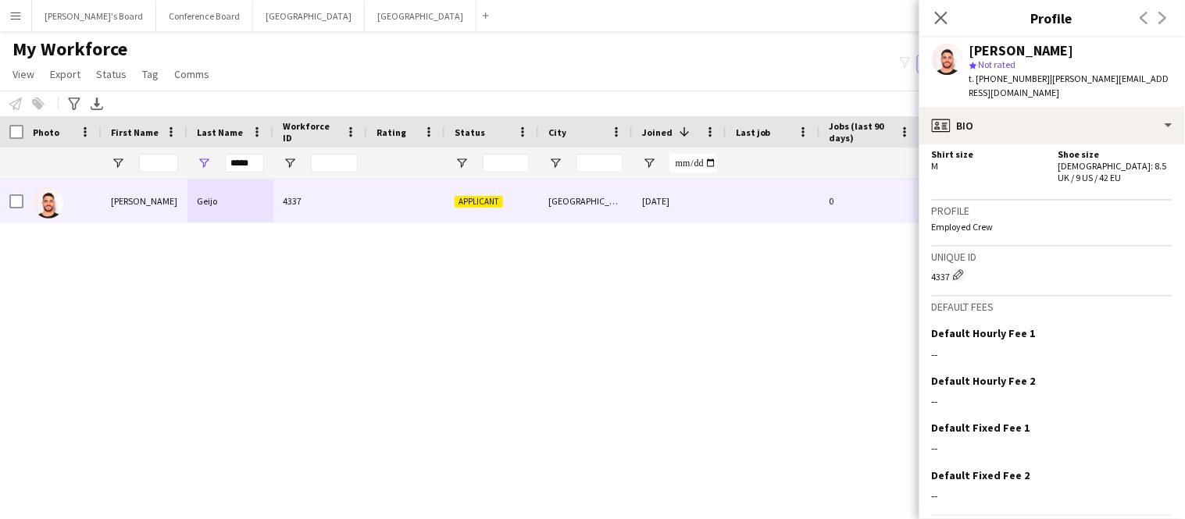
scroll to position [1143, 0]
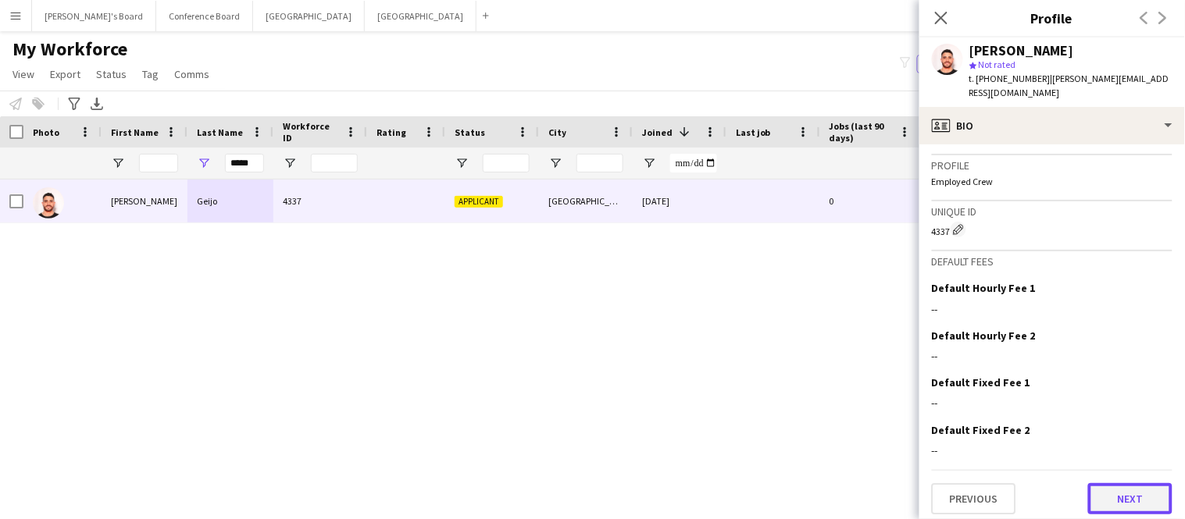
click at [1129, 491] on button "Next" at bounding box center [1130, 498] width 84 height 31
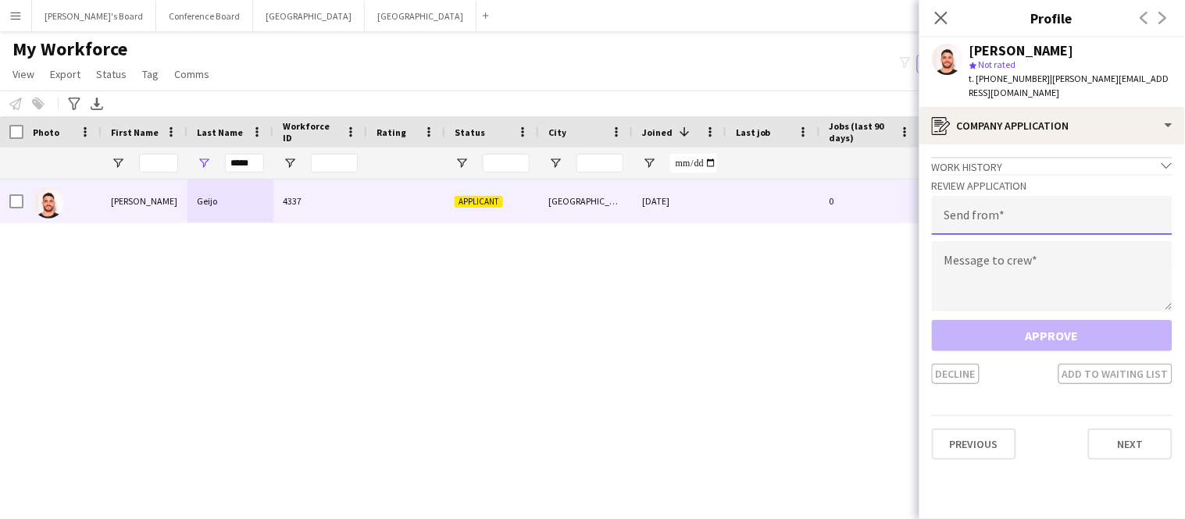
click at [1008, 205] on input "email" at bounding box center [1052, 215] width 241 height 39
type input "**********"
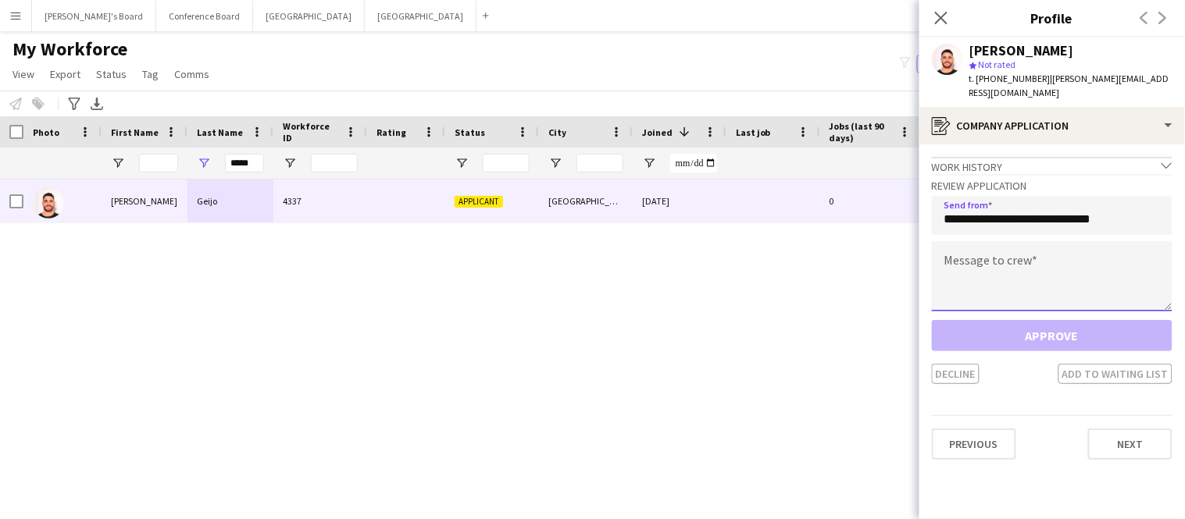
click at [989, 242] on textarea at bounding box center [1052, 276] width 241 height 70
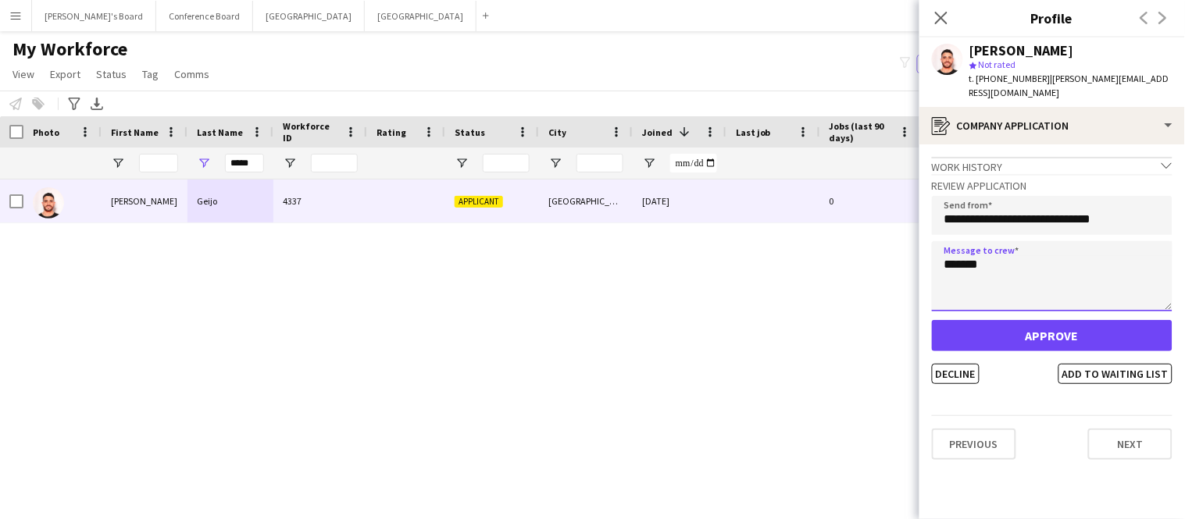
type textarea "*******"
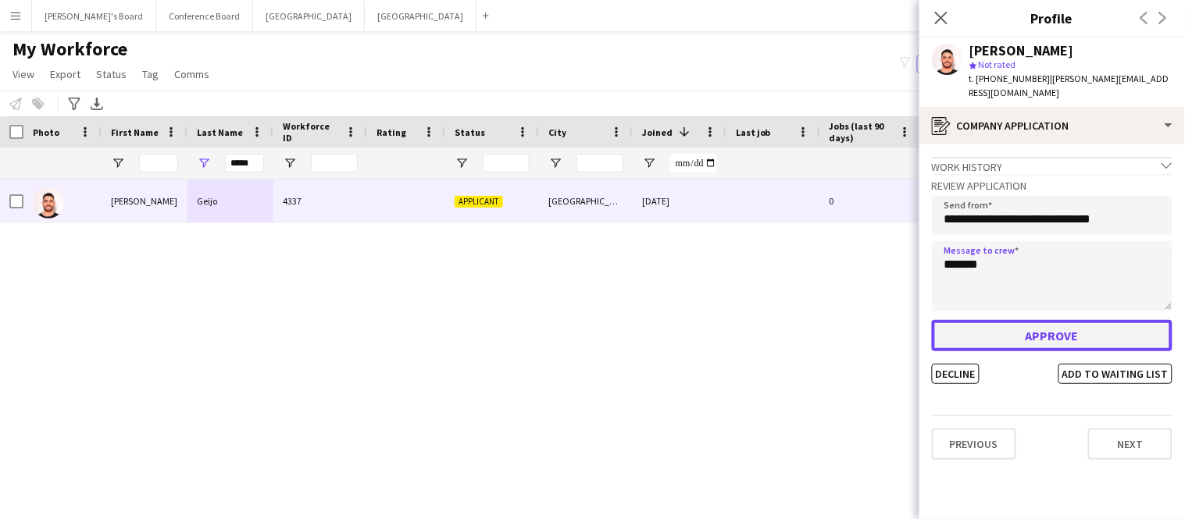
click at [986, 320] on button "Approve" at bounding box center [1052, 335] width 241 height 31
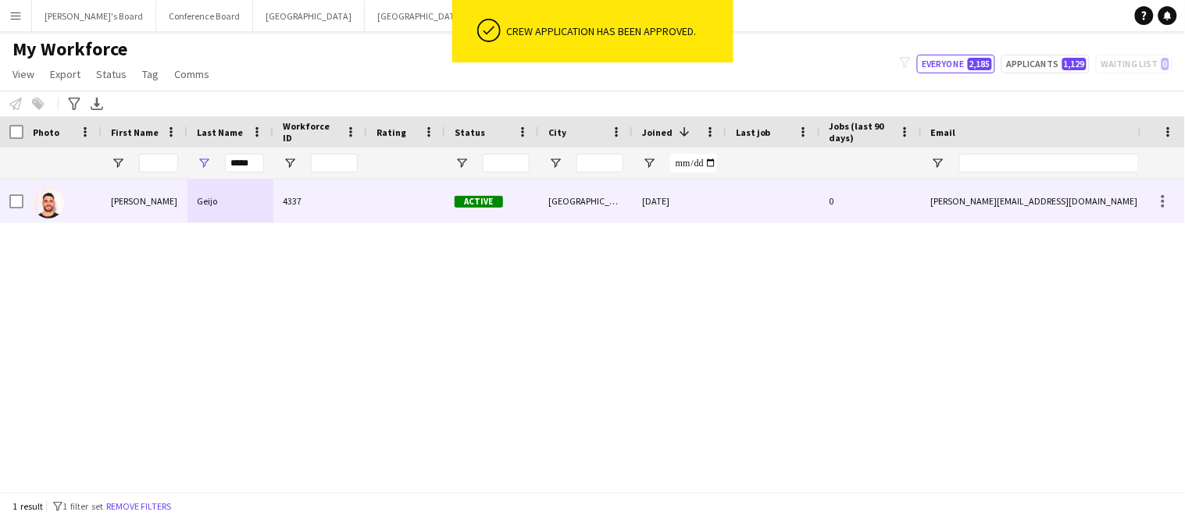
click at [946, 199] on div "martin.geijoo@gmail.com" at bounding box center [1078, 201] width 312 height 43
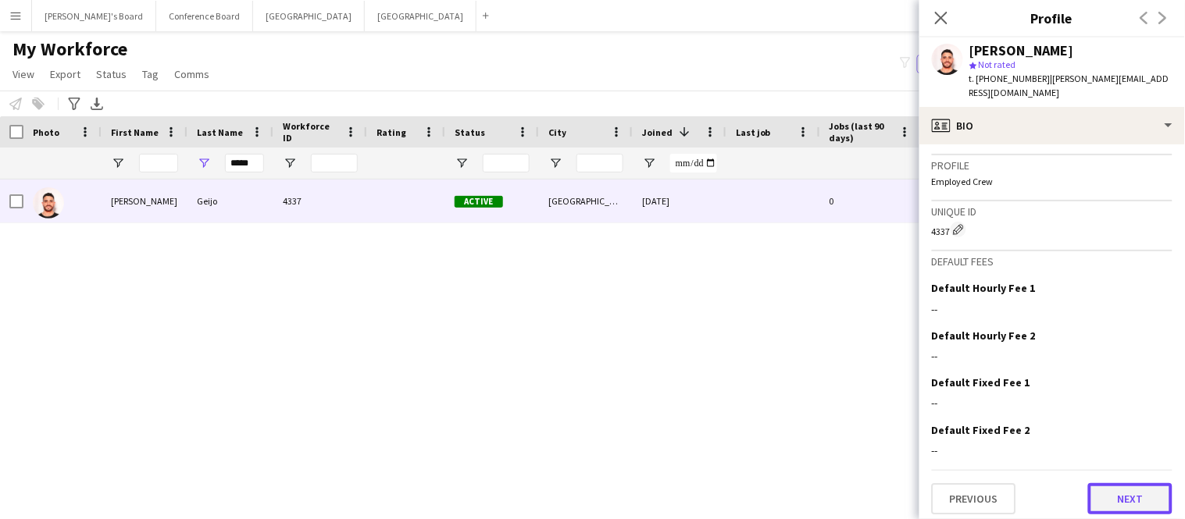
click at [1144, 497] on button "Next" at bounding box center [1130, 498] width 84 height 31
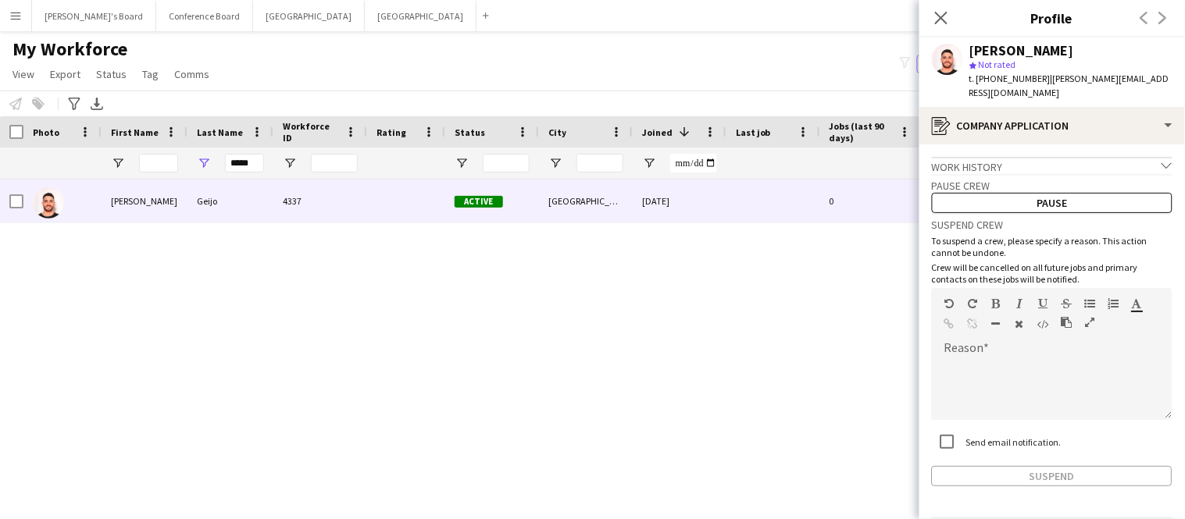
scroll to position [40, 0]
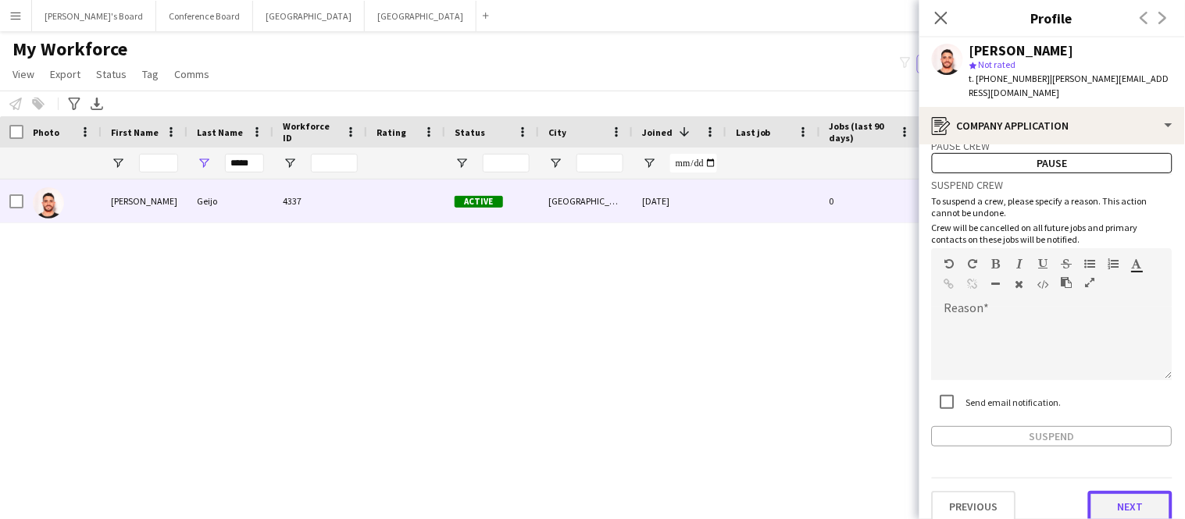
click at [1135, 491] on button "Next" at bounding box center [1130, 506] width 84 height 31
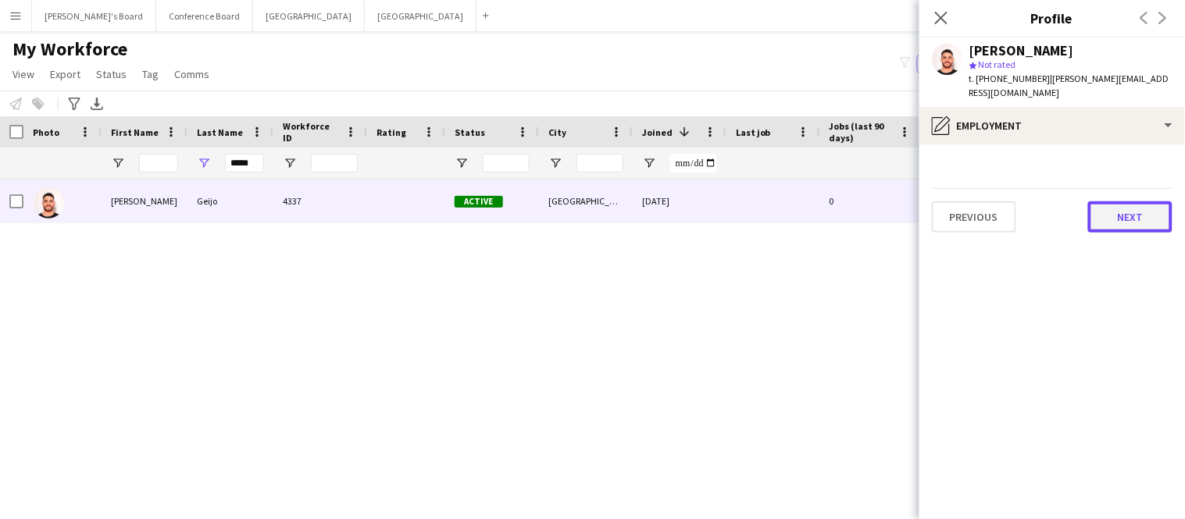
click at [1118, 212] on button "Next" at bounding box center [1130, 216] width 84 height 31
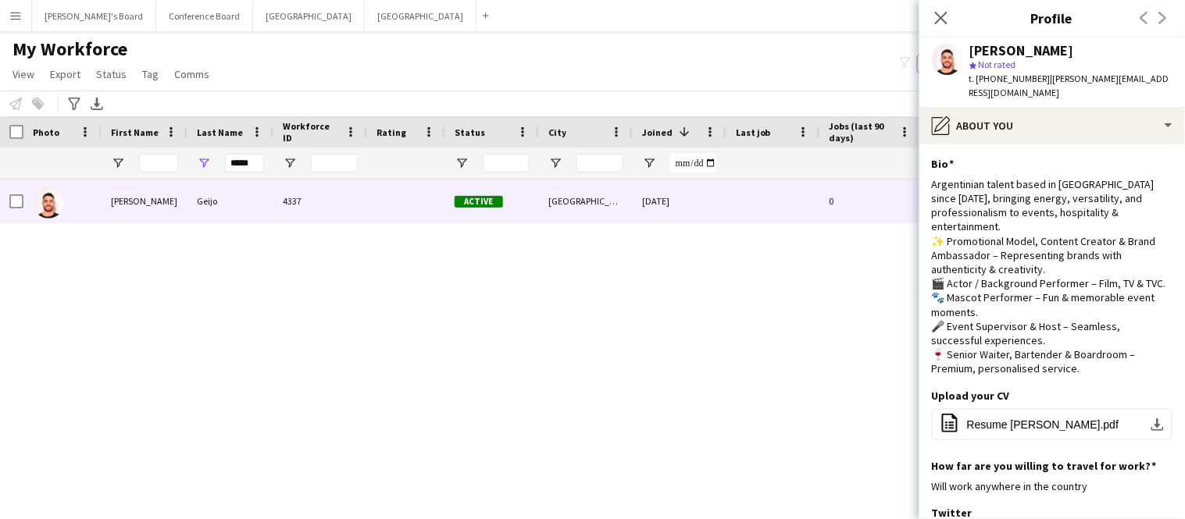
scroll to position [233, 0]
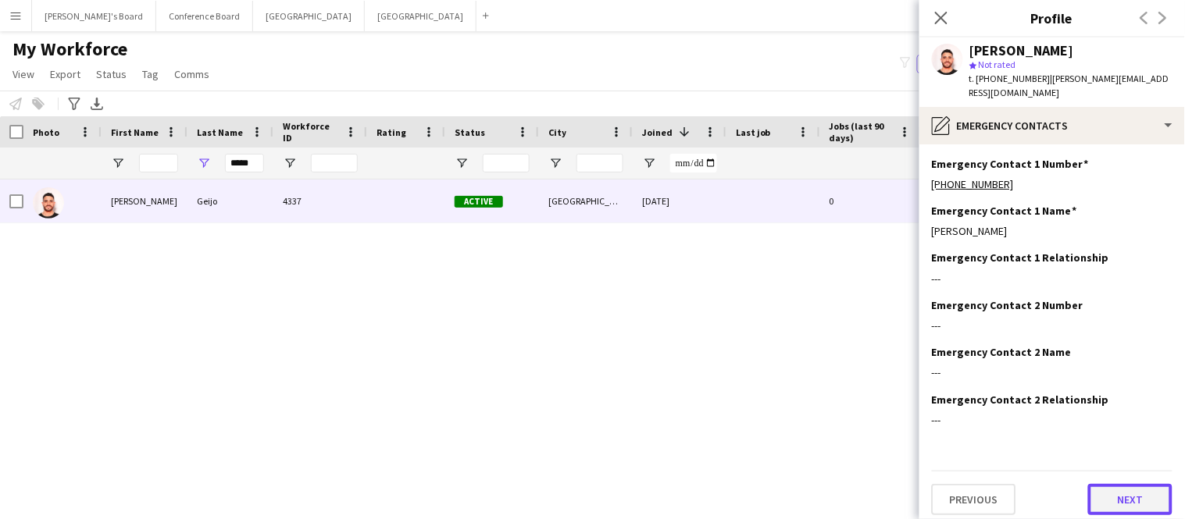
click at [1119, 487] on button "Next" at bounding box center [1130, 499] width 84 height 31
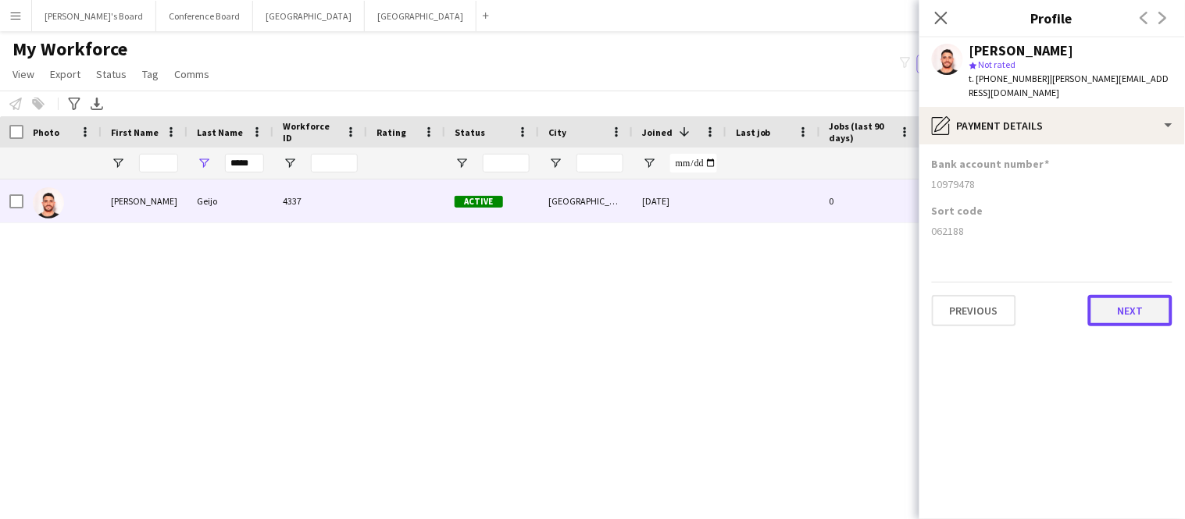
click at [1111, 301] on button "Next" at bounding box center [1130, 310] width 84 height 31
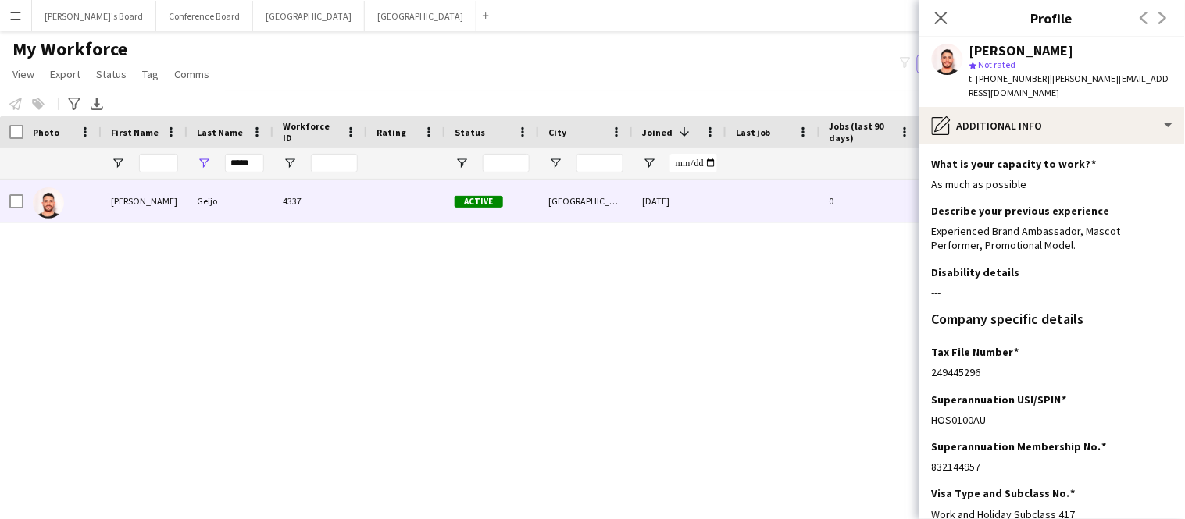
scroll to position [134, 0]
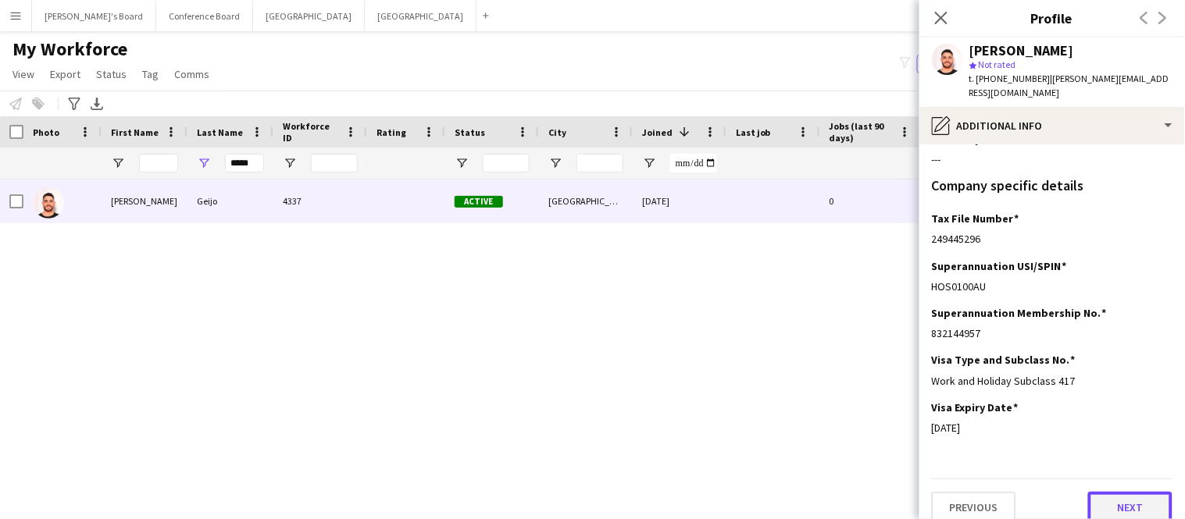
click at [1121, 498] on button "Next" at bounding box center [1130, 507] width 84 height 31
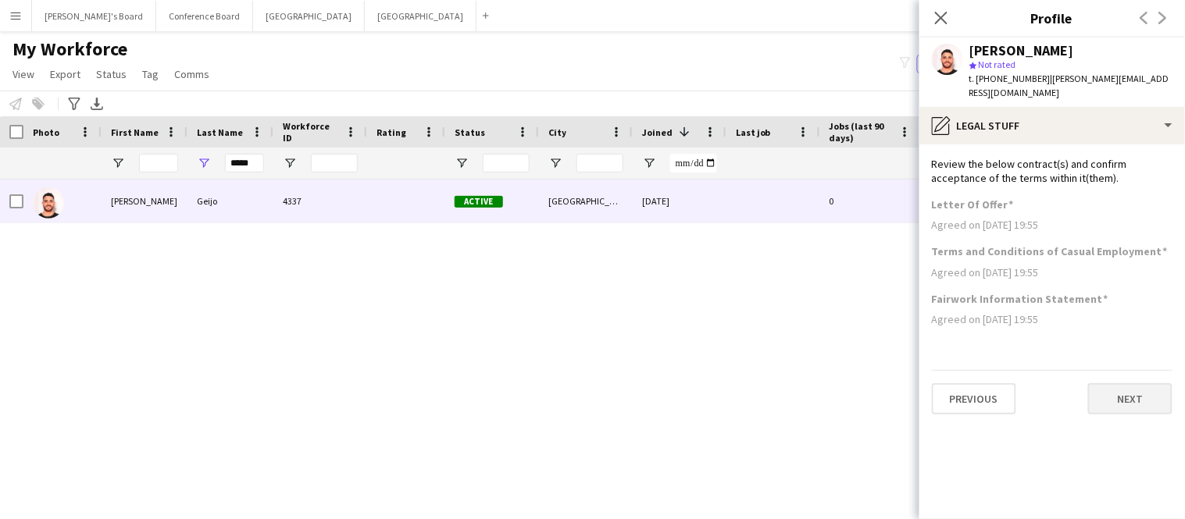
scroll to position [0, 0]
click at [1106, 385] on button "Next" at bounding box center [1130, 398] width 84 height 31
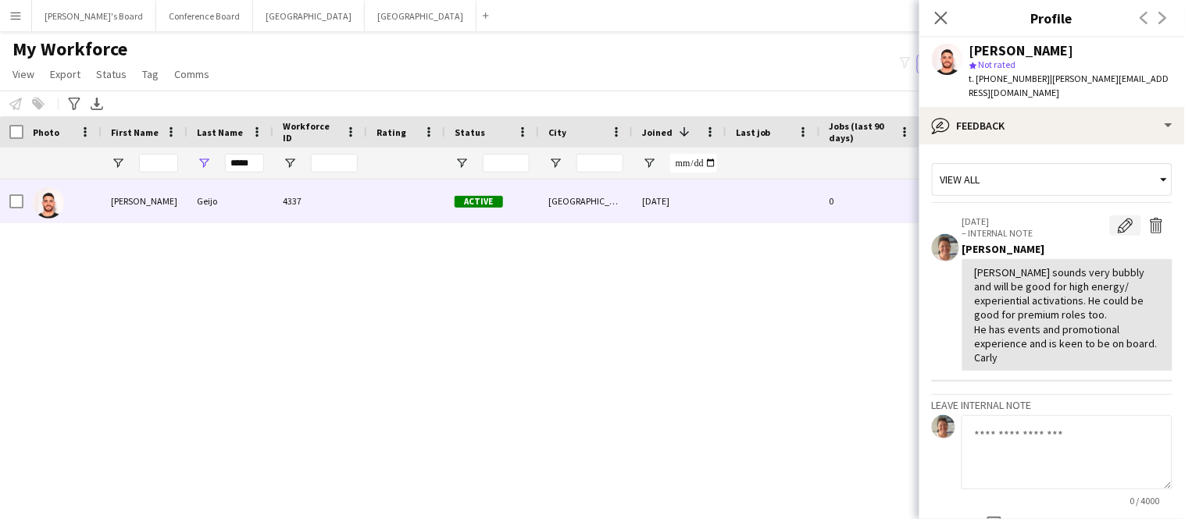
click at [1120, 218] on app-icon "Edit internal note" at bounding box center [1126, 226] width 16 height 16
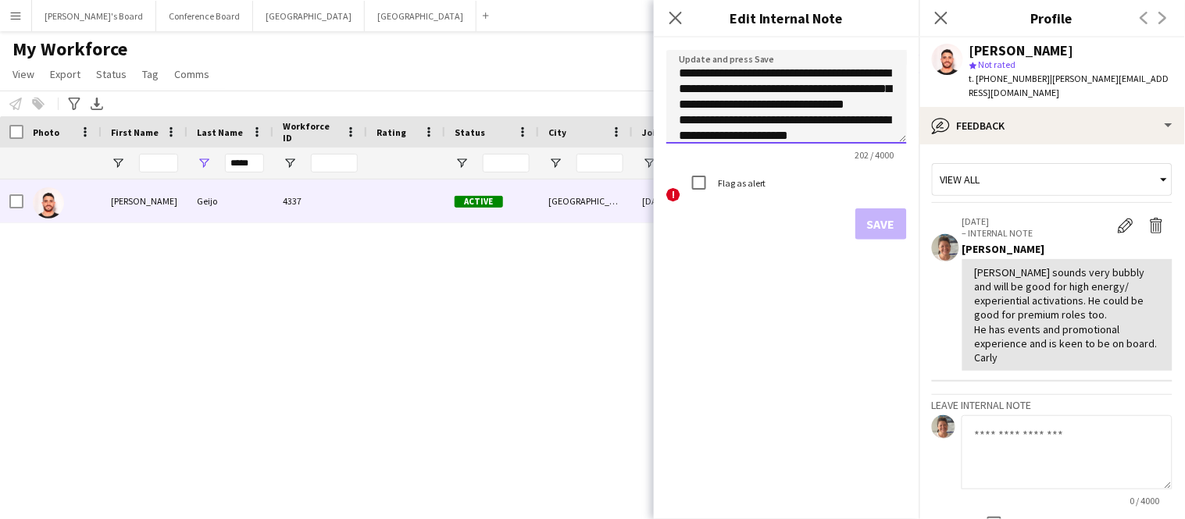
click at [743, 107] on textarea "**********" at bounding box center [786, 97] width 241 height 94
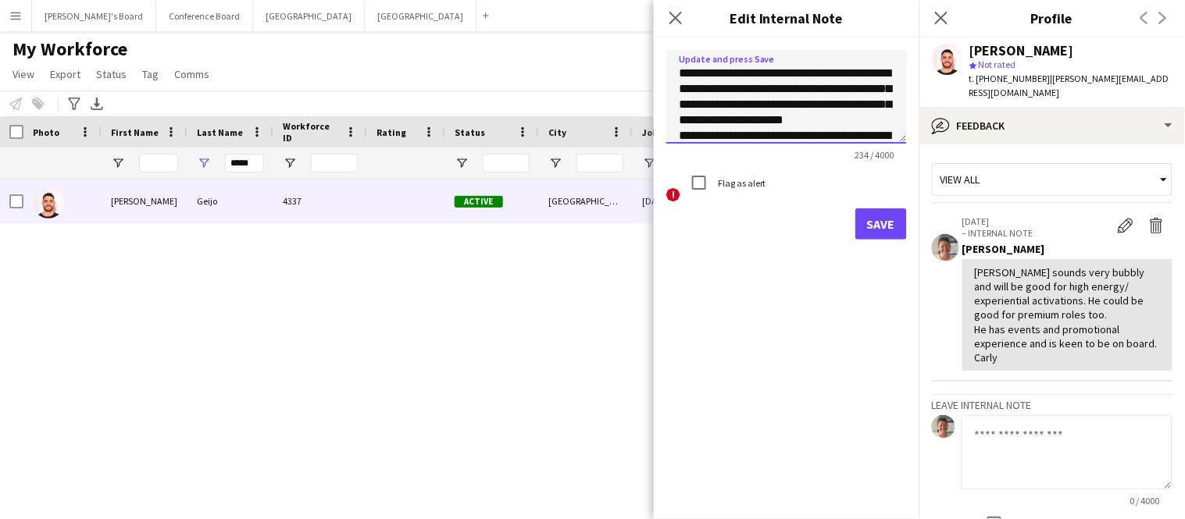
click at [773, 126] on textarea "**********" at bounding box center [786, 97] width 241 height 94
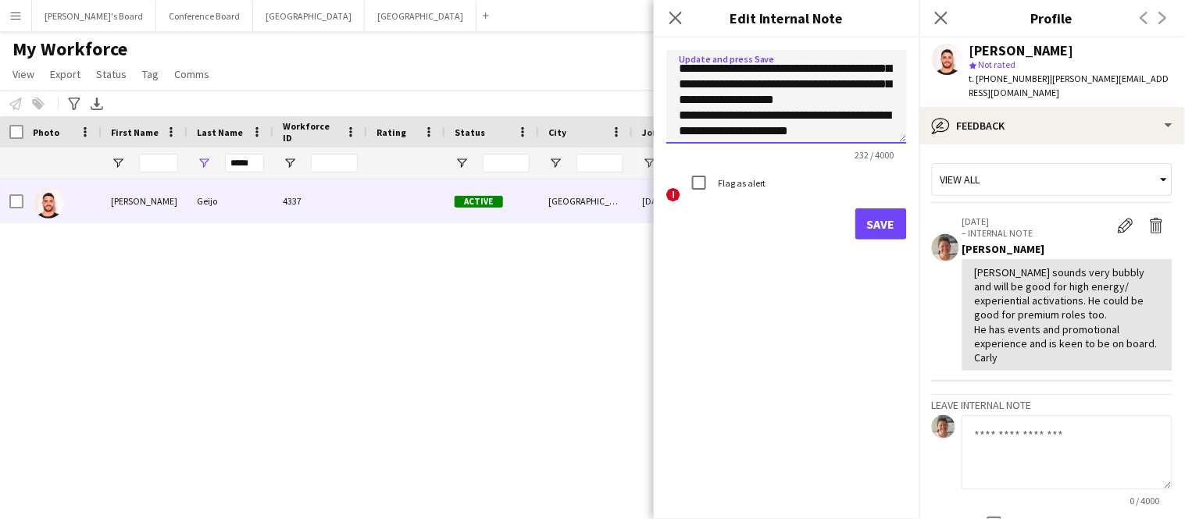
scroll to position [21, 0]
click at [787, 119] on textarea "**********" at bounding box center [786, 97] width 241 height 94
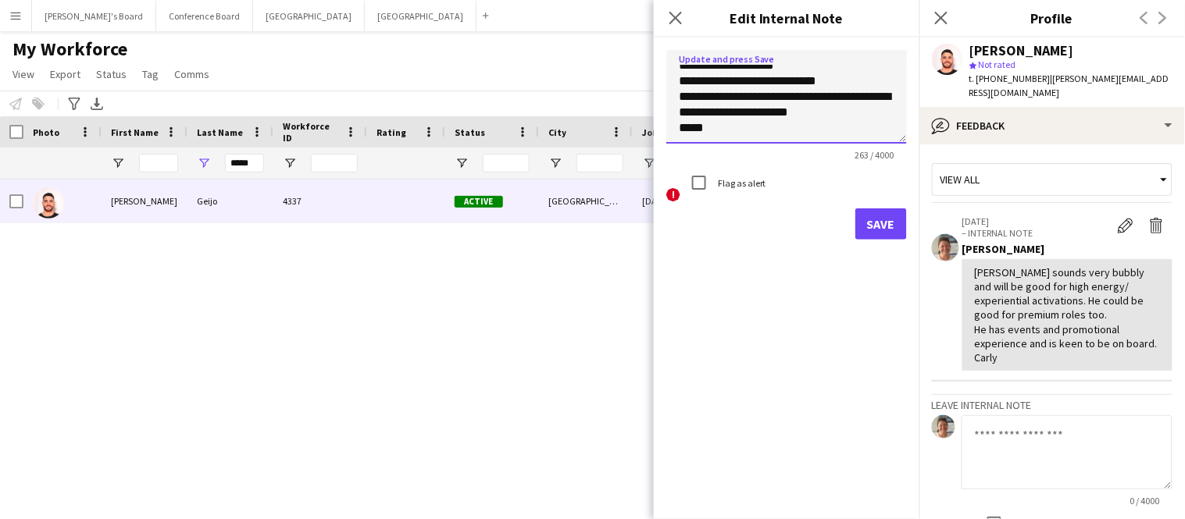
scroll to position [69, 0]
type textarea "**********"
click at [871, 221] on button "Save" at bounding box center [881, 224] width 52 height 31
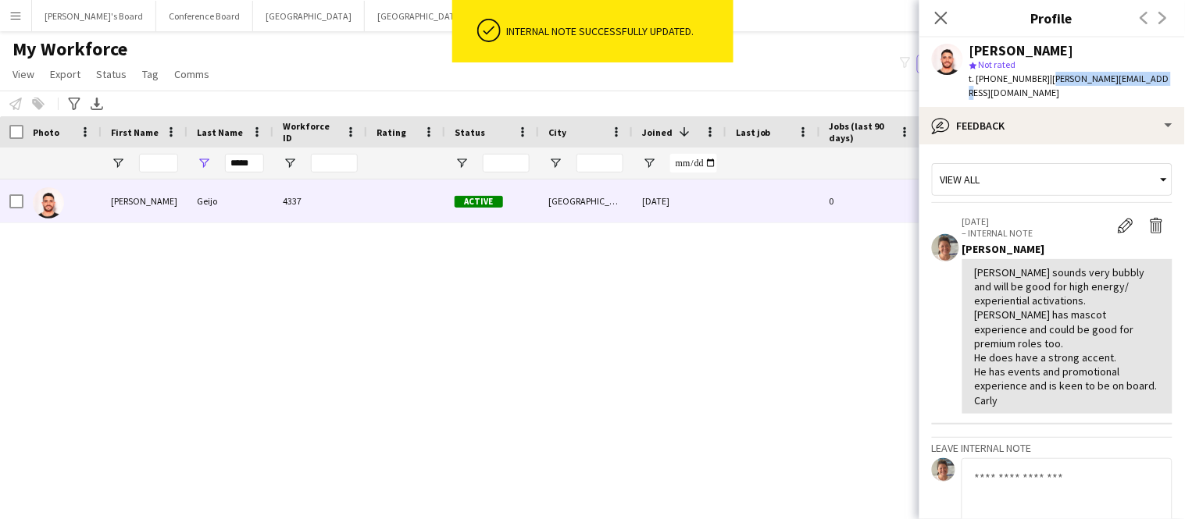
drag, startPoint x: 1044, startPoint y: 81, endPoint x: 1153, endPoint y: 86, distance: 109.4
click at [1153, 86] on div "Martin Geijo star Not rated t. +610407364635 | martin.geijoo@gmail.com" at bounding box center [1052, 72] width 266 height 70
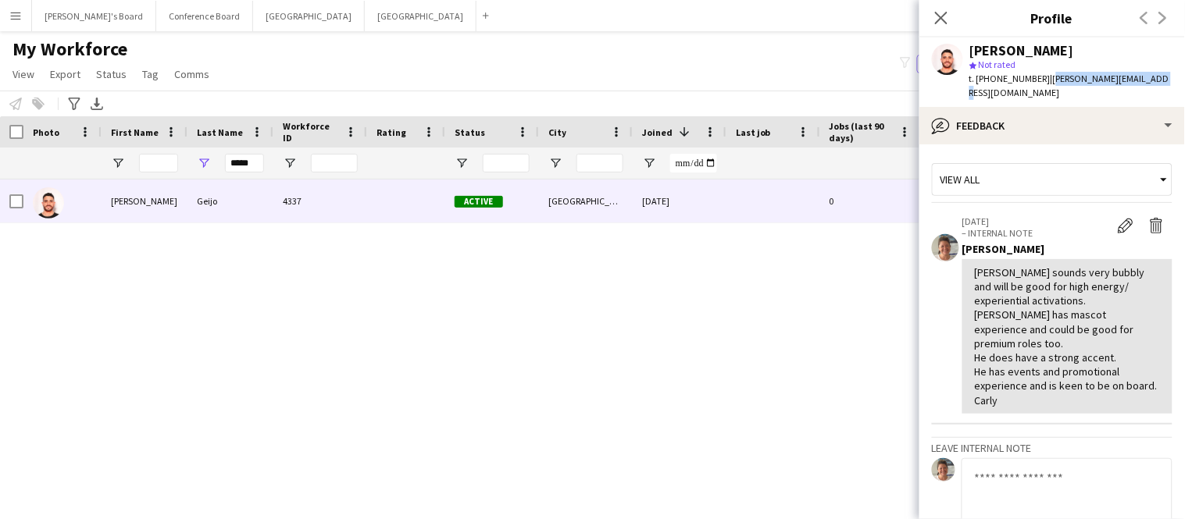
copy span "martin.geijoo@gmail.com"
